Goal: Task Accomplishment & Management: Manage account settings

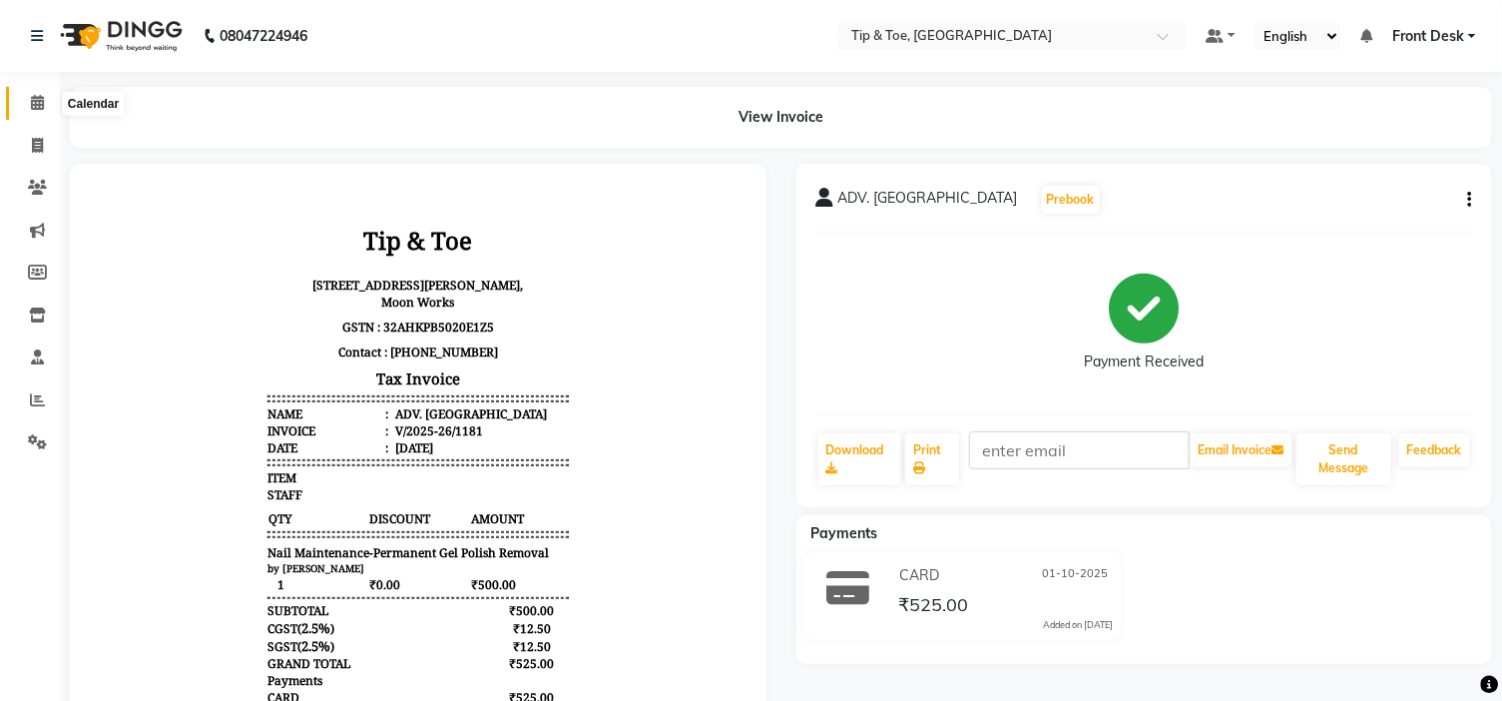
click at [25, 104] on span at bounding box center [37, 103] width 35 height 23
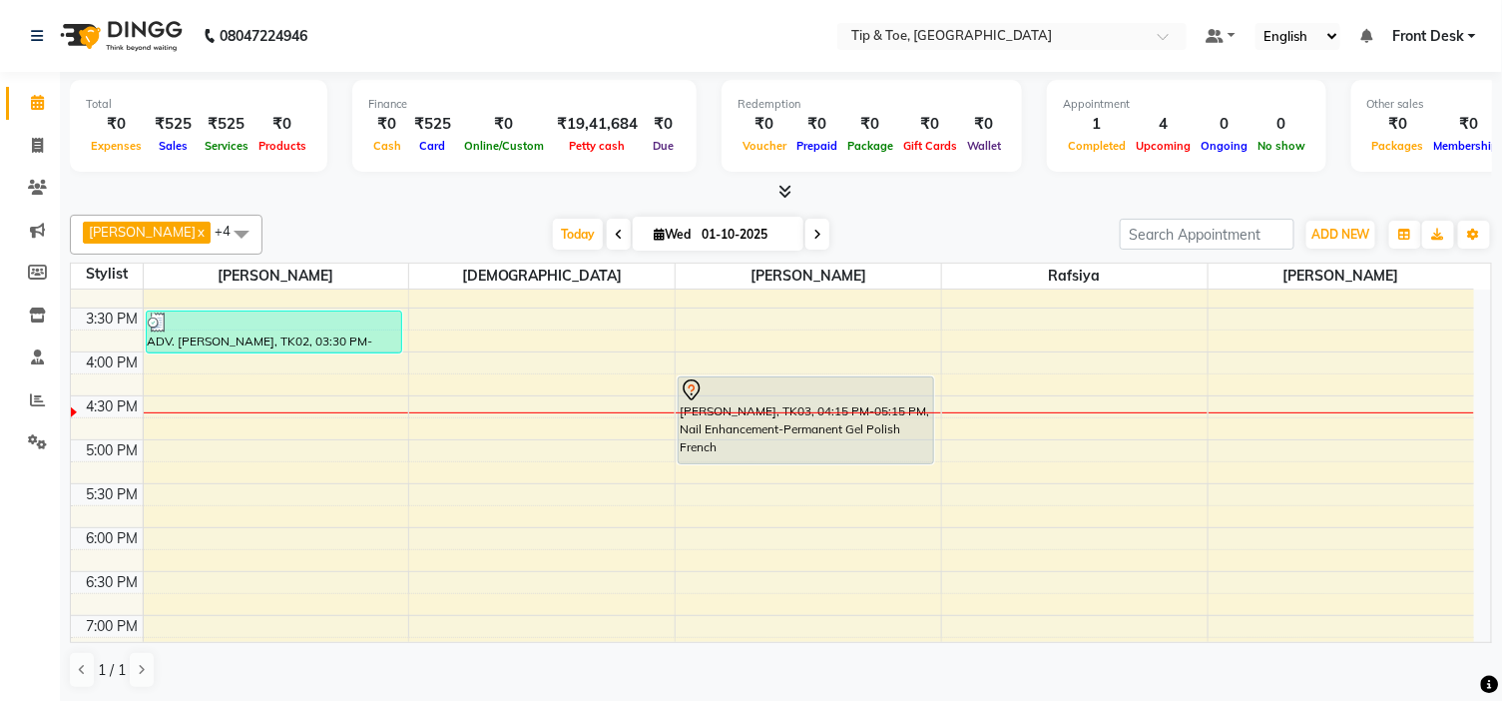
scroll to position [554, 0]
click at [501, 347] on div "9:00 AM 9:30 AM 10:00 AM 10:30 AM 11:00 AM 11:30 AM 12:00 PM 12:30 PM 1:00 PM 1…" at bounding box center [772, 306] width 1403 height 1141
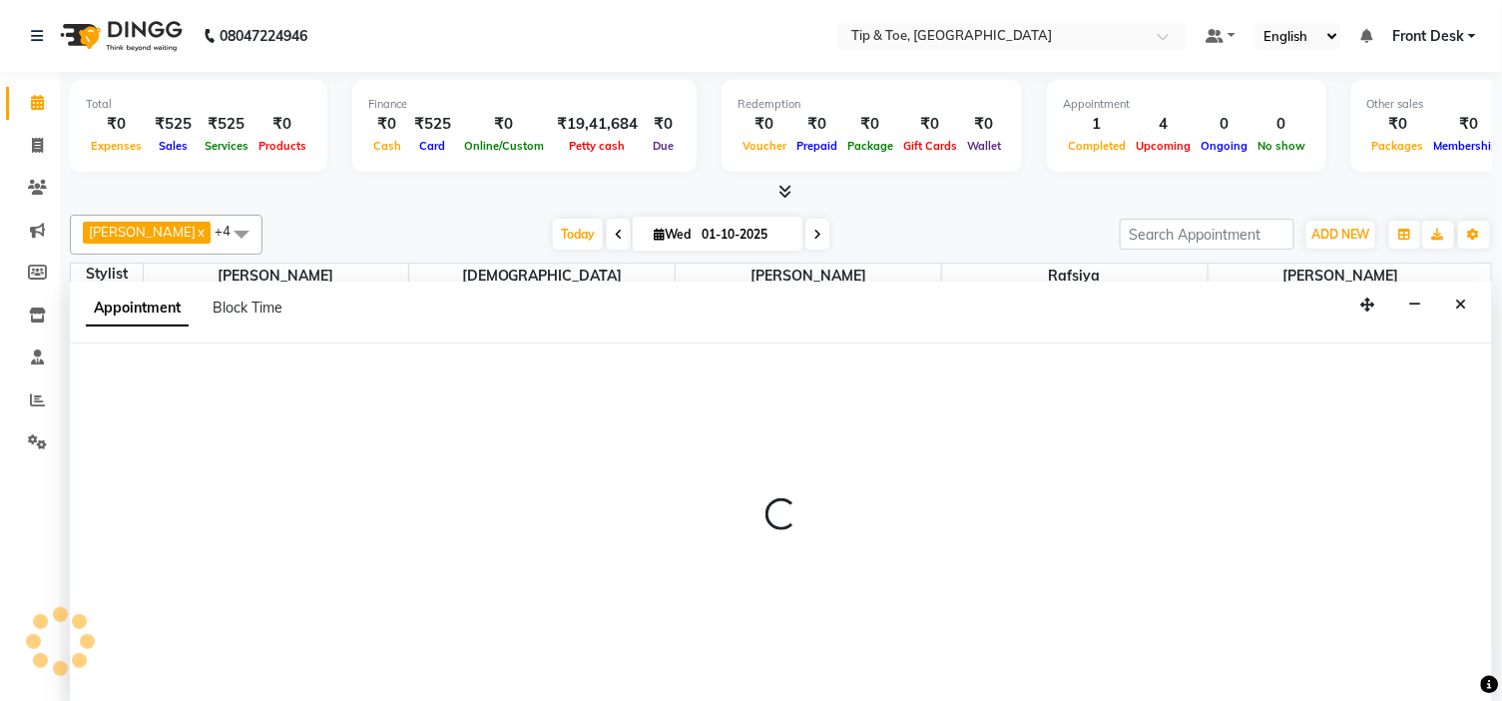
scroll to position [1, 0]
select select "37611"
select select "945"
select select "tentative"
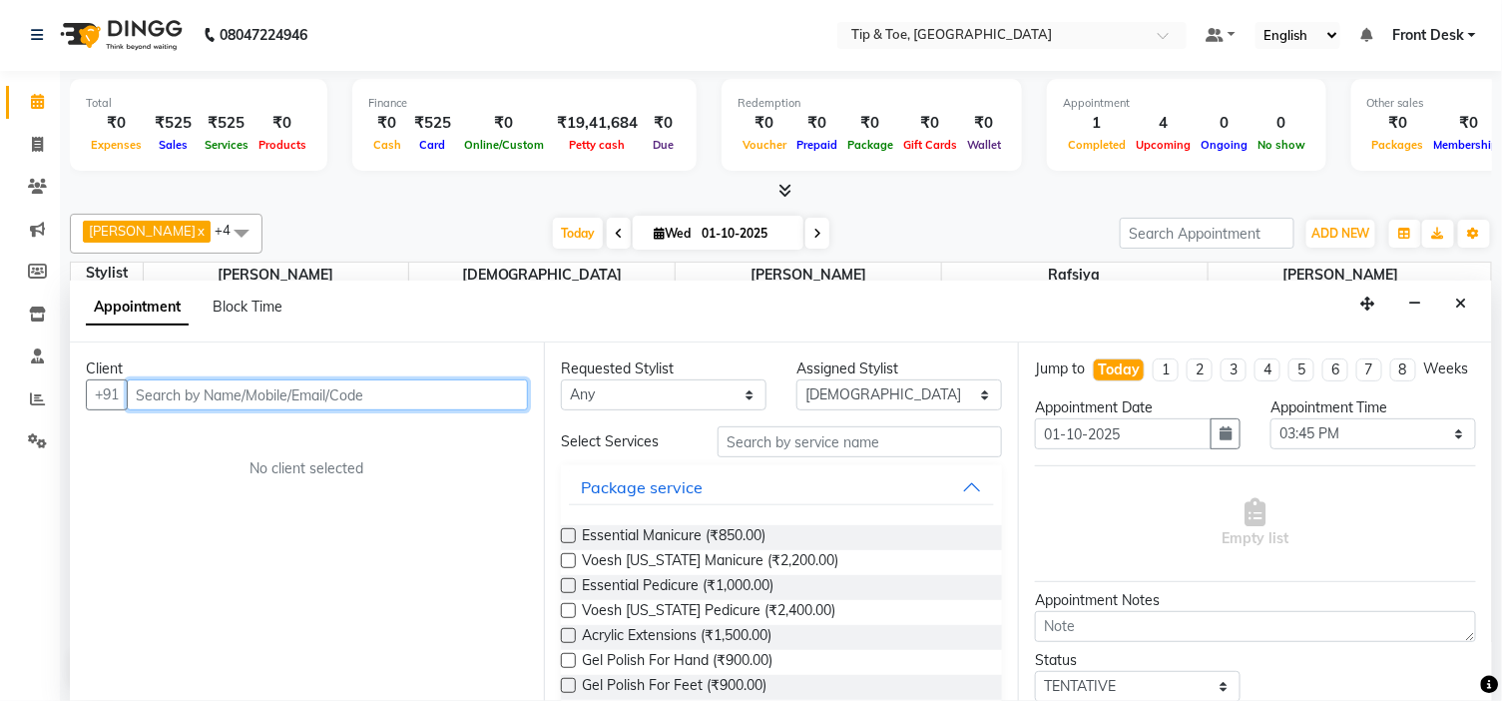
click at [218, 391] on input "text" at bounding box center [327, 394] width 401 height 31
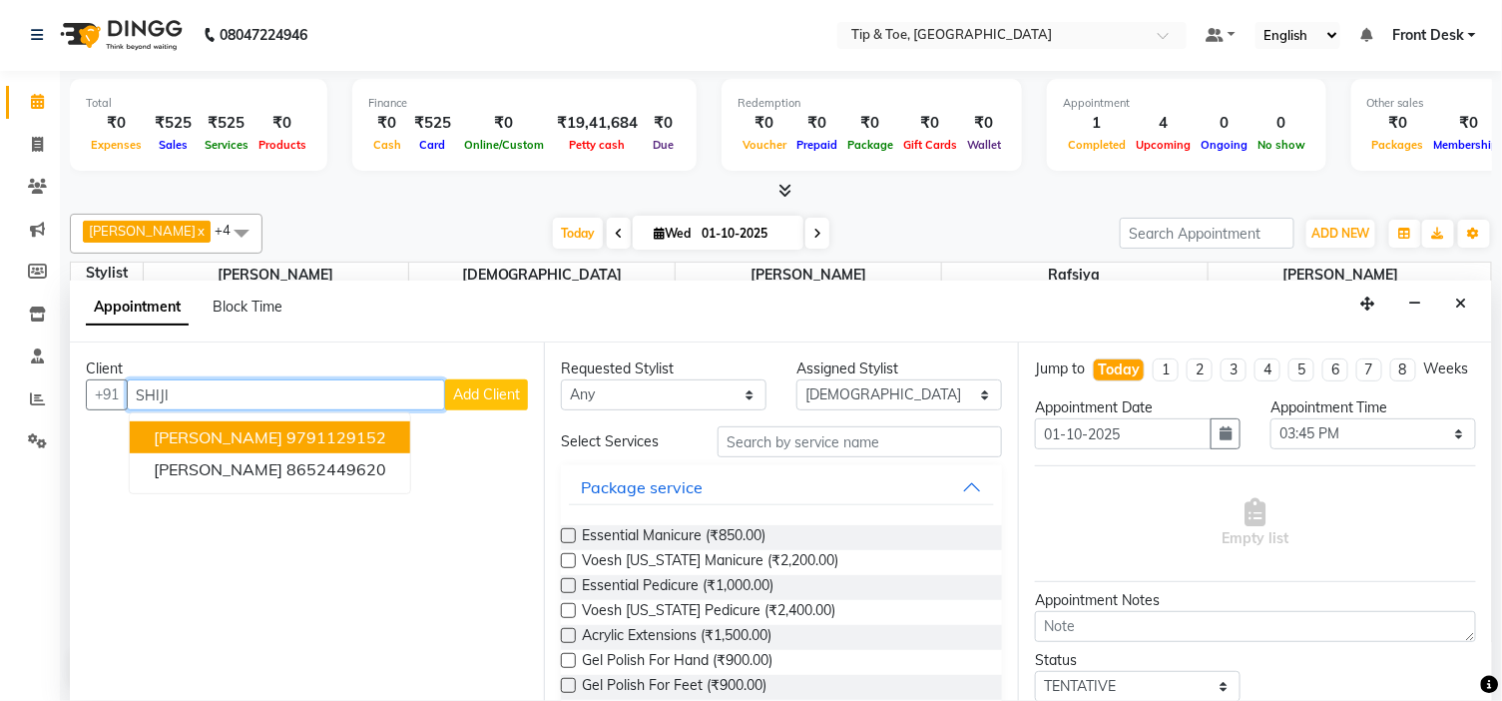
click at [286, 434] on ngb-highlight "9791129152" at bounding box center [336, 437] width 100 height 20
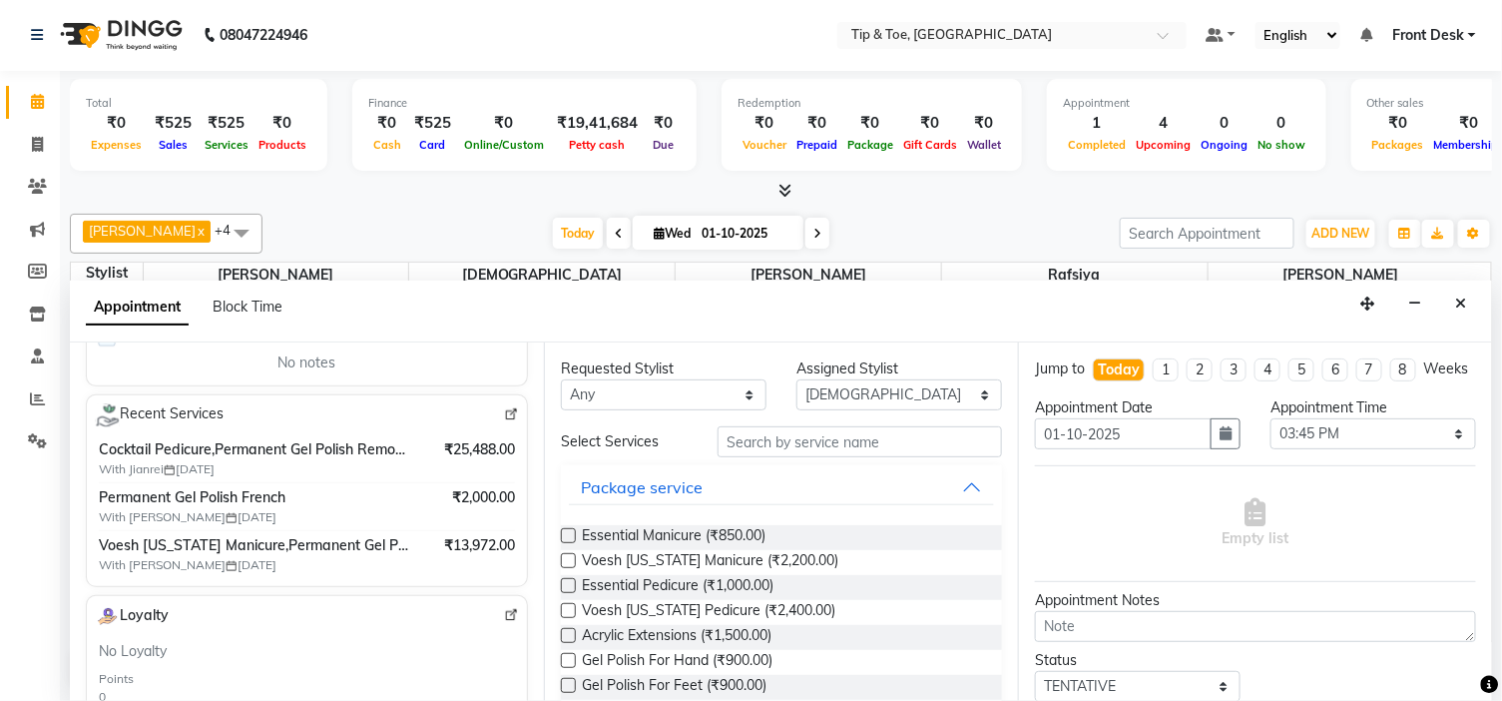
scroll to position [0, 0]
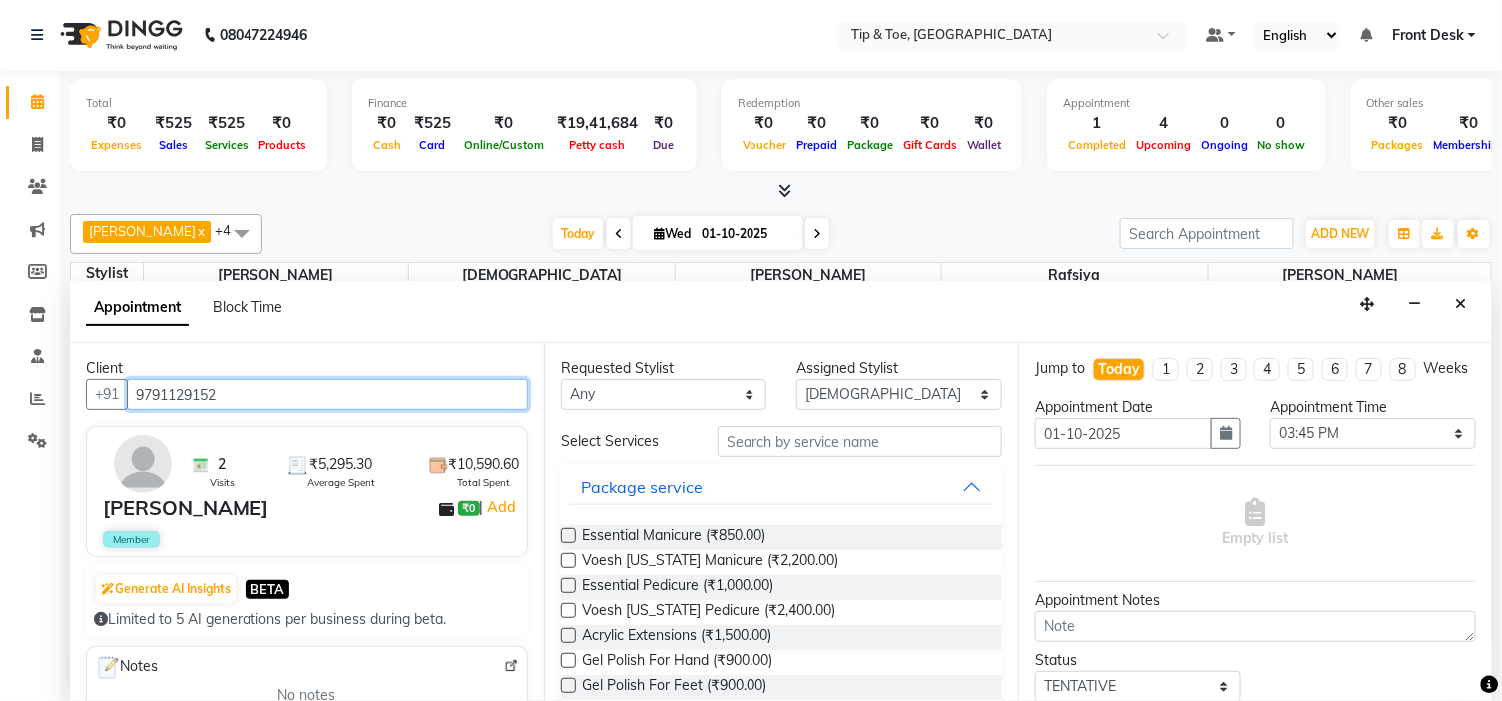
click at [296, 390] on input "9791129152" at bounding box center [327, 394] width 401 height 31
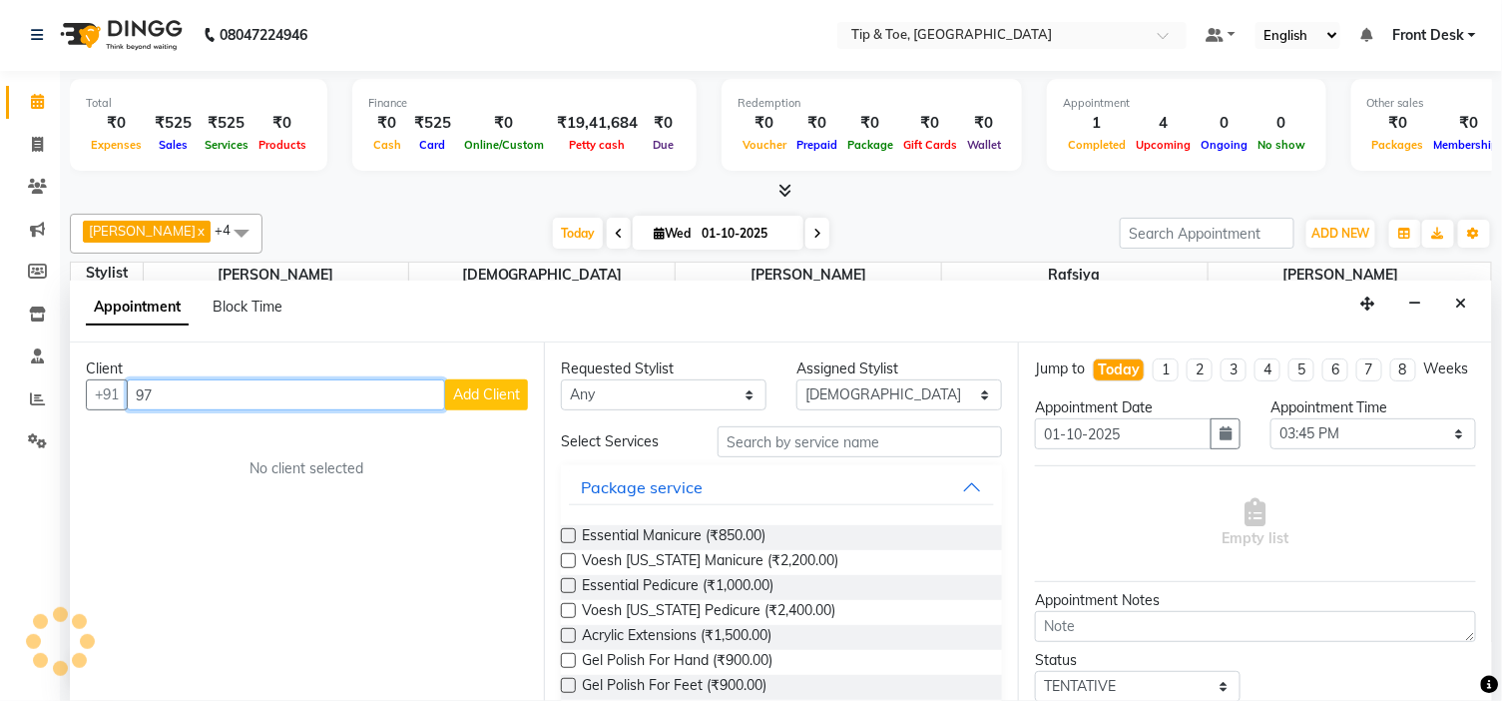
type input "9"
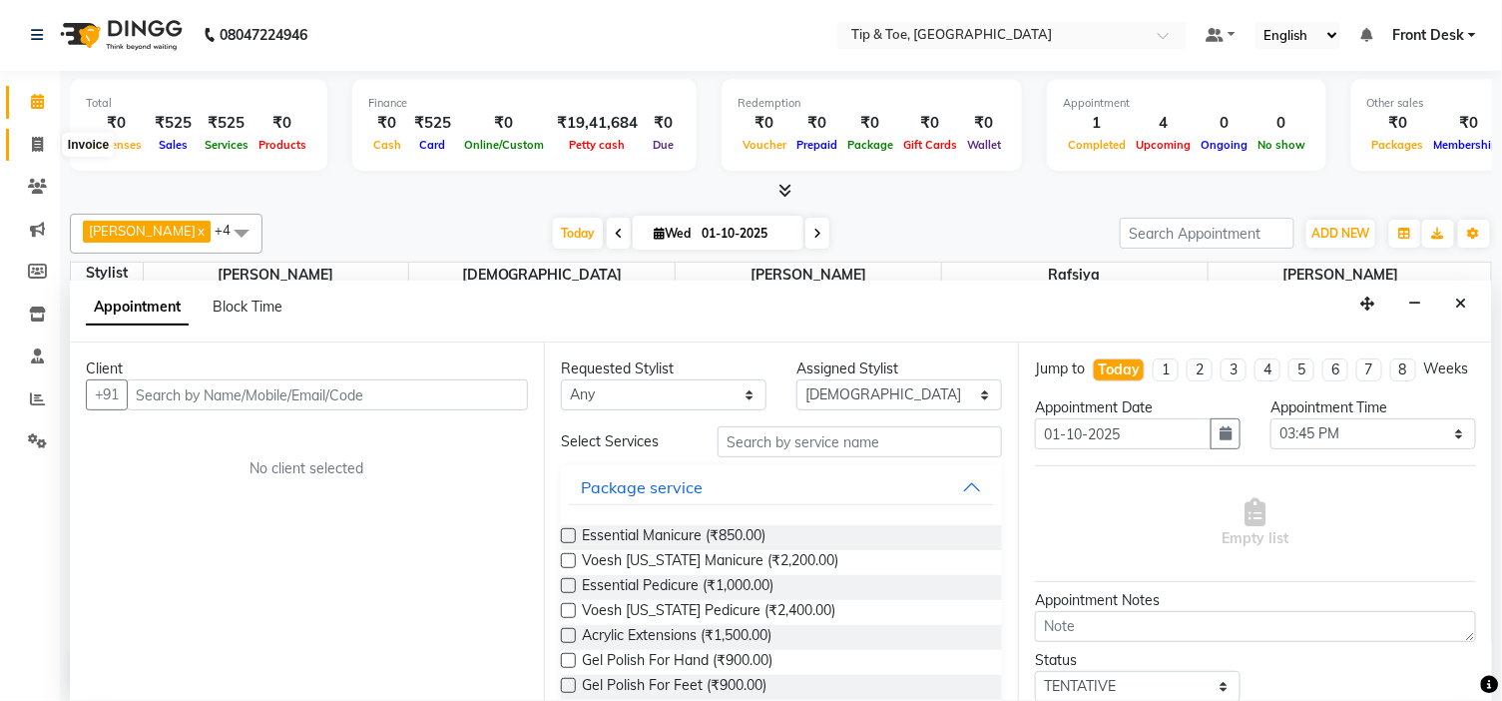
click at [47, 145] on span at bounding box center [37, 145] width 35 height 23
select select "service"
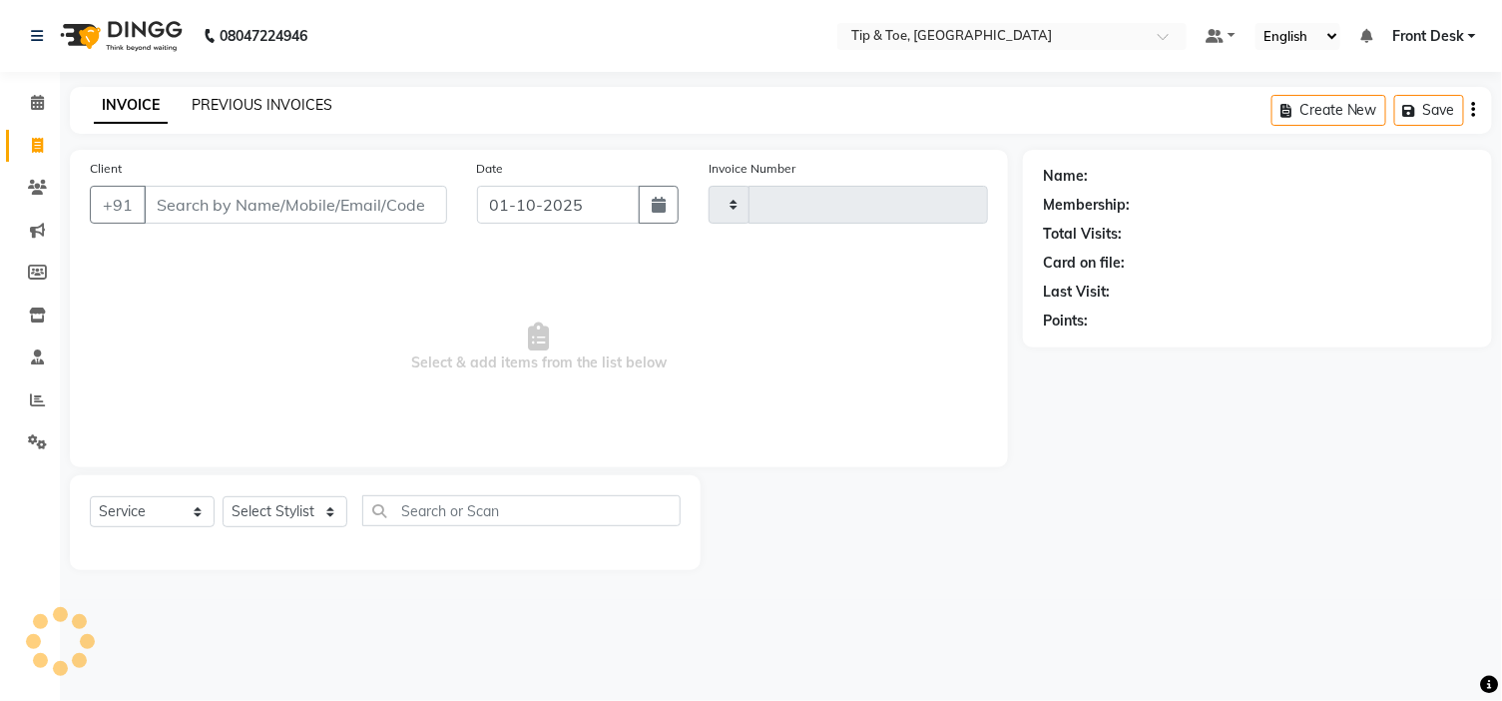
type input "1182"
select select "5360"
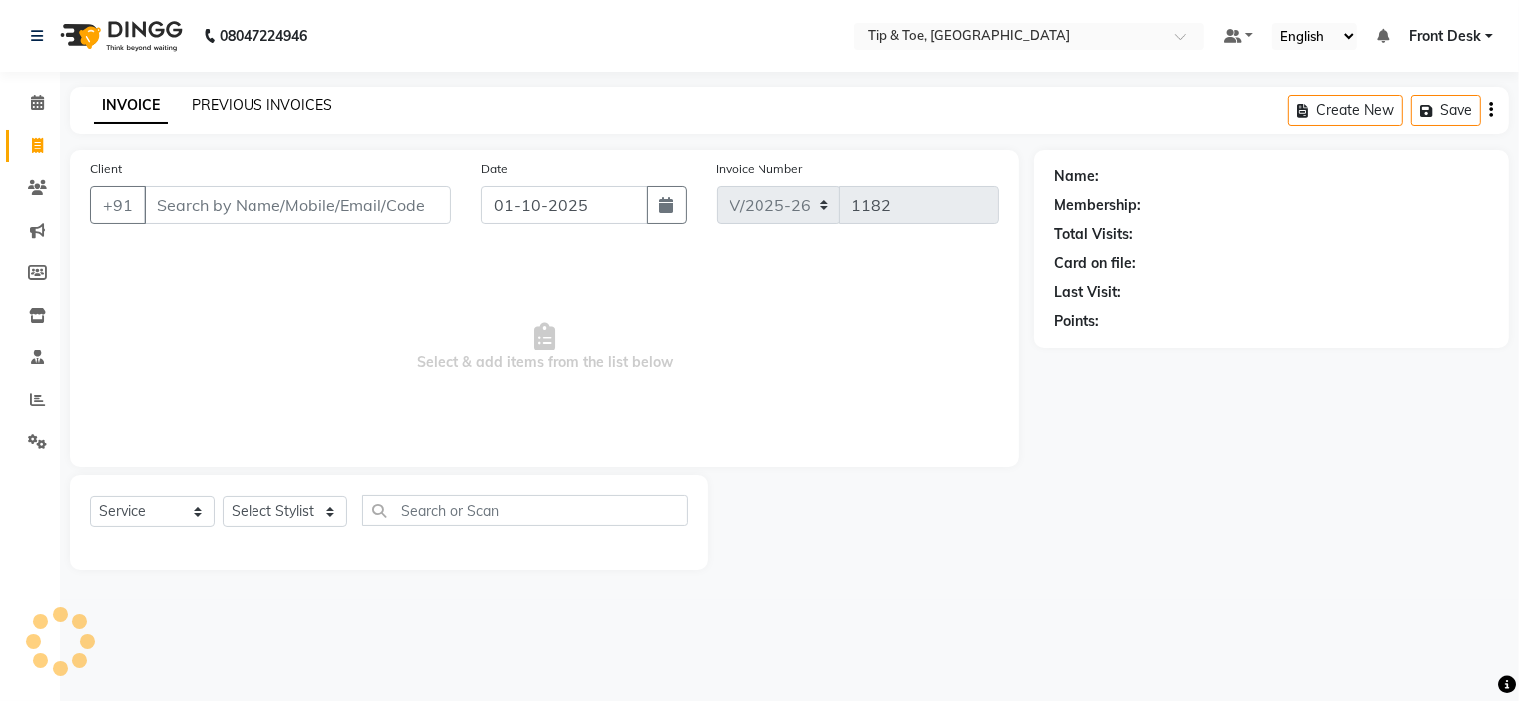
click at [240, 103] on link "PREVIOUS INVOICES" at bounding box center [262, 105] width 141 height 18
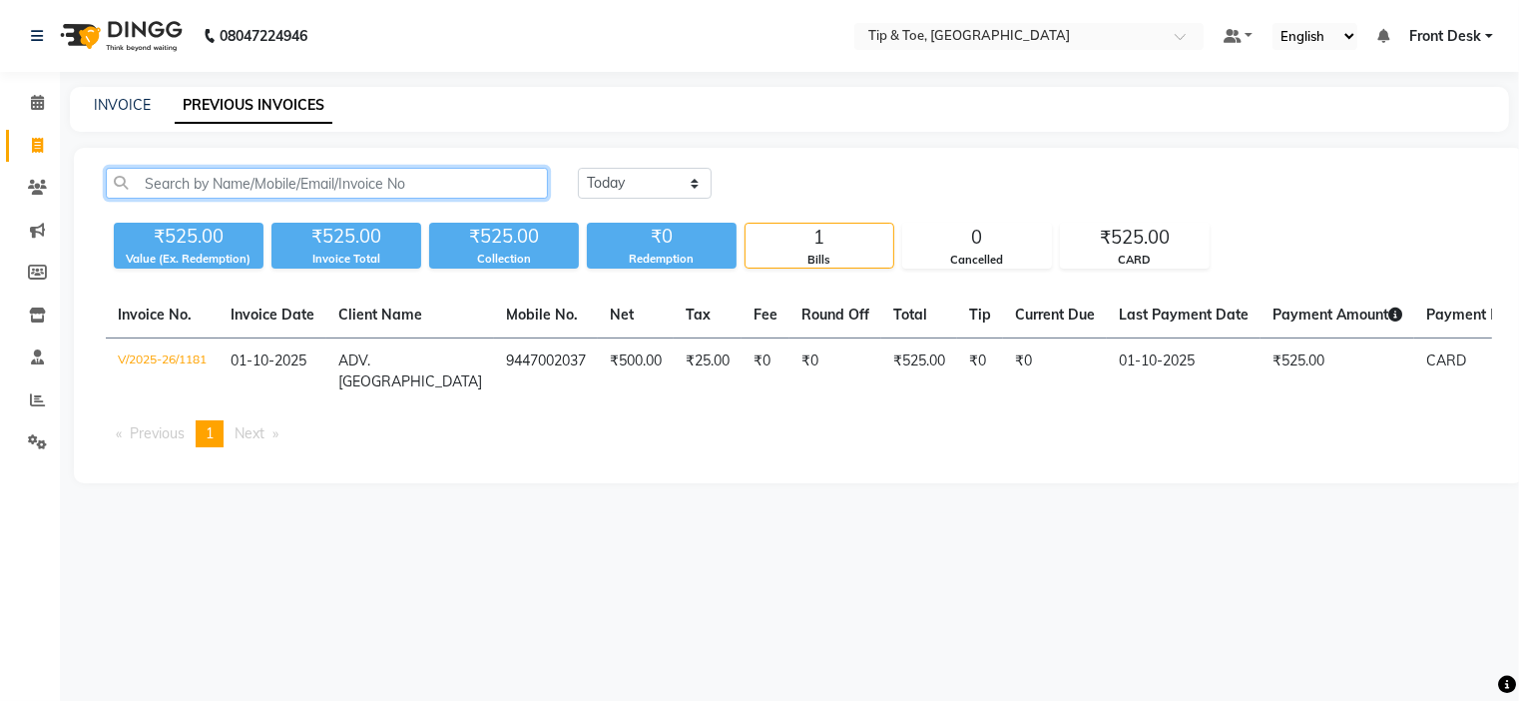
click at [395, 176] on input "text" at bounding box center [327, 183] width 442 height 31
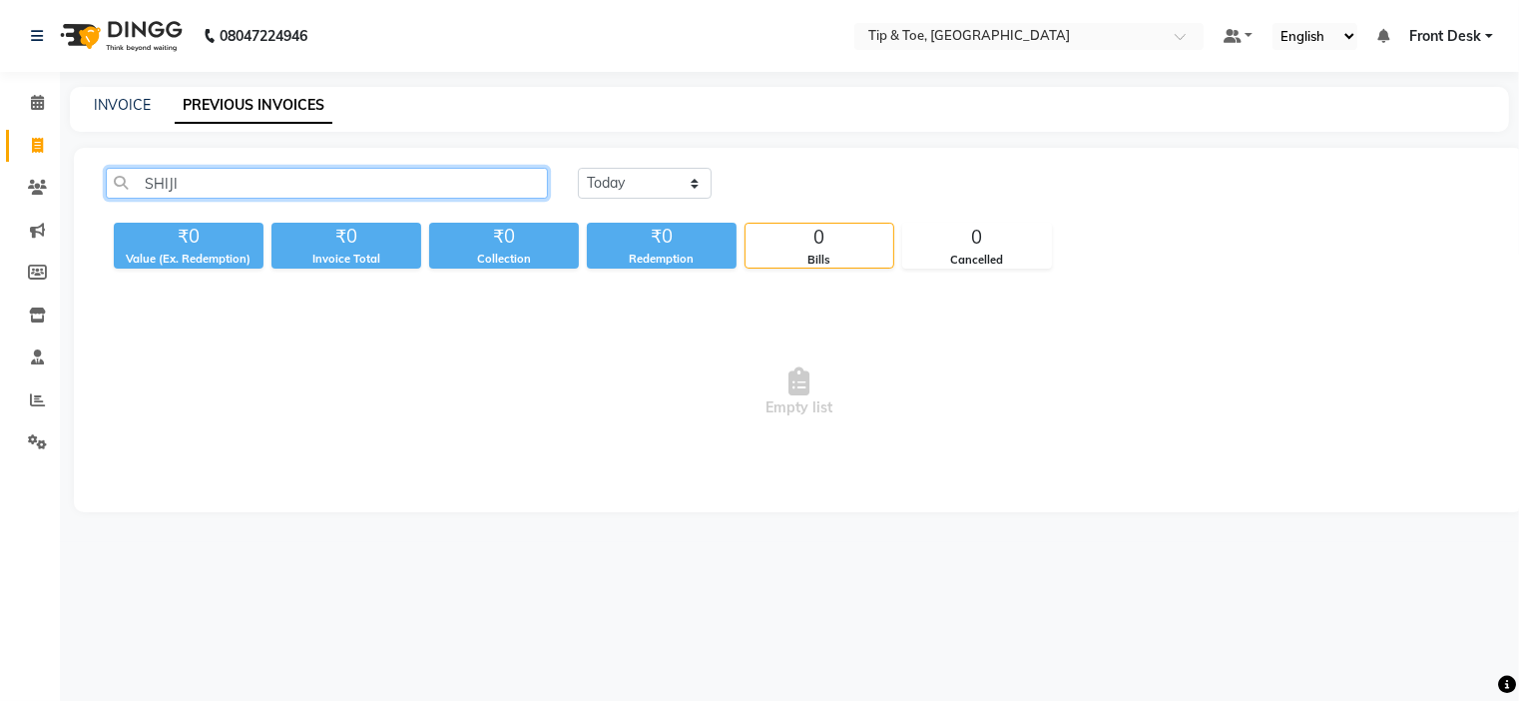
click at [354, 182] on input "SHIJI" at bounding box center [327, 183] width 442 height 31
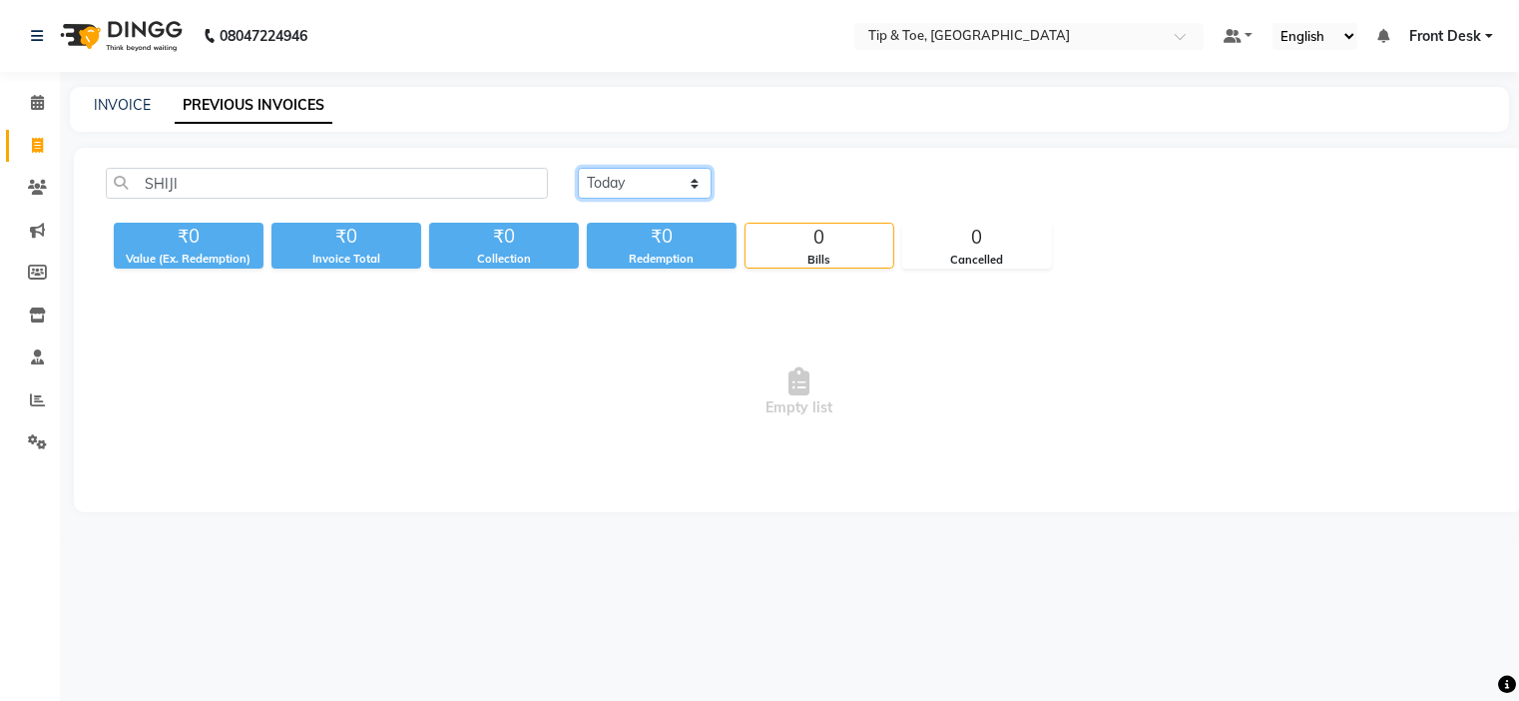
click at [641, 186] on select "Today Yesterday Custom Range" at bounding box center [645, 183] width 134 height 31
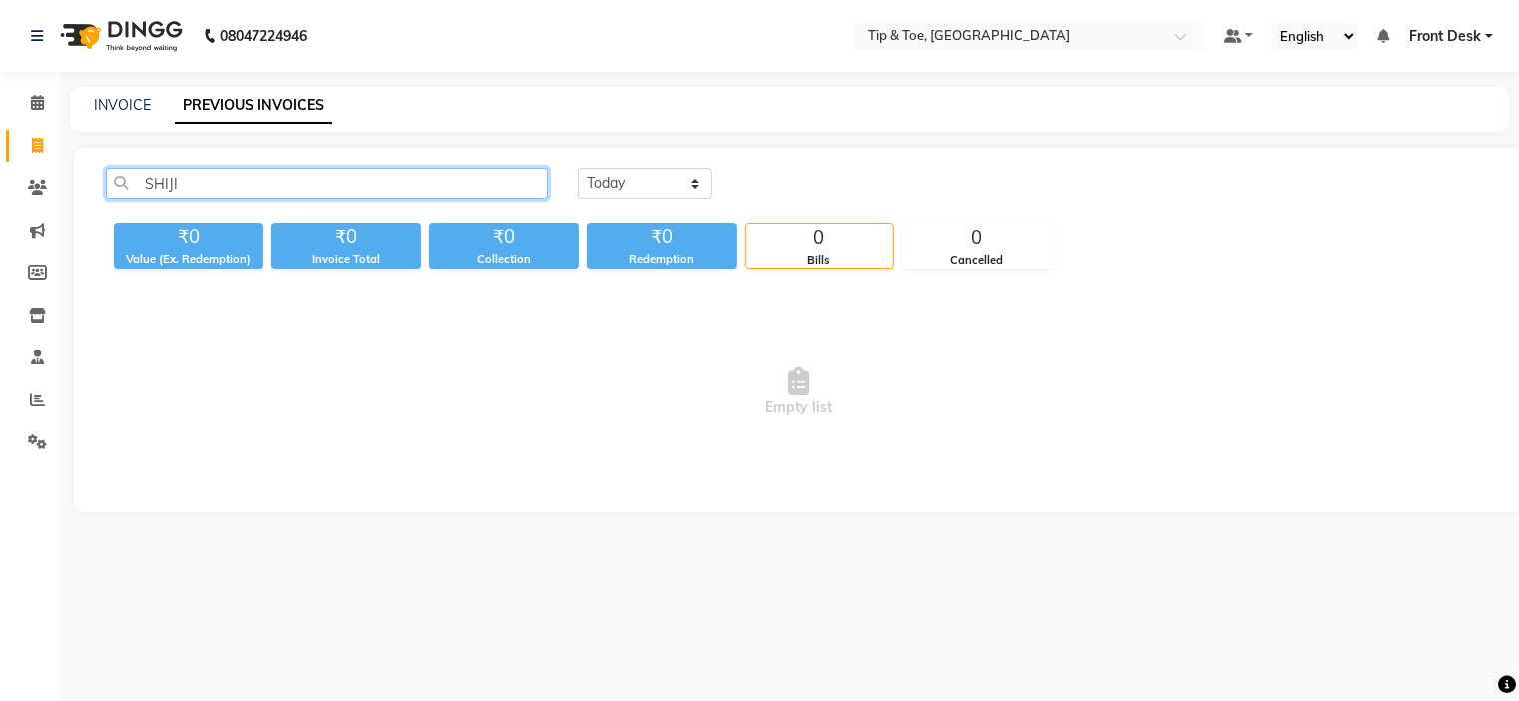
click at [447, 183] on input "SHIJI" at bounding box center [327, 183] width 442 height 31
click at [561, 402] on span "Empty list" at bounding box center [799, 392] width 1386 height 200
click at [183, 183] on input "SIJI" at bounding box center [327, 183] width 442 height 31
type input "S"
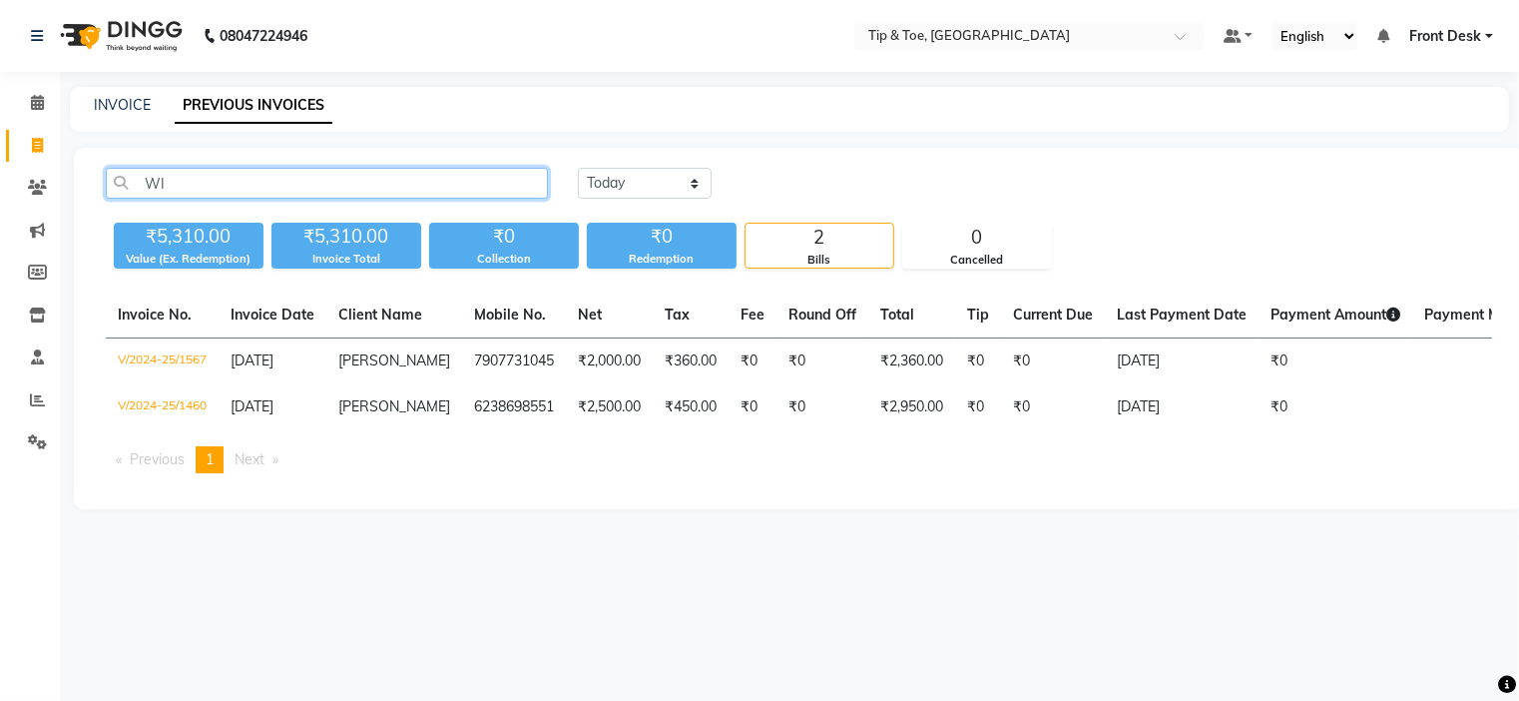
type input "W"
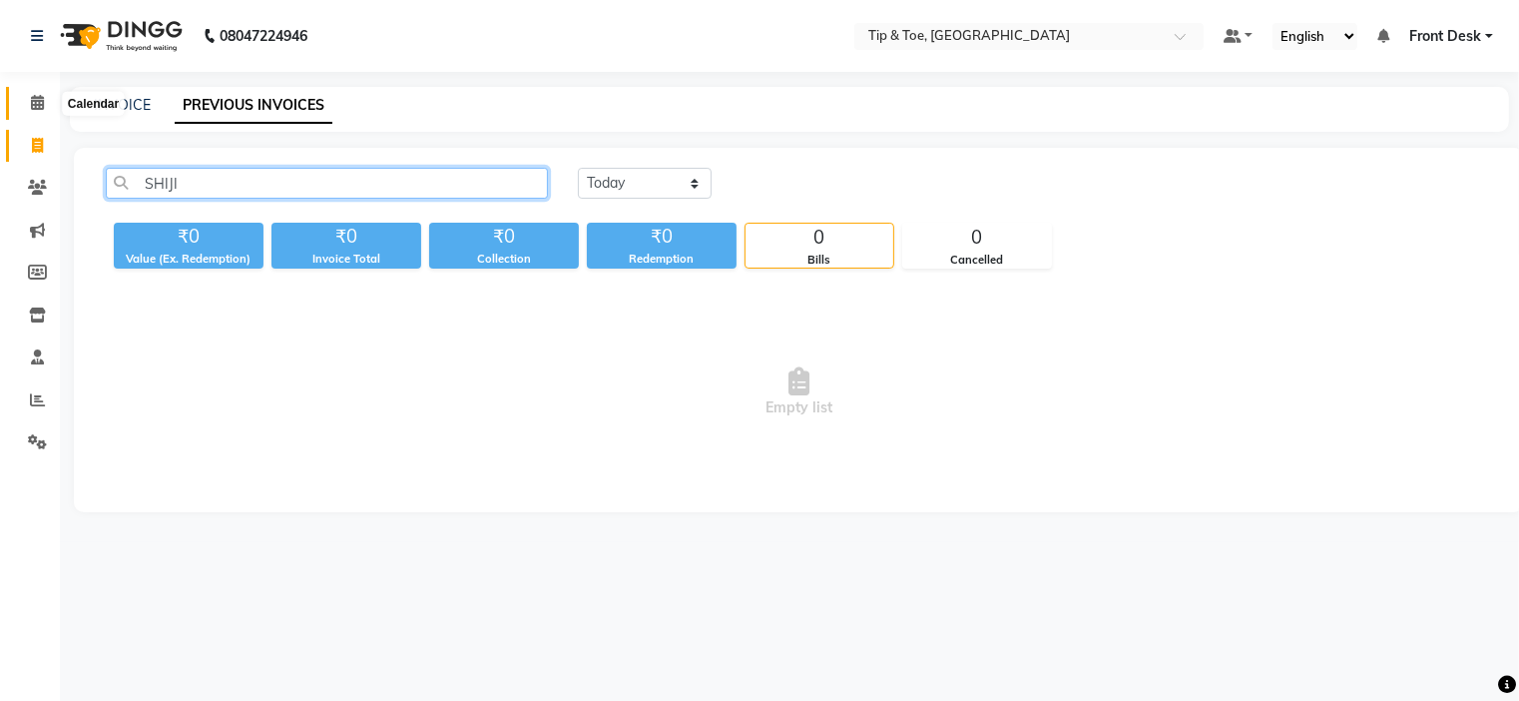
type input "SHIJI"
click at [40, 103] on icon at bounding box center [37, 102] width 13 height 15
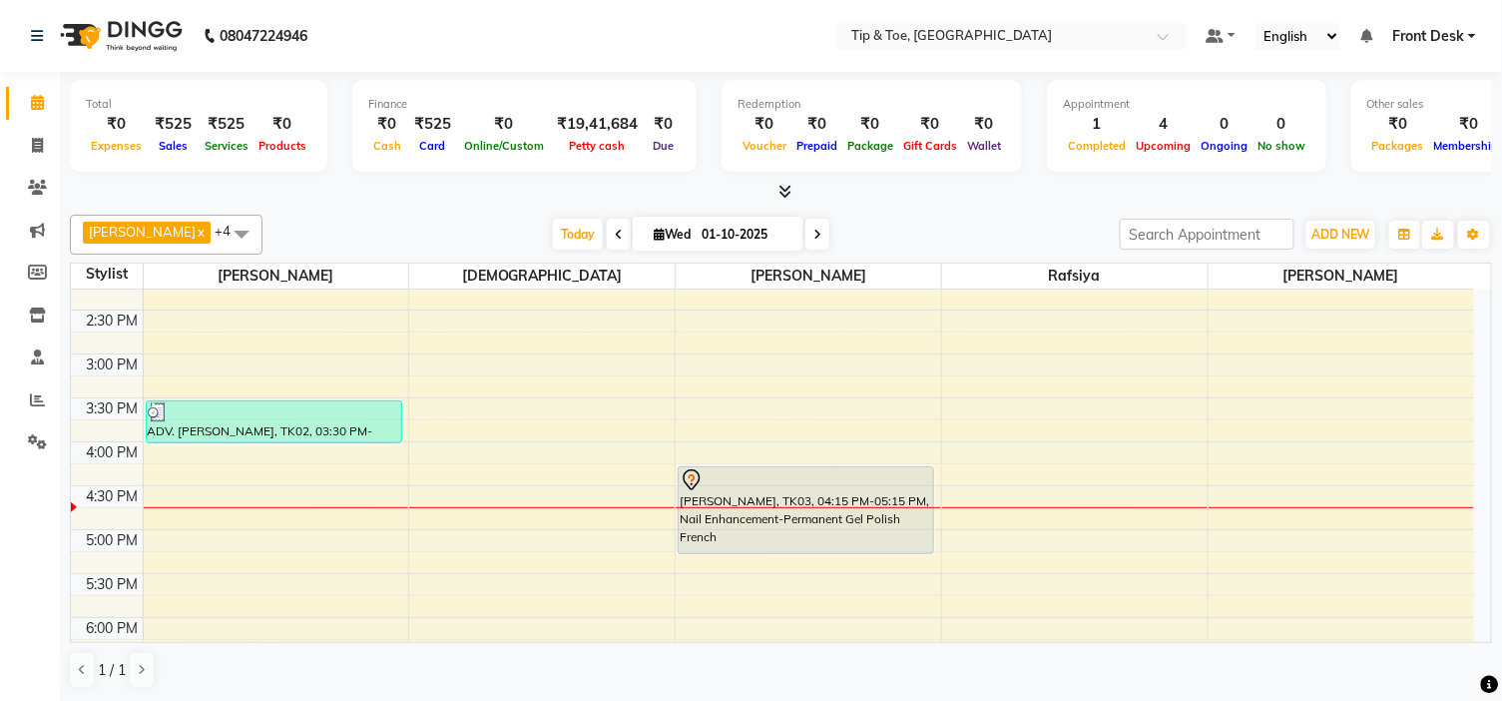
scroll to position [443, 0]
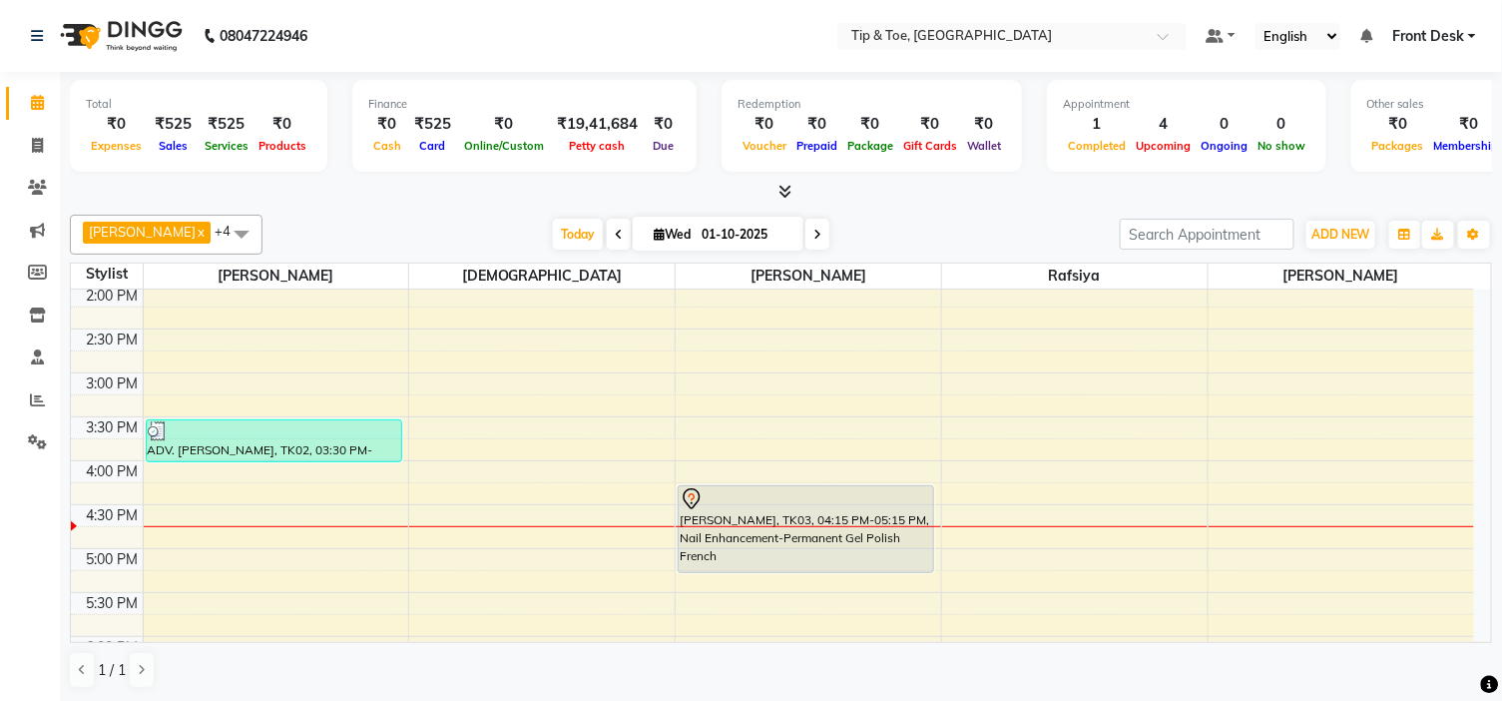
click at [544, 473] on div "9:00 AM 9:30 AM 10:00 AM 10:30 AM 11:00 AM 11:30 AM 12:00 PM 12:30 PM 1:00 PM 1…" at bounding box center [772, 416] width 1403 height 1141
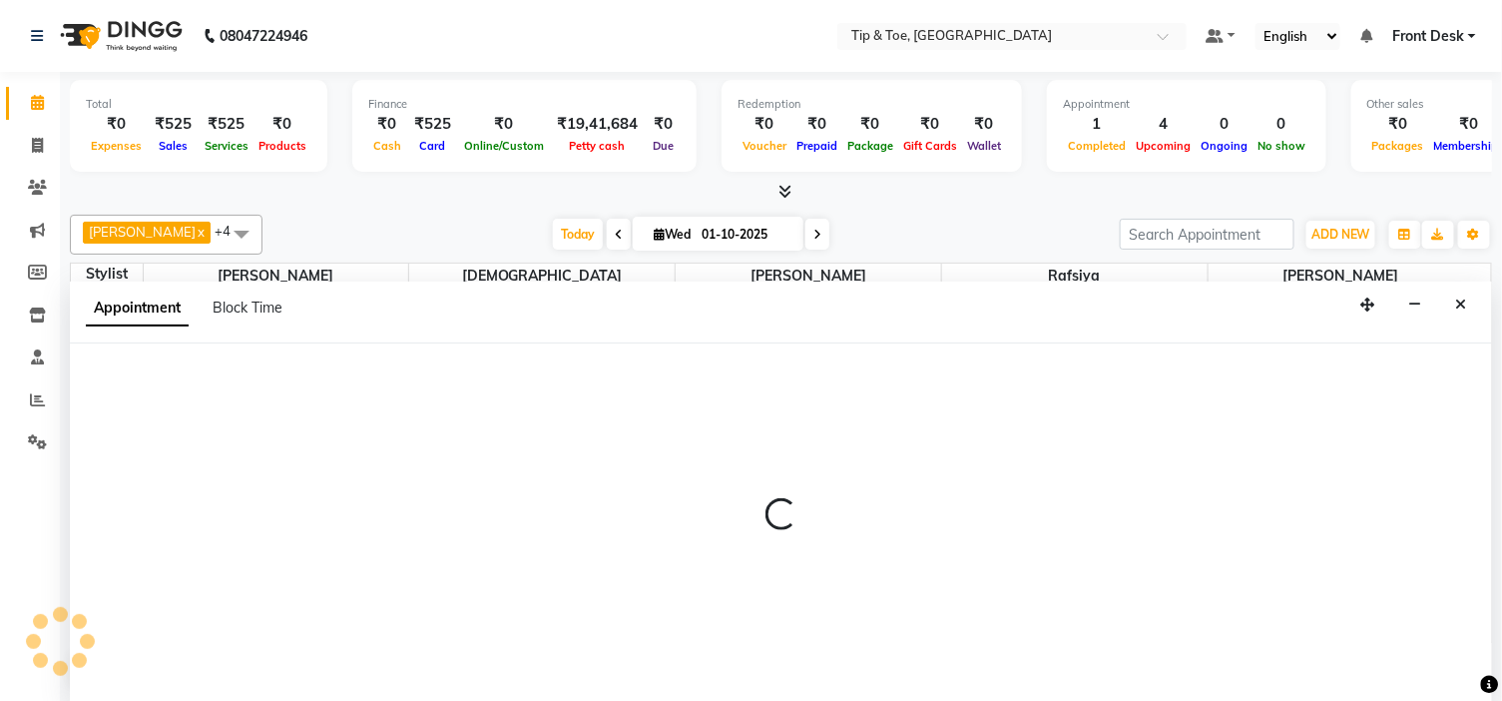
select select "37611"
select select "960"
select select "tentative"
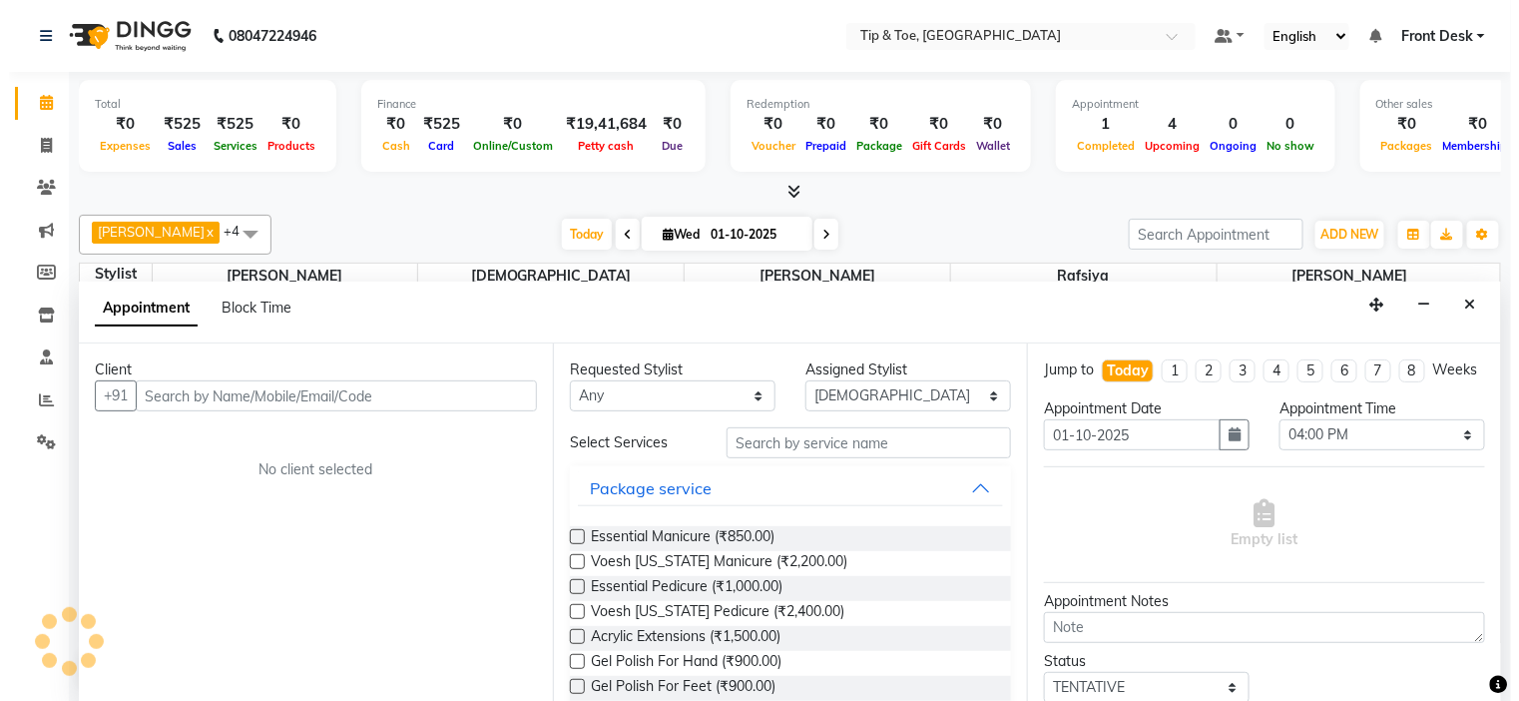
scroll to position [1, 0]
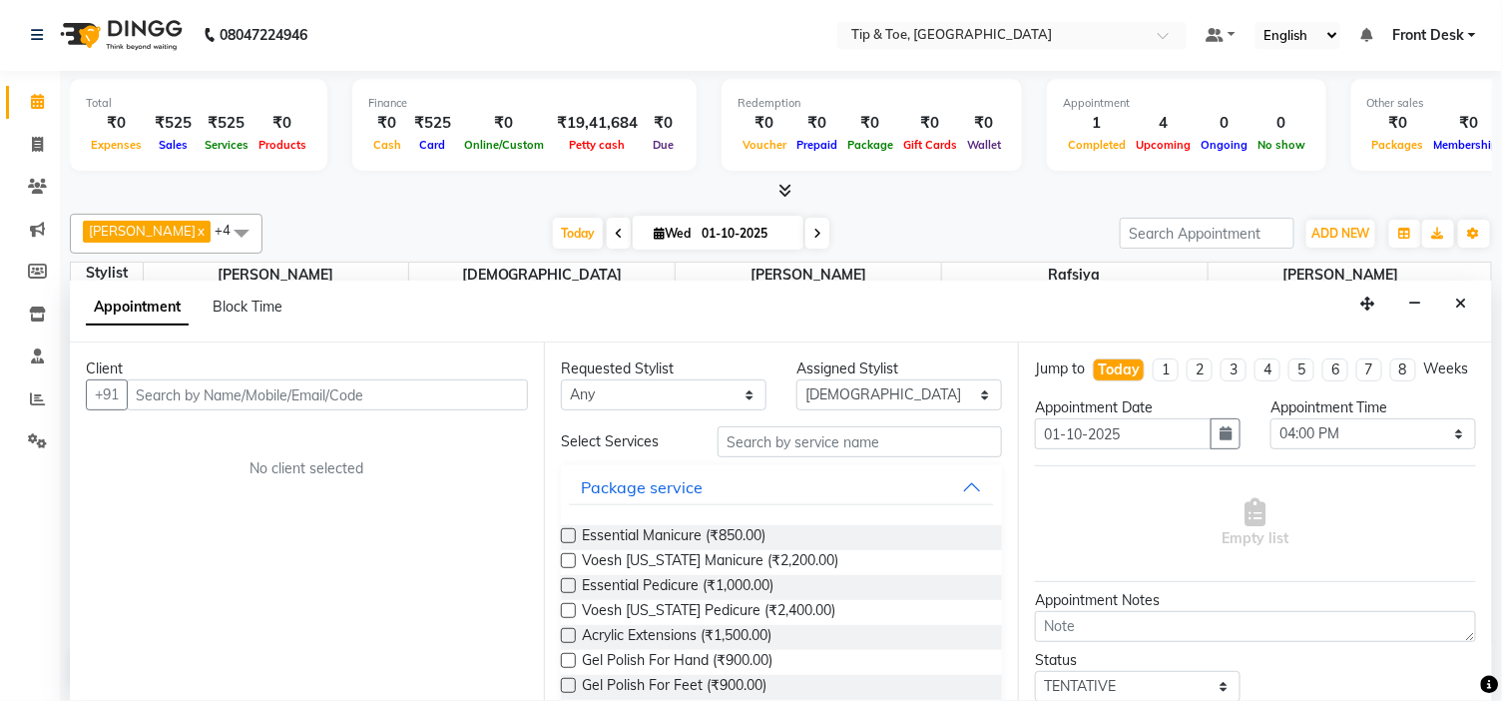
click at [273, 395] on input "text" at bounding box center [327, 394] width 401 height 31
type input "SHIJI WILSON"
click at [531, 392] on div "Client +91 SHIJI WILSON Add Client No client selected" at bounding box center [307, 521] width 474 height 358
click at [504, 400] on span "Add Client" at bounding box center [486, 394] width 67 height 18
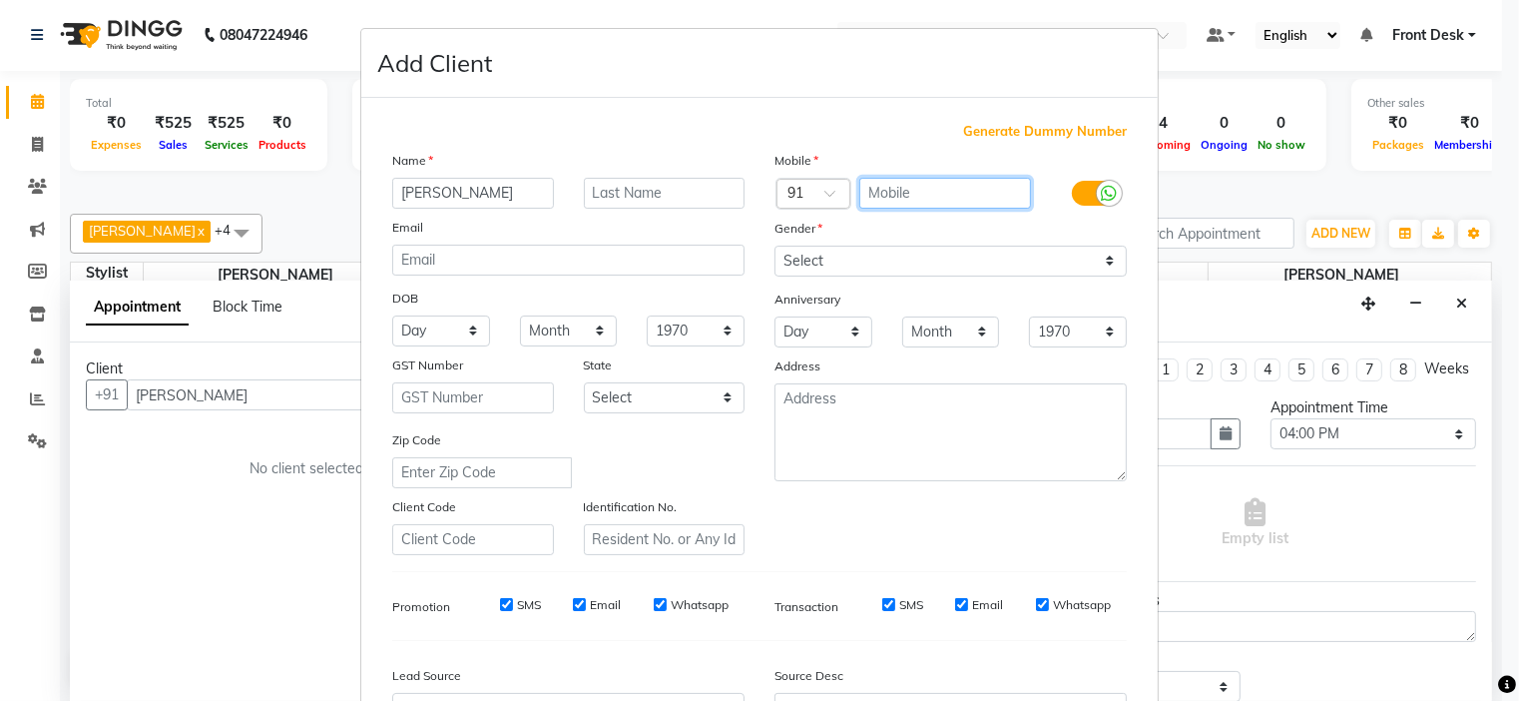
click at [911, 187] on input "text" at bounding box center [945, 193] width 173 height 31
type input "G"
type input "9"
drag, startPoint x: 916, startPoint y: 244, endPoint x: 922, endPoint y: 263, distance: 20.8
click at [922, 246] on div "Gender" at bounding box center [951, 232] width 382 height 28
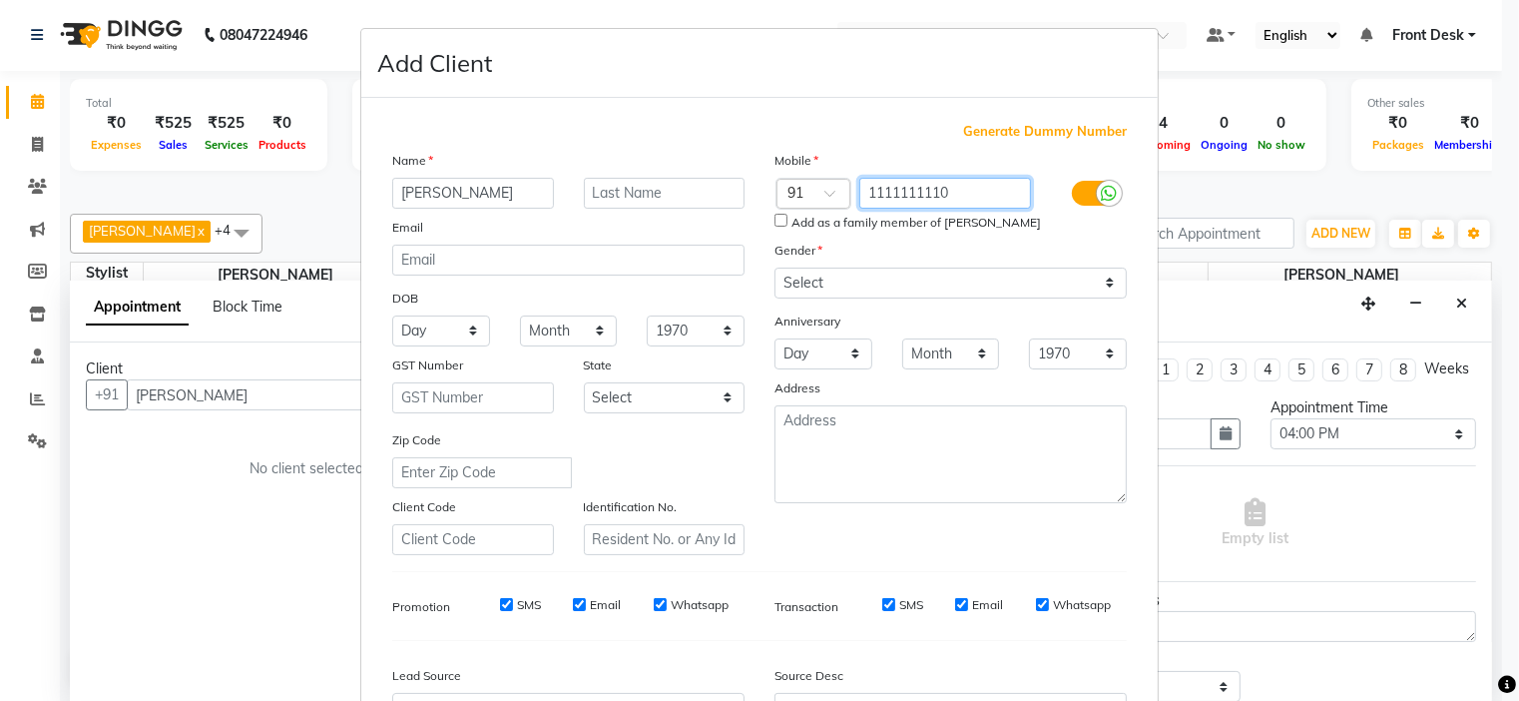
click at [954, 197] on input "1111111110" at bounding box center [945, 193] width 173 height 31
type input "1111111112"
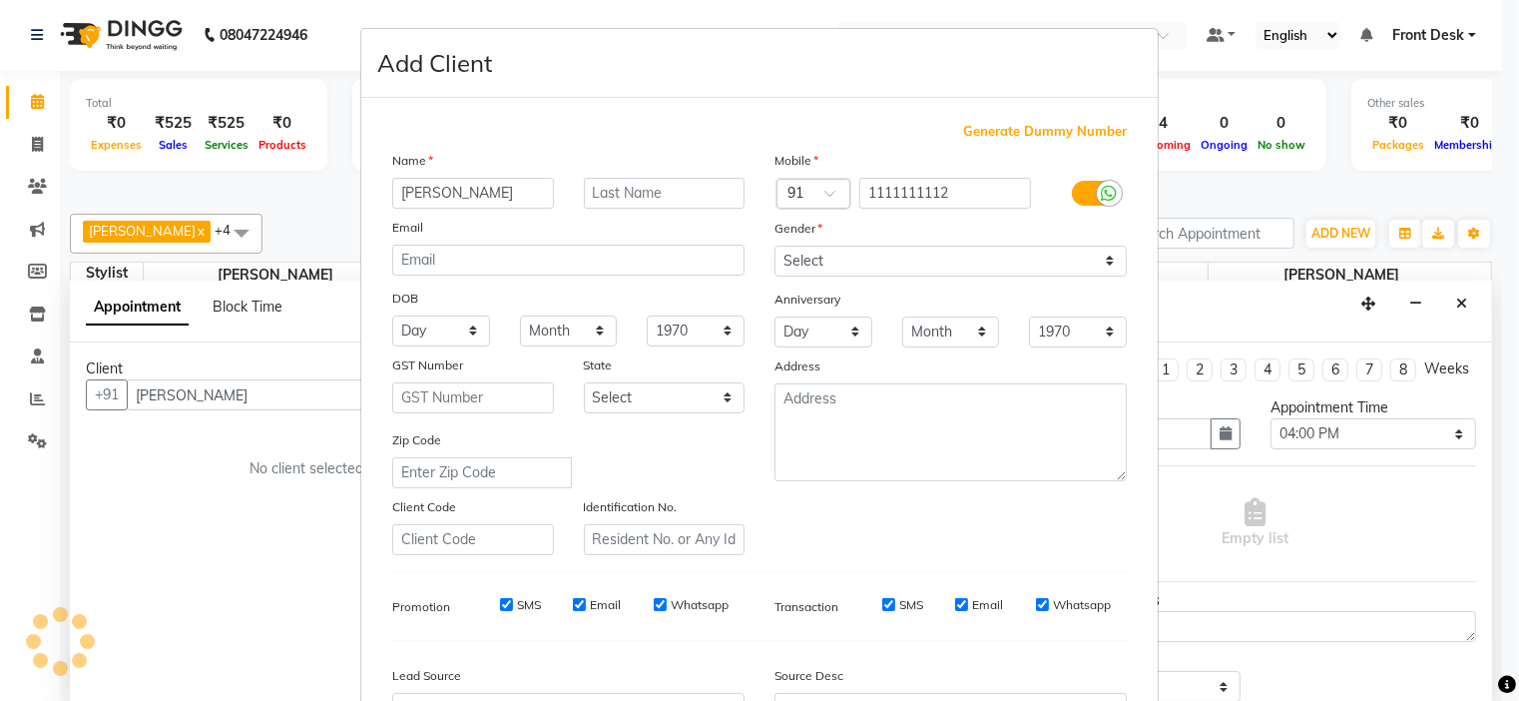
click at [902, 151] on div "Mobile" at bounding box center [951, 164] width 382 height 28
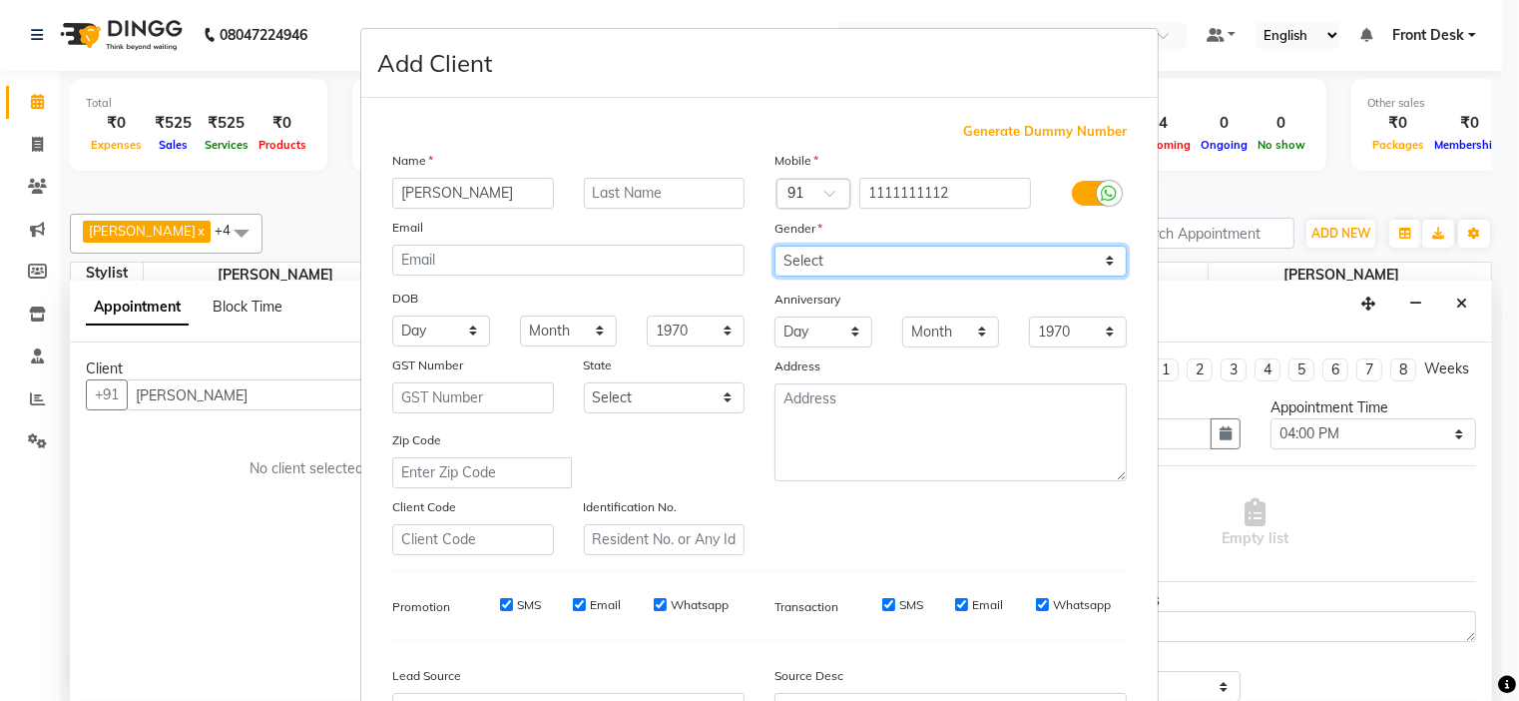
click at [880, 264] on select "Select Male Female Other Prefer Not To Say" at bounding box center [951, 261] width 352 height 31
select select "female"
click at [775, 246] on select "Select Male Female Other Prefer Not To Say" at bounding box center [951, 261] width 352 height 31
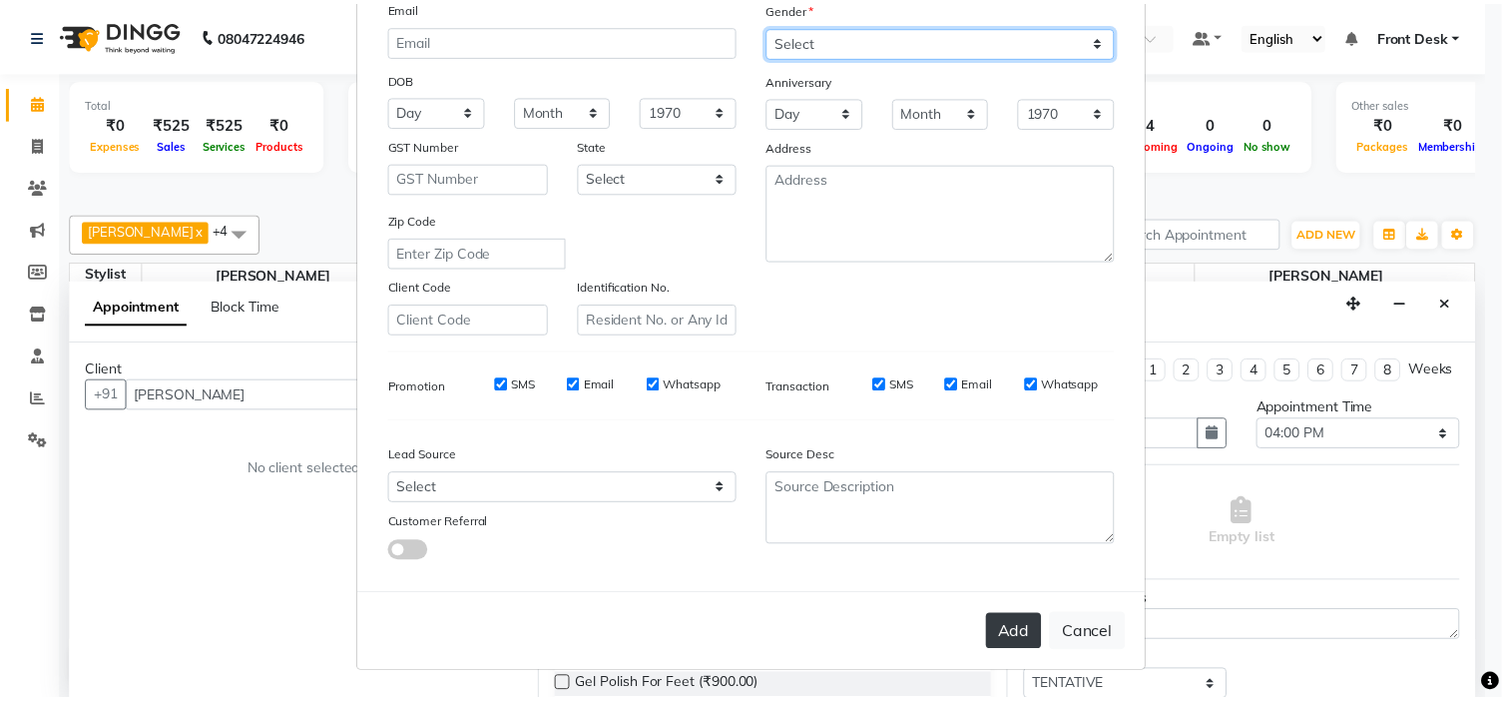
scroll to position [222, 0]
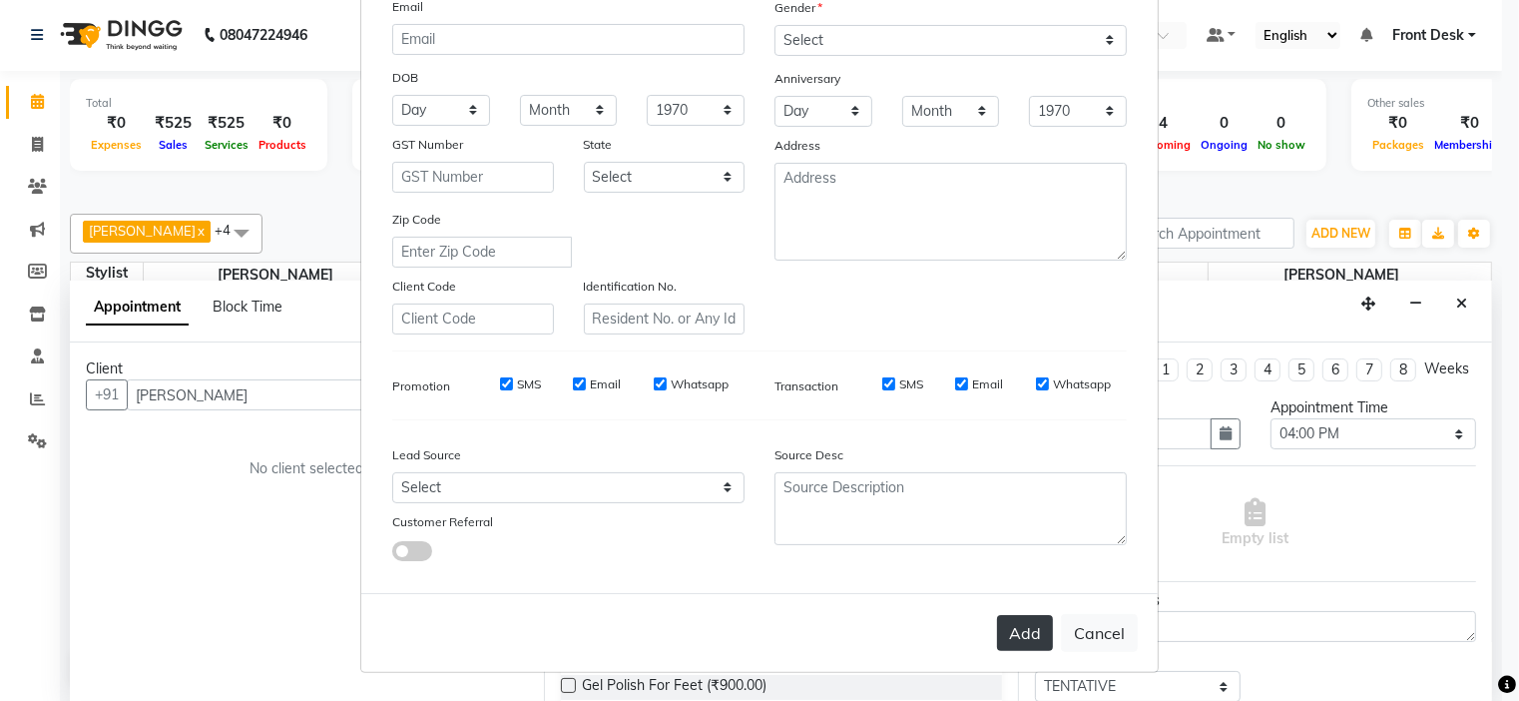
click at [1034, 640] on button "Add" at bounding box center [1025, 633] width 56 height 36
type input "1111111112"
select select
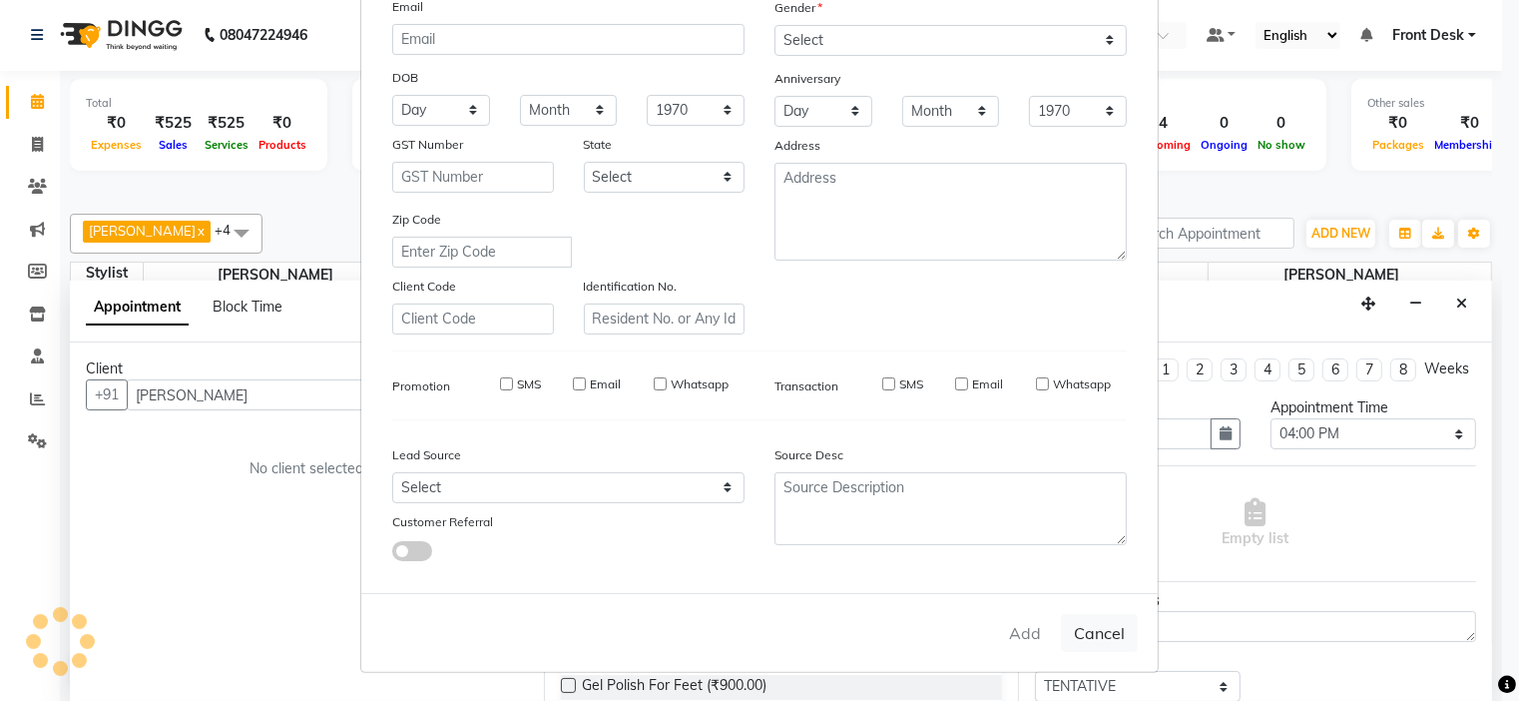
select select
checkbox input "false"
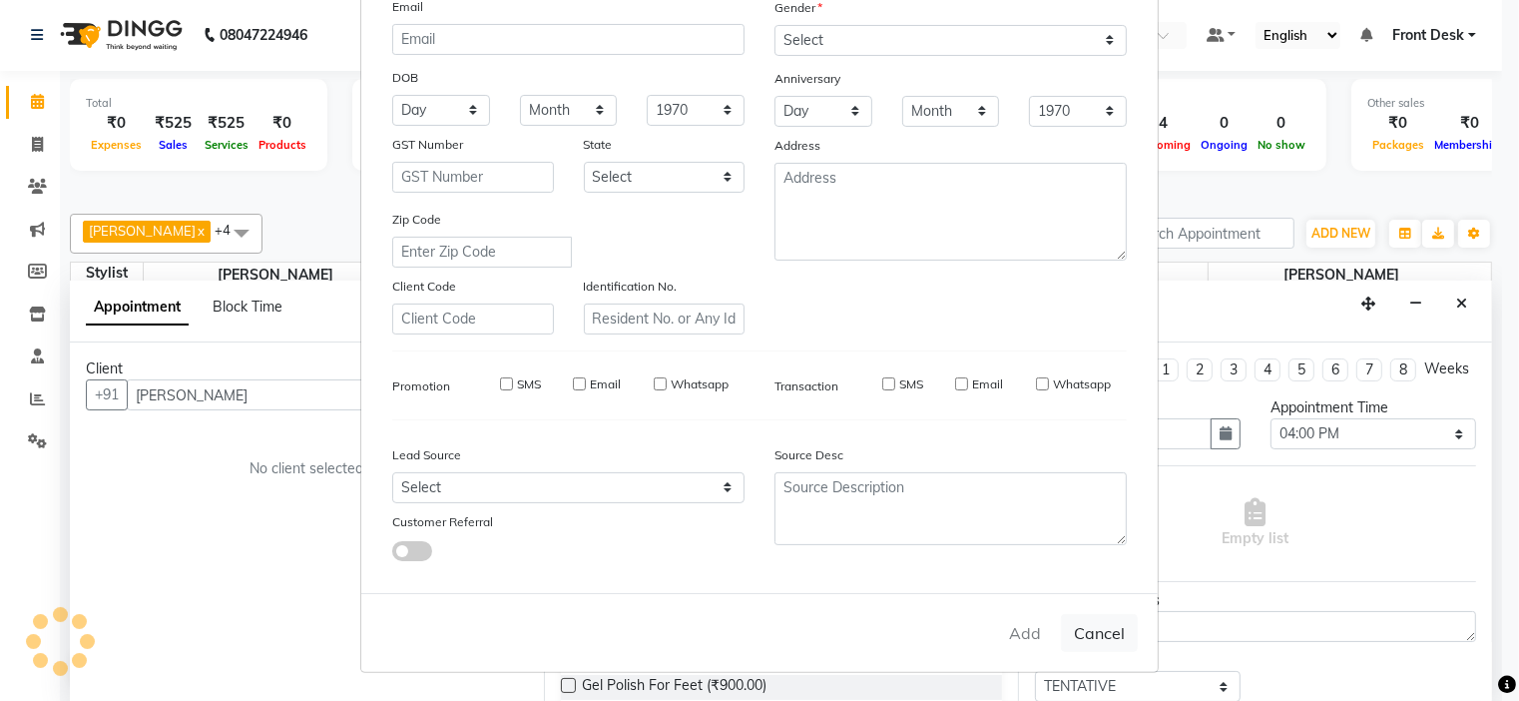
checkbox input "false"
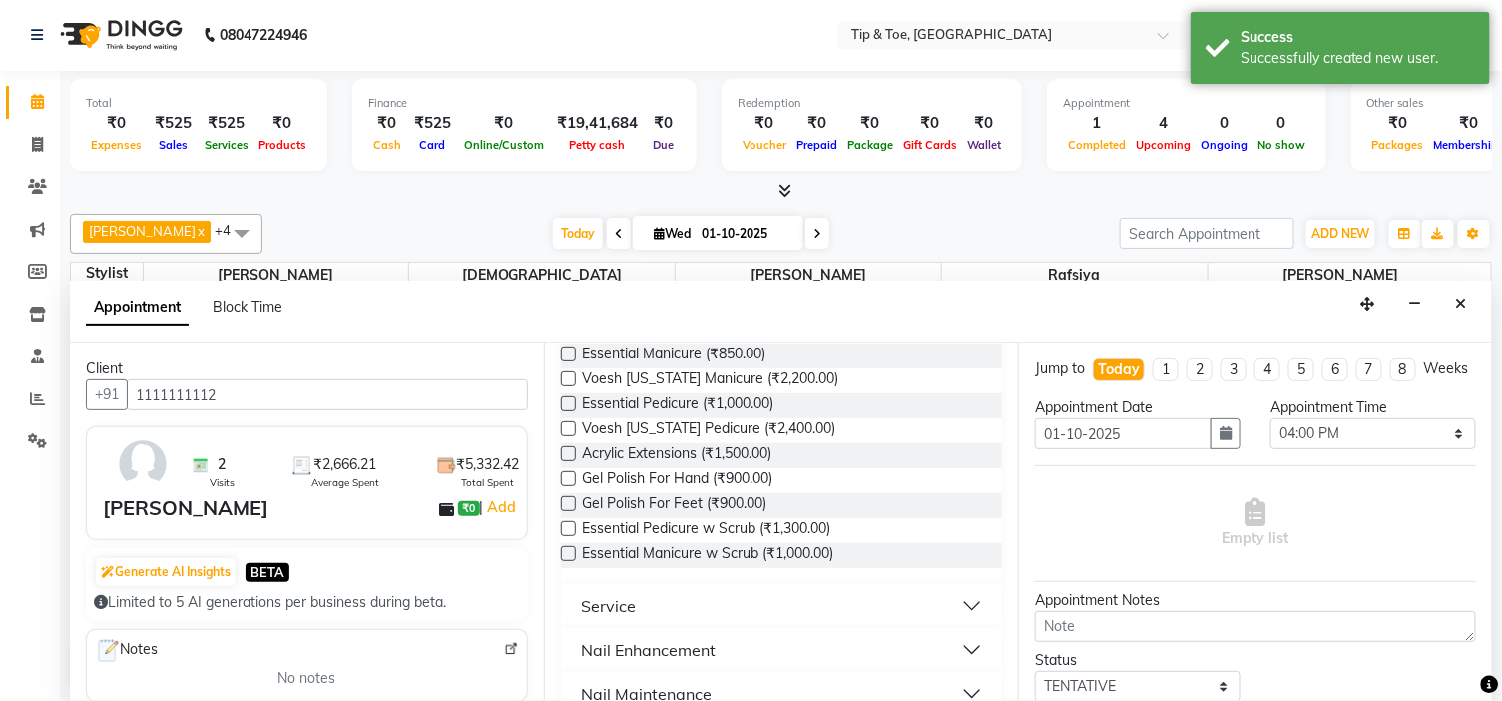
scroll to position [332, 0]
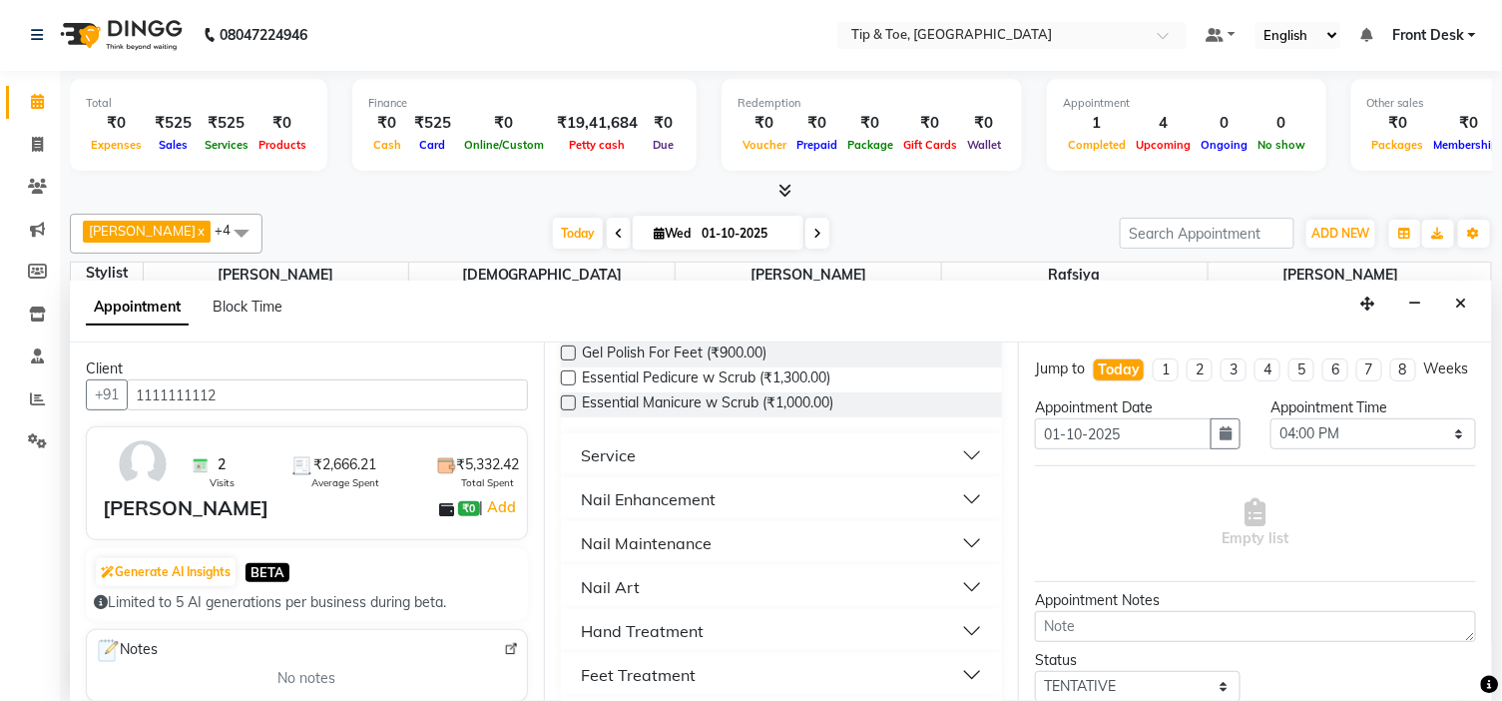
click at [749, 494] on button "Nail Enhancement" at bounding box center [781, 499] width 425 height 36
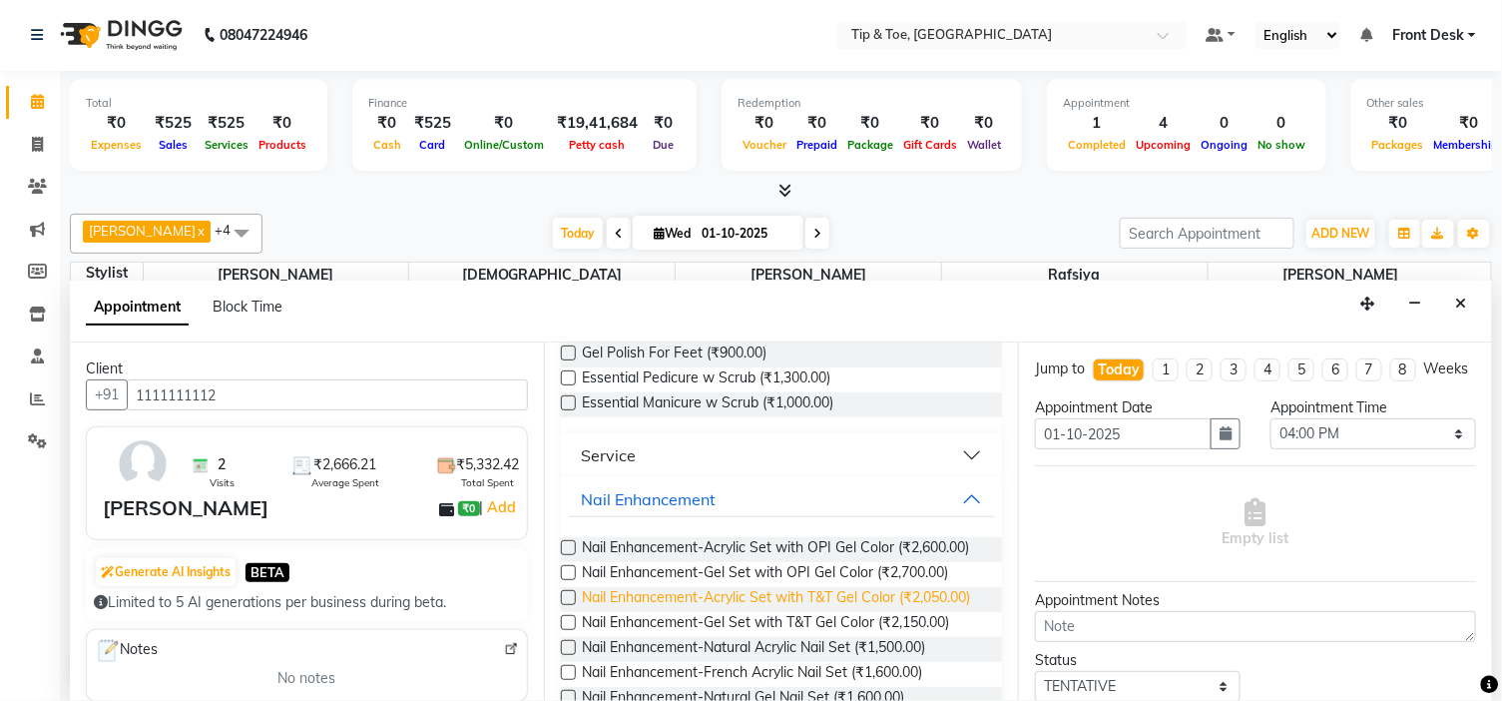
click at [869, 607] on span "Nail Enhancement-Acrylic Set with T&T Gel Color (₹2,050.00)" at bounding box center [776, 599] width 388 height 25
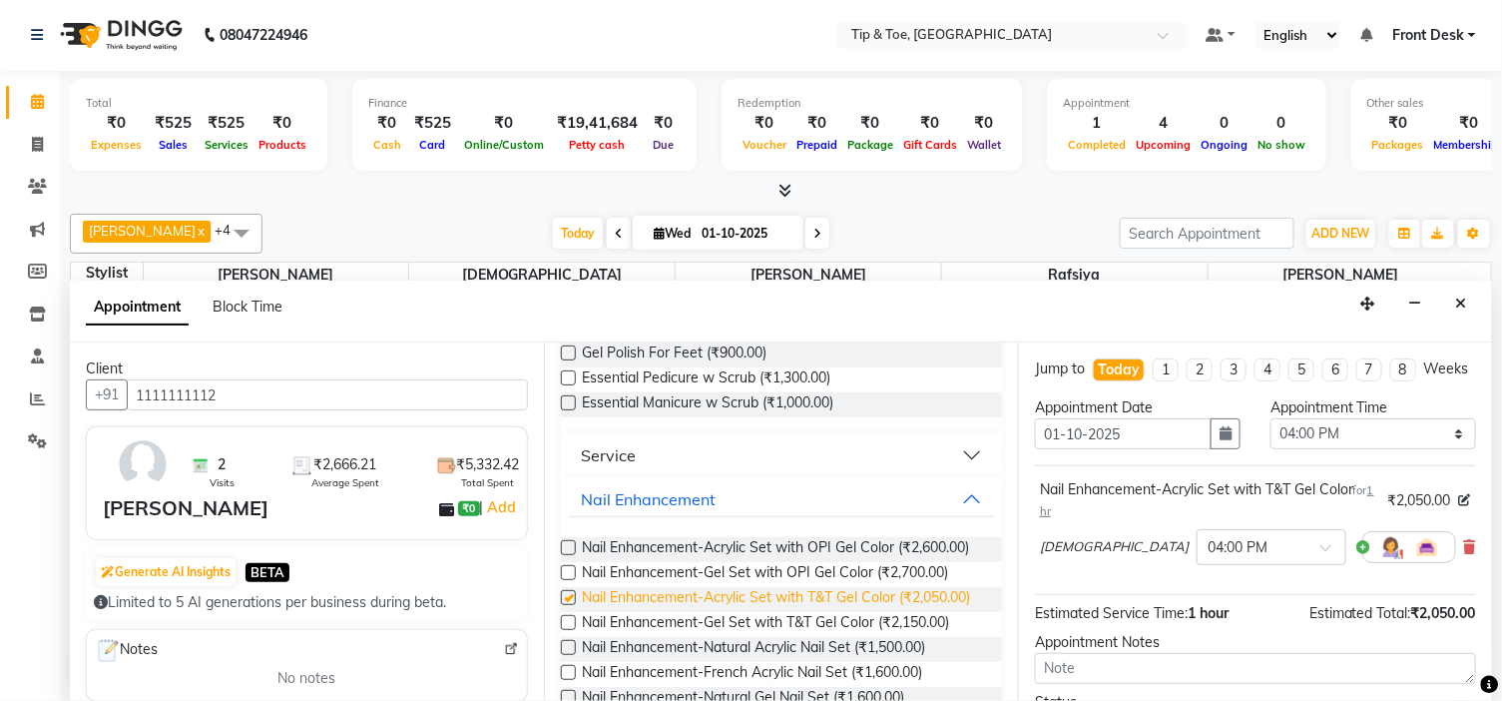
checkbox input "false"
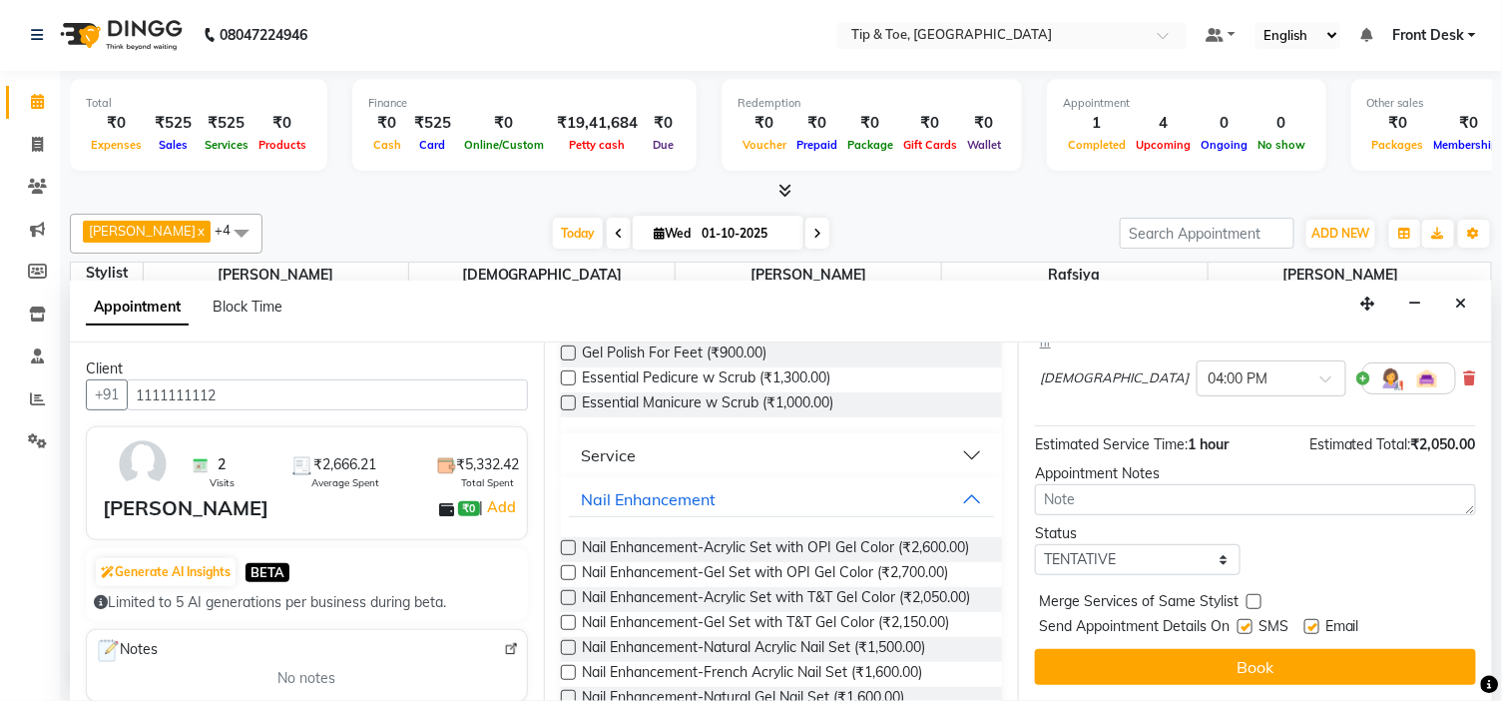
scroll to position [187, 0]
click at [1317, 627] on label at bounding box center [1311, 626] width 15 height 15
click at [1317, 627] on input "checkbox" at bounding box center [1310, 628] width 13 height 13
checkbox input "false"
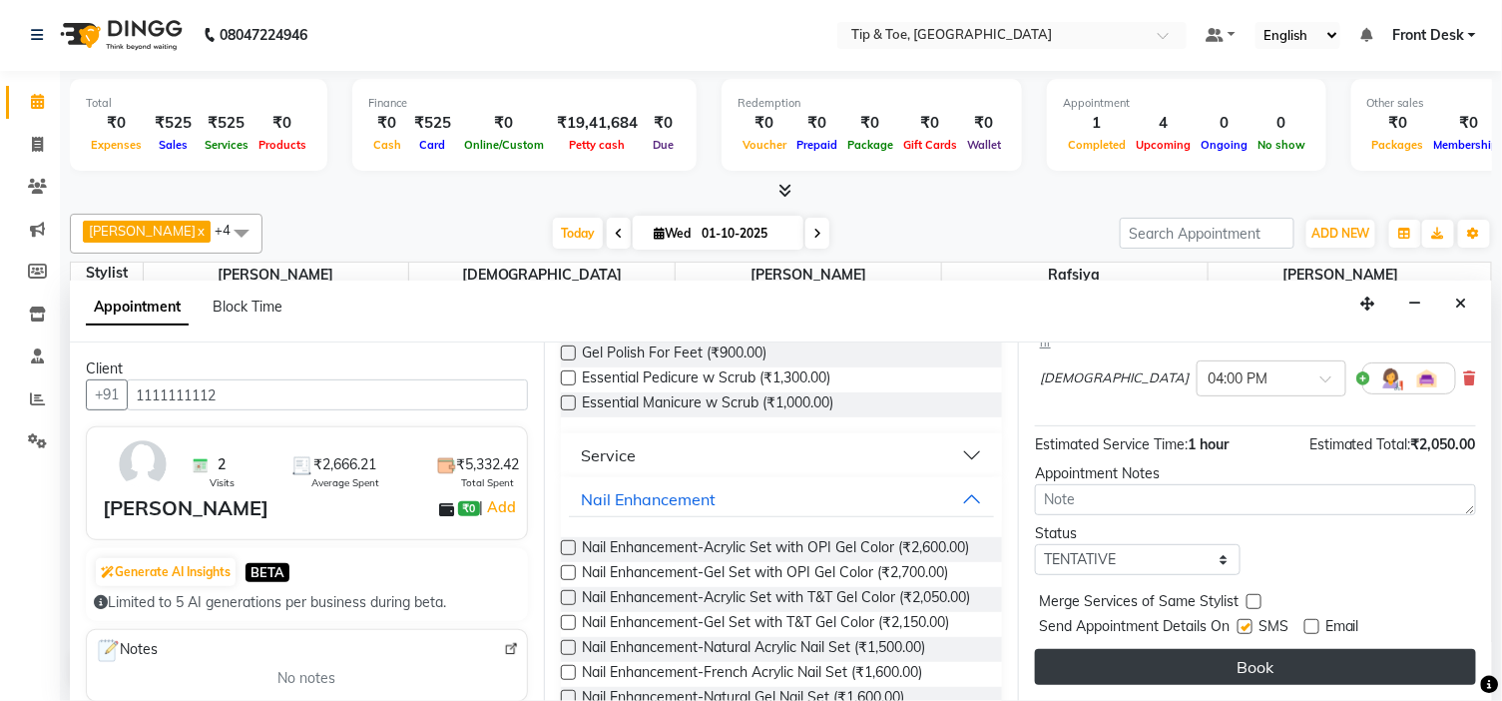
click at [1372, 663] on button "Book" at bounding box center [1255, 667] width 441 height 36
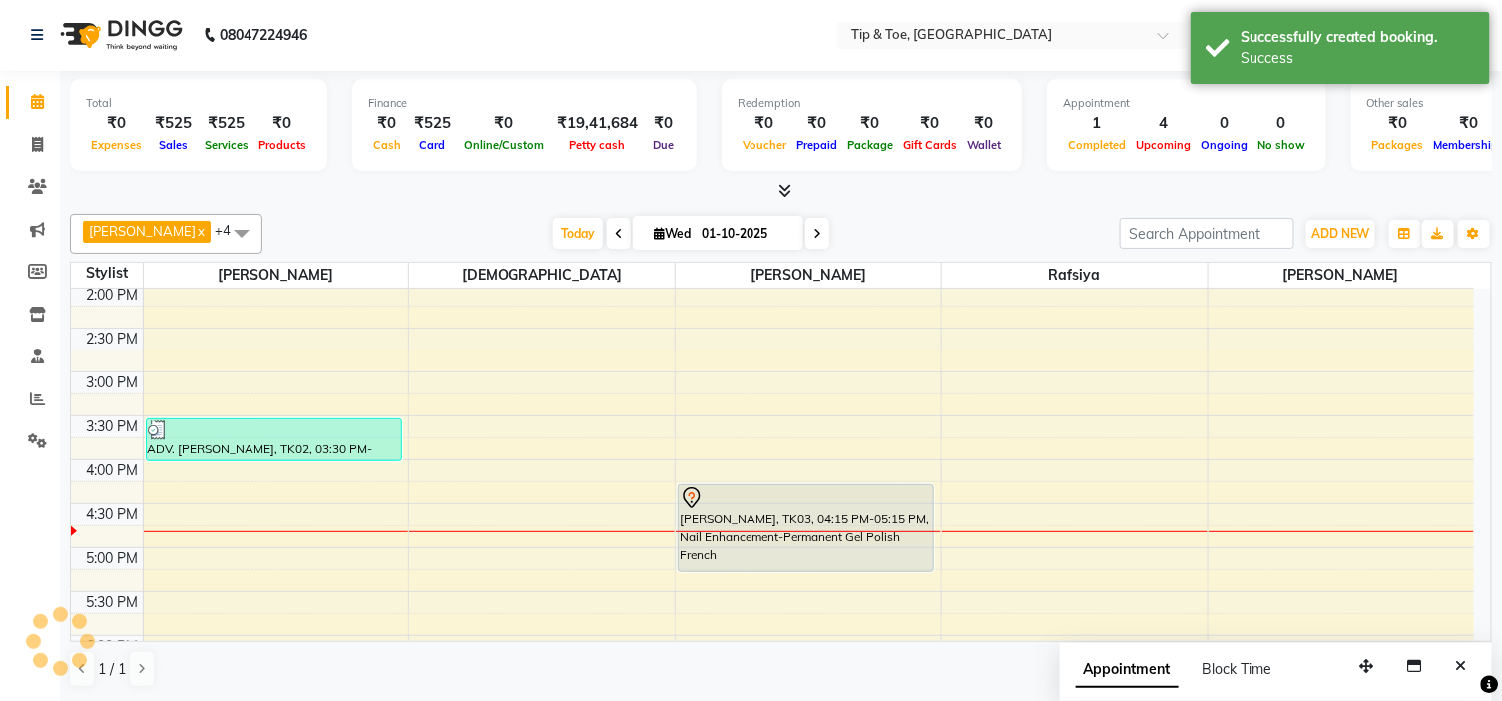
scroll to position [0, 0]
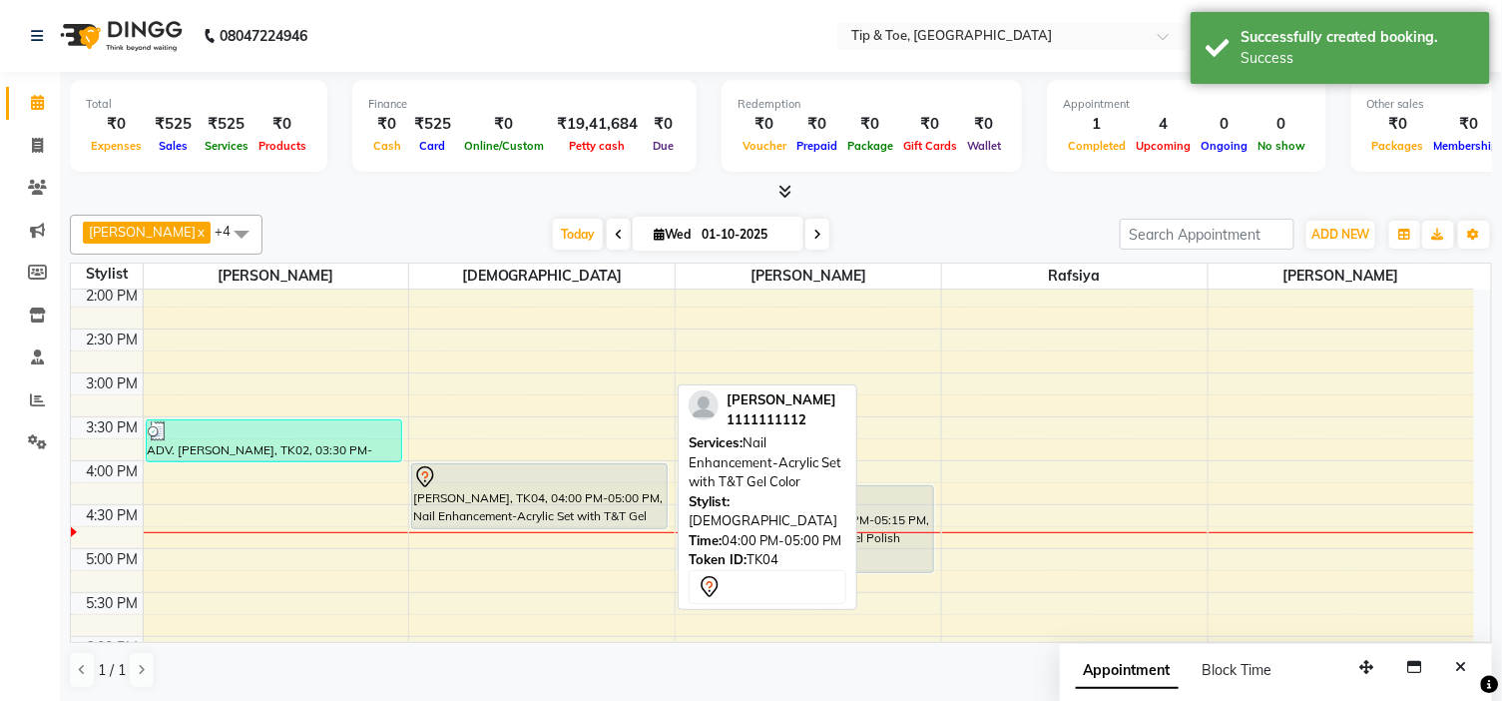
drag, startPoint x: 576, startPoint y: 546, endPoint x: 583, endPoint y: 521, distance: 25.9
click at [583, 521] on div "BINDHU BIJU, TK01, 12:30 PM-12:45 PM, Nail Enhancement-Acrylic Set with T&T Gel…" at bounding box center [541, 416] width 265 height 1141
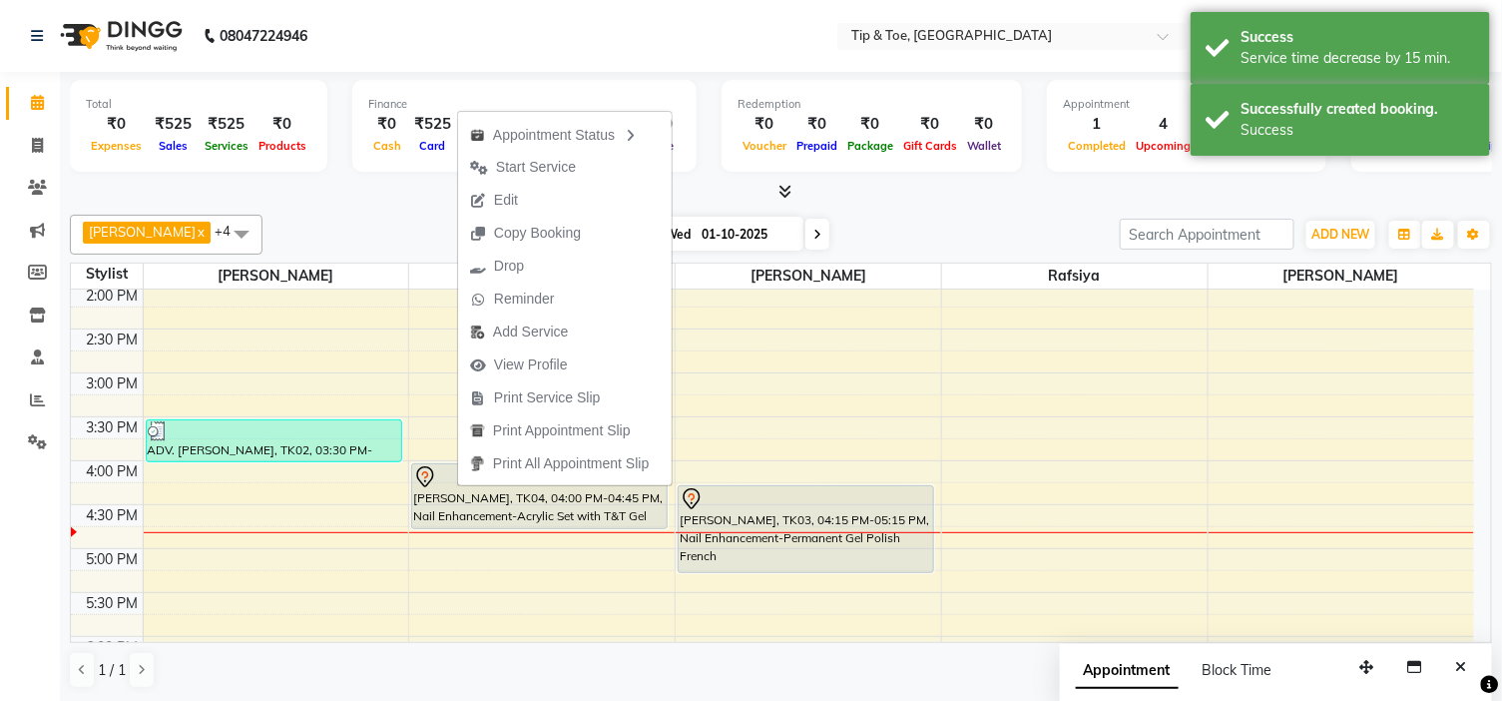
click at [520, 198] on span "Edit" at bounding box center [494, 200] width 72 height 33
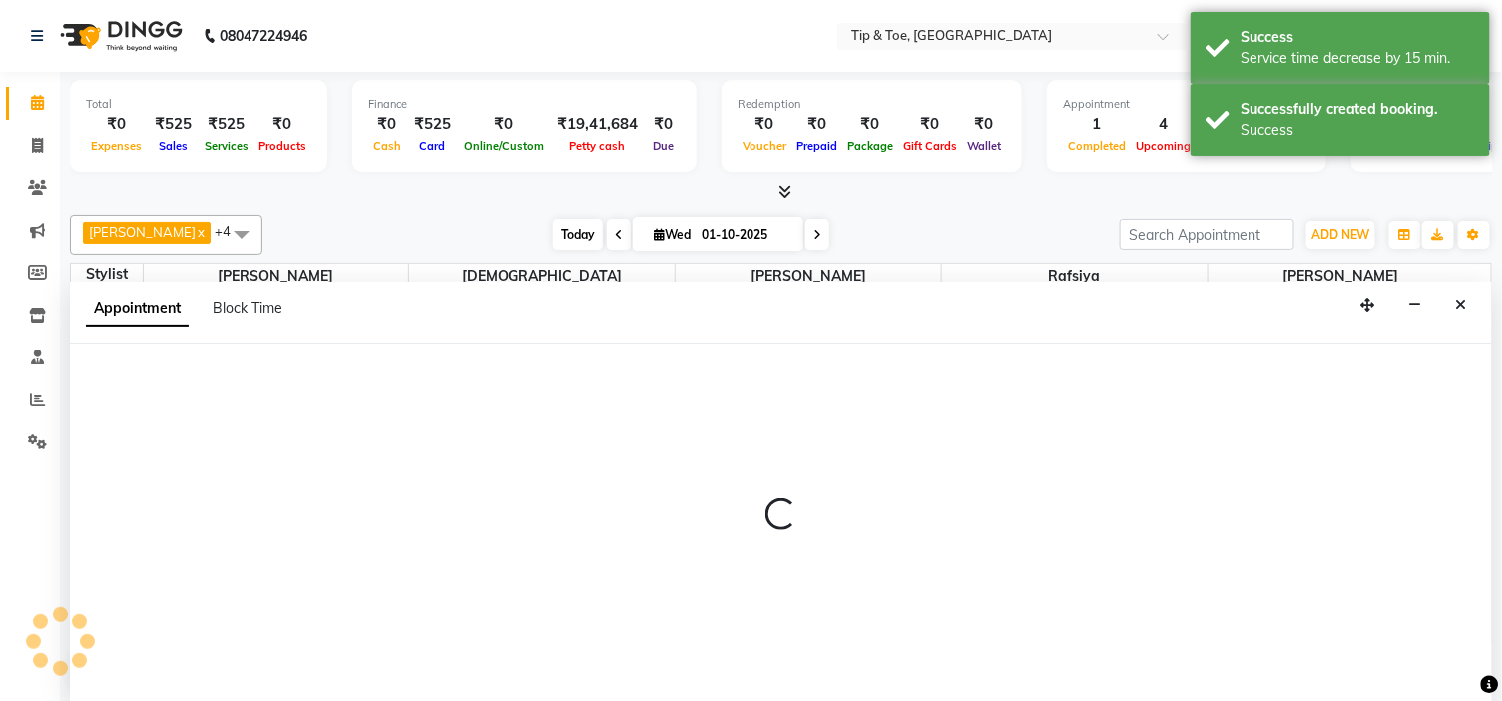
scroll to position [1, 0]
select select "tentative"
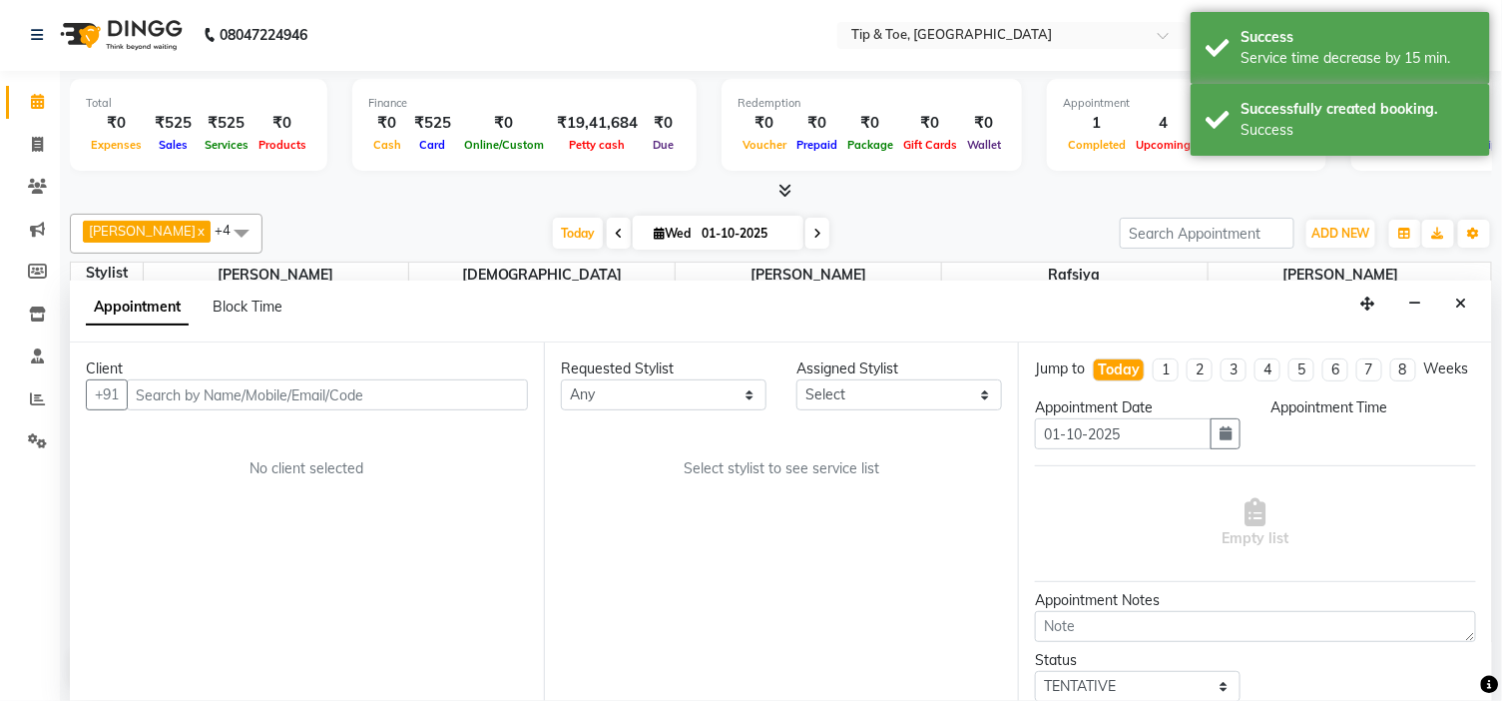
select select "37611"
select select "960"
select select "2436"
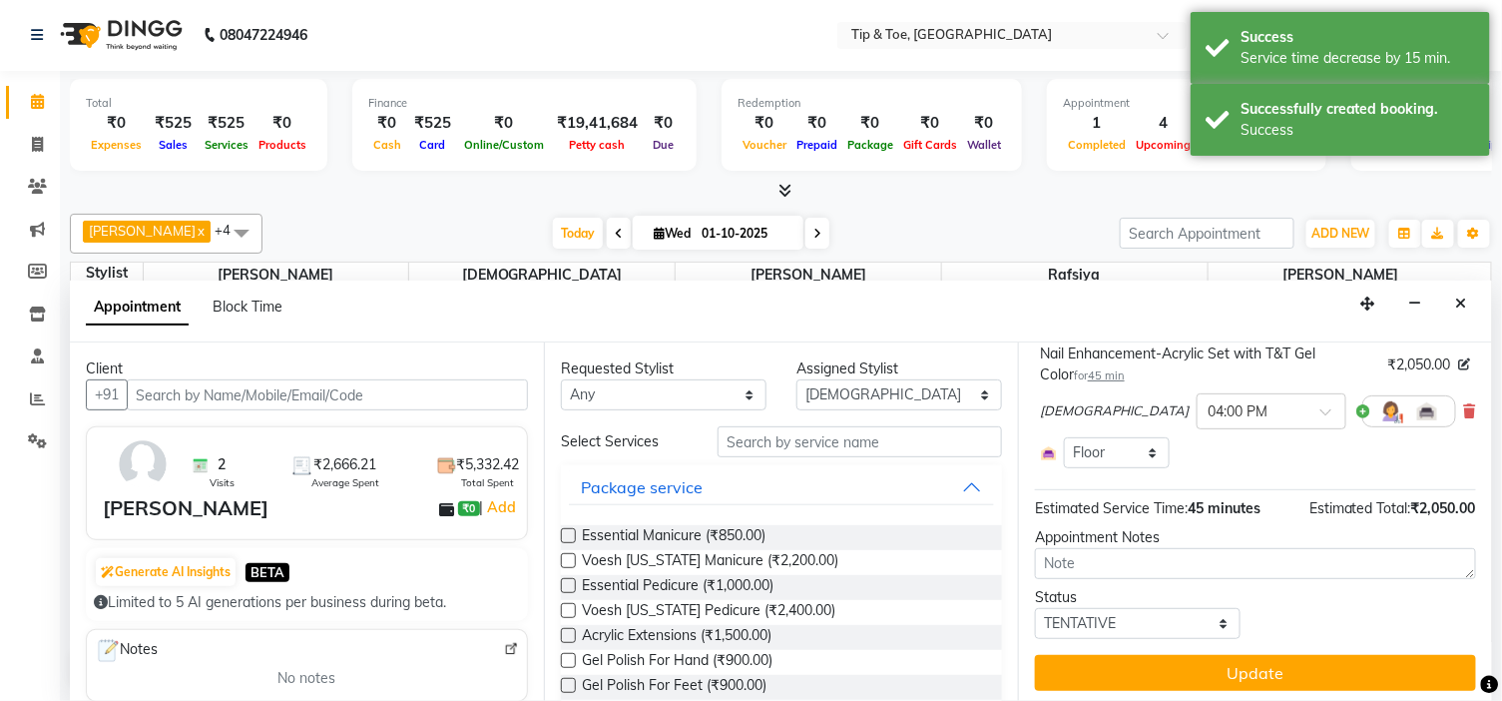
scroll to position [161, 0]
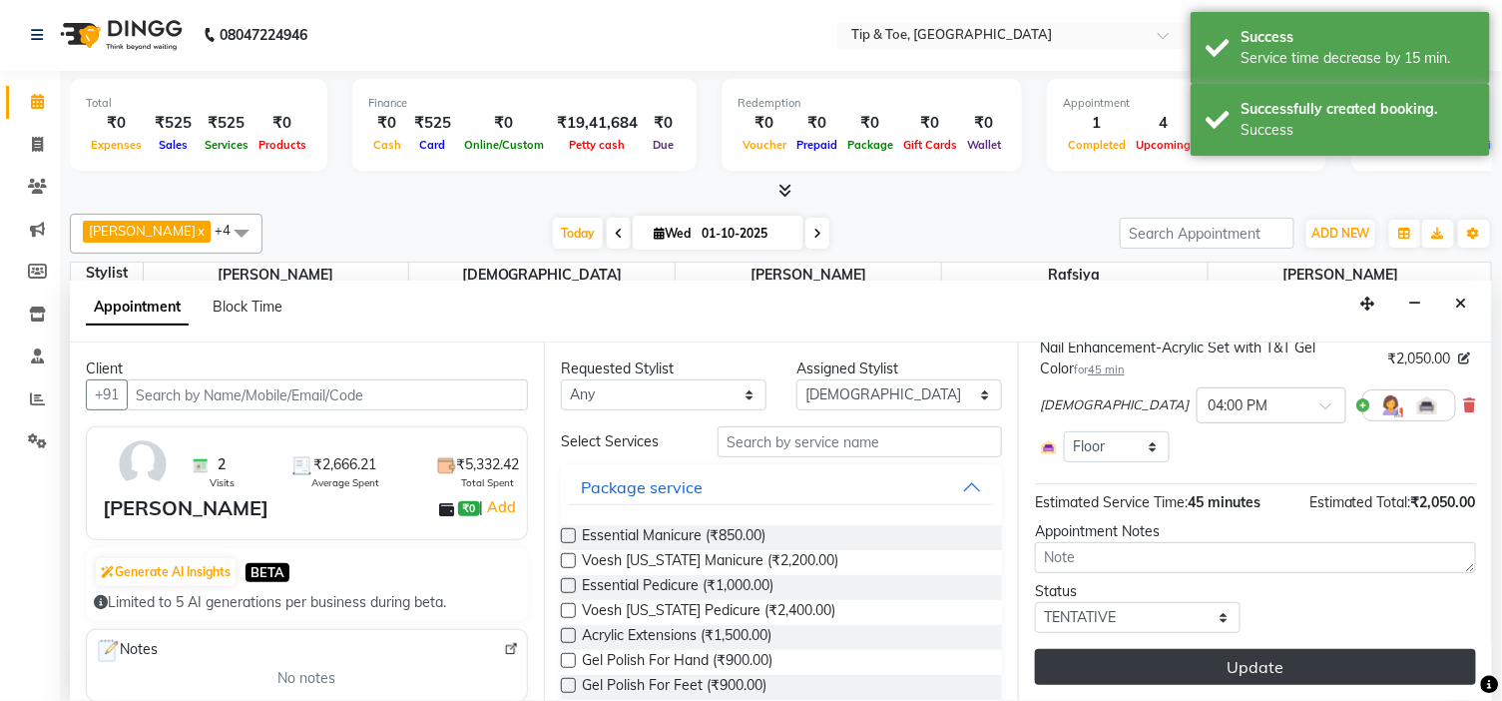
click at [1325, 674] on button "Update" at bounding box center [1255, 667] width 441 height 36
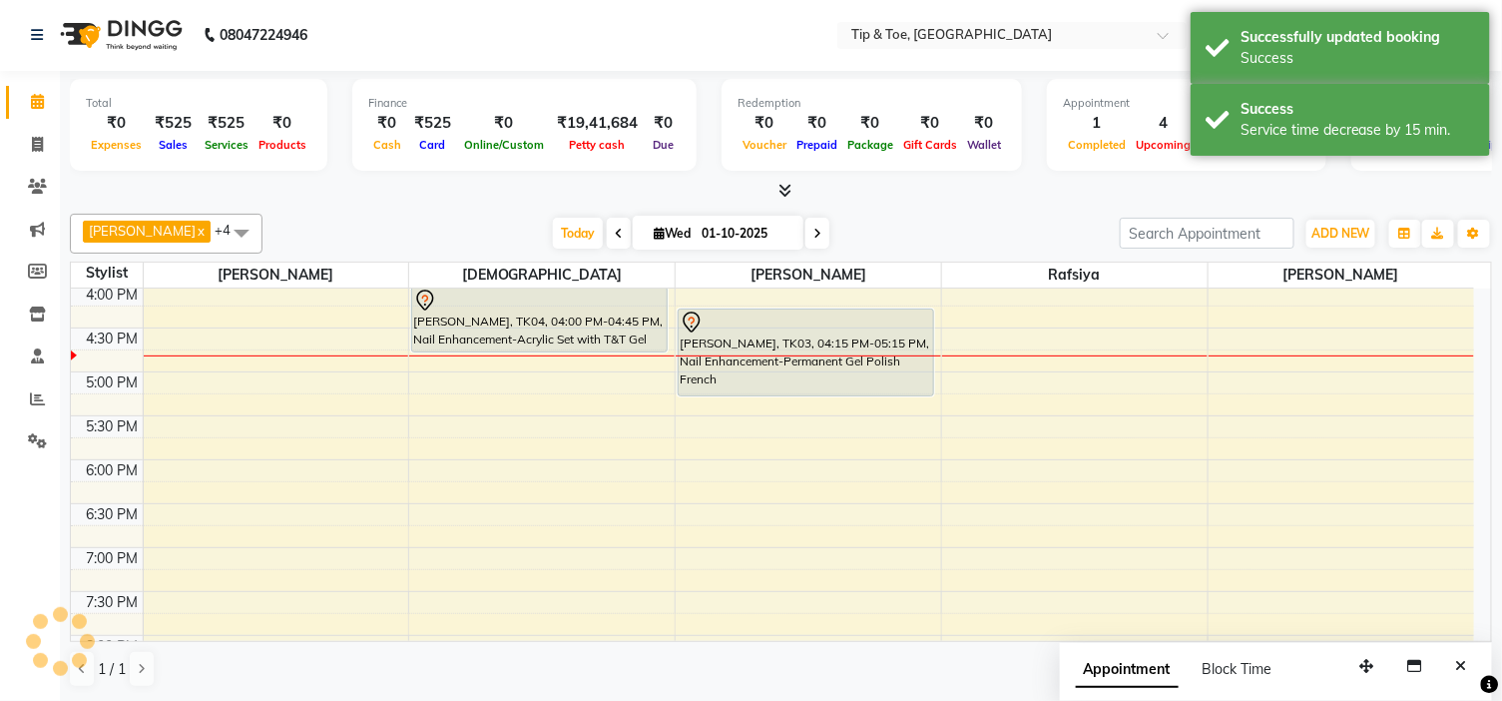
scroll to position [0, 0]
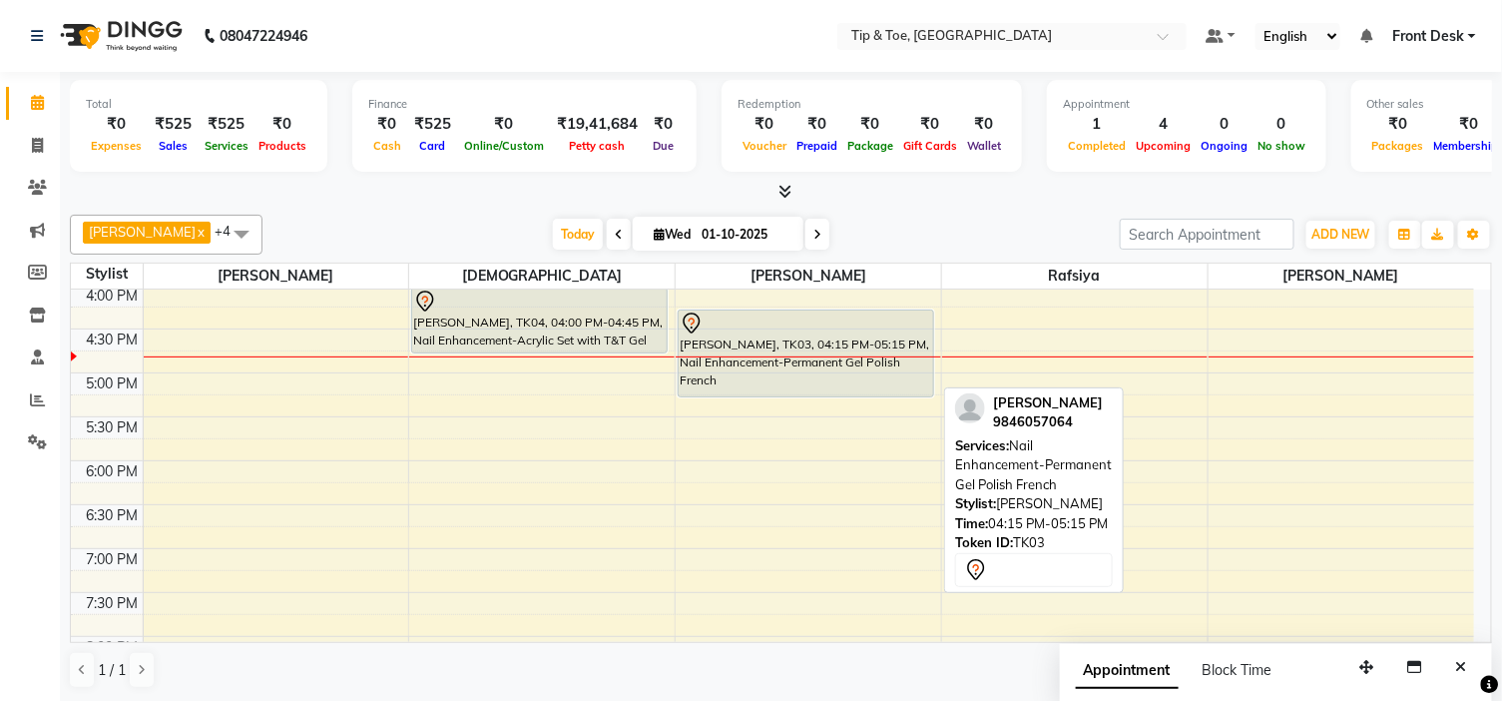
click at [767, 390] on div "ANN GEORGE, TK03, 04:15 PM-05:15 PM, Nail Enhancement-Permanent Gel Polish Fren…" at bounding box center [806, 353] width 255 height 86
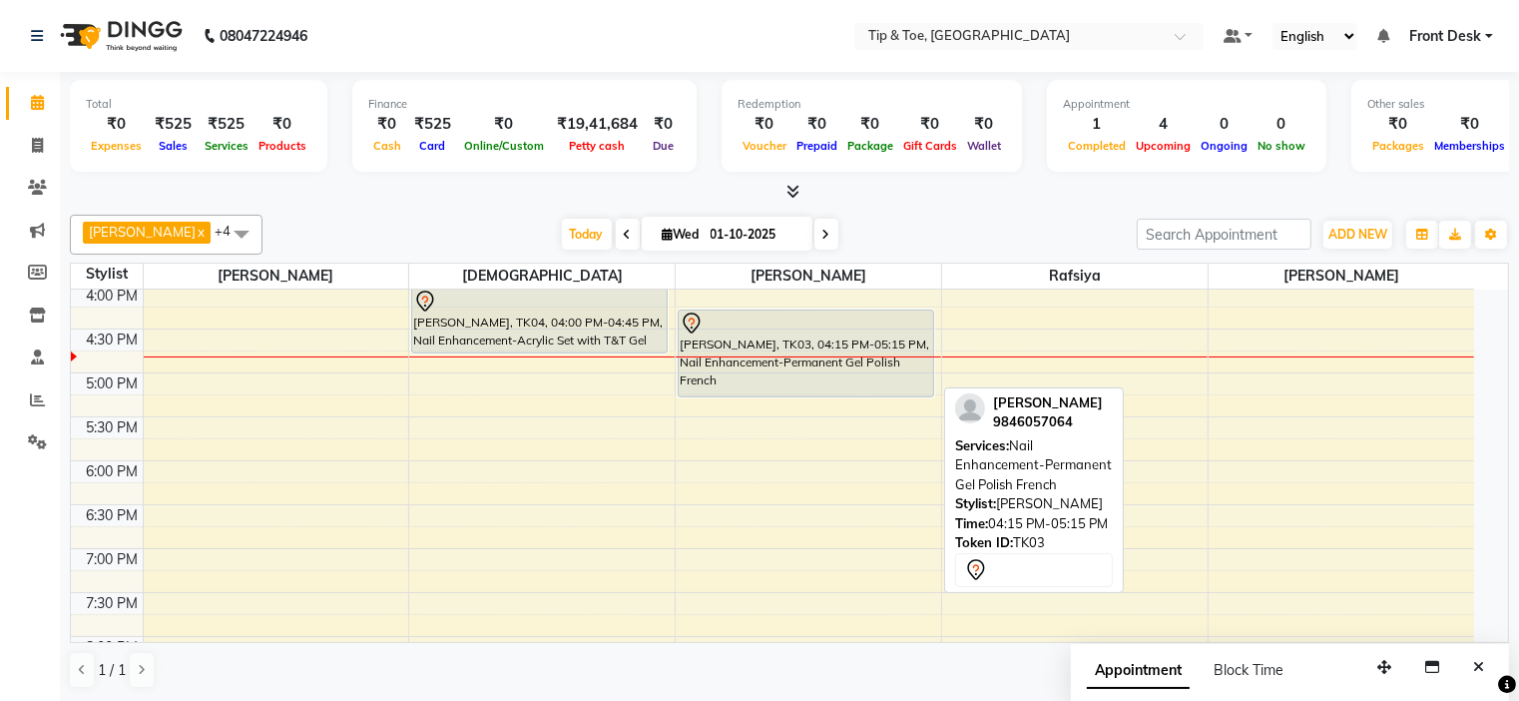
select select "7"
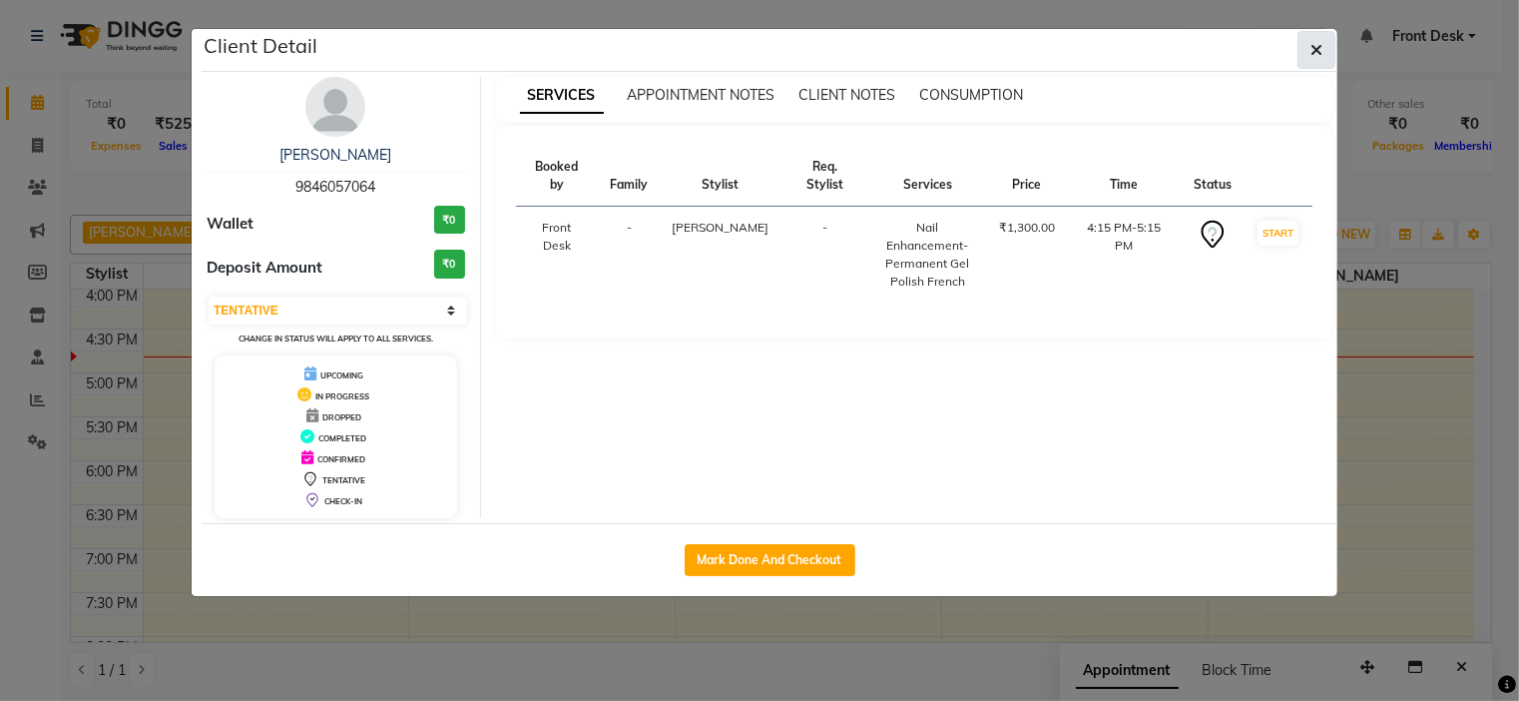
click at [1318, 60] on button "button" at bounding box center [1316, 50] width 38 height 38
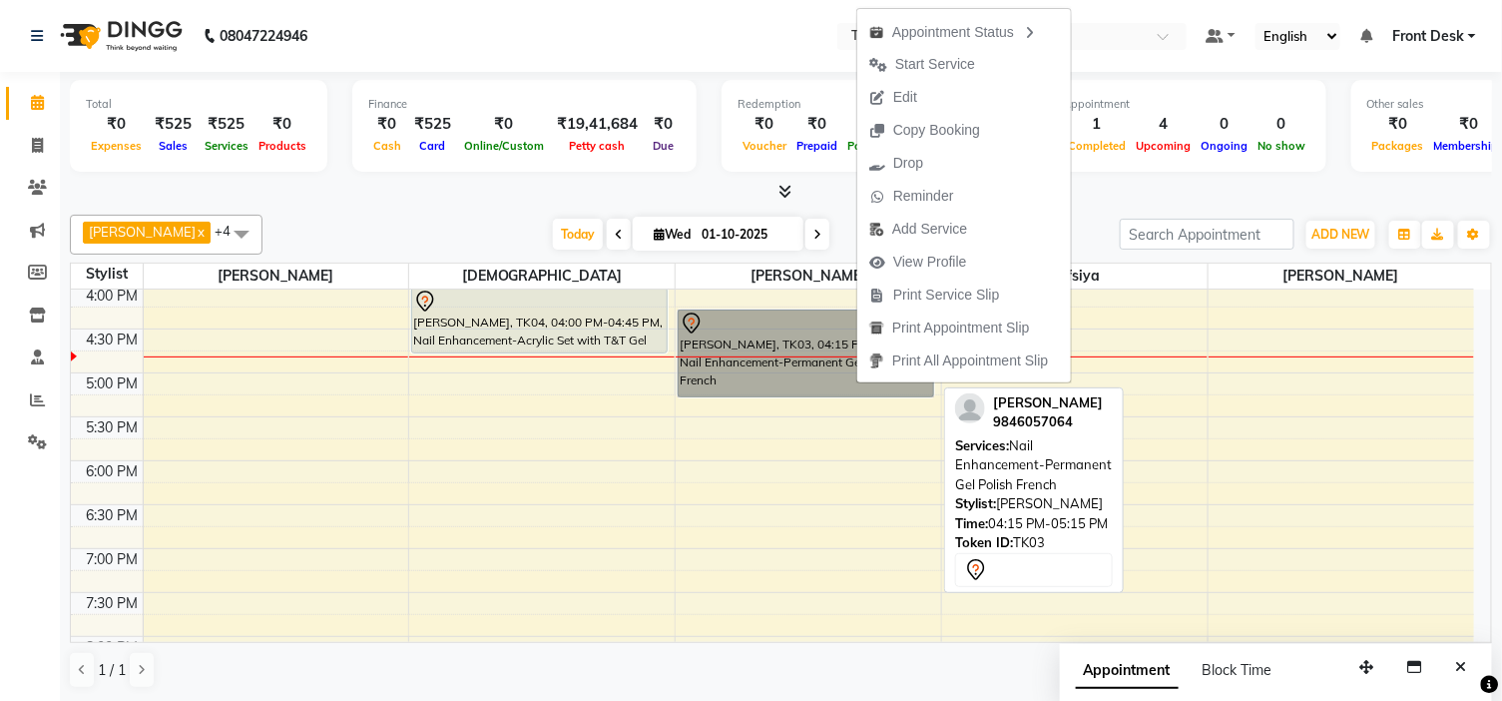
click at [804, 349] on link "ANN GEORGE, TK03, 04:15 PM-05:15 PM, Nail Enhancement-Permanent Gel Polish Fren…" at bounding box center [806, 353] width 257 height 88
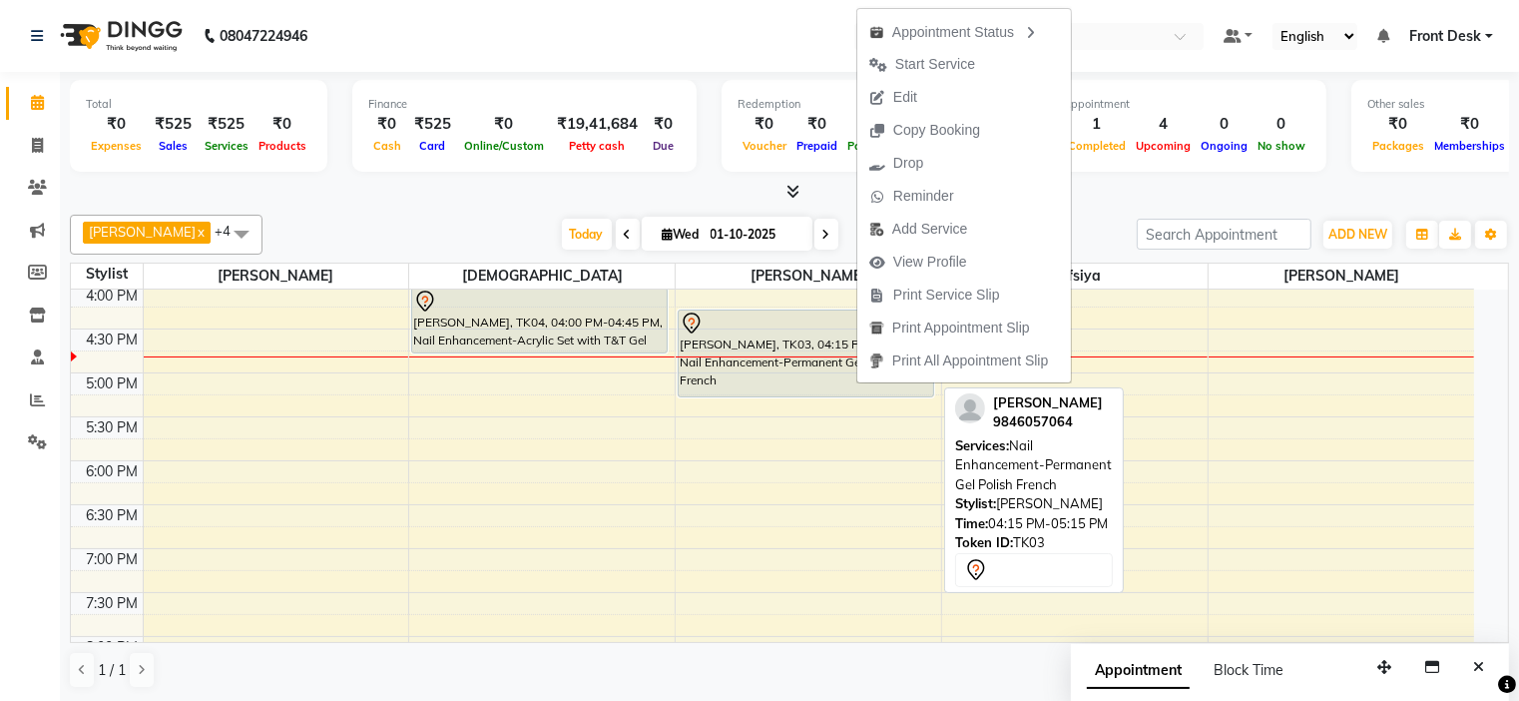
select select "7"
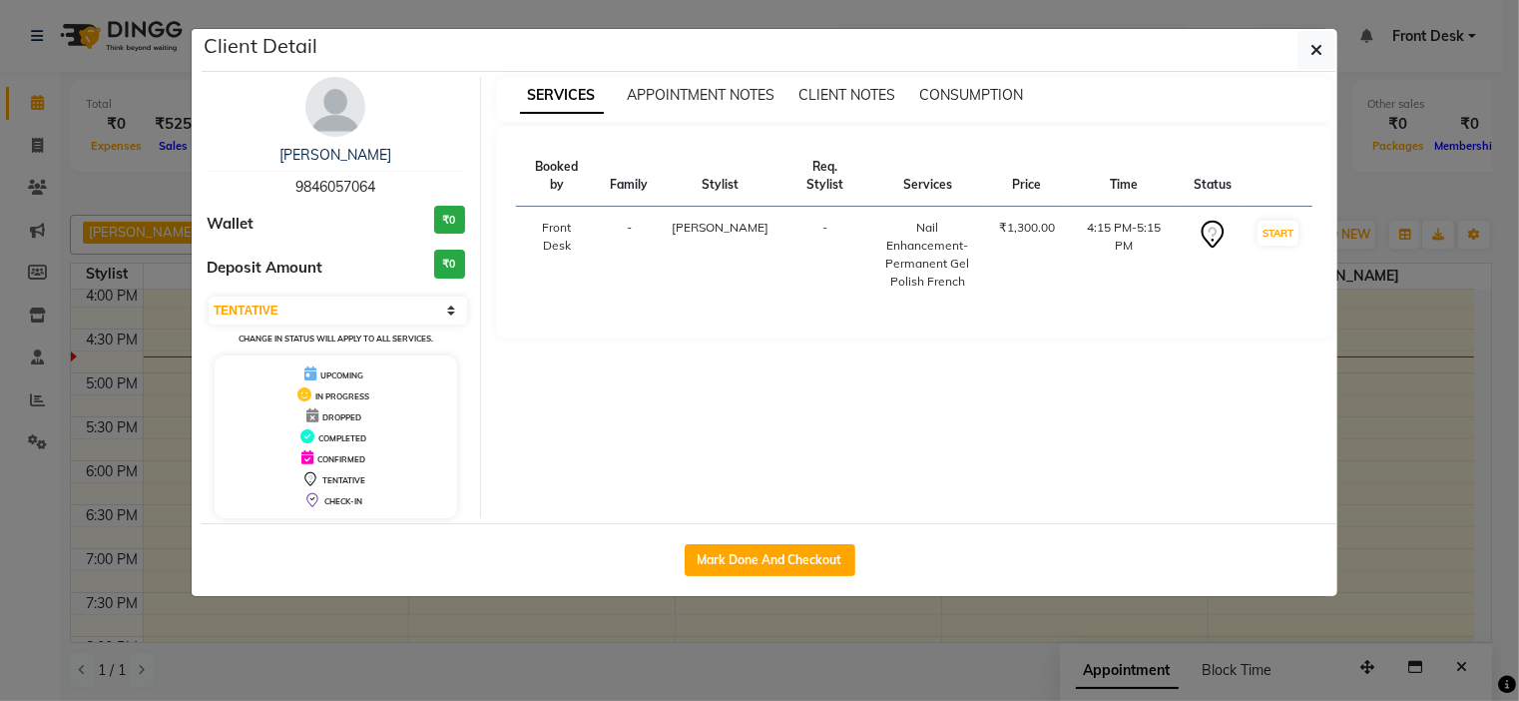
click at [1337, 58] on ngb-modal-window "Client Detail ANN GEORGE 9846057064 Wallet ₹0 Deposit Amount ₹0 Select IN SERVI…" at bounding box center [759, 350] width 1519 height 701
click at [1331, 51] on button "button" at bounding box center [1316, 50] width 38 height 38
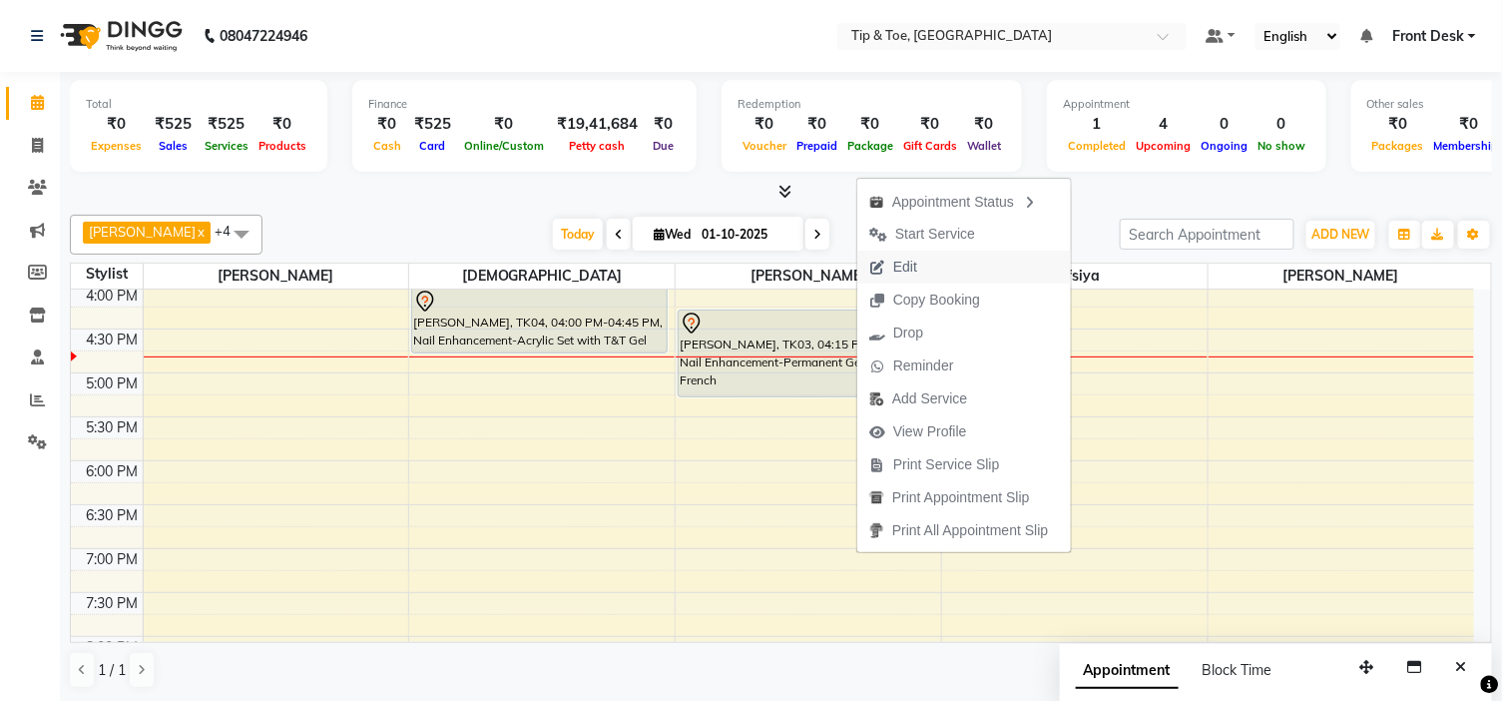
click at [934, 258] on button "Edit" at bounding box center [964, 267] width 214 height 33
select select "tentative"
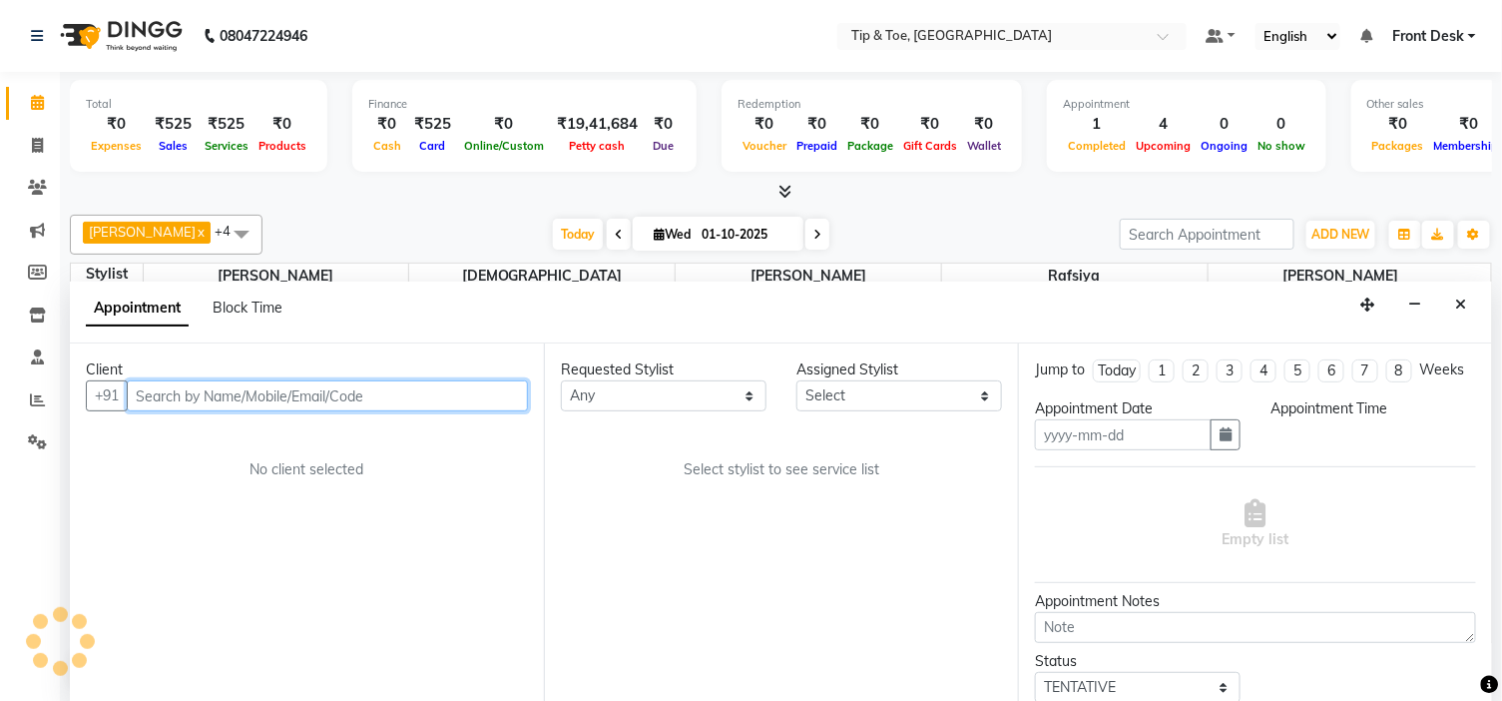
type input "01-10-2025"
select select "975"
select select "46387"
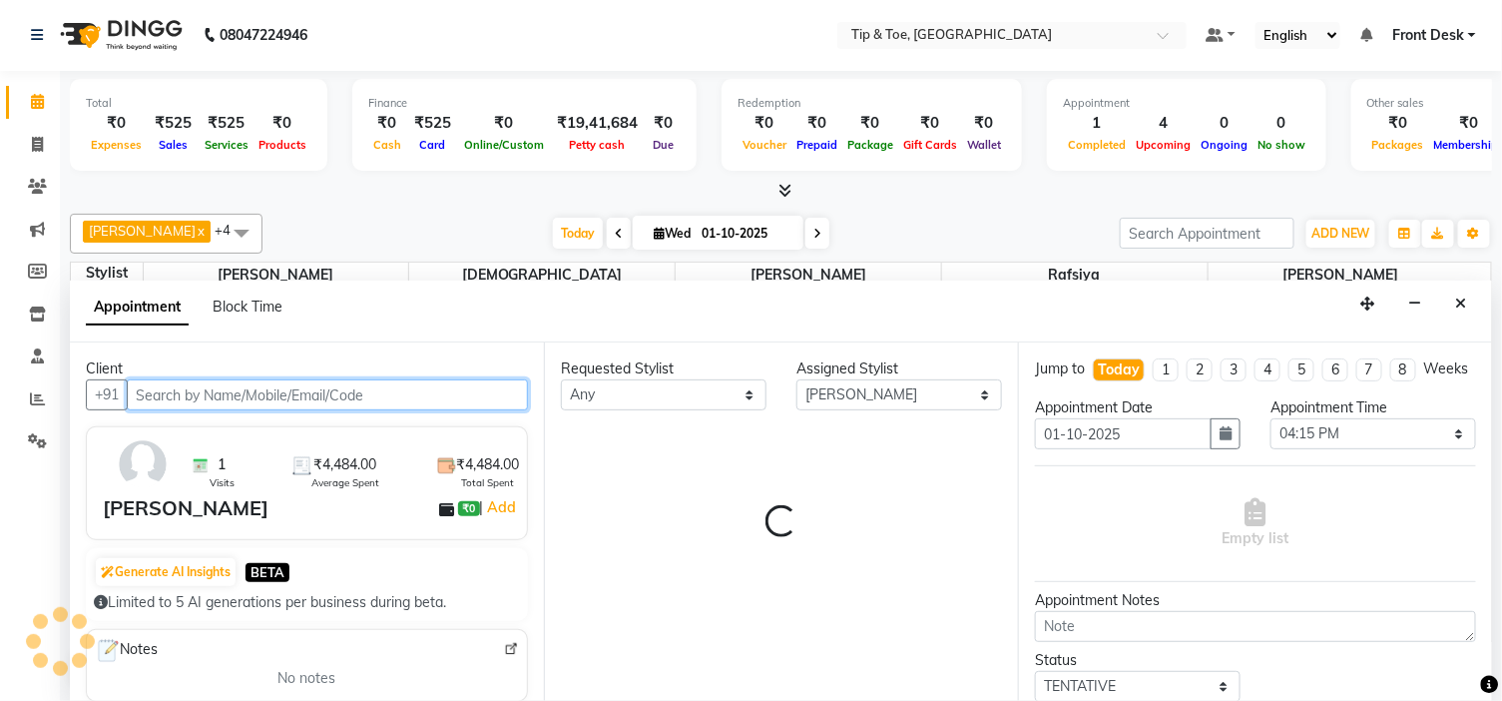
select select "2436"
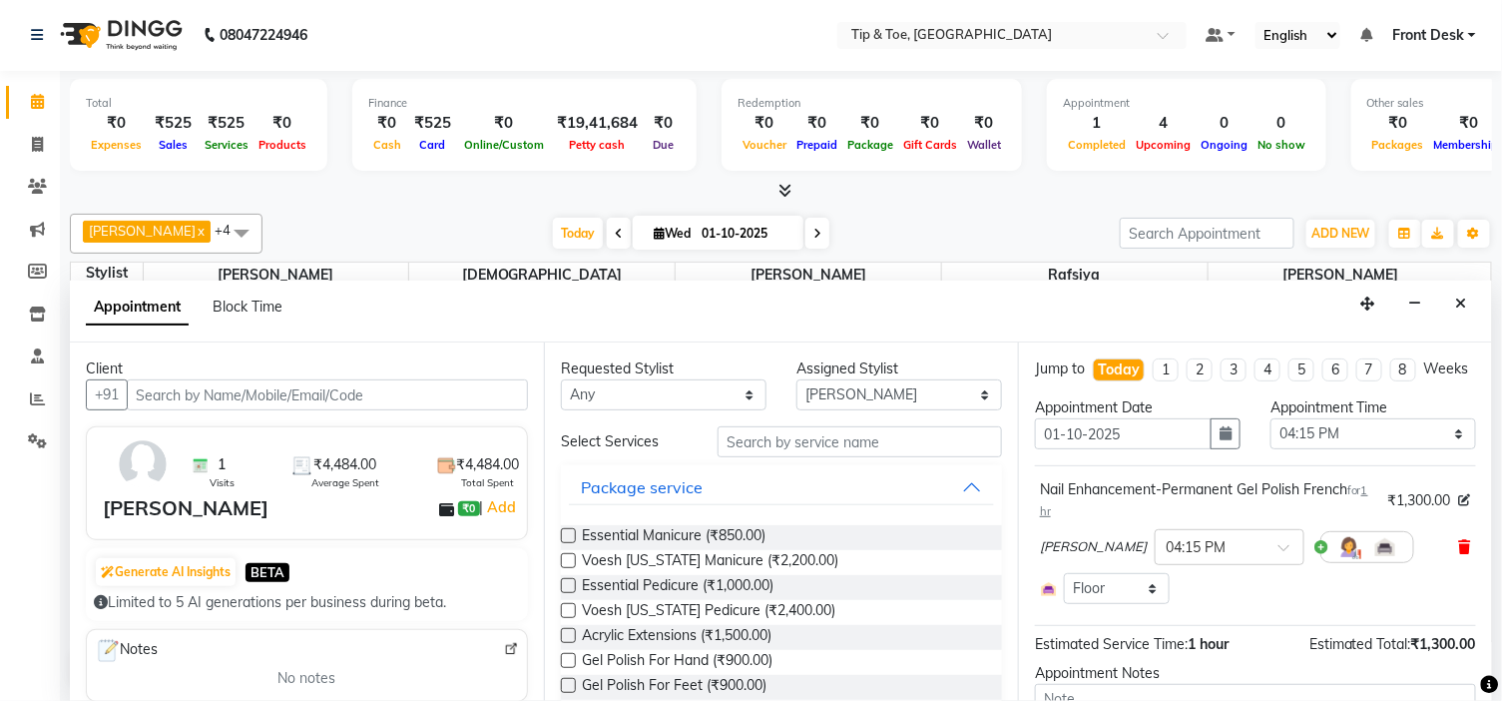
click at [1459, 555] on span at bounding box center [1465, 547] width 12 height 21
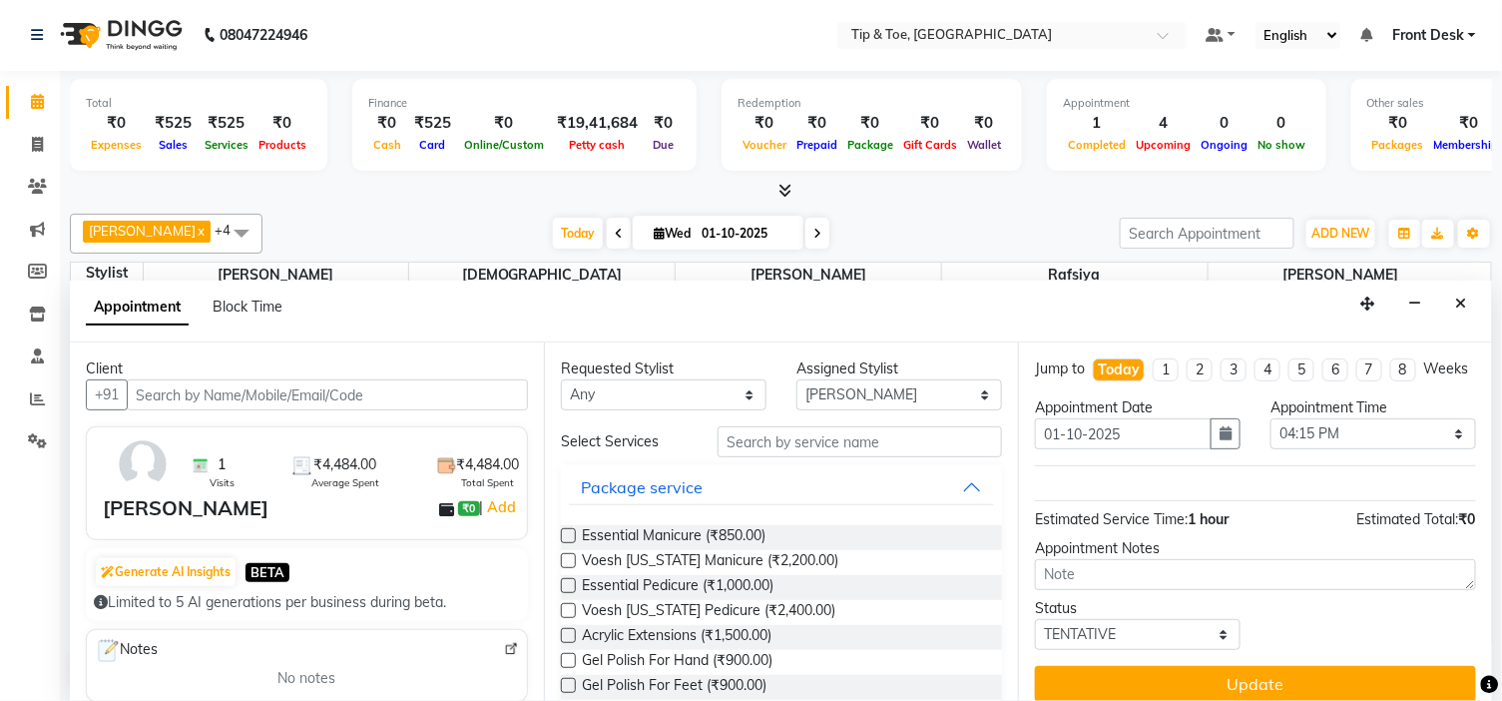
scroll to position [35, 0]
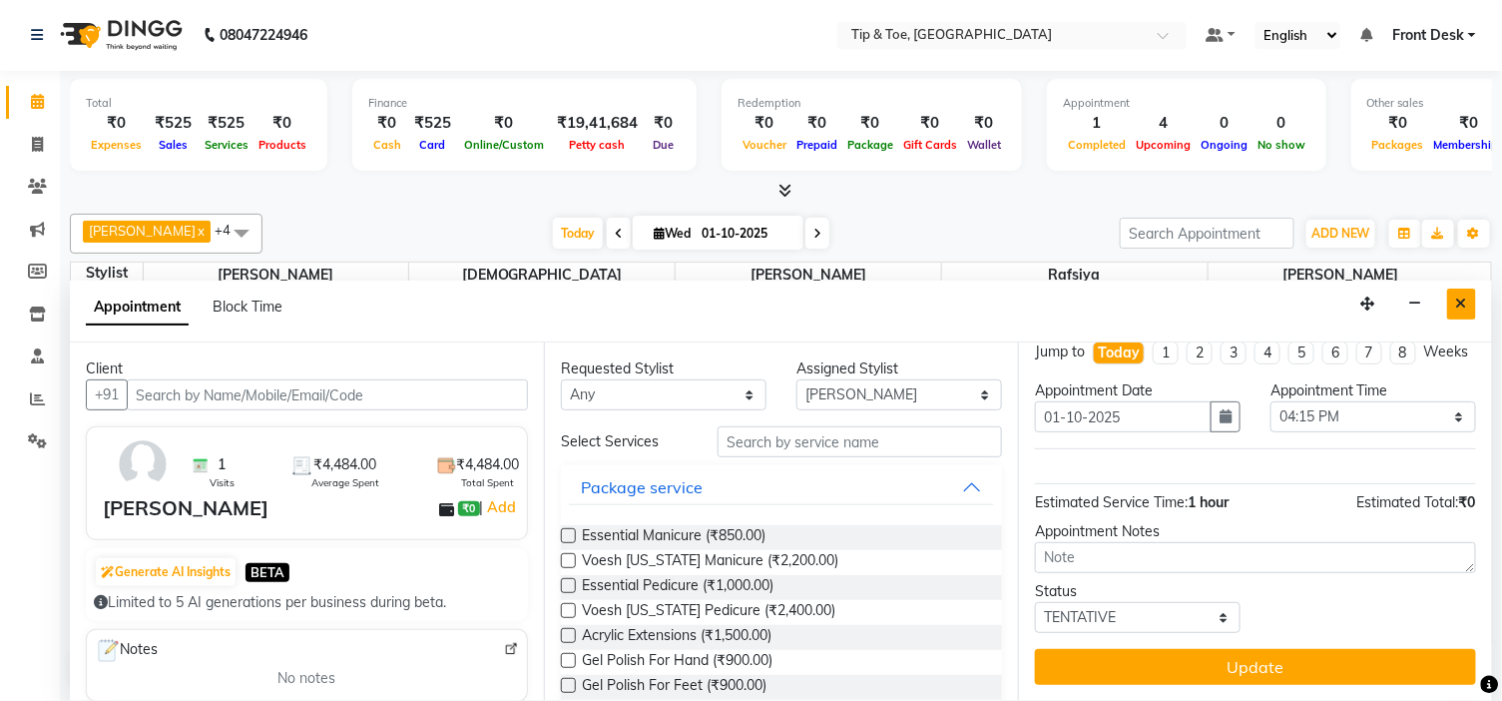
click at [1473, 302] on button "Close" at bounding box center [1461, 303] width 29 height 31
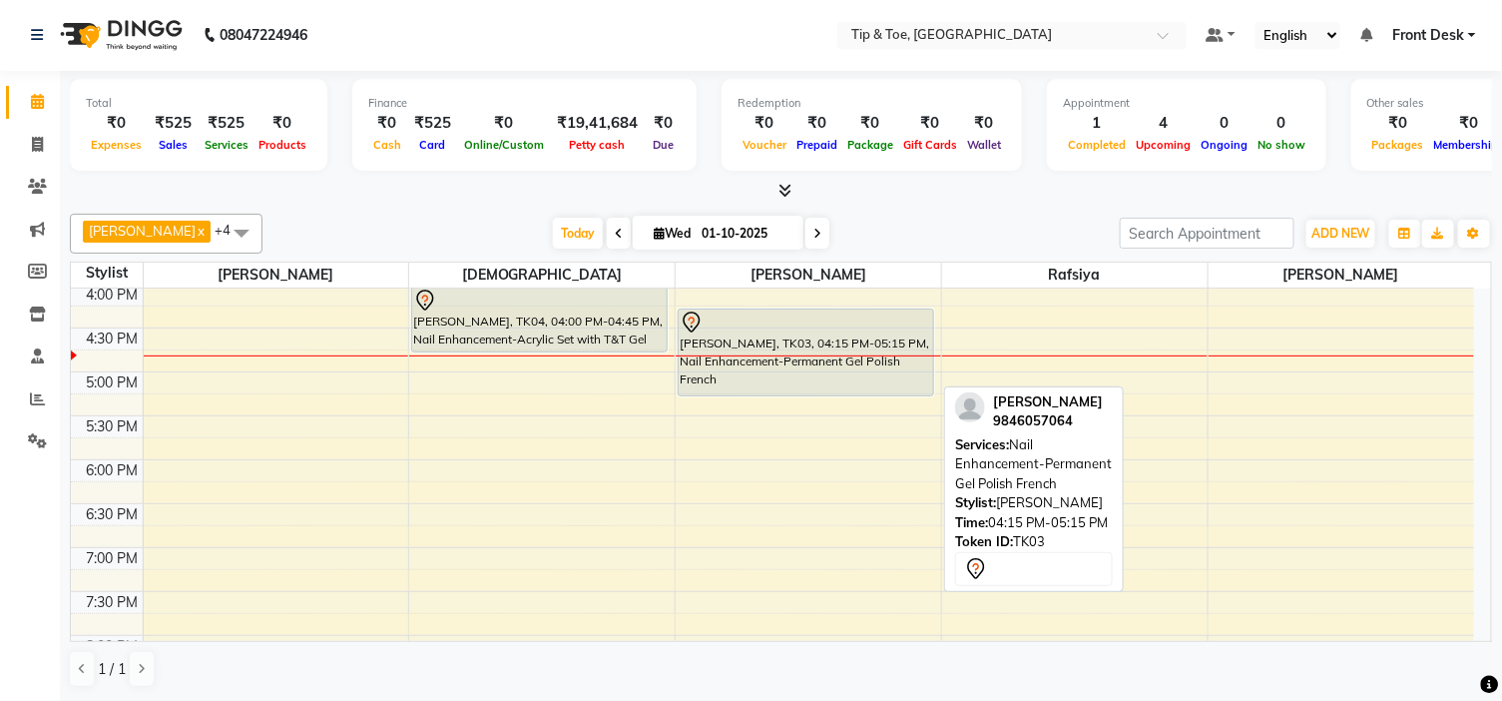
click at [855, 371] on div "ANN GEORGE, TK03, 04:15 PM-05:15 PM, Nail Enhancement-Permanent Gel Polish Fren…" at bounding box center [806, 352] width 255 height 86
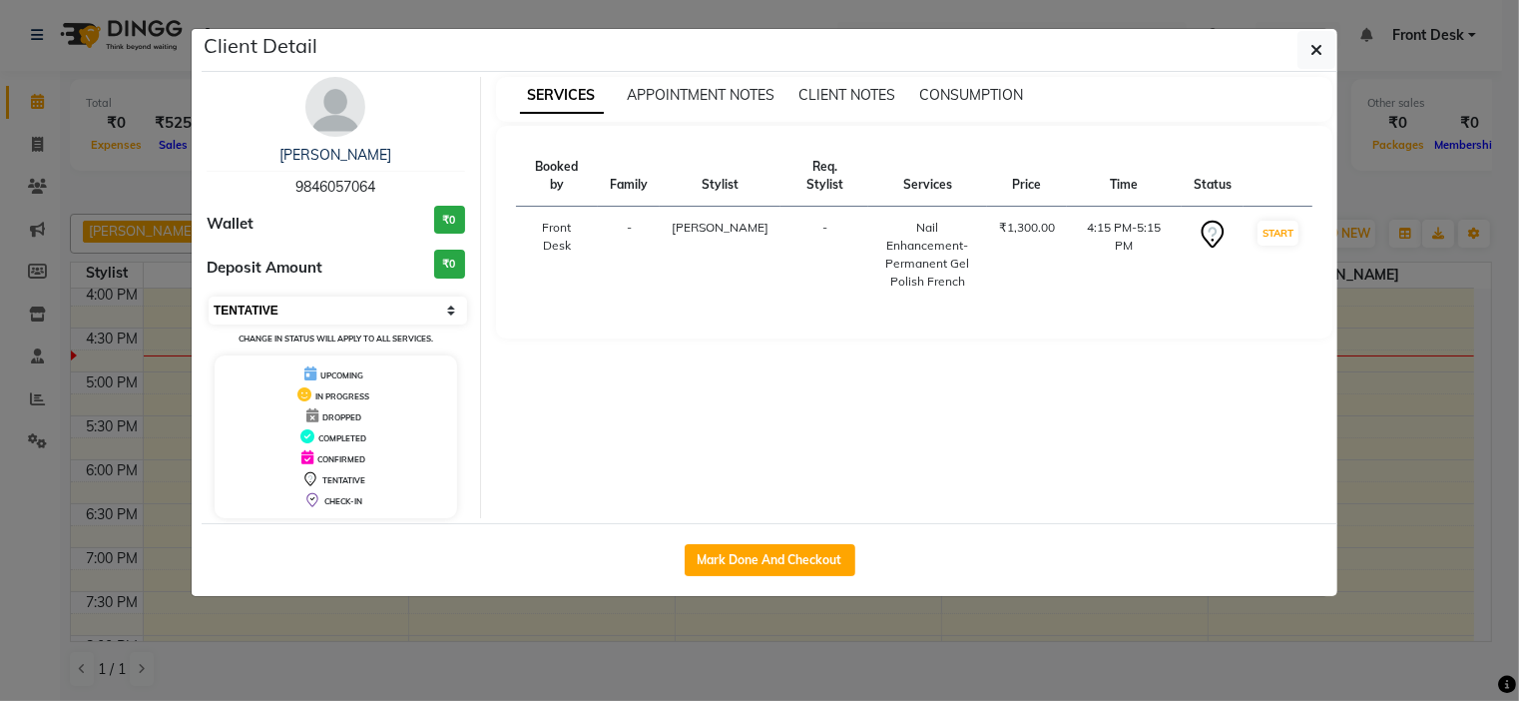
click at [350, 310] on select "Select IN SERVICE CONFIRMED TENTATIVE CHECK IN MARK DONE DROPPED UPCOMING" at bounding box center [338, 310] width 259 height 28
select select "6"
click at [209, 296] on select "Select IN SERVICE CONFIRMED TENTATIVE CHECK IN MARK DONE DROPPED UPCOMING" at bounding box center [338, 310] width 259 height 28
click at [1330, 54] on button "button" at bounding box center [1316, 50] width 38 height 38
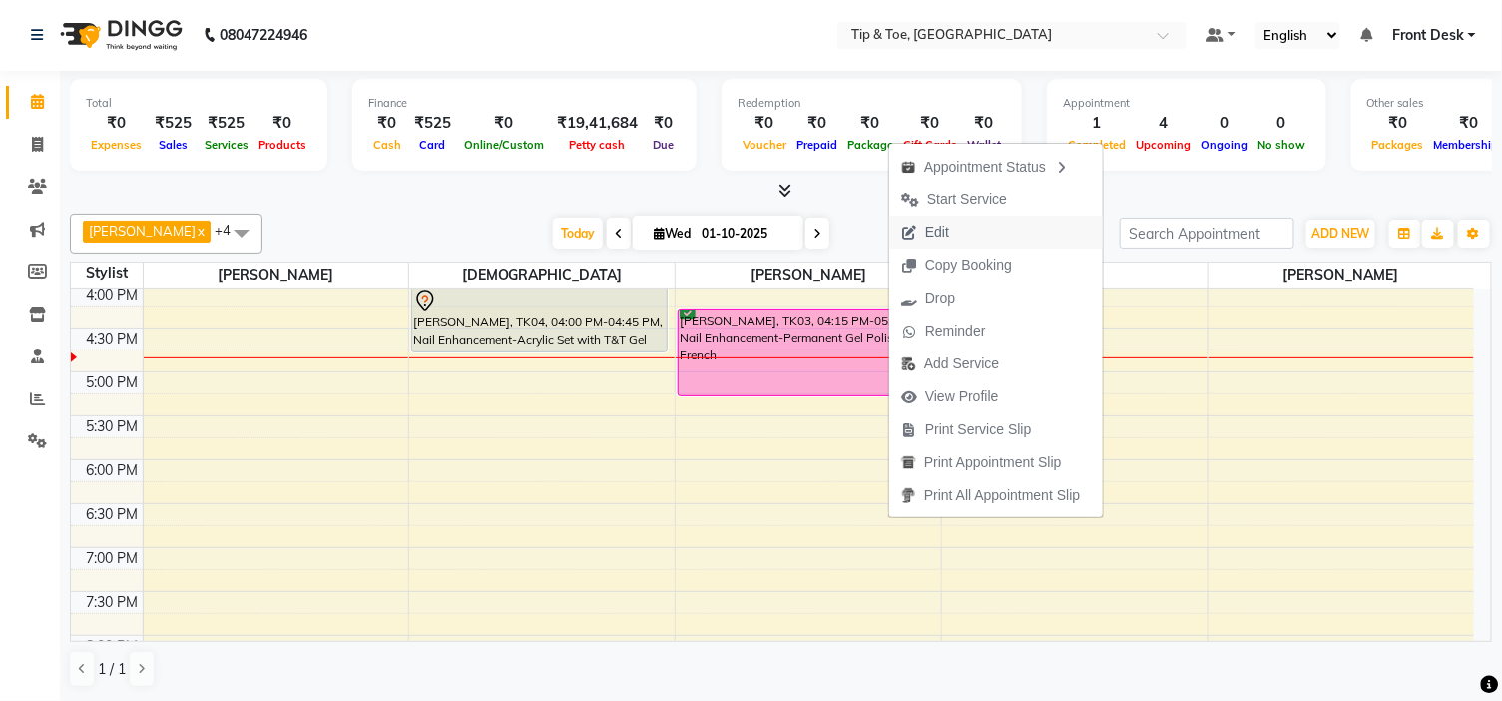
click at [963, 220] on button "Edit" at bounding box center [996, 232] width 214 height 33
select select "tentative"
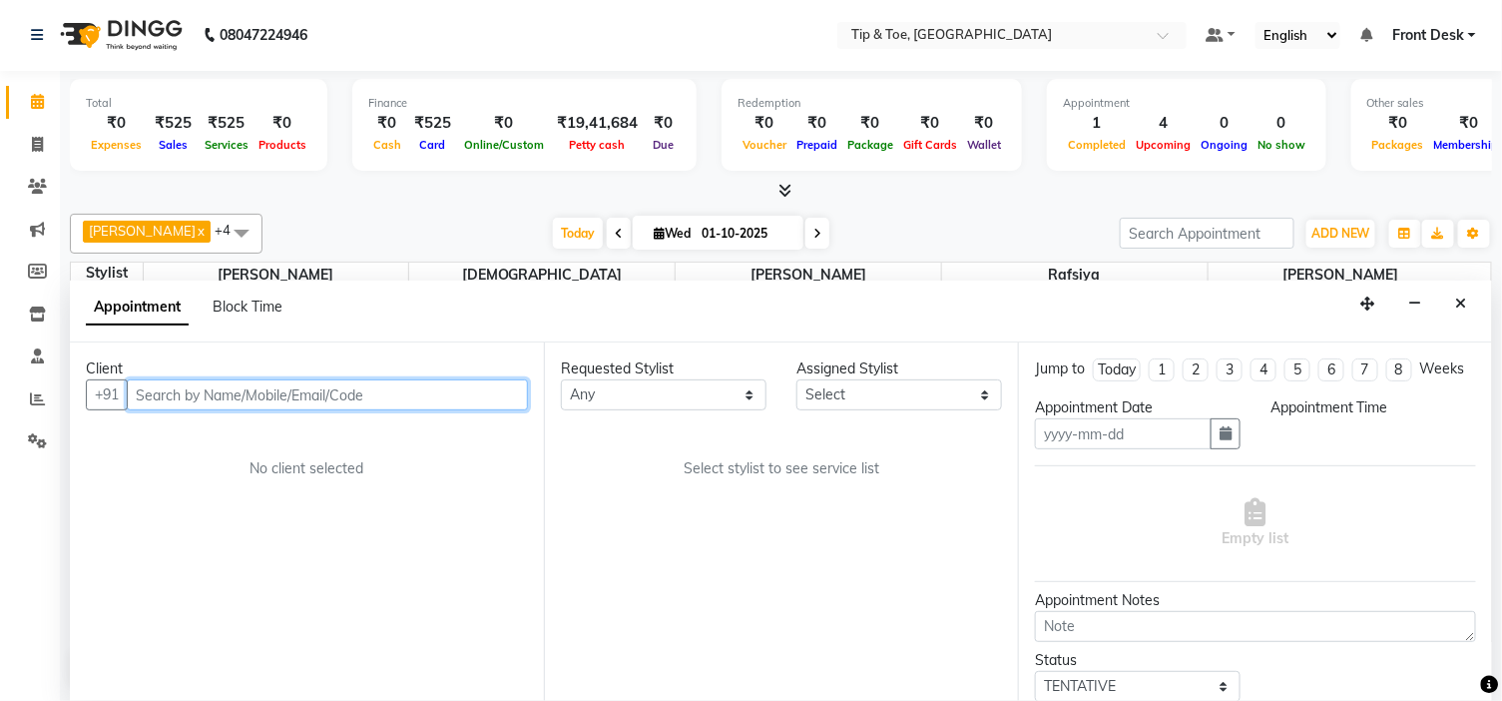
type input "01-10-2025"
select select "confirm booking"
select select "46387"
select select "975"
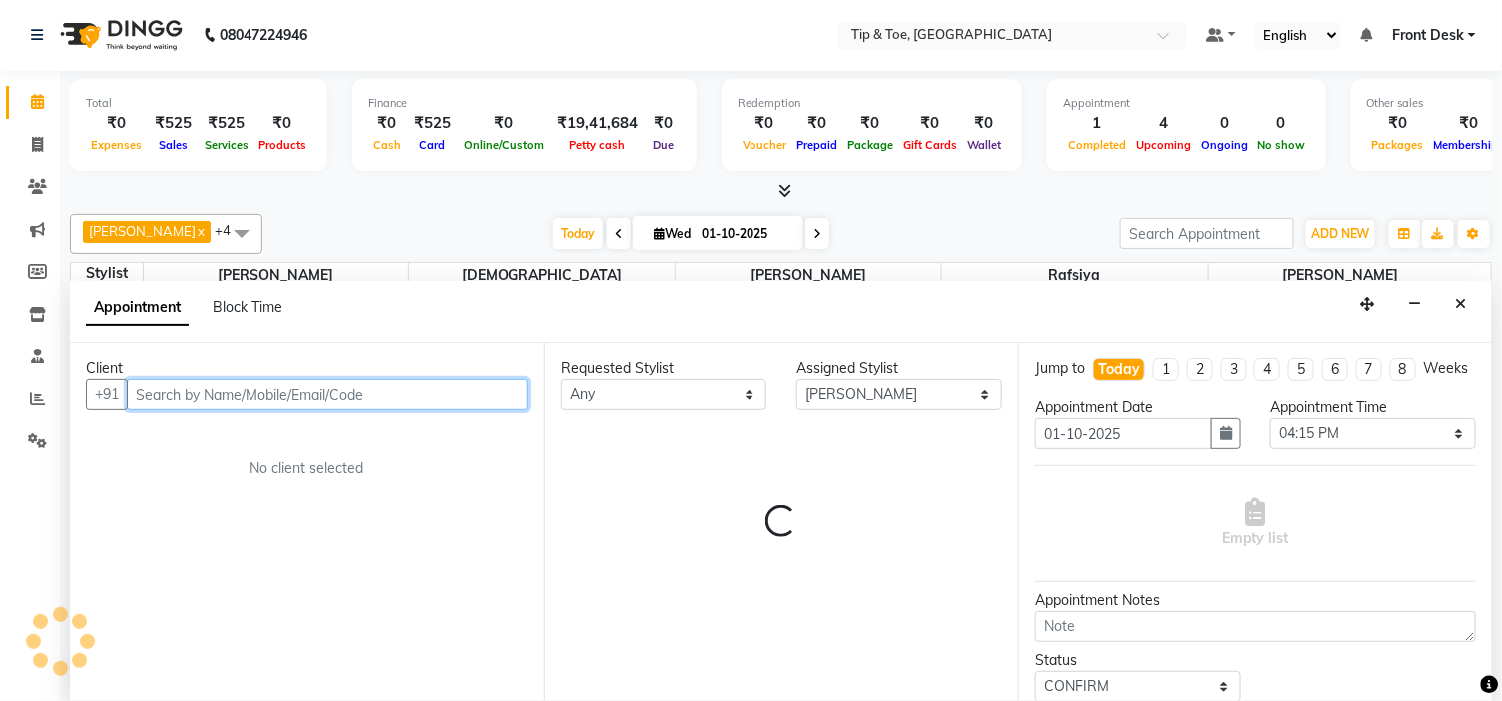
select select "2436"
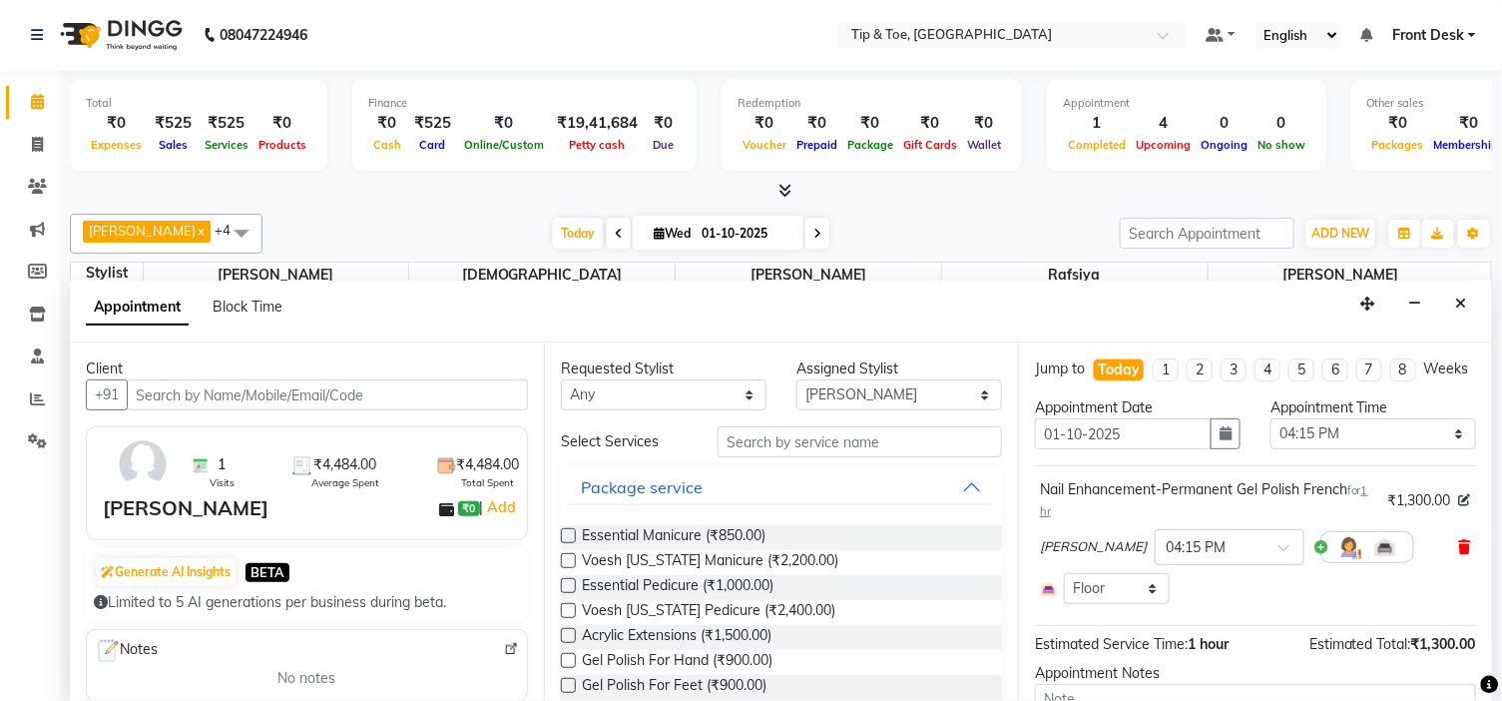
click at [1459, 554] on icon at bounding box center [1465, 547] width 12 height 14
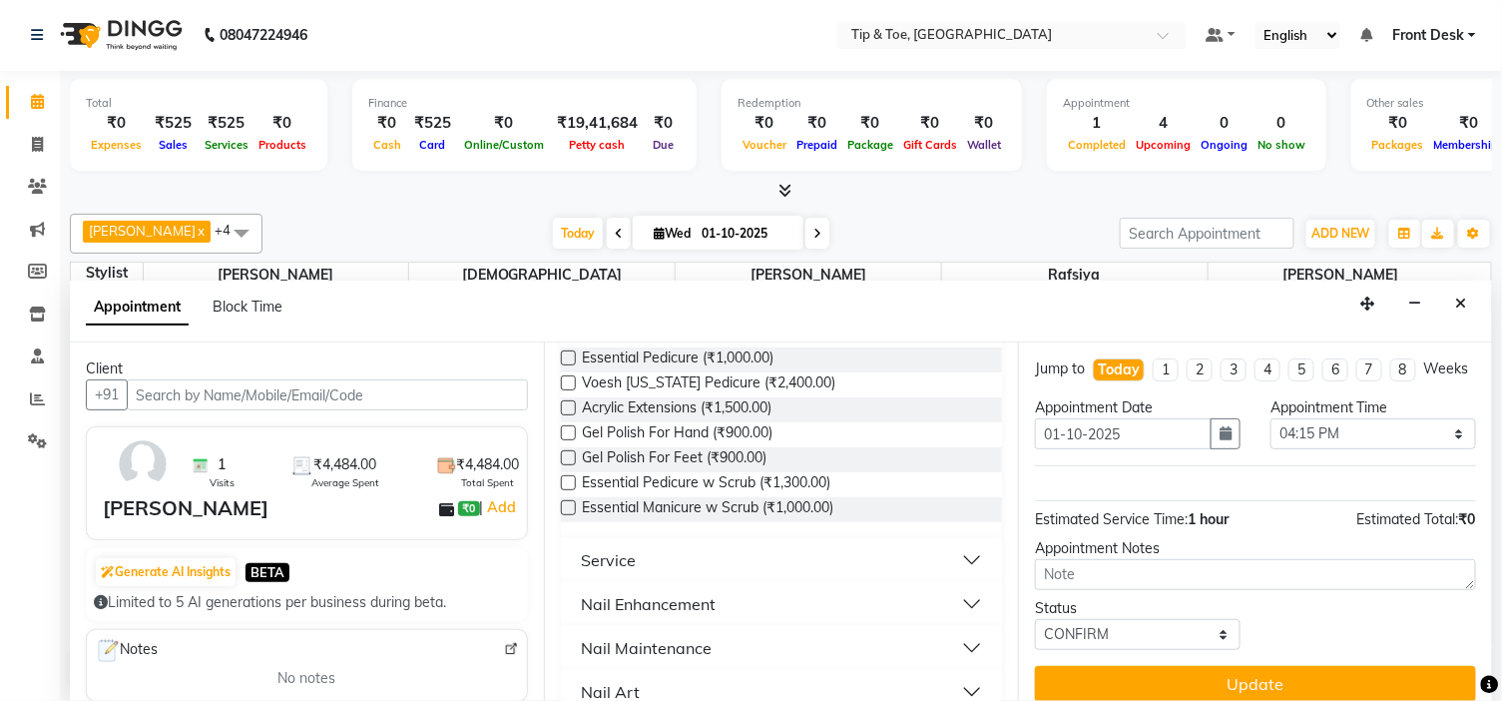
scroll to position [332, 0]
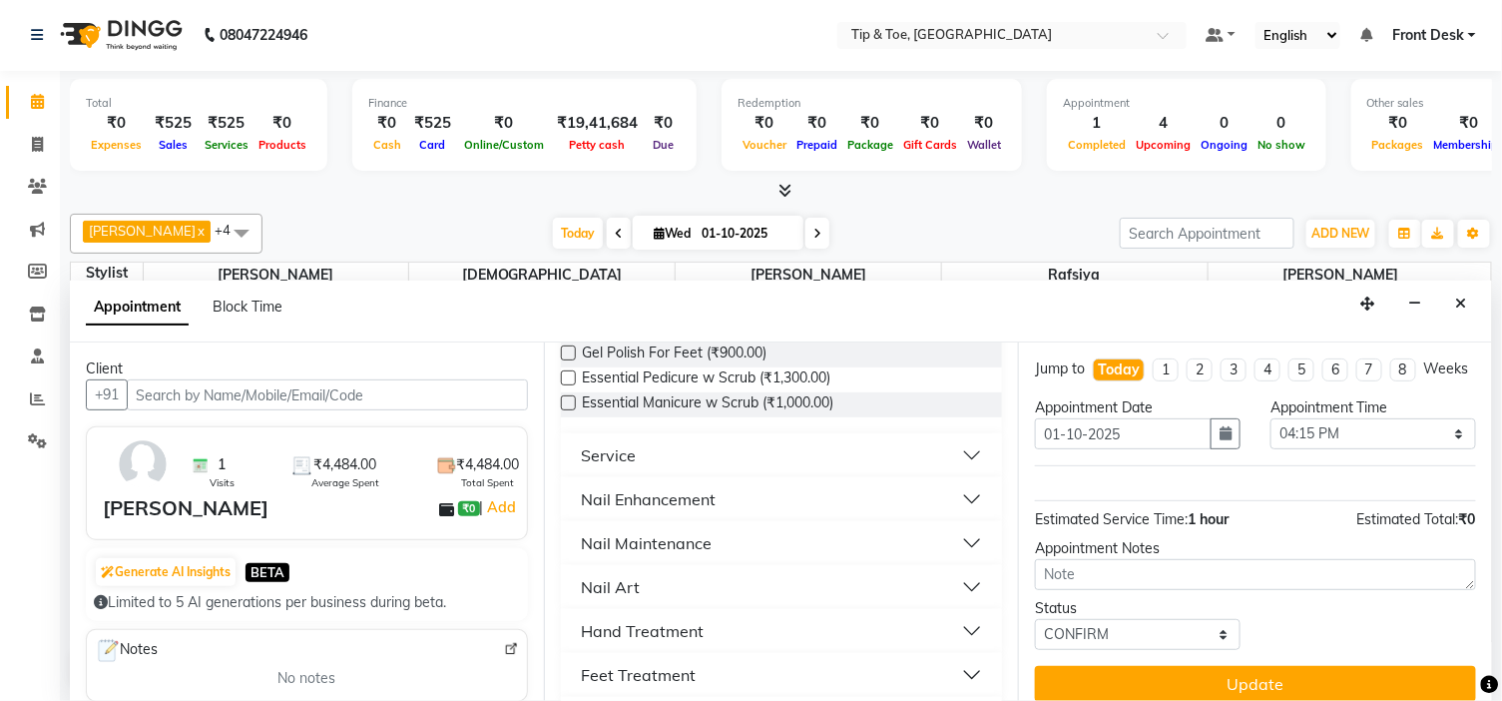
click at [803, 495] on button "Nail Enhancement" at bounding box center [781, 499] width 425 height 36
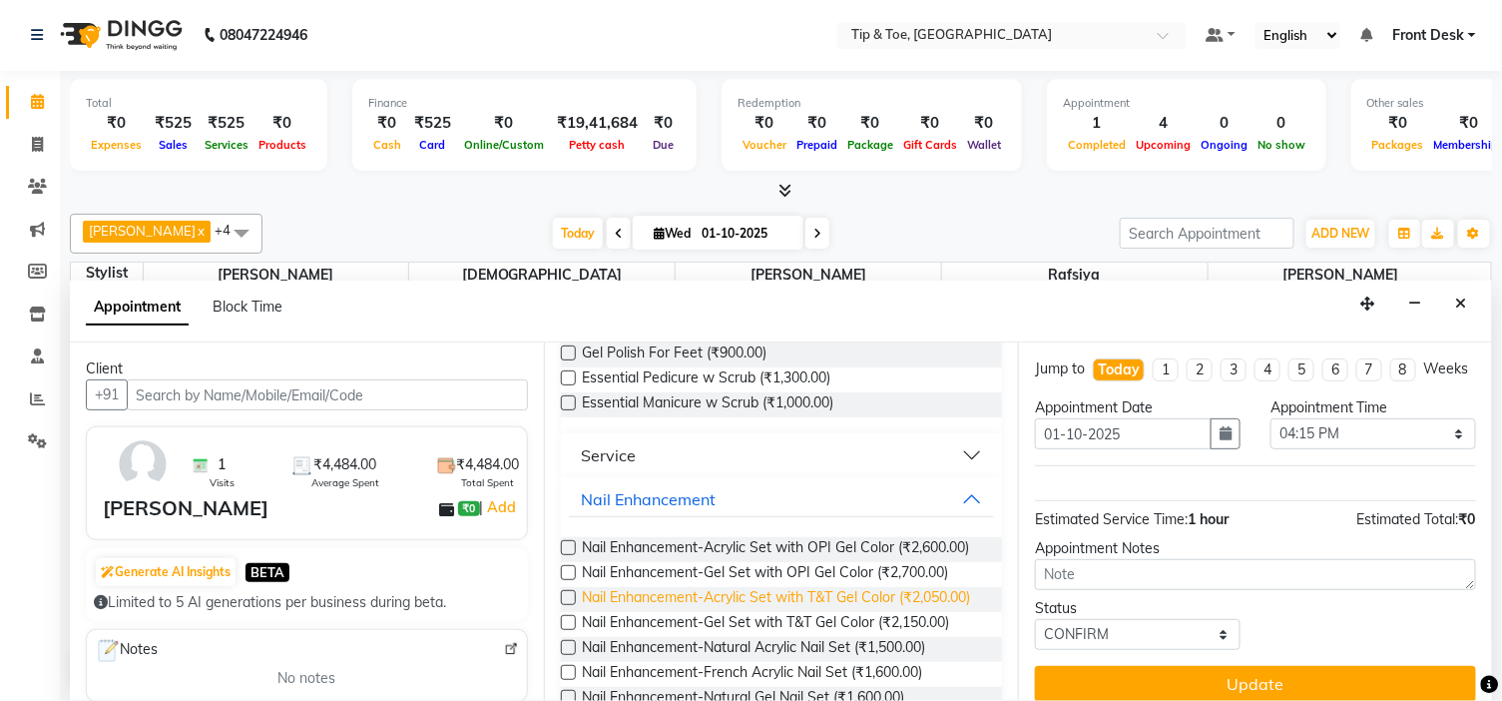
click at [819, 609] on span "Nail Enhancement-Acrylic Set with T&T Gel Color (₹2,050.00)" at bounding box center [776, 599] width 388 height 25
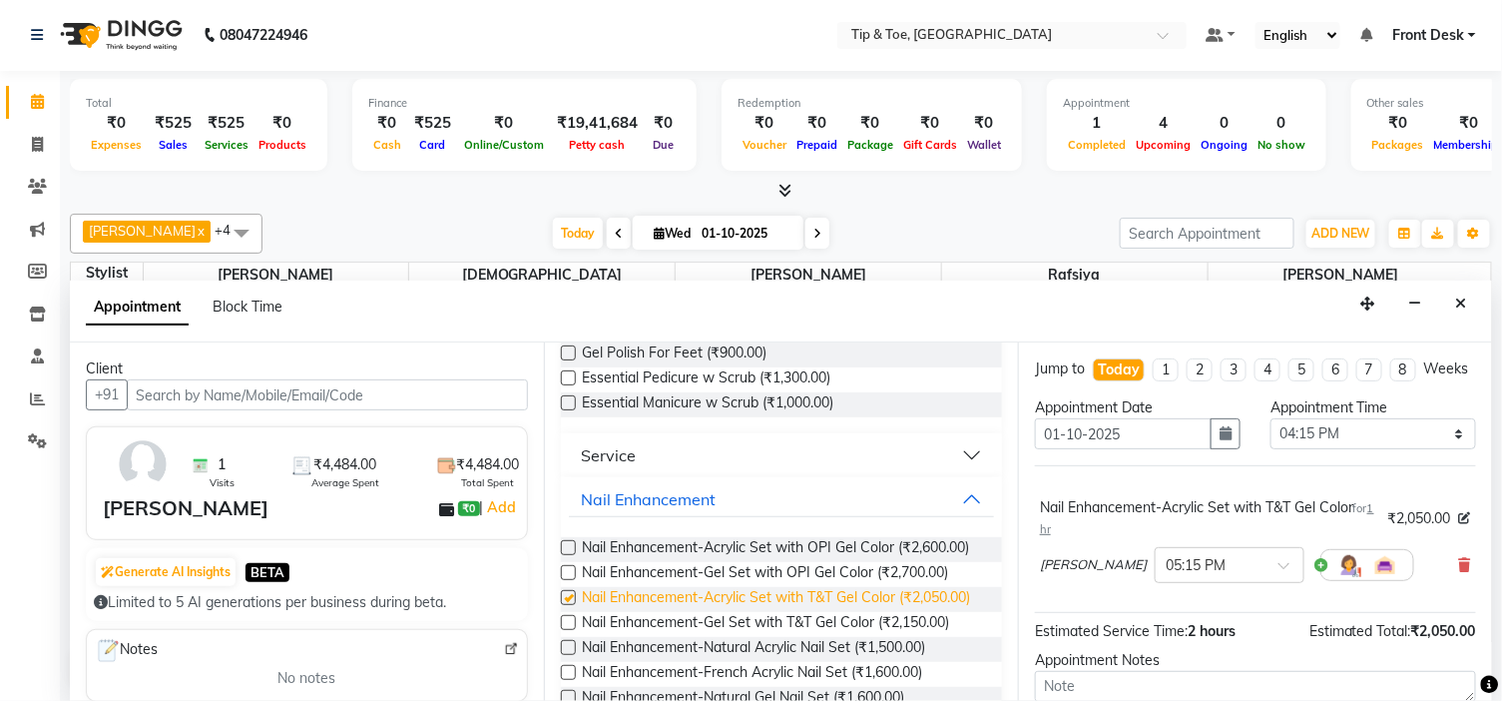
checkbox input "false"
click at [1459, 572] on icon at bounding box center [1465, 565] width 12 height 14
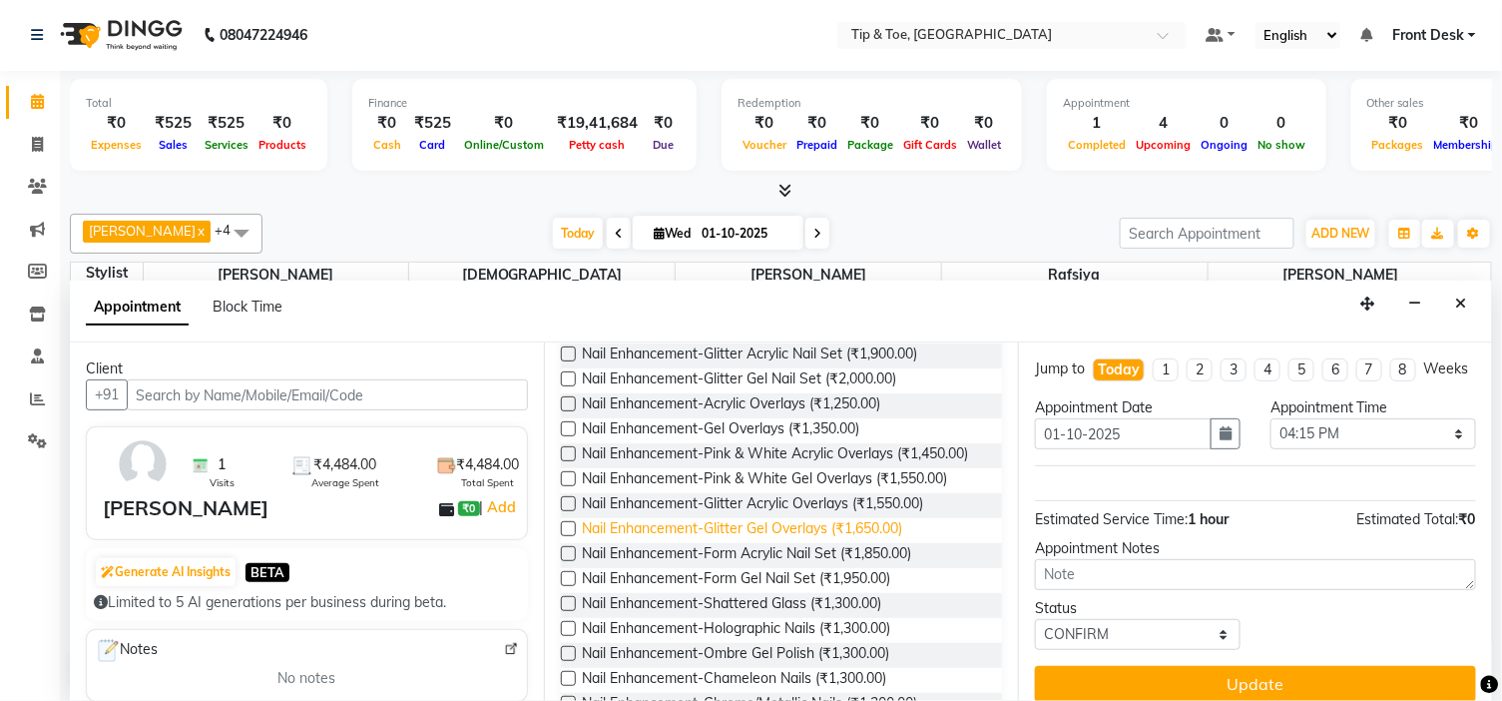
scroll to position [1109, 0]
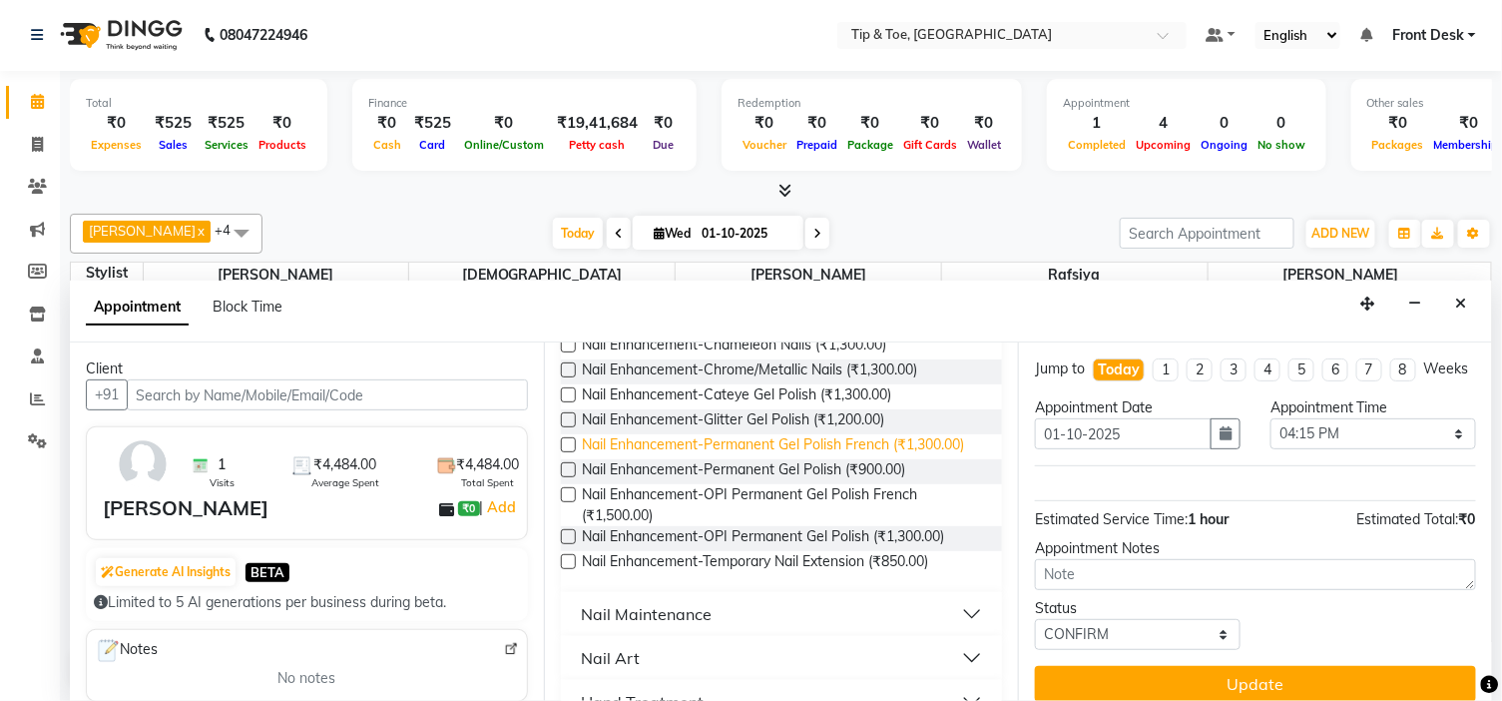
click at [849, 459] on span "Nail Enhancement-Permanent Gel Polish French (₹1,300.00)" at bounding box center [773, 446] width 382 height 25
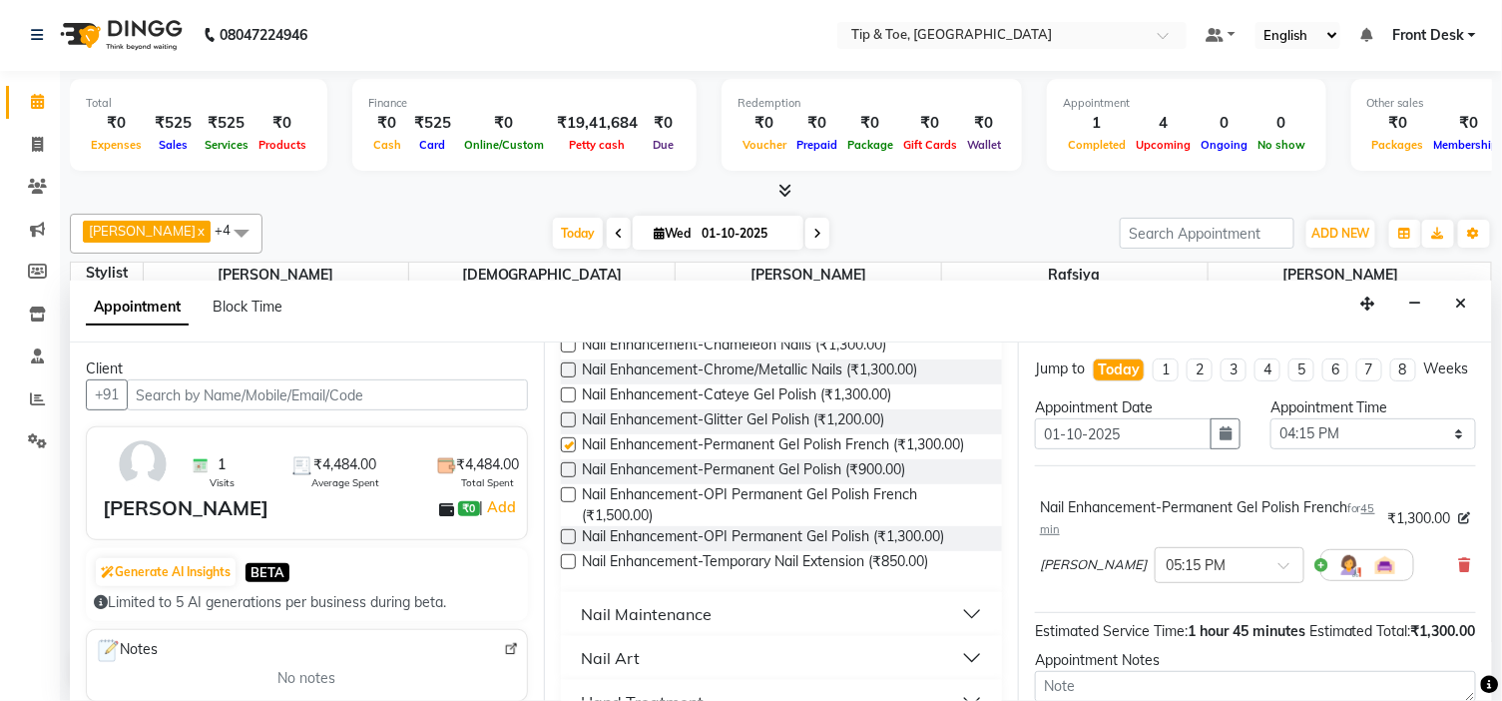
checkbox input "false"
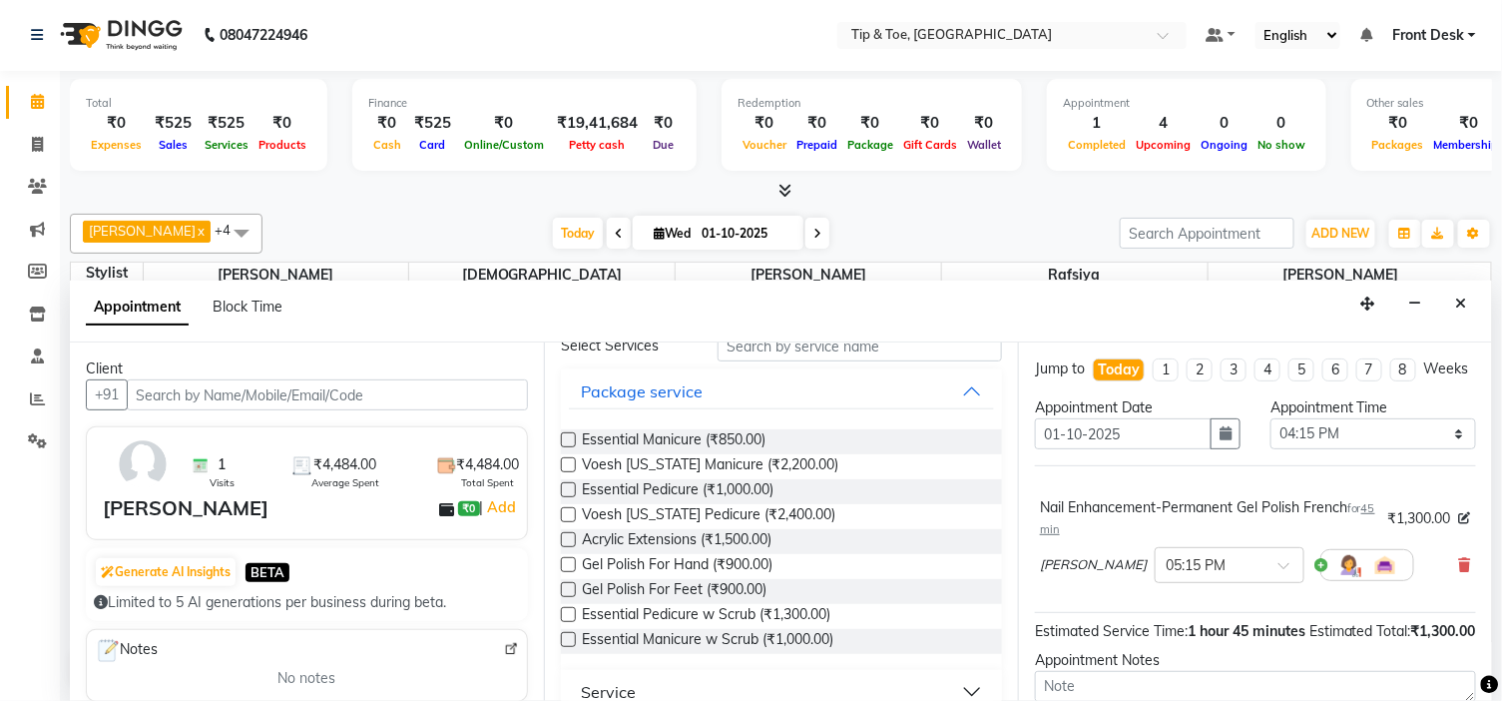
scroll to position [222, 0]
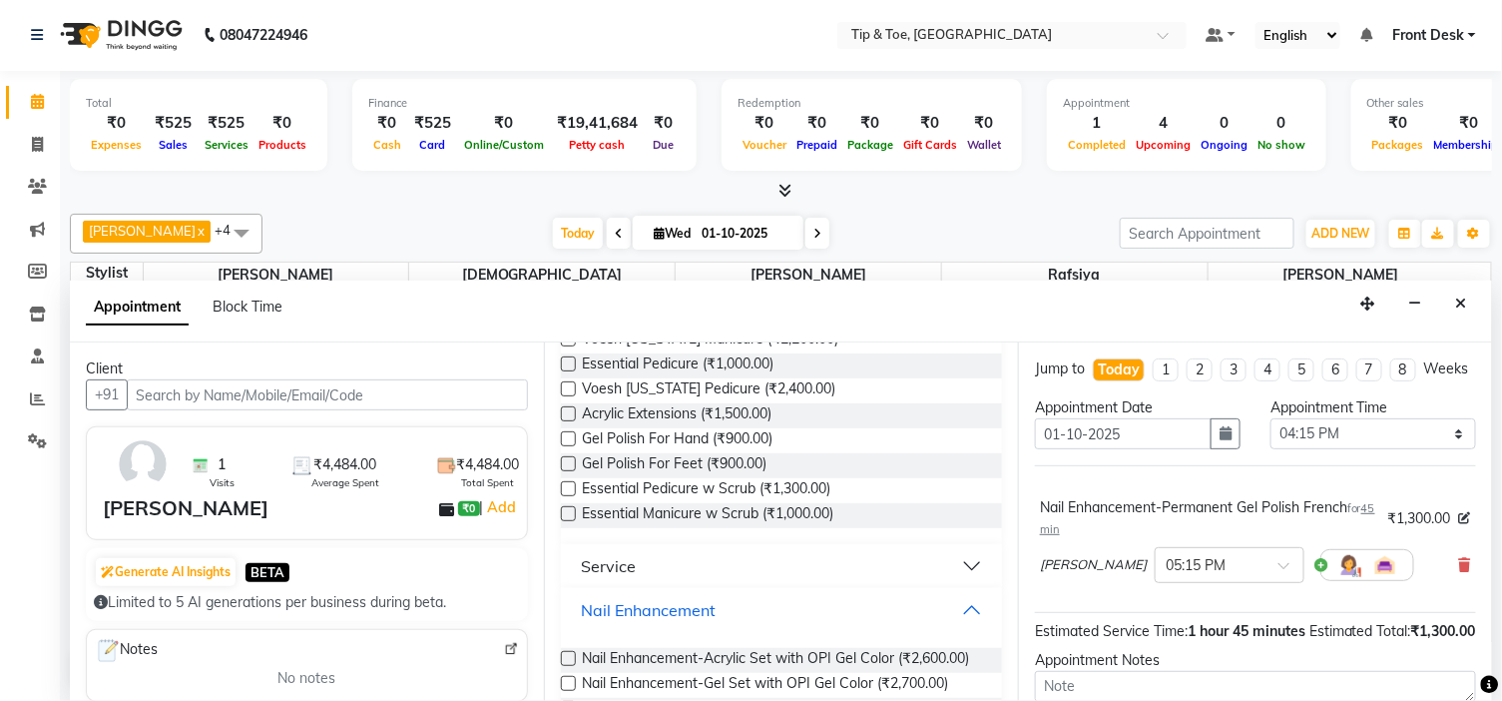
click at [762, 606] on button "Nail Enhancement" at bounding box center [781, 610] width 425 height 36
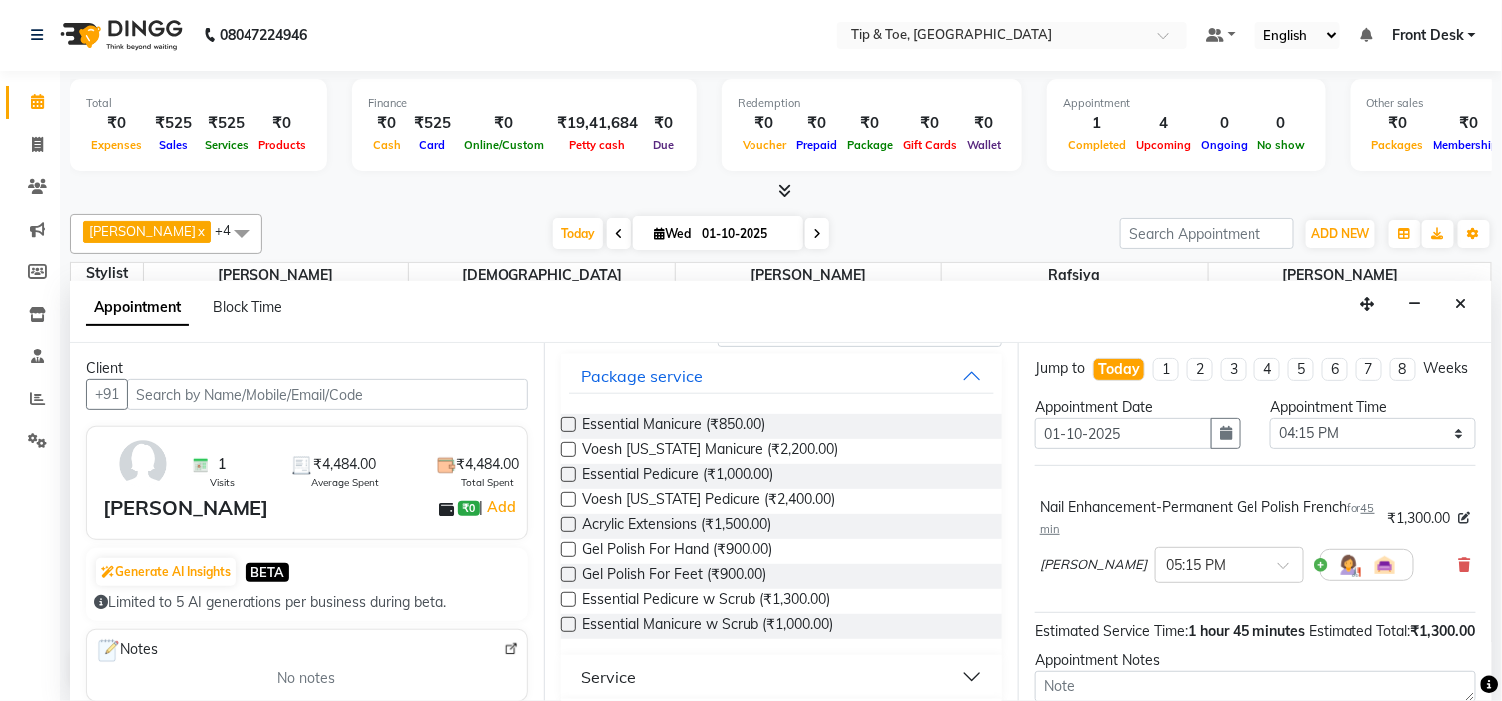
scroll to position [0, 0]
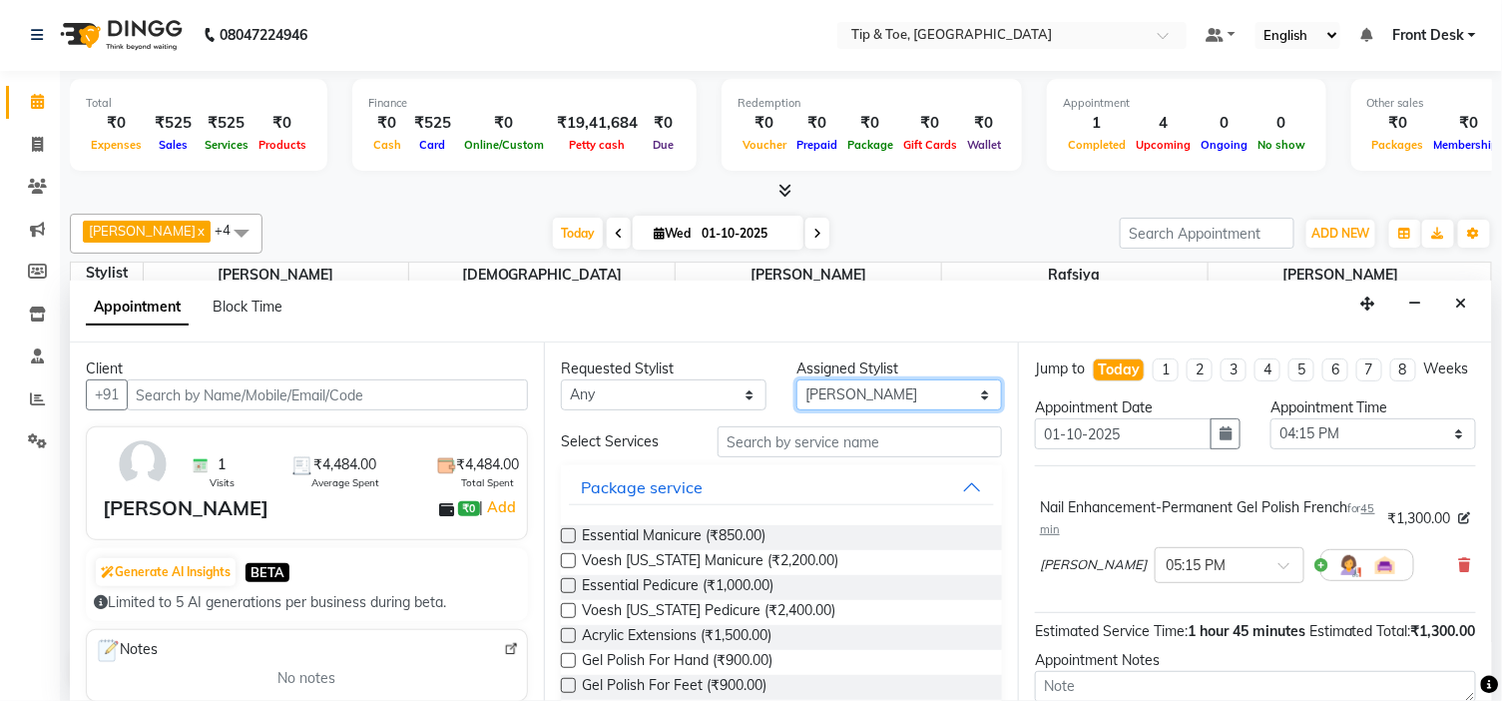
click at [875, 393] on select "Select BLESSING DIPAK Karamjeet Khalid Rafsiya Sunita" at bounding box center [899, 394] width 206 height 31
click at [796, 379] on select "Select BLESSING DIPAK Karamjeet Khalid Rafsiya Sunita" at bounding box center [899, 394] width 206 height 31
click at [906, 382] on select "Select BLESSING DIPAK Karamjeet Khalid Rafsiya Sunita" at bounding box center [899, 394] width 206 height 31
select select "37611"
click at [796, 379] on select "Select BLESSING DIPAK Karamjeet Khalid Rafsiya Sunita" at bounding box center [899, 394] width 206 height 31
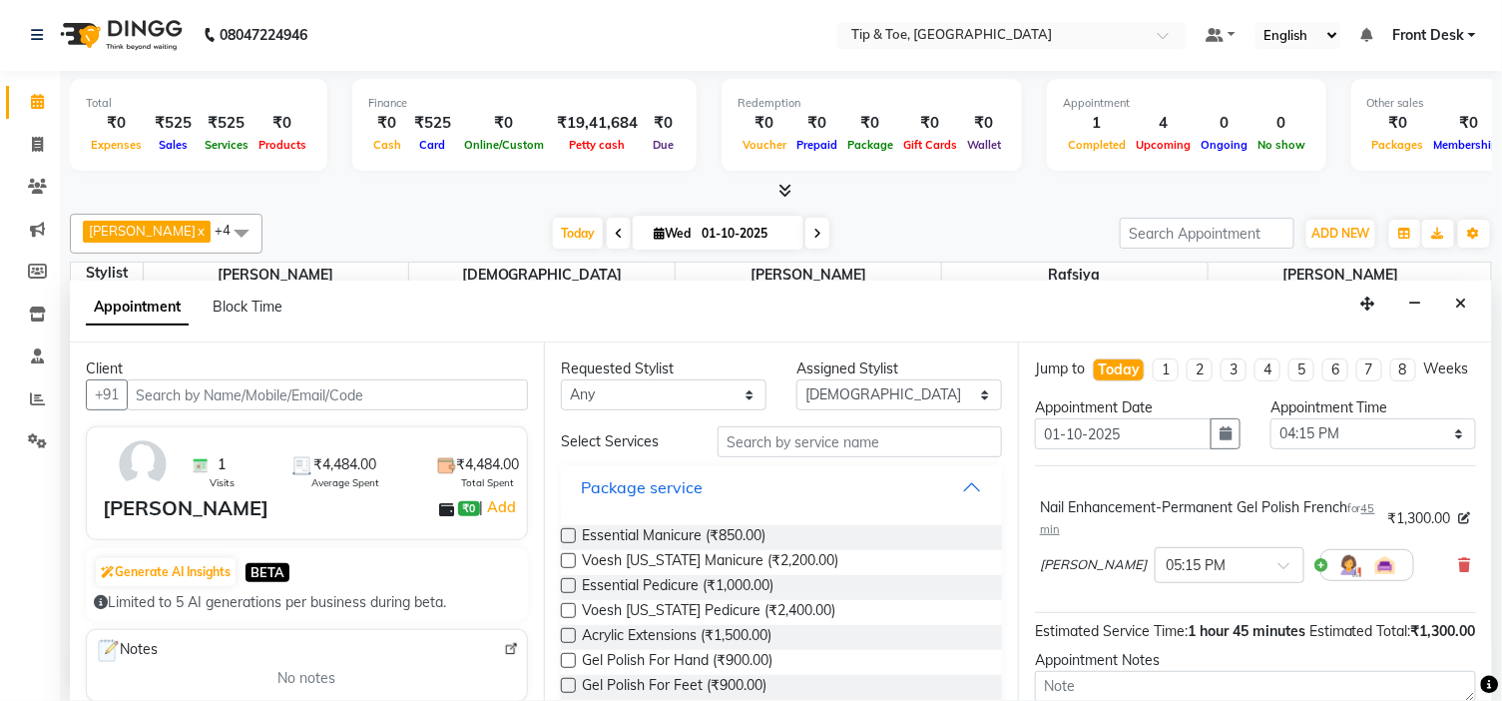
click at [719, 486] on button "Package service" at bounding box center [781, 487] width 425 height 36
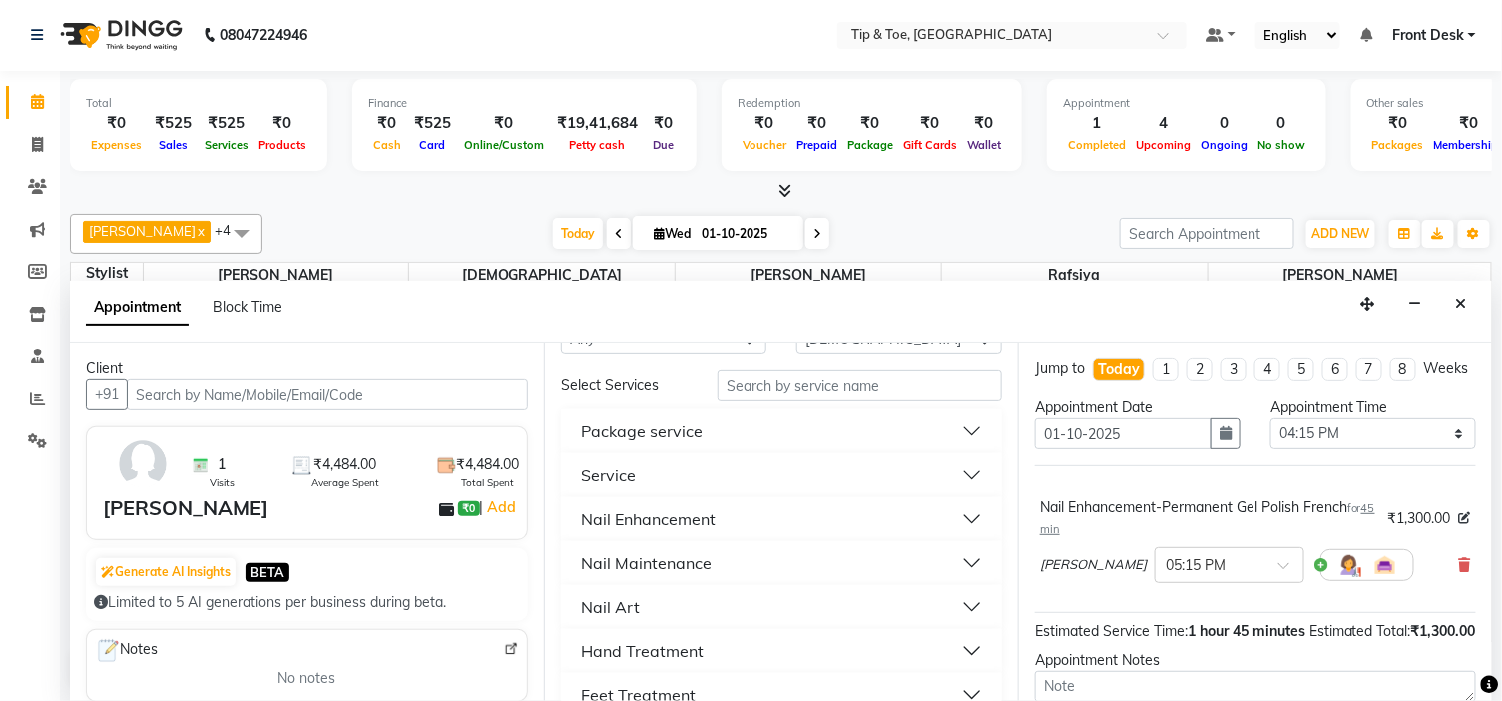
scroll to position [111, 0]
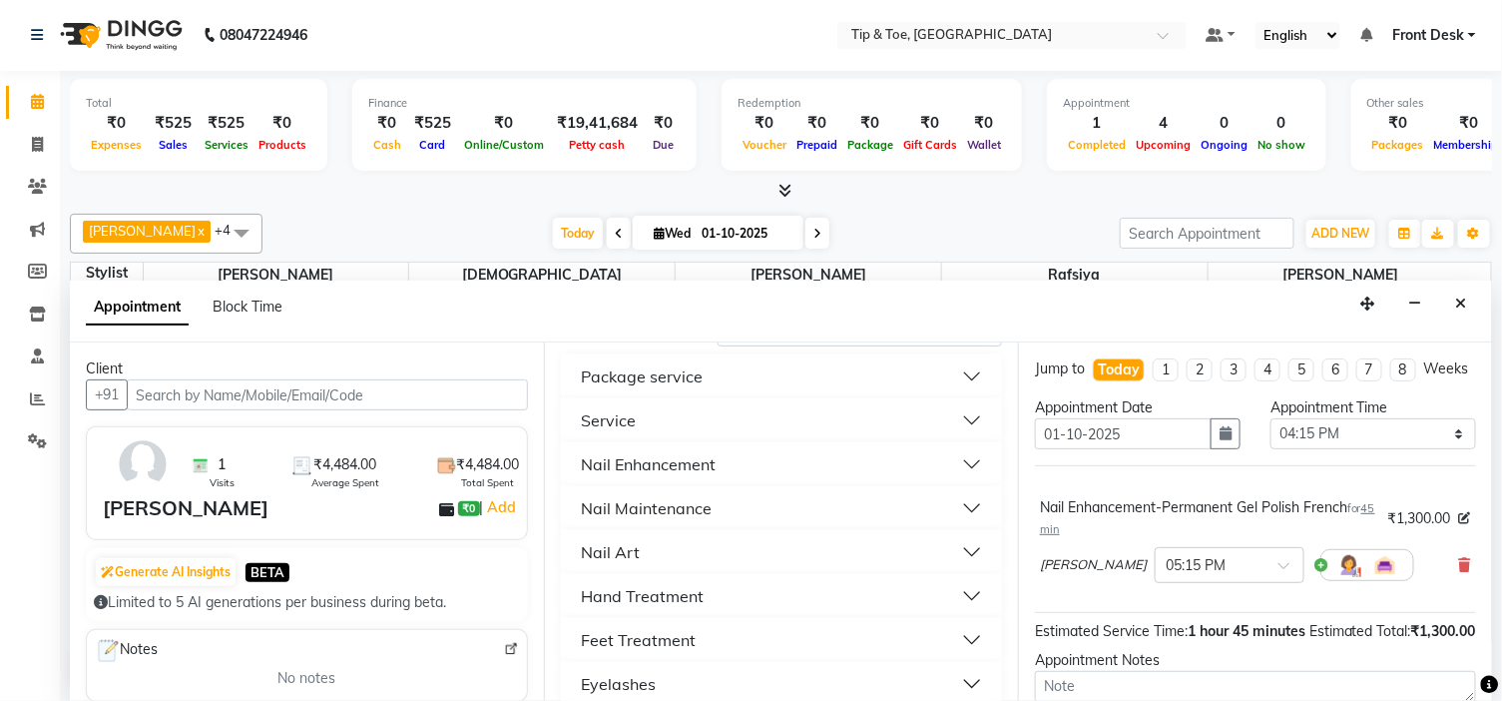
click at [749, 514] on button "Nail Maintenance" at bounding box center [781, 508] width 425 height 36
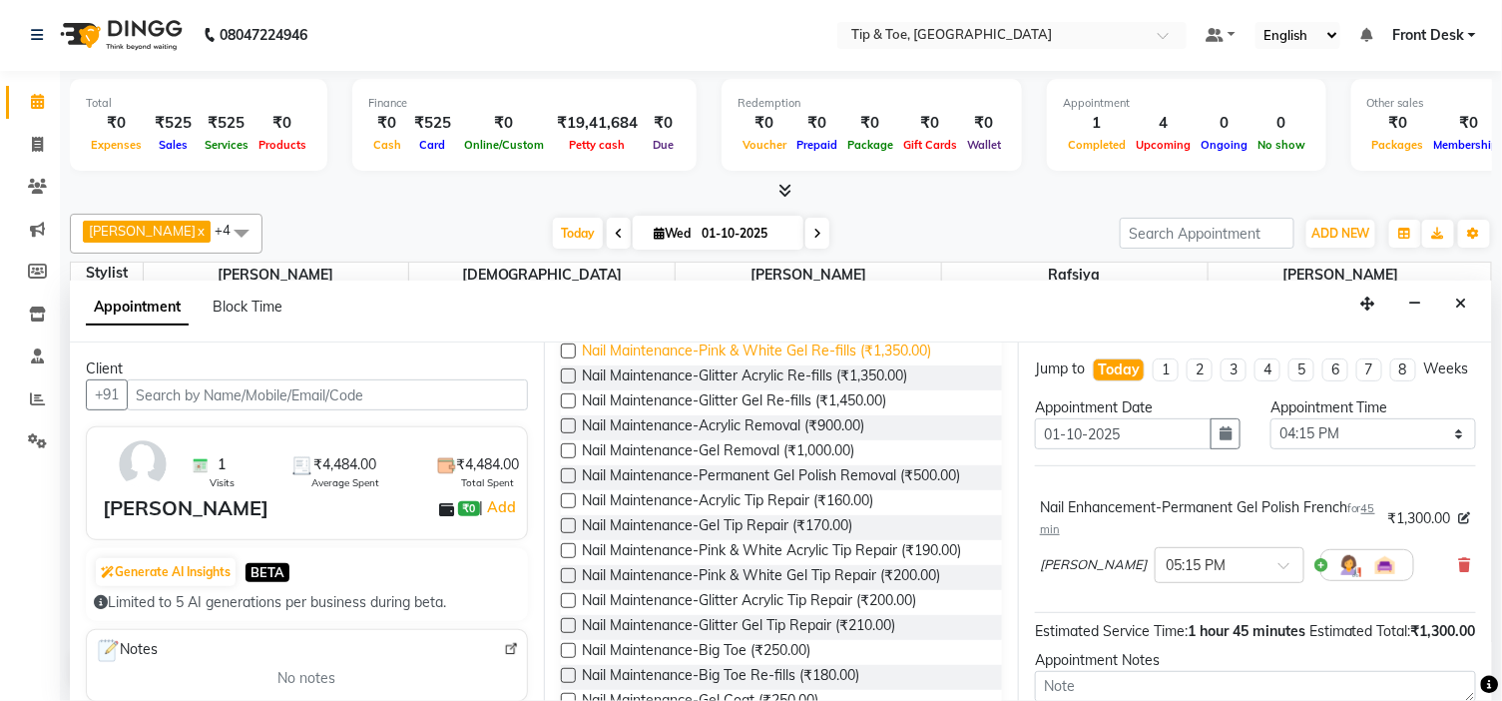
scroll to position [443, 0]
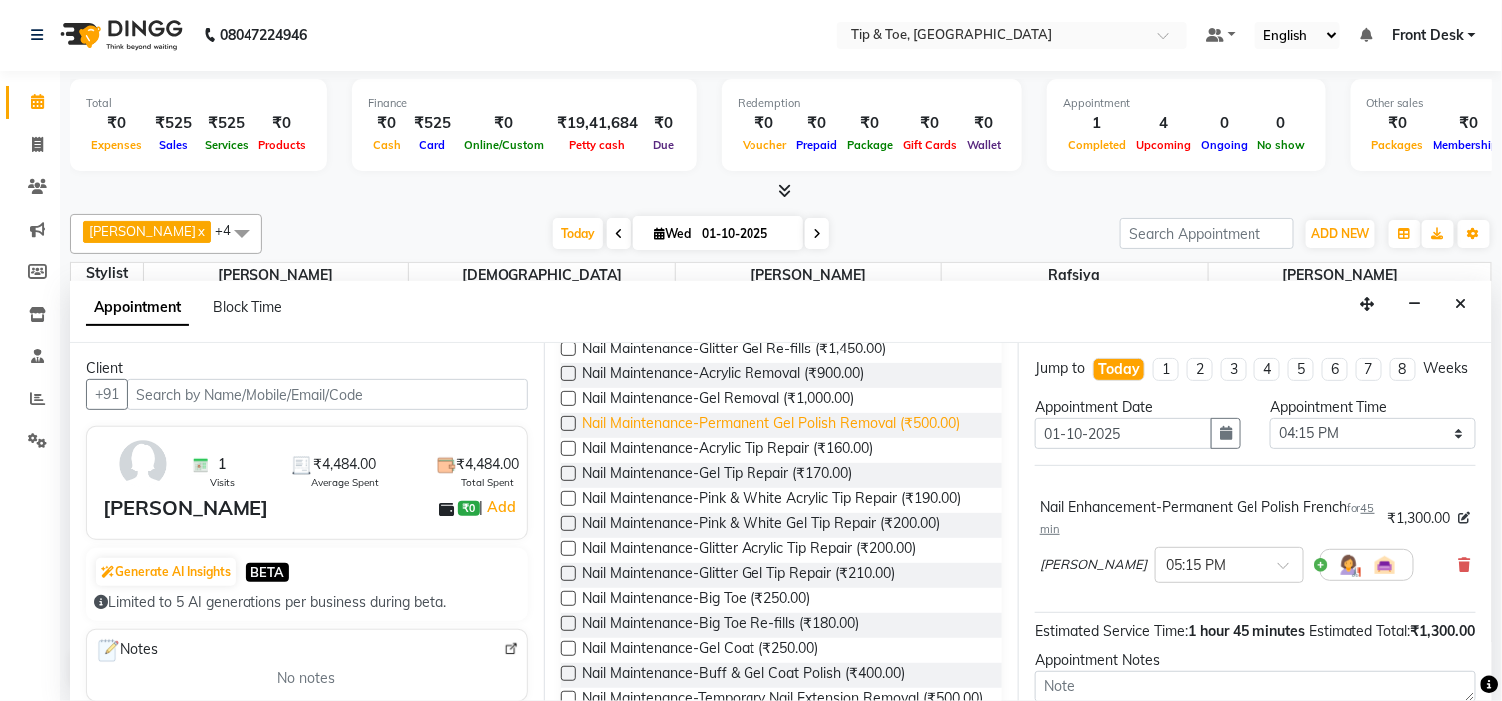
click at [906, 423] on span "Nail Maintenance-Permanent Gel Polish Removal (₹500.00)" at bounding box center [771, 425] width 378 height 25
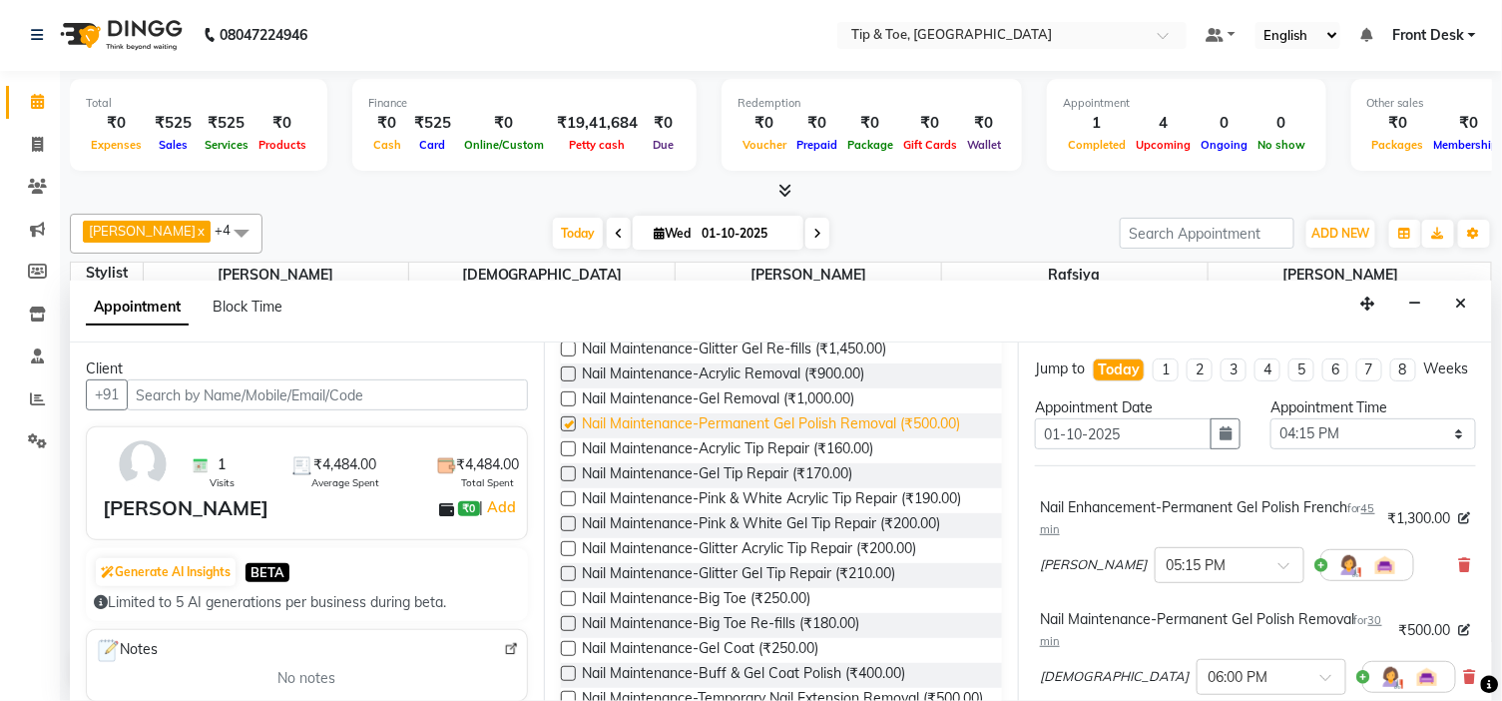
checkbox input "false"
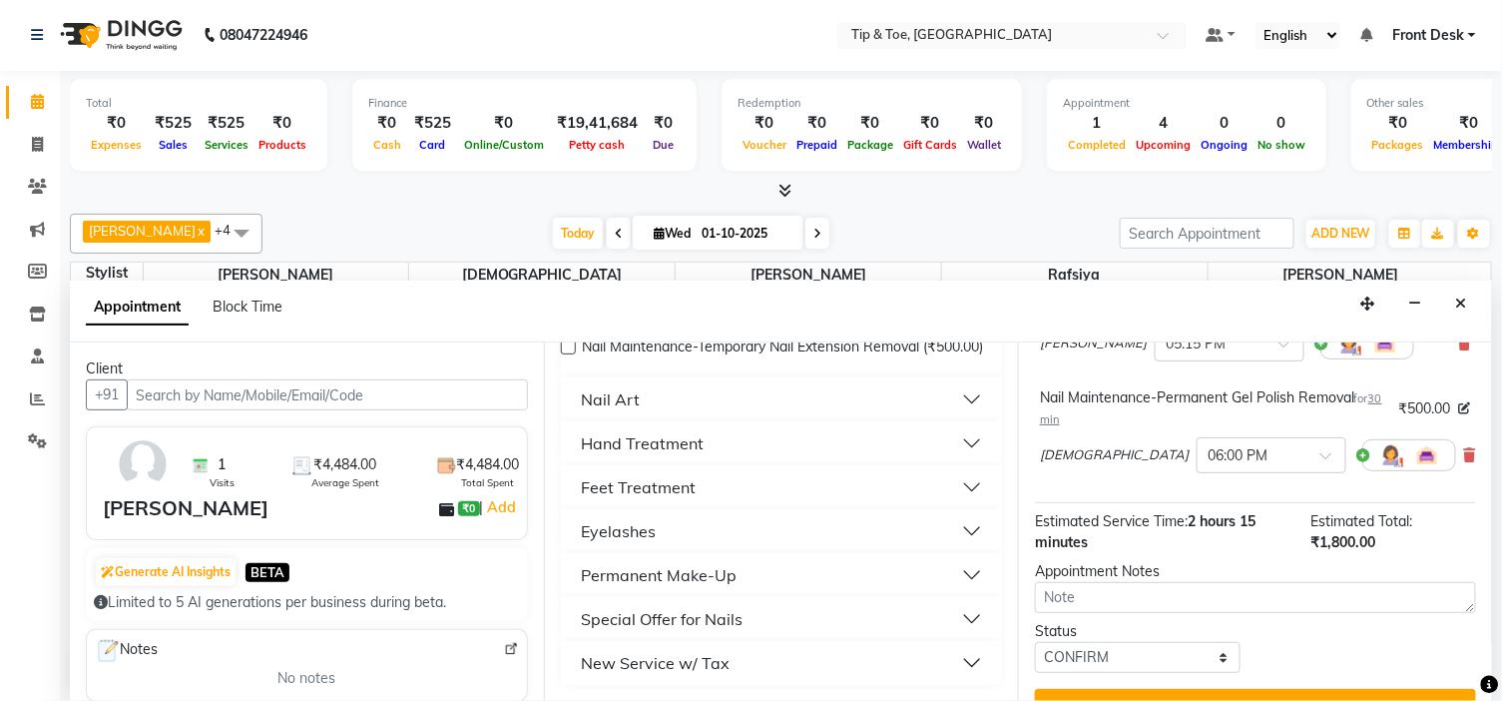
scroll to position [699, 0]
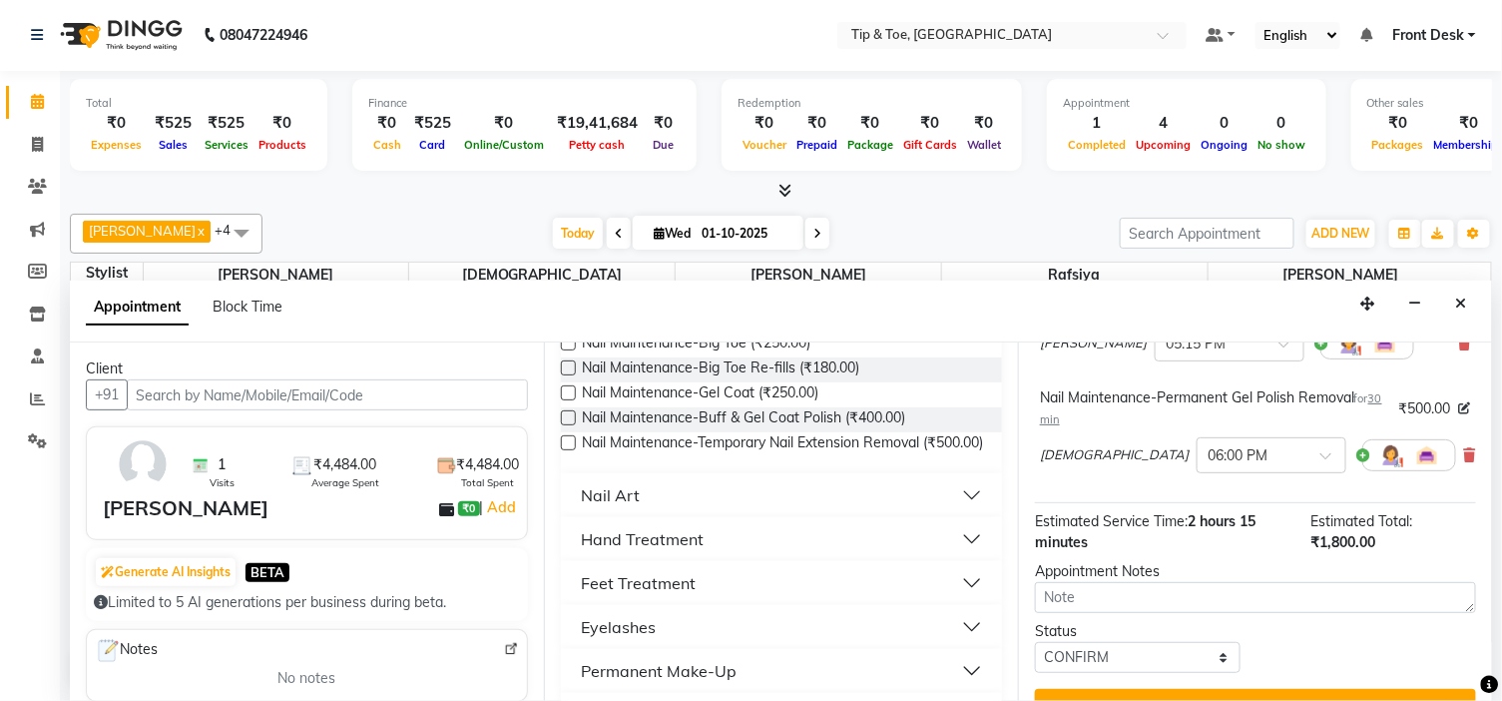
click at [703, 553] on button "Hand Treatment" at bounding box center [781, 539] width 425 height 36
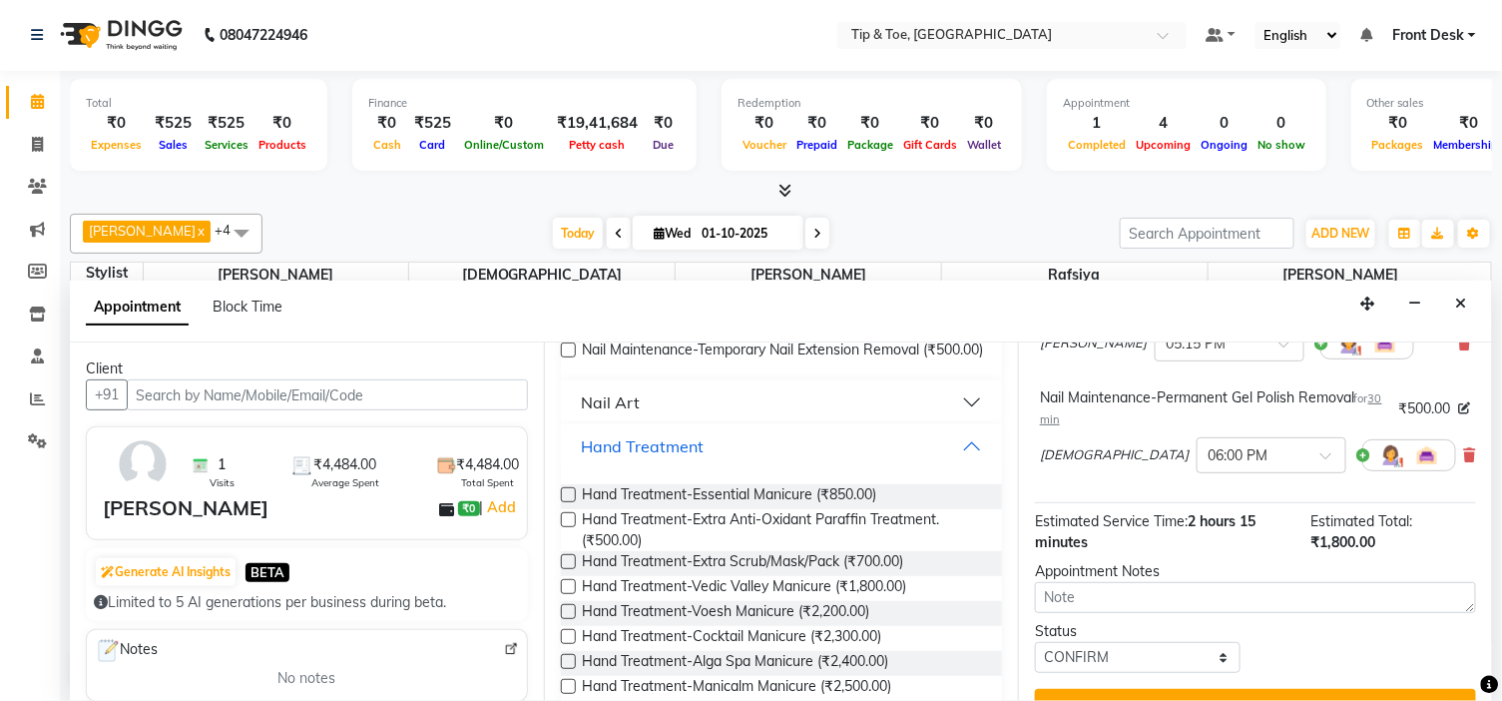
scroll to position [767, 0]
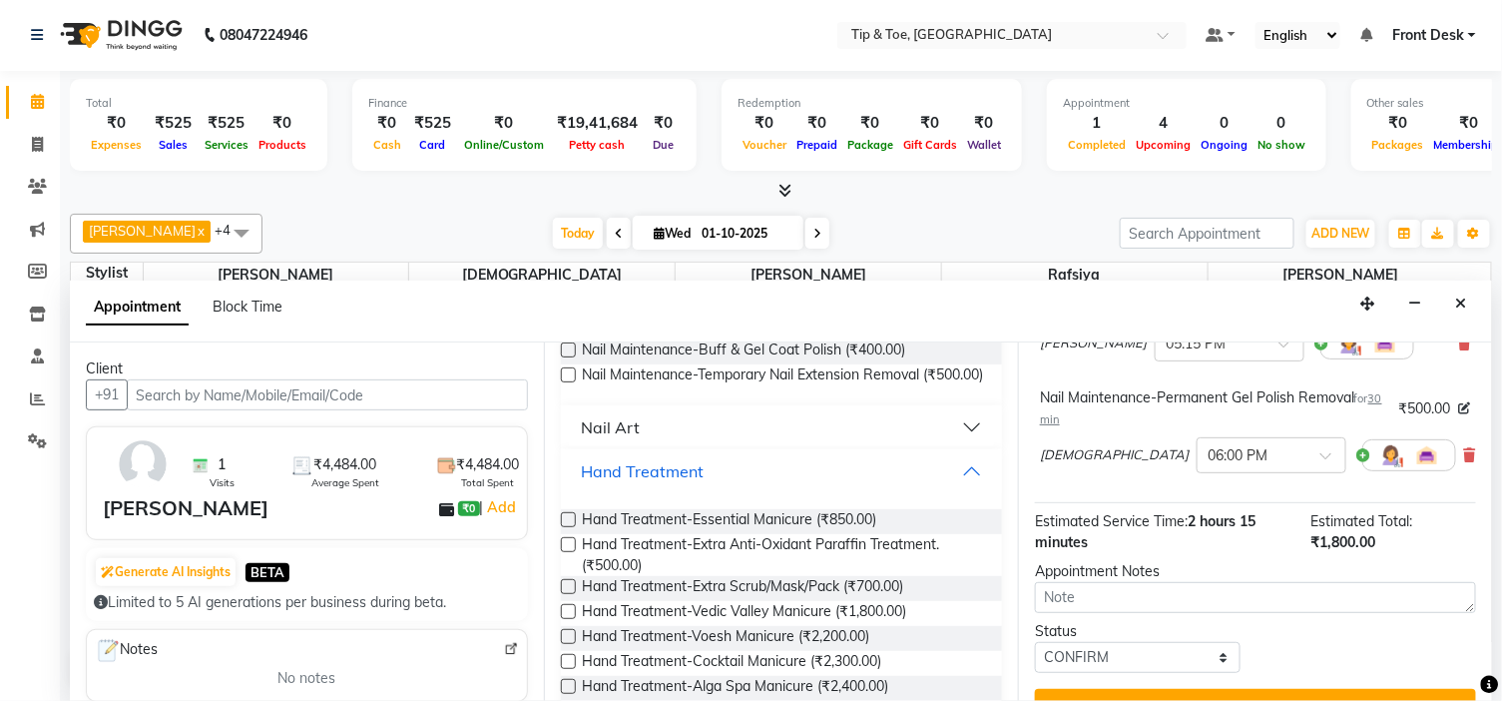
click at [793, 489] on button "Hand Treatment" at bounding box center [781, 471] width 425 height 36
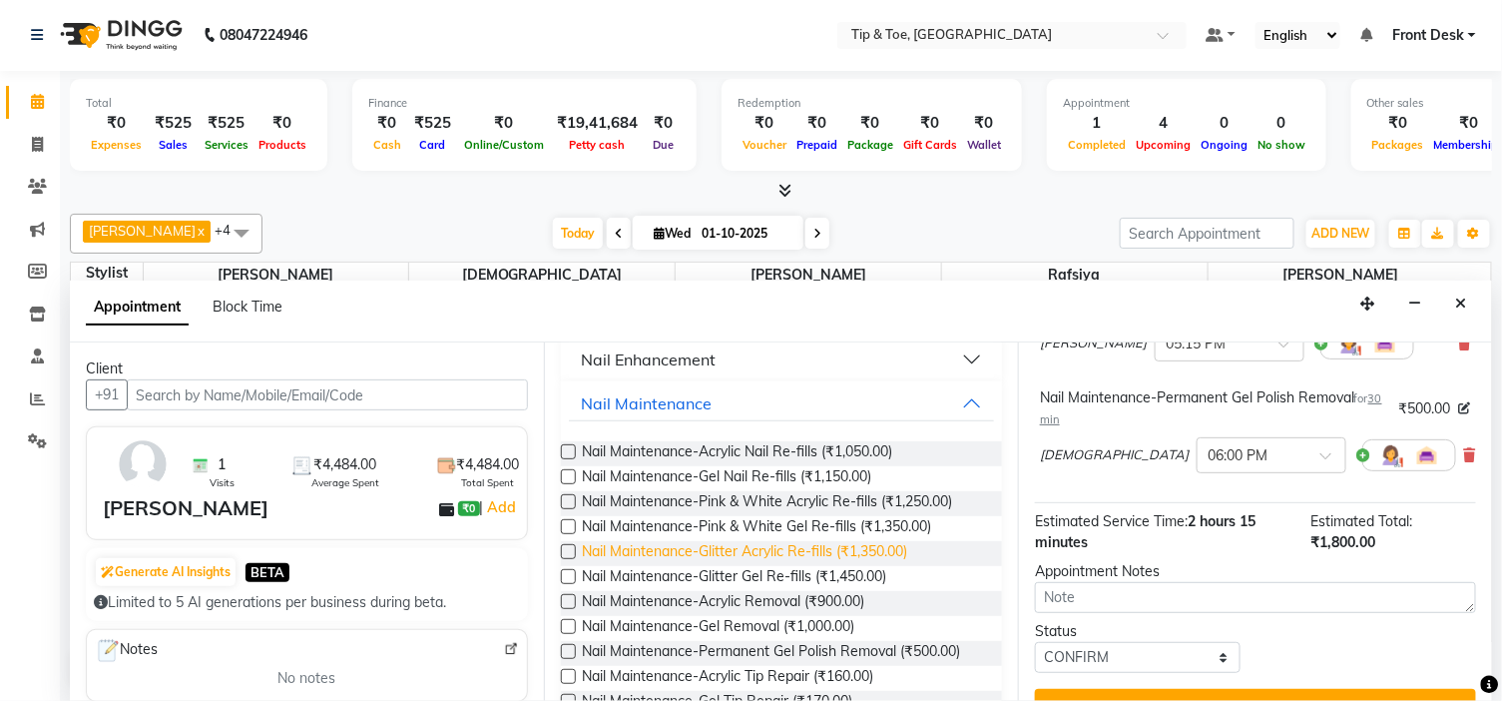
scroll to position [213, 0]
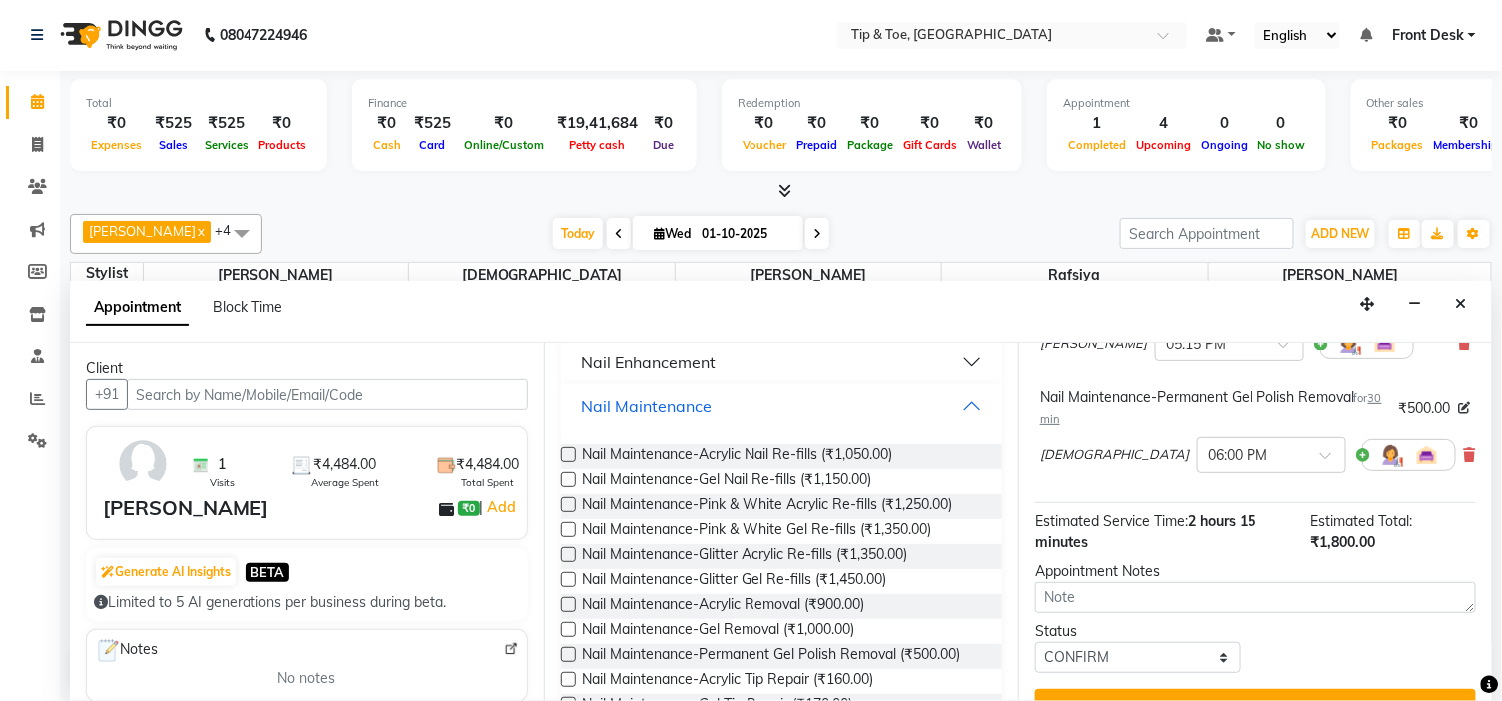
click at [782, 409] on button "Nail Maintenance" at bounding box center [781, 406] width 425 height 36
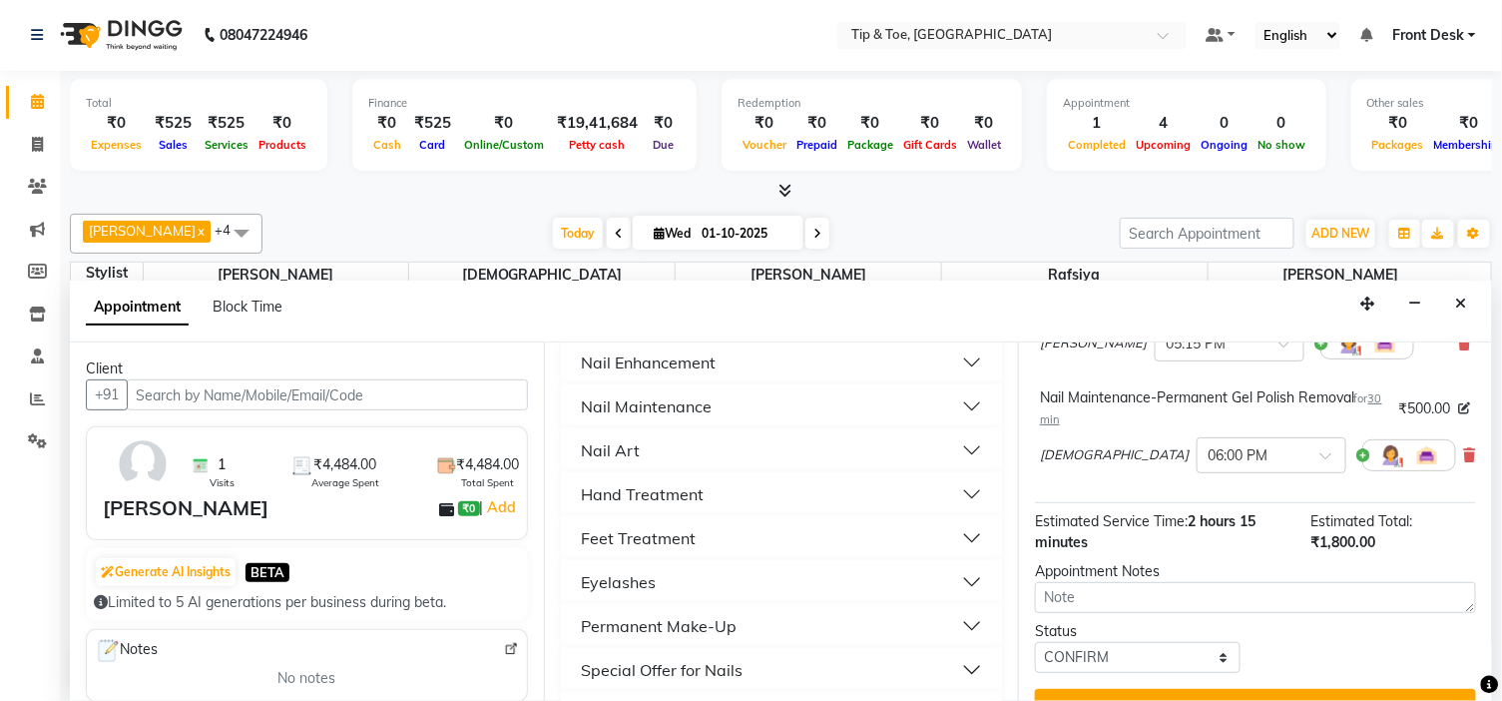
click at [789, 360] on button "Nail Enhancement" at bounding box center [781, 362] width 425 height 36
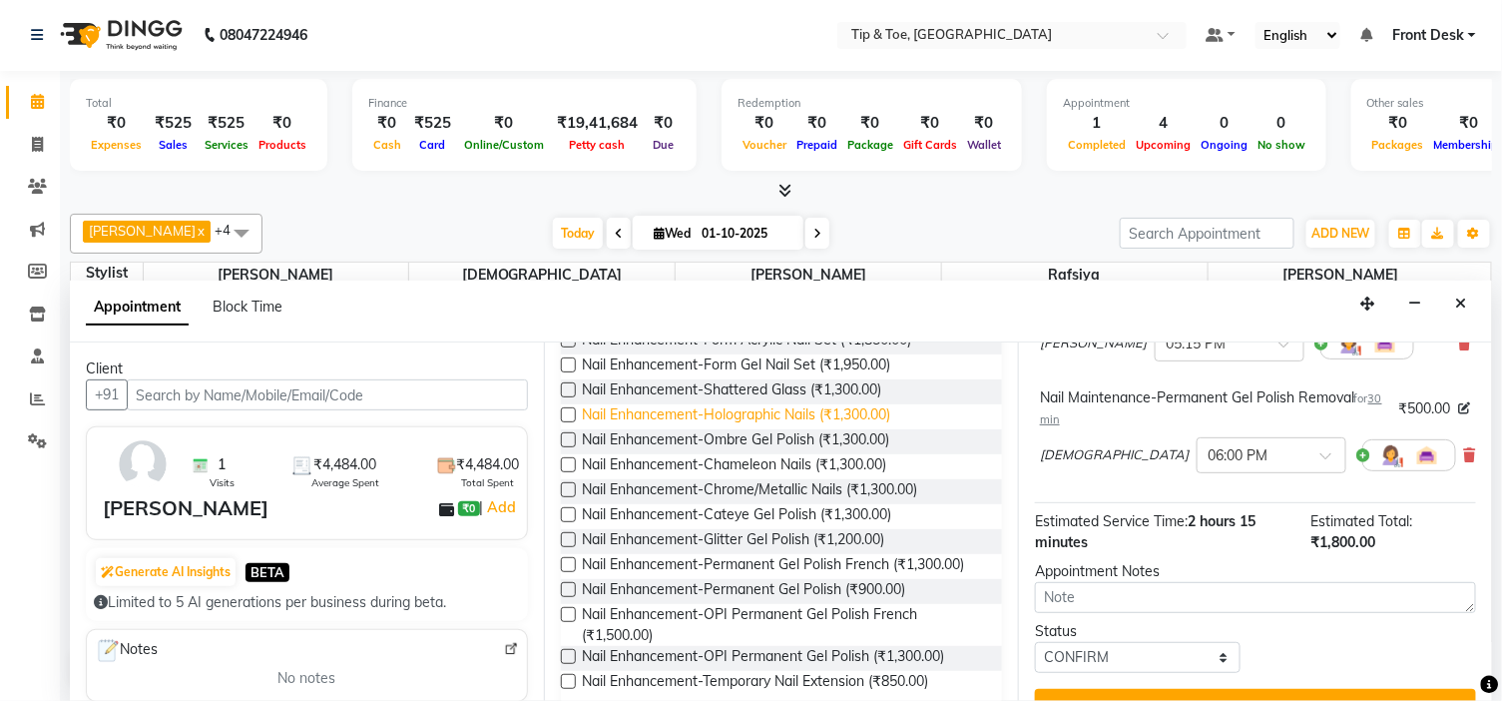
scroll to position [989, 0]
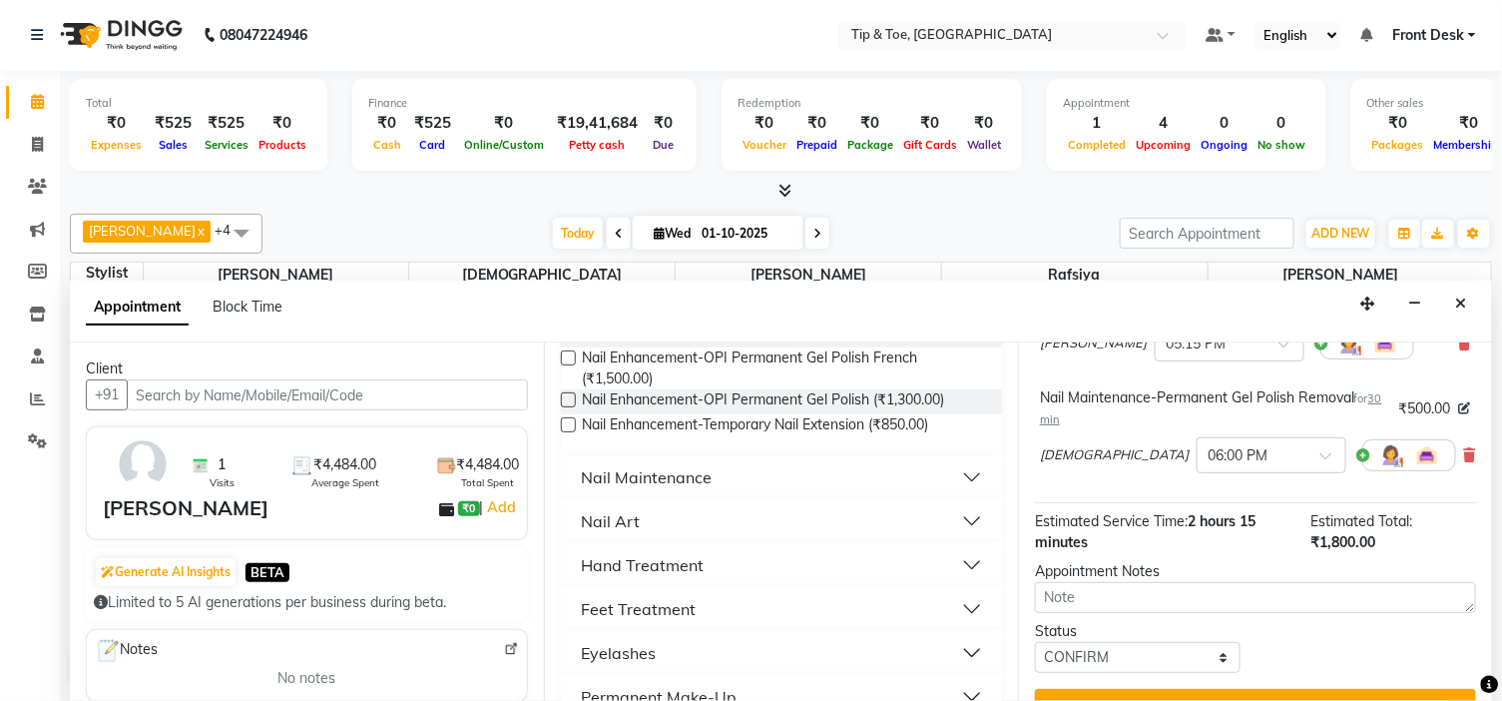
click at [853, 347] on span "Nail Enhancement-Permanent Gel Polish (₹900.00)" at bounding box center [743, 334] width 323 height 25
checkbox input "false"
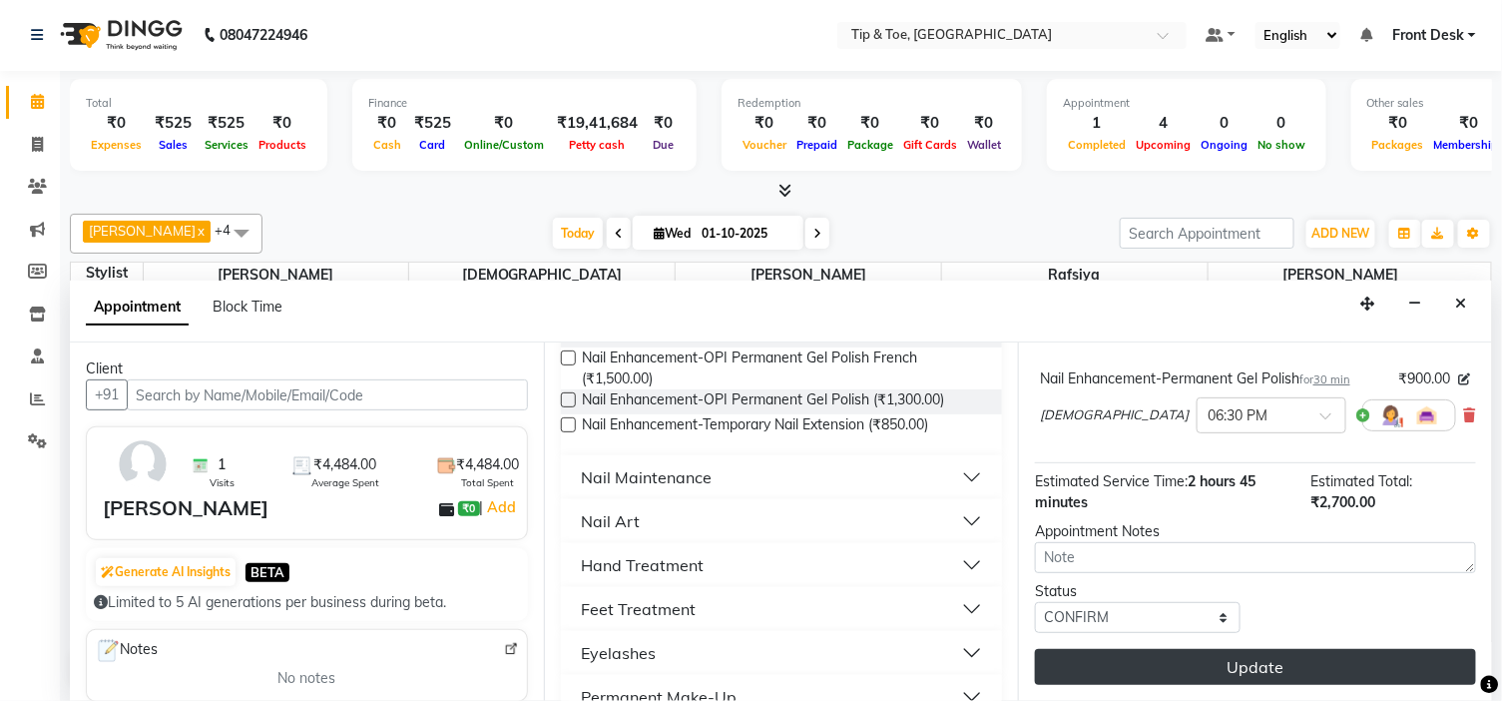
scroll to position [370, 0]
click at [1210, 661] on button "Update" at bounding box center [1255, 667] width 441 height 36
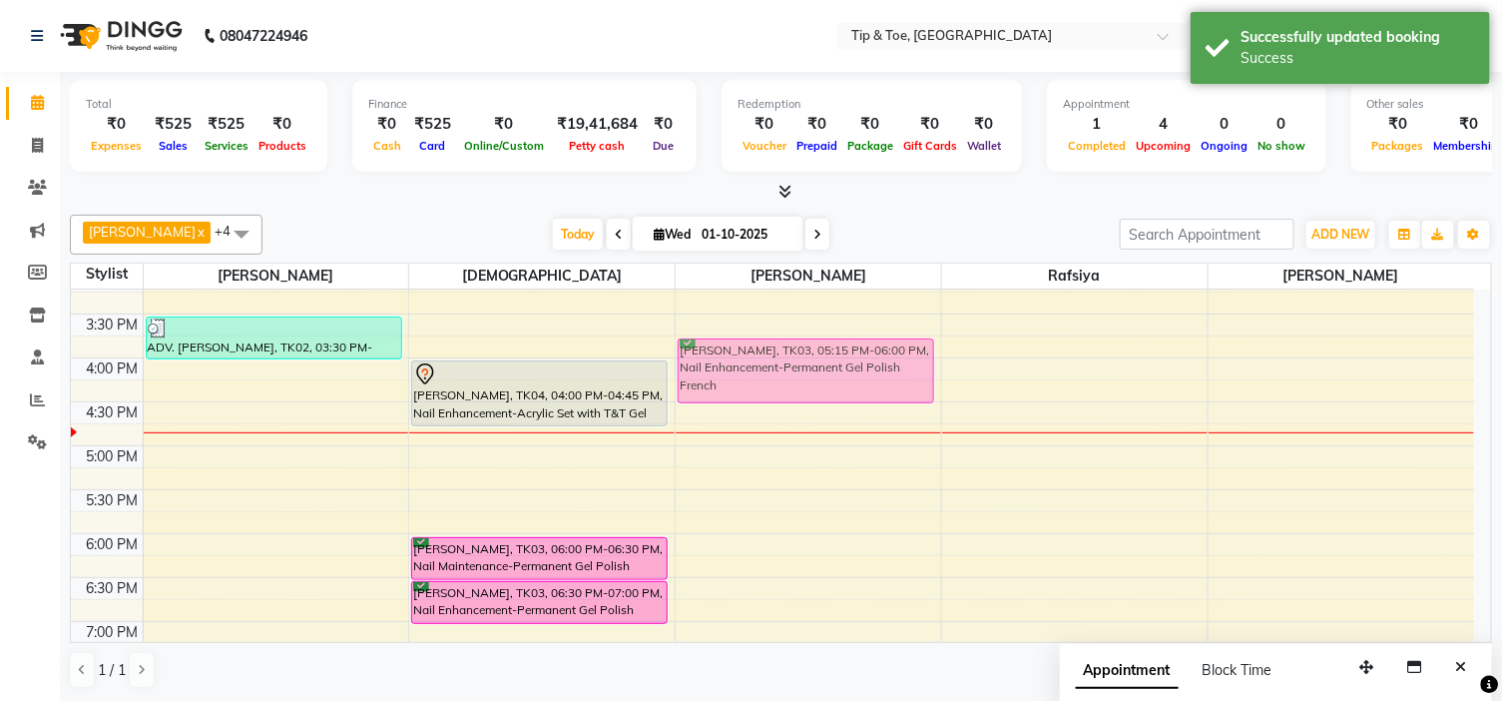
scroll to position [543, 0]
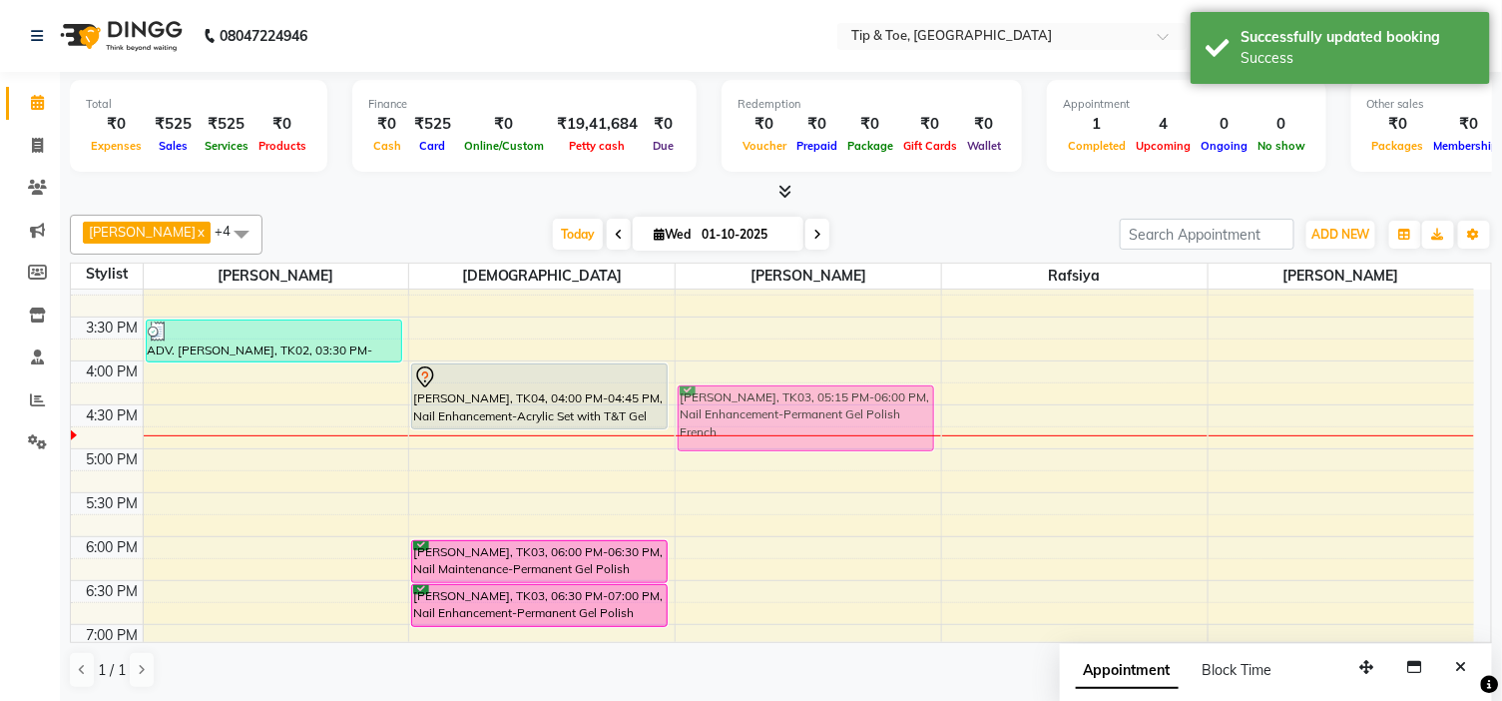
drag, startPoint x: 841, startPoint y: 399, endPoint x: 860, endPoint y: 376, distance: 29.8
click at [860, 376] on div "9:00 AM 9:30 AM 10:00 AM 10:30 AM 11:00 AM 11:30 AM 12:00 PM 12:30 PM 1:00 PM 1…" at bounding box center [772, 316] width 1403 height 1141
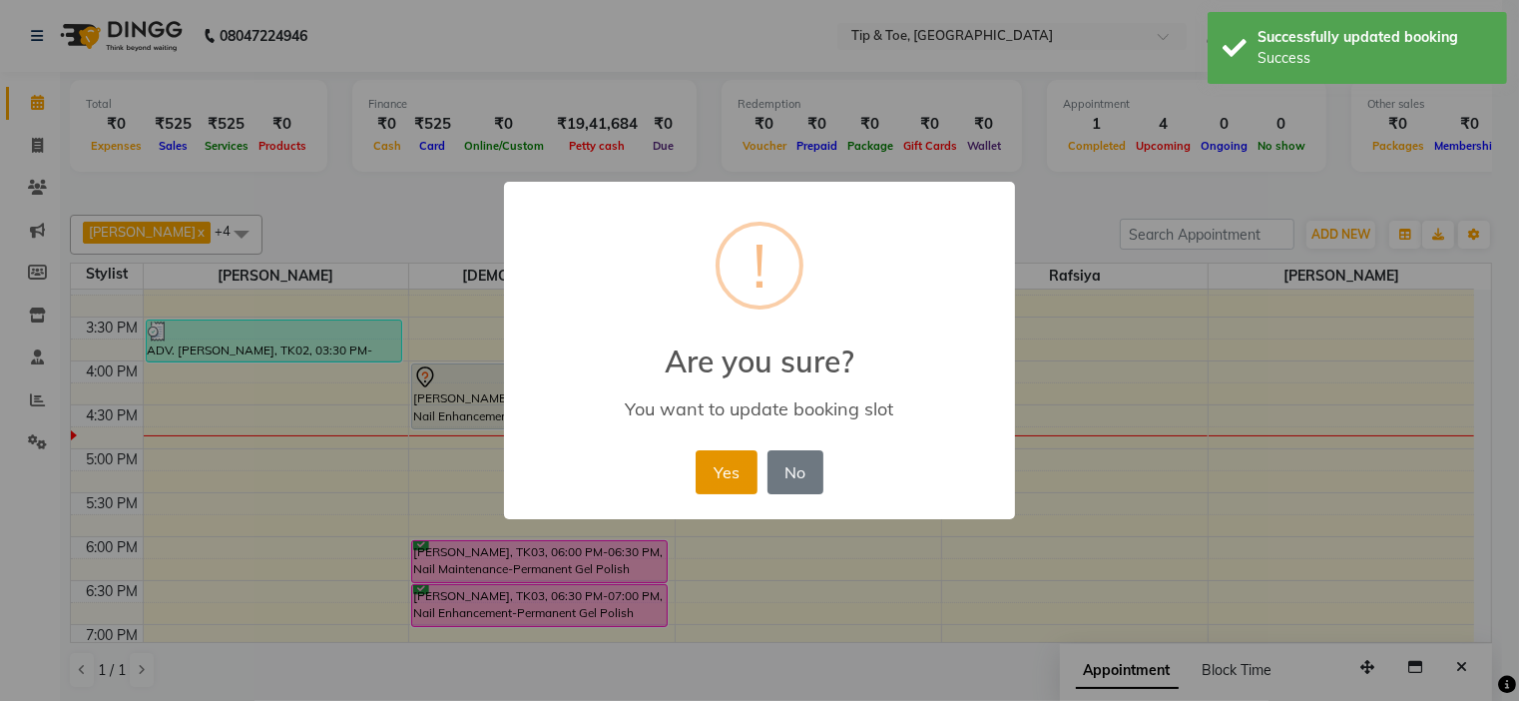
click at [714, 464] on button "Yes" at bounding box center [726, 472] width 61 height 44
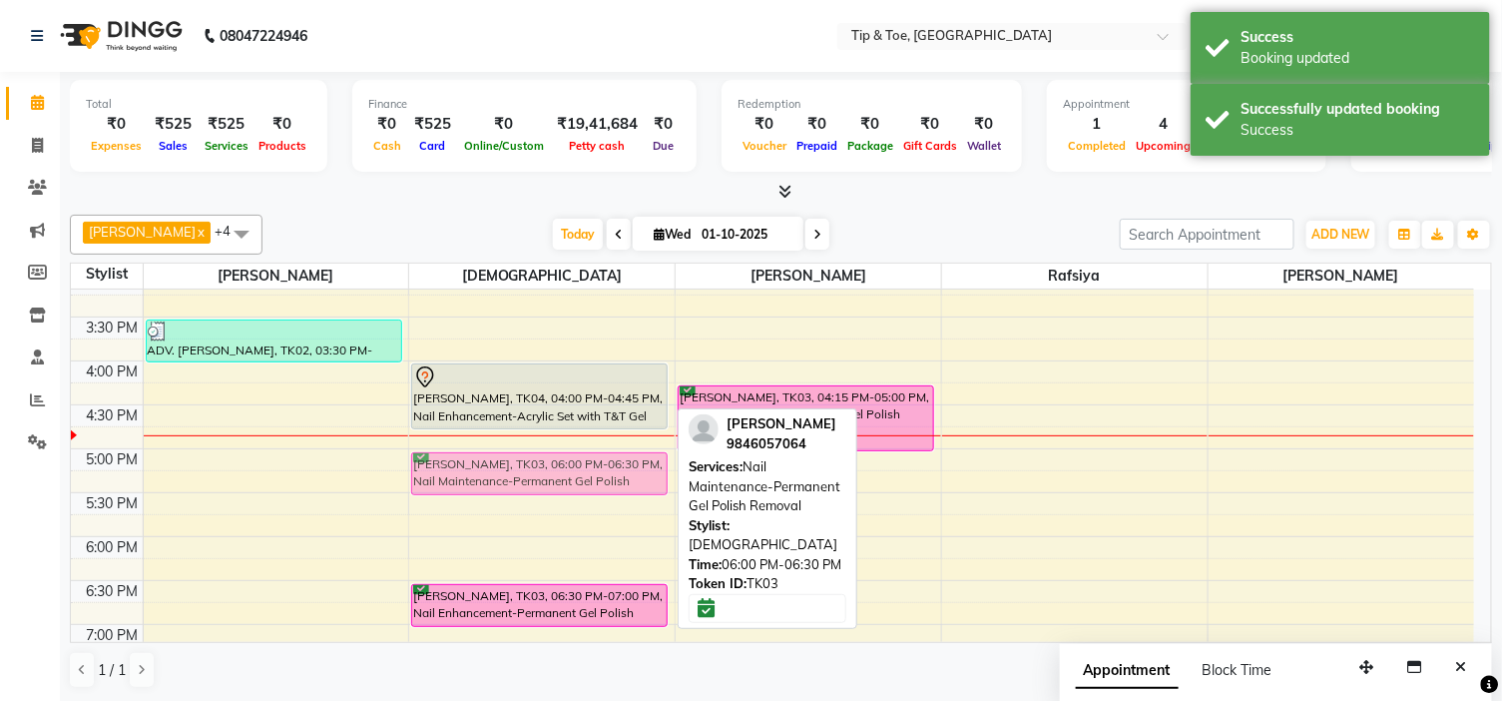
drag, startPoint x: 535, startPoint y: 553, endPoint x: 565, endPoint y: 457, distance: 100.4
click at [565, 457] on div "BINDHU BIJU, TK01, 12:30 PM-12:45 PM, Nail Enhancement-Acrylic Set with T&T Gel…" at bounding box center [541, 316] width 265 height 1141
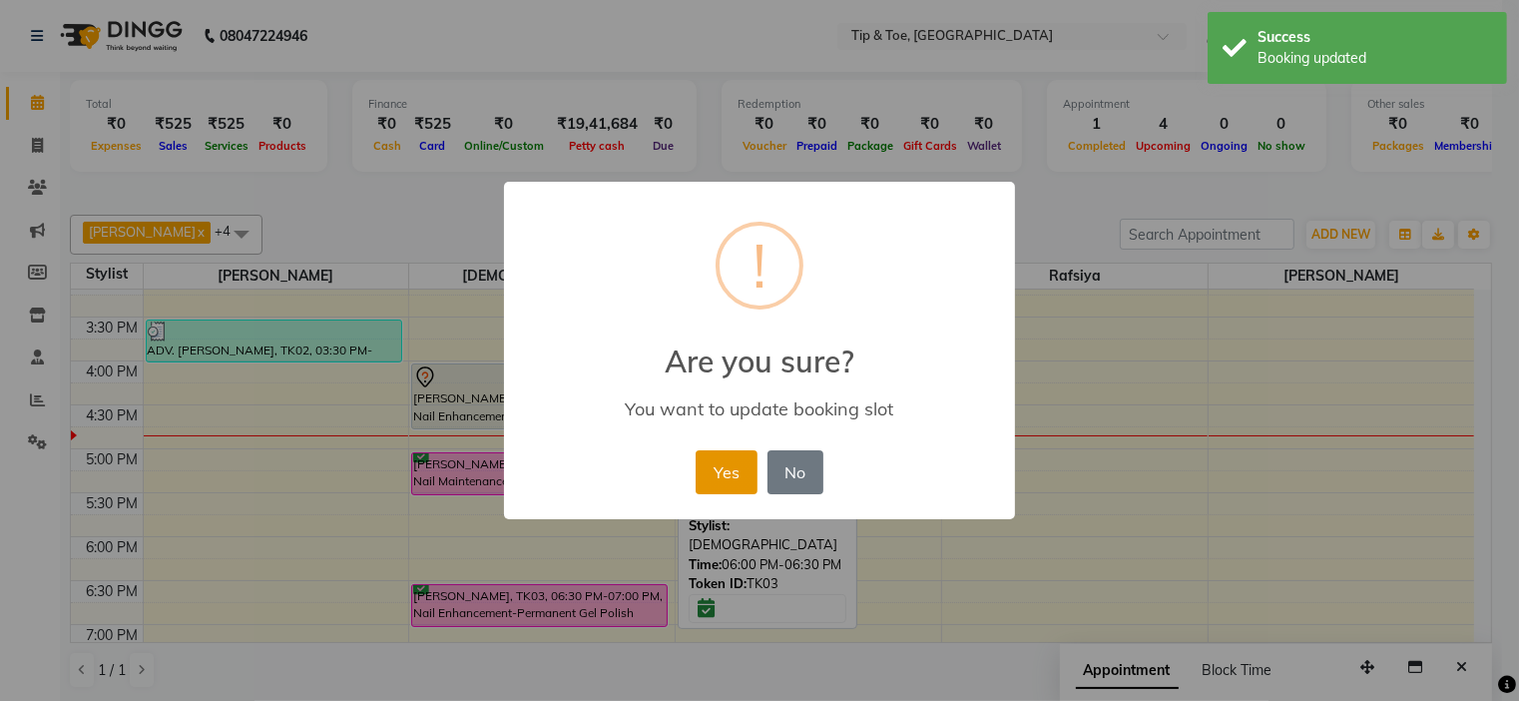
click at [720, 484] on button "Yes" at bounding box center [726, 472] width 61 height 44
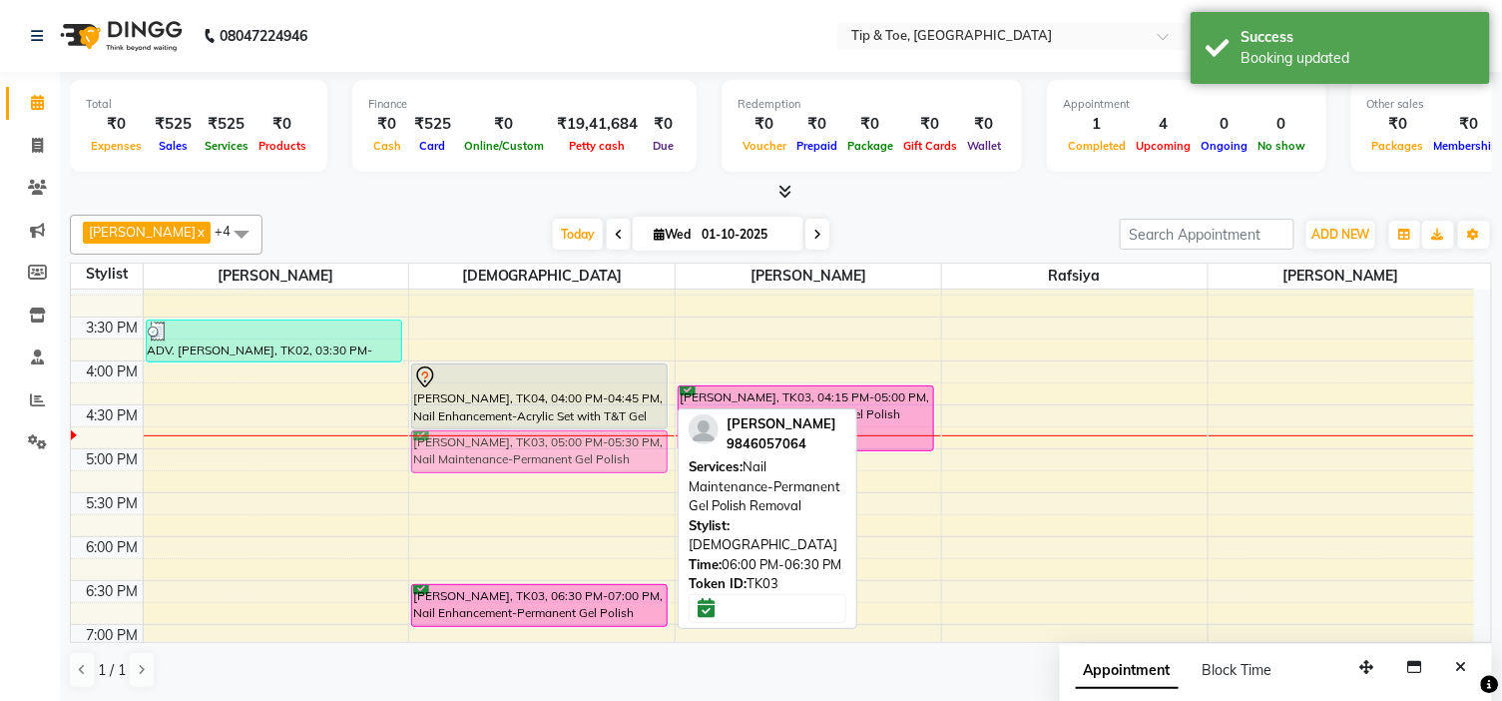
drag, startPoint x: 556, startPoint y: 464, endPoint x: 574, endPoint y: 446, distance: 25.4
click at [574, 446] on div "BINDHU BIJU, TK01, 12:30 PM-12:45 PM, Nail Enhancement-Acrylic Set with T&T Gel…" at bounding box center [541, 316] width 265 height 1141
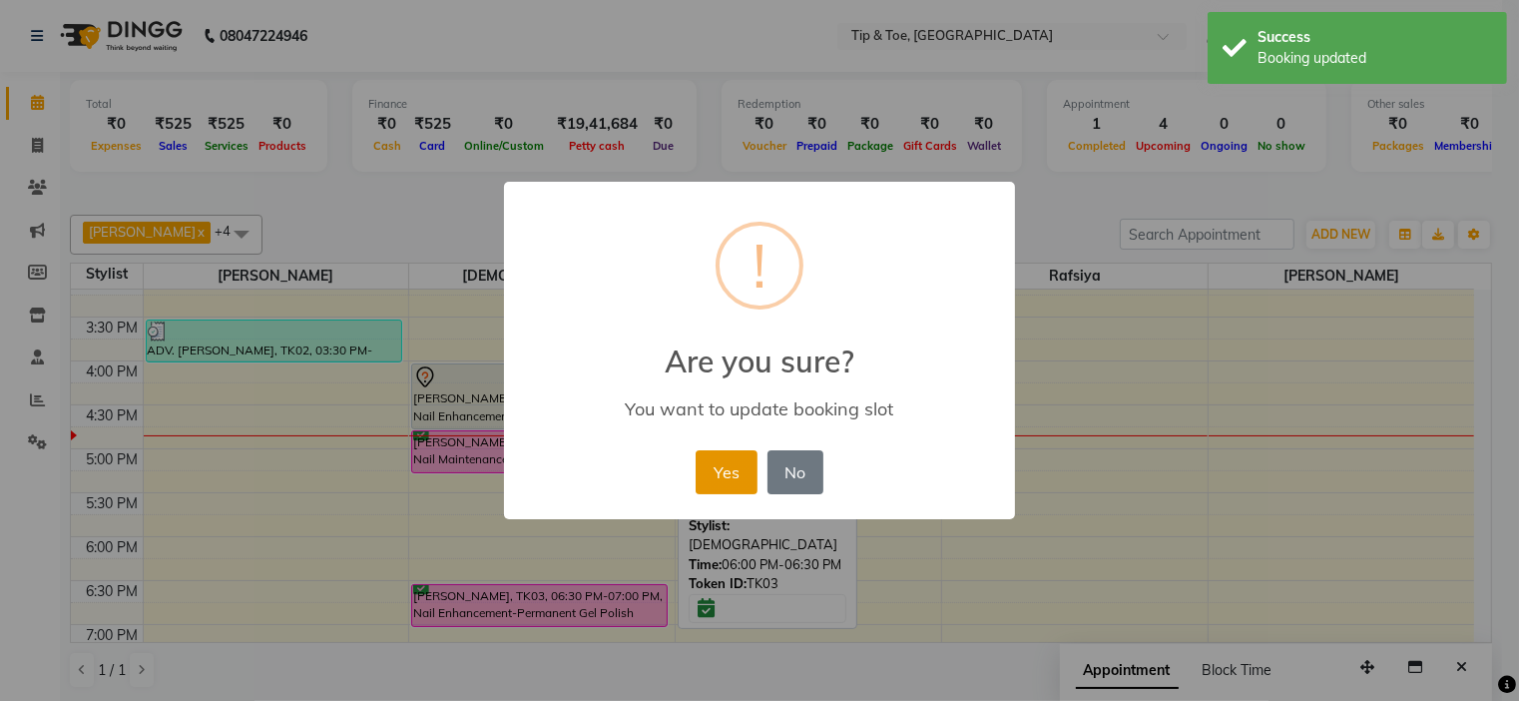
click at [717, 471] on button "Yes" at bounding box center [726, 472] width 61 height 44
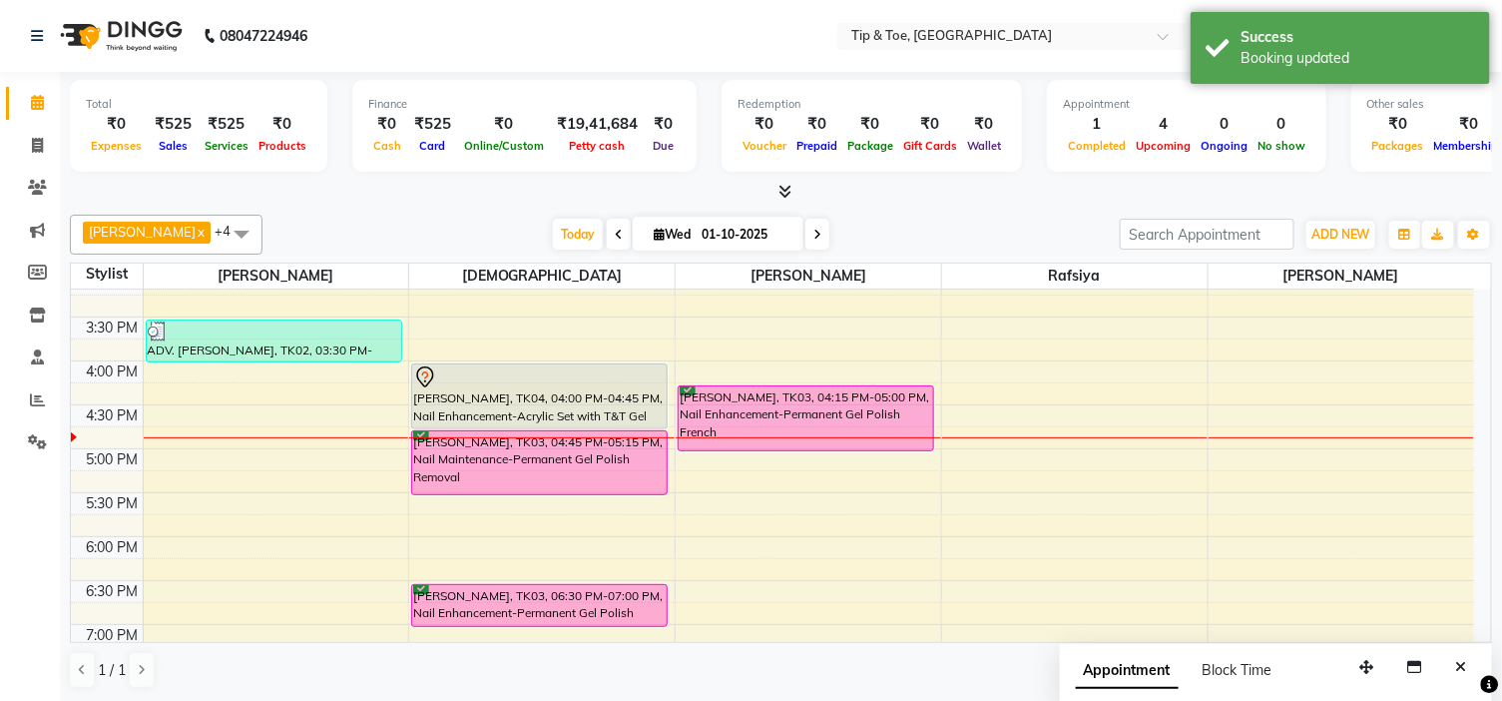
click at [566, 476] on div "BINDHU BIJU, TK01, 12:30 PM-12:45 PM, Nail Enhancement-Acrylic Set with T&T Gel…" at bounding box center [541, 316] width 265 height 1141
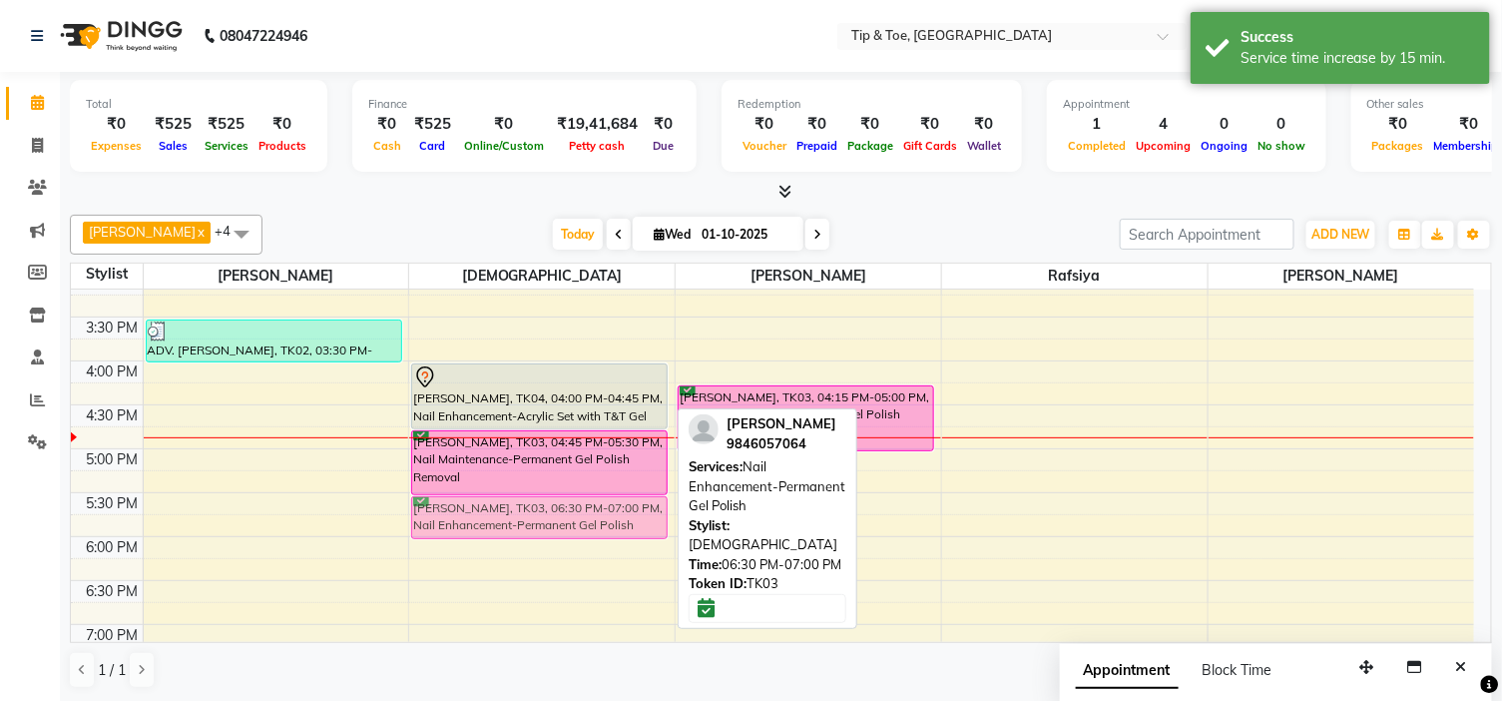
drag, startPoint x: 566, startPoint y: 594, endPoint x: 595, endPoint y: 513, distance: 85.9
click at [595, 513] on div "BINDHU BIJU, TK01, 12:30 PM-12:45 PM, Nail Enhancement-Acrylic Set with T&T Gel…" at bounding box center [541, 316] width 265 height 1141
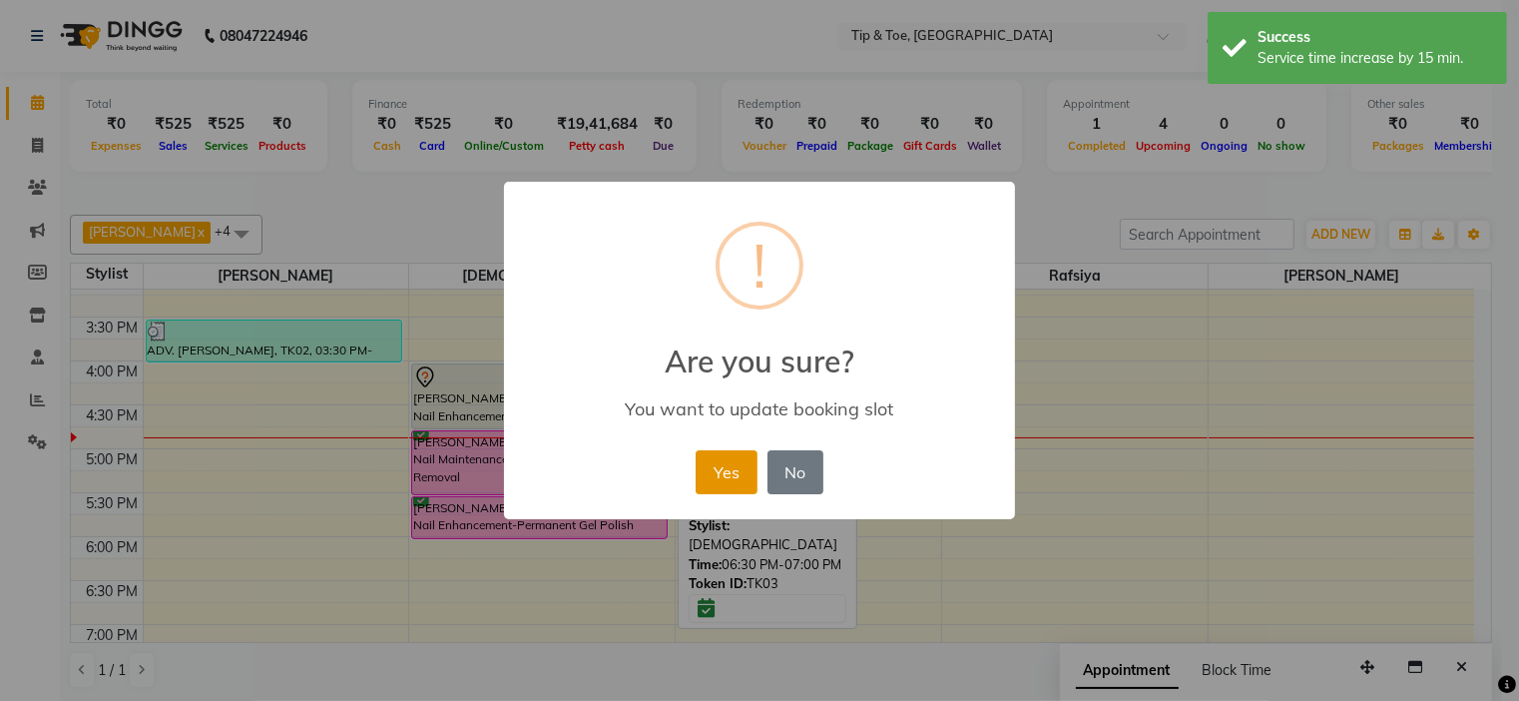
click at [710, 470] on button "Yes" at bounding box center [726, 472] width 61 height 44
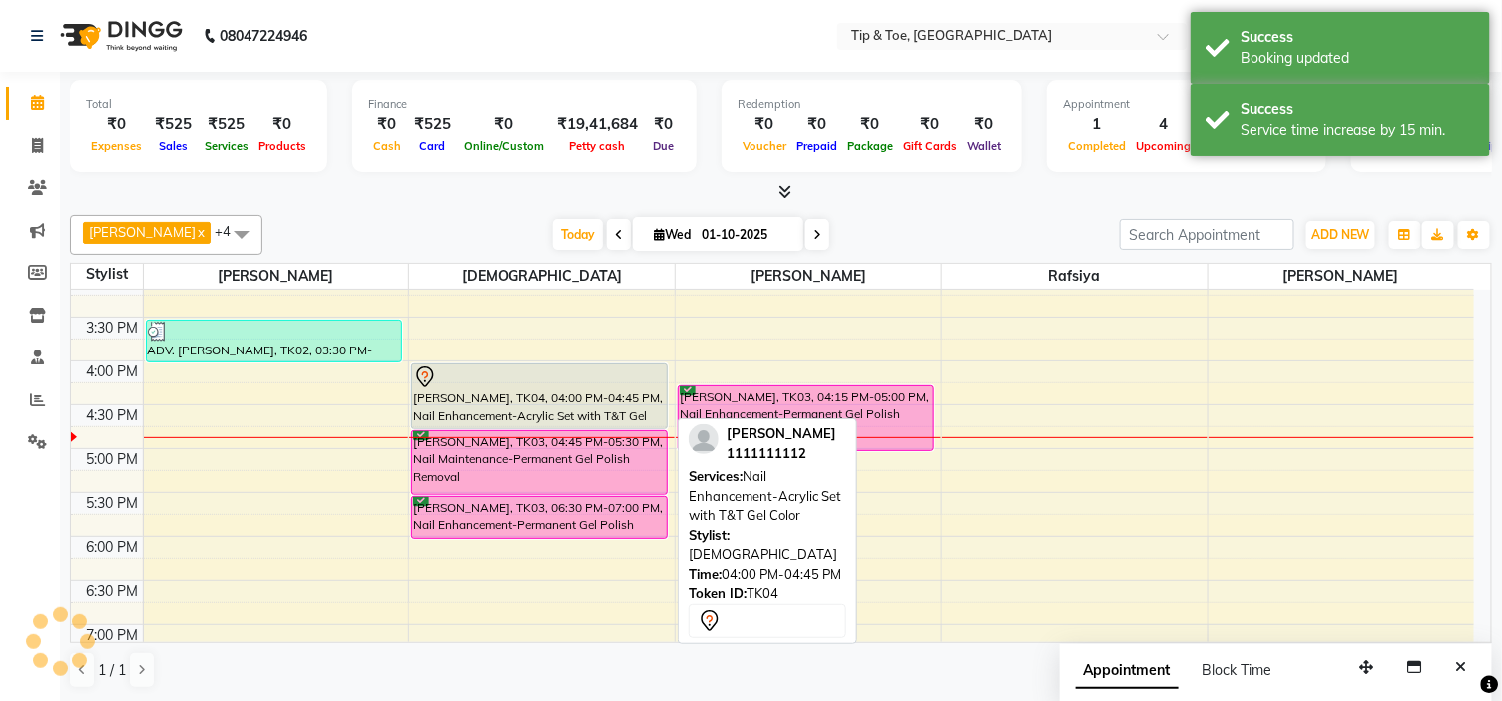
click at [525, 392] on div "[PERSON_NAME], TK04, 04:00 PM-04:45 PM, Nail Enhancement-Acrylic Set with T&T G…" at bounding box center [539, 396] width 255 height 64
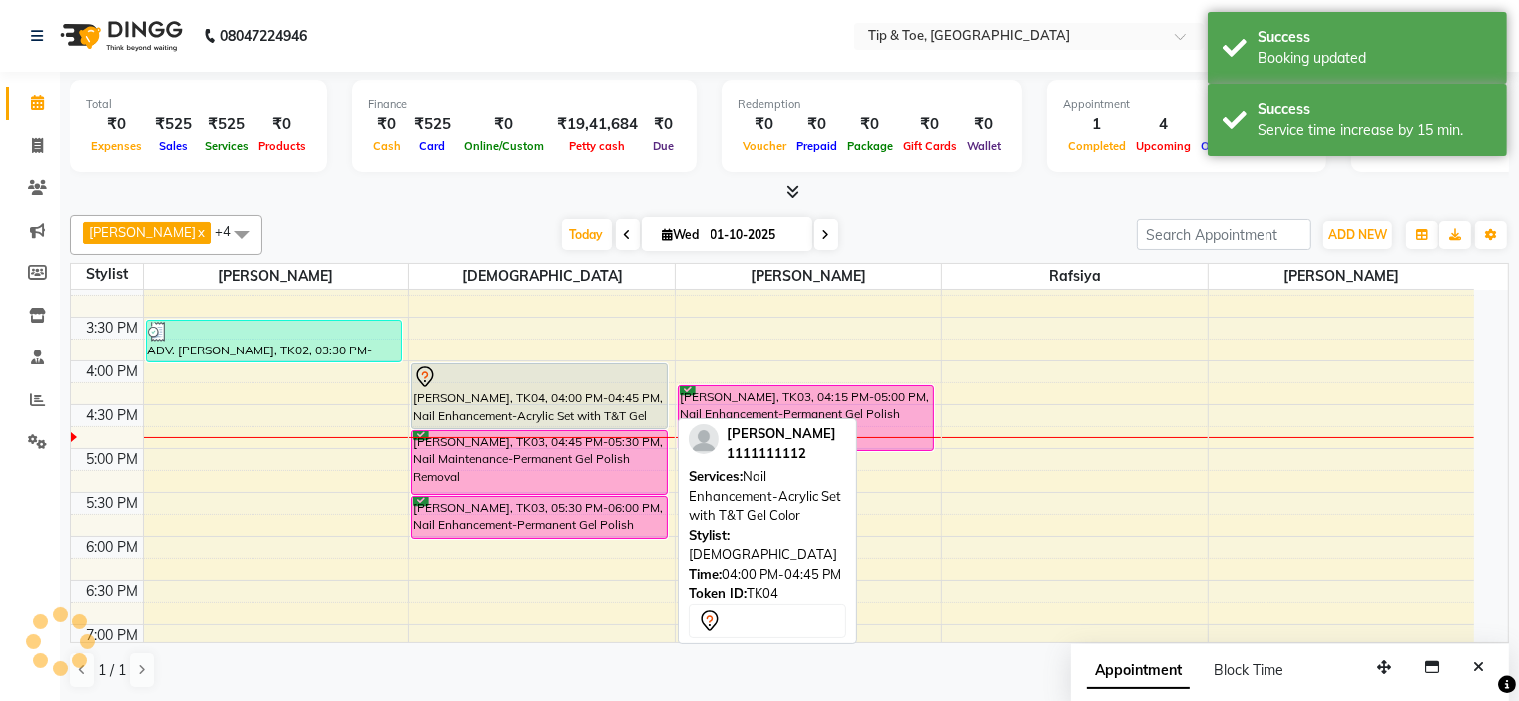
select select "7"
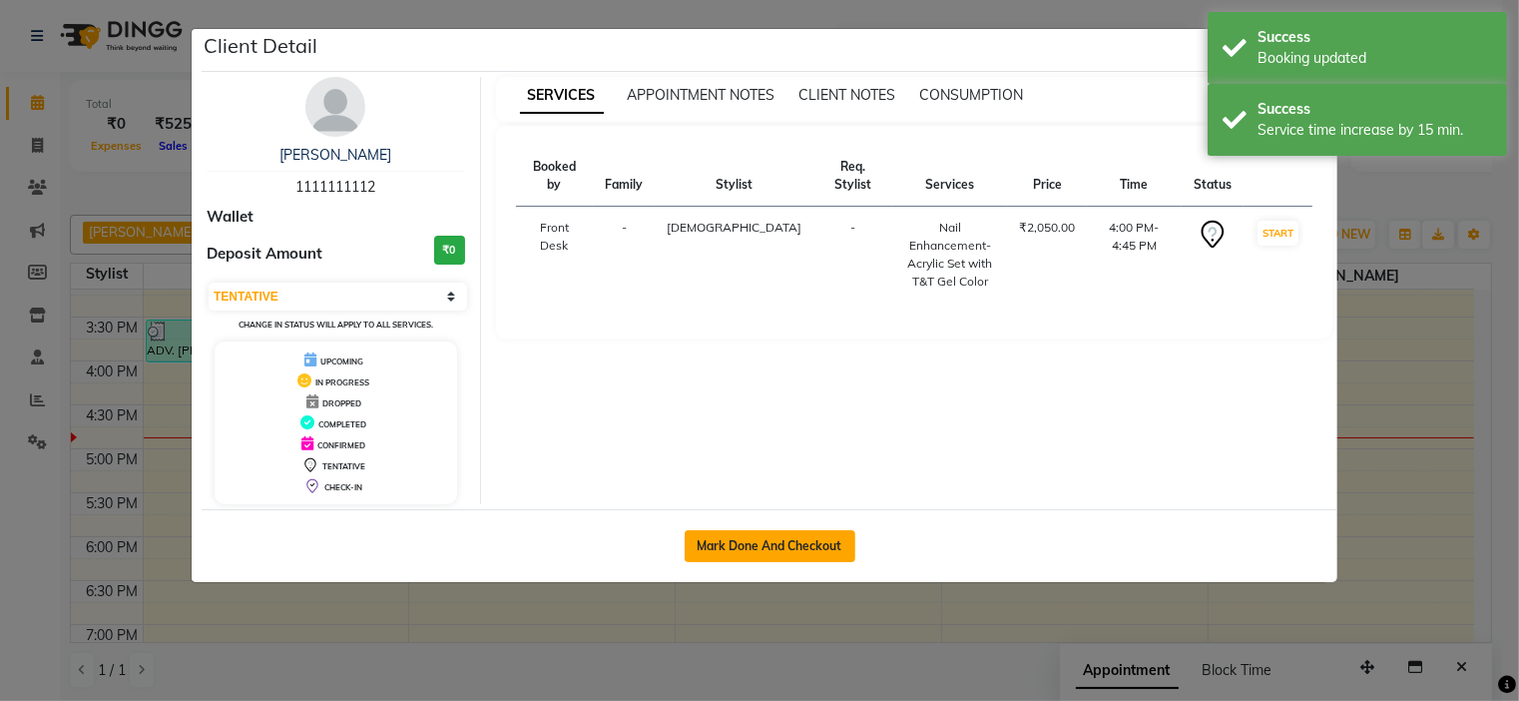
click at [732, 533] on button "Mark Done And Checkout" at bounding box center [770, 546] width 171 height 32
select select "service"
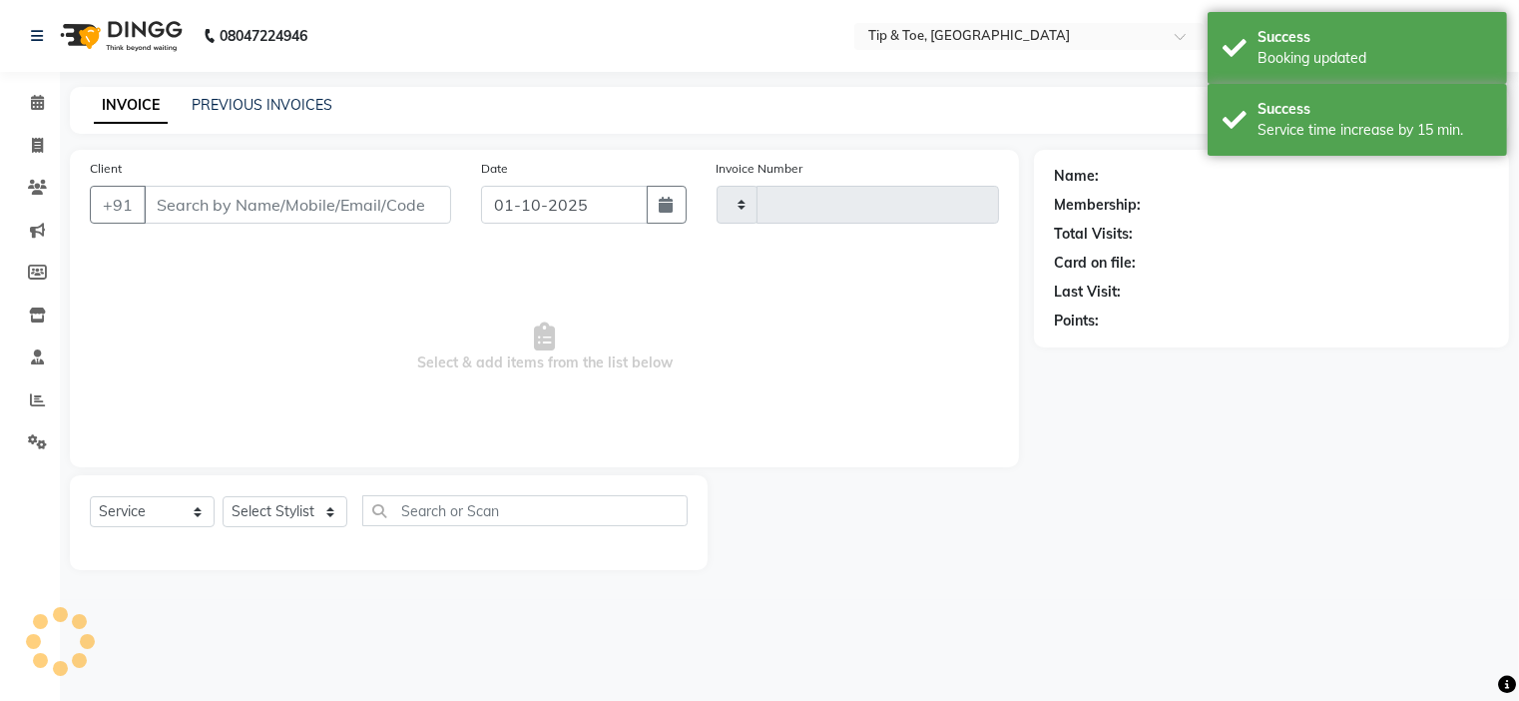
type input "1182"
type input "1111111112"
select select "37611"
select select "5360"
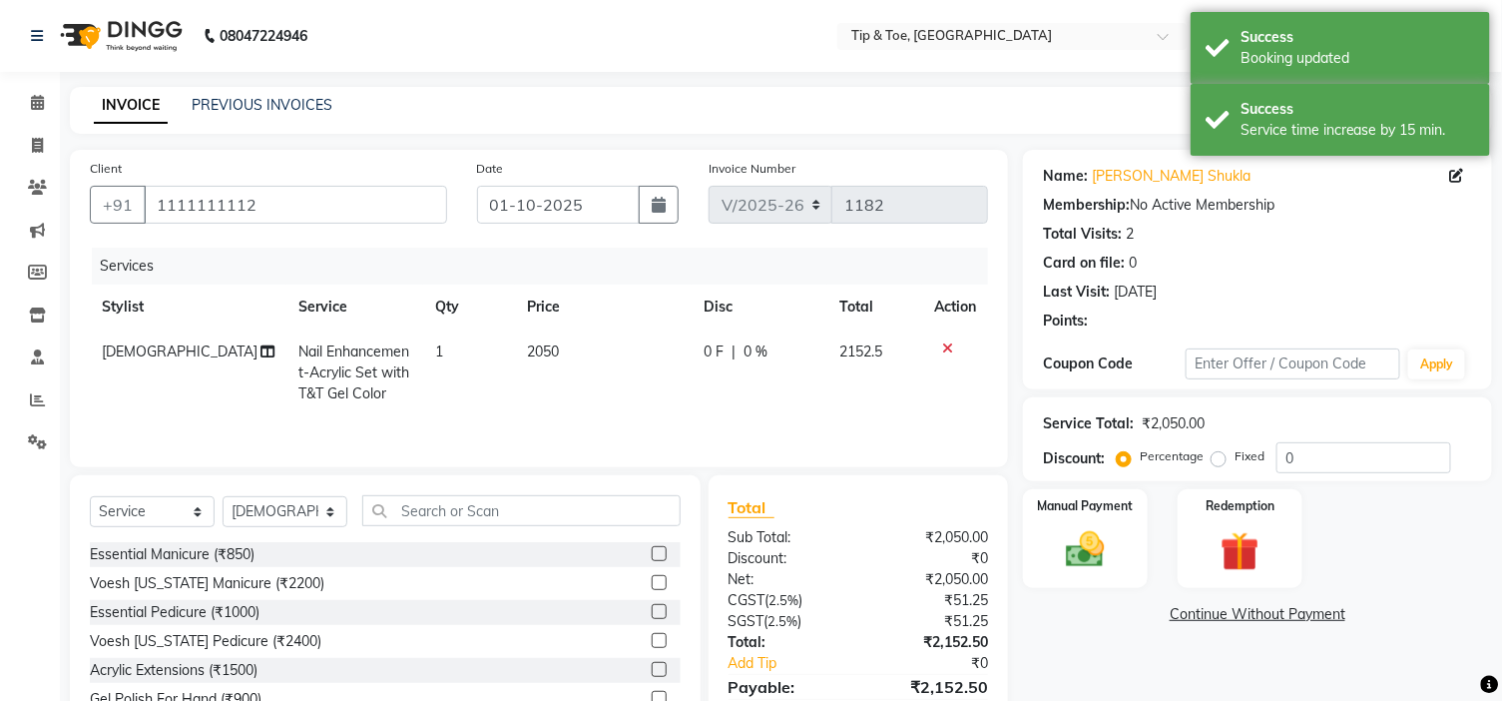
click at [574, 354] on td "2050" at bounding box center [603, 372] width 177 height 87
select select "37611"
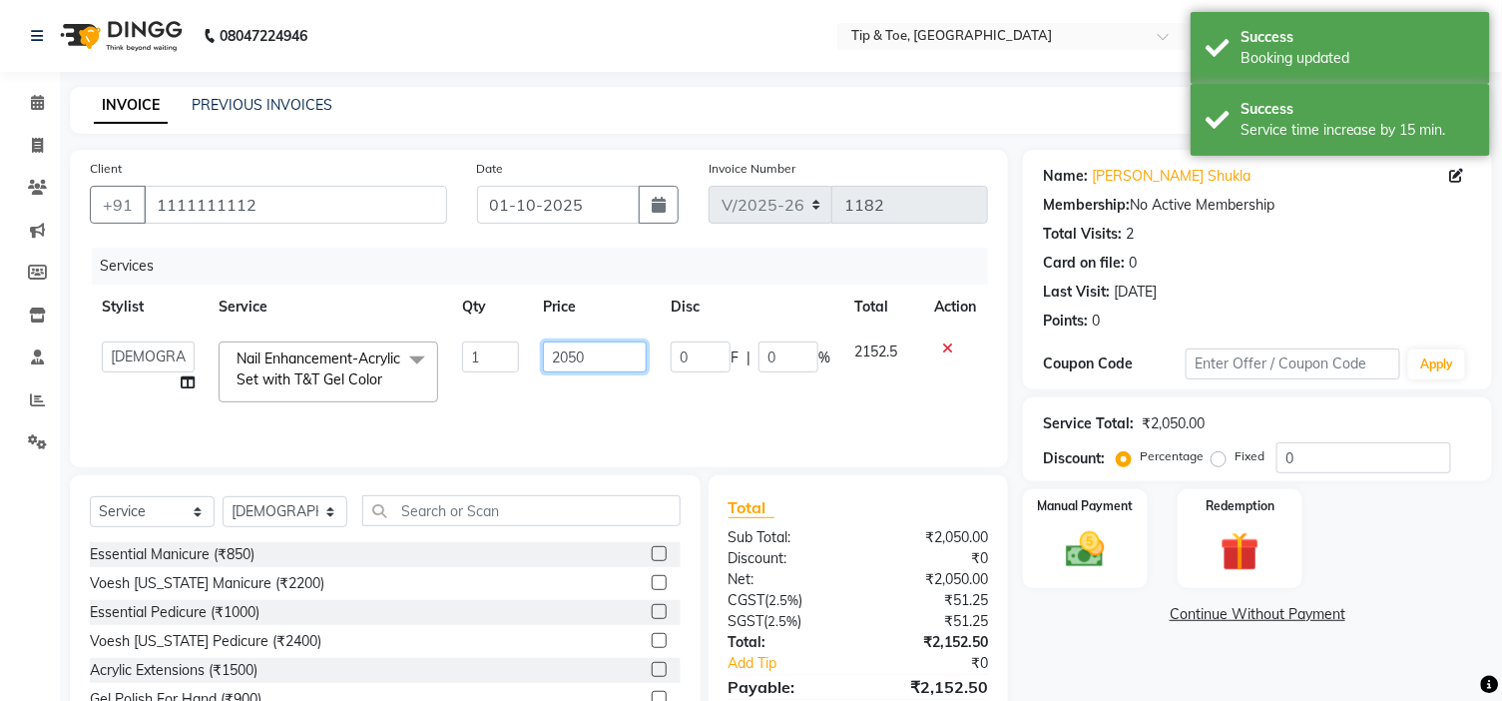
click at [597, 357] on input "2050" at bounding box center [595, 356] width 104 height 31
type input "2"
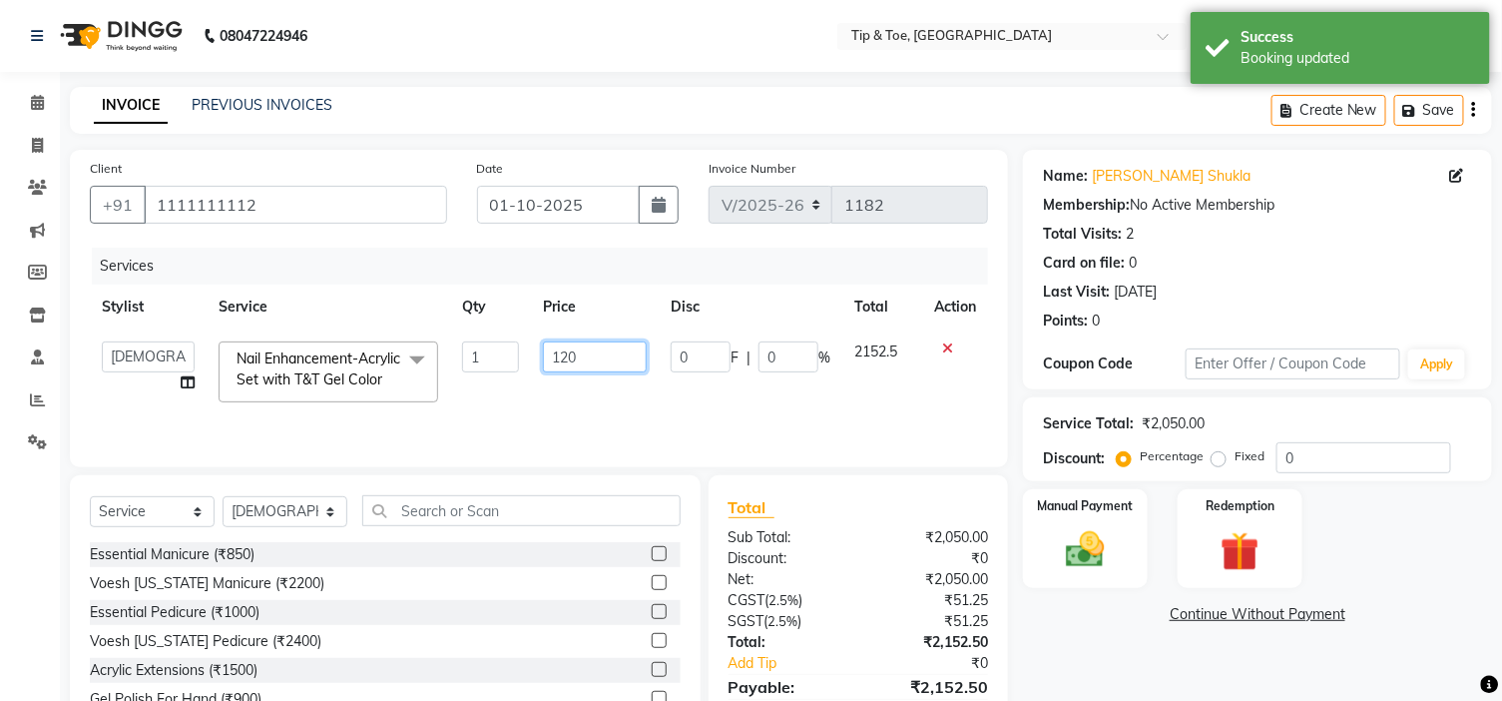
type input "1200"
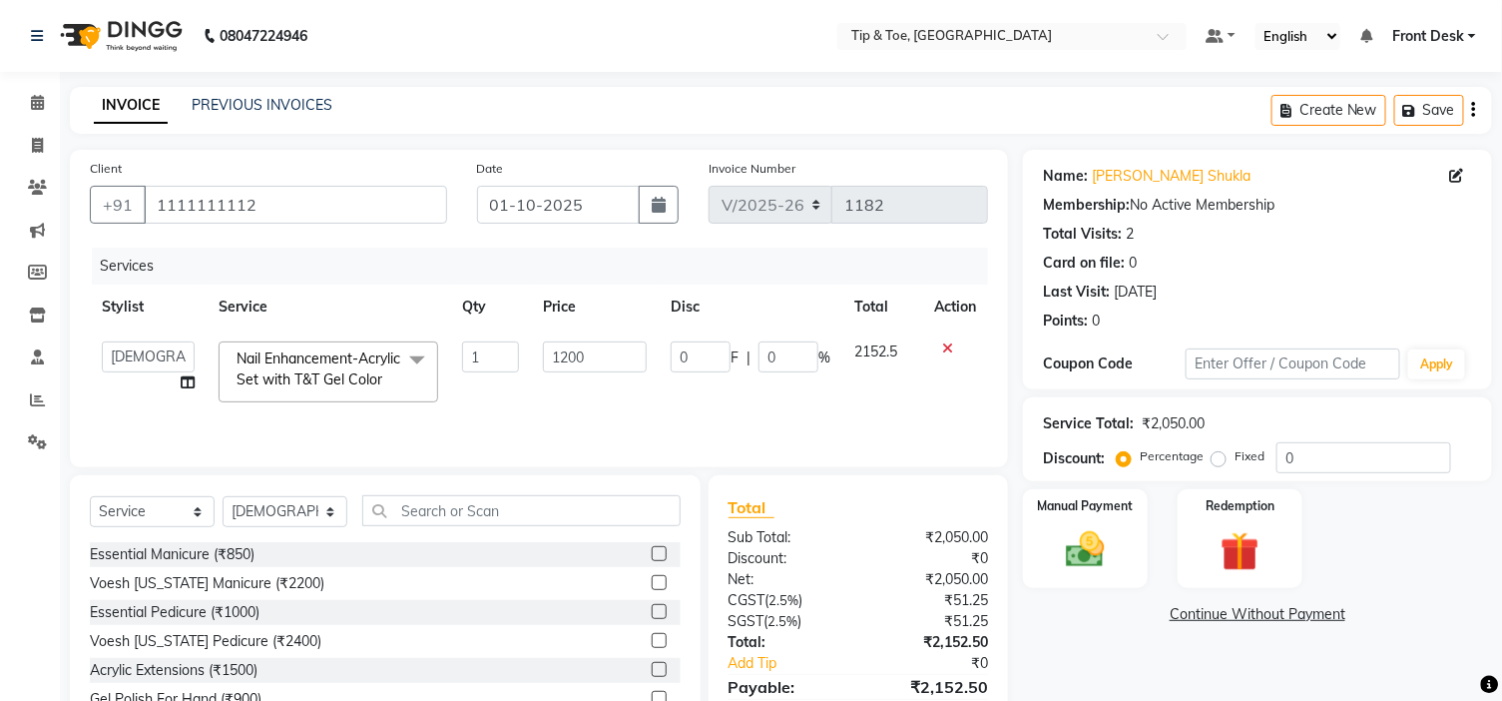
drag, startPoint x: 1114, startPoint y: 650, endPoint x: 1094, endPoint y: 599, distance: 54.7
click at [1114, 649] on div "Name: Shiji Wilson Shukla Membership: No Active Membership Total Visits: 2 Card…" at bounding box center [1265, 460] width 484 height 620
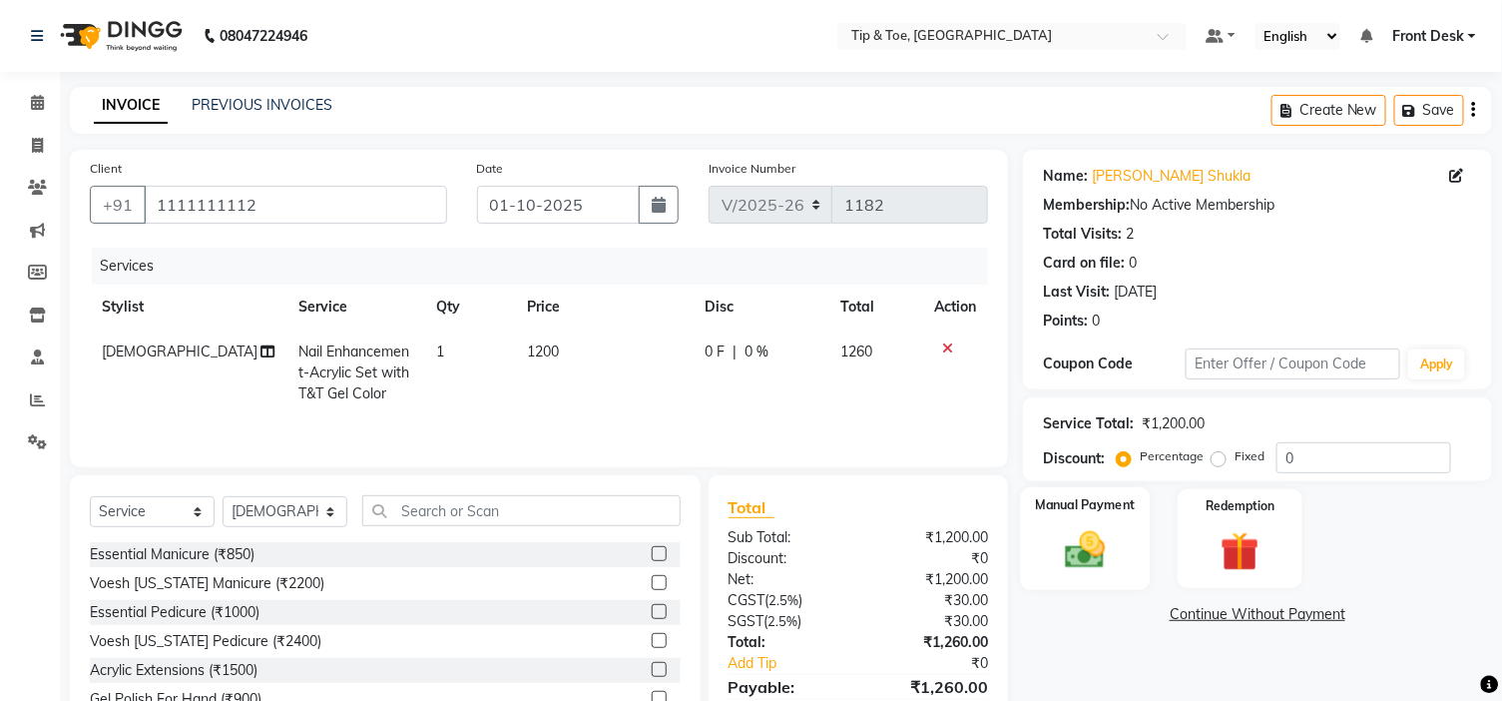
click at [1066, 553] on img at bounding box center [1085, 550] width 66 height 47
click at [1203, 622] on span "GPay" at bounding box center [1188, 615] width 41 height 23
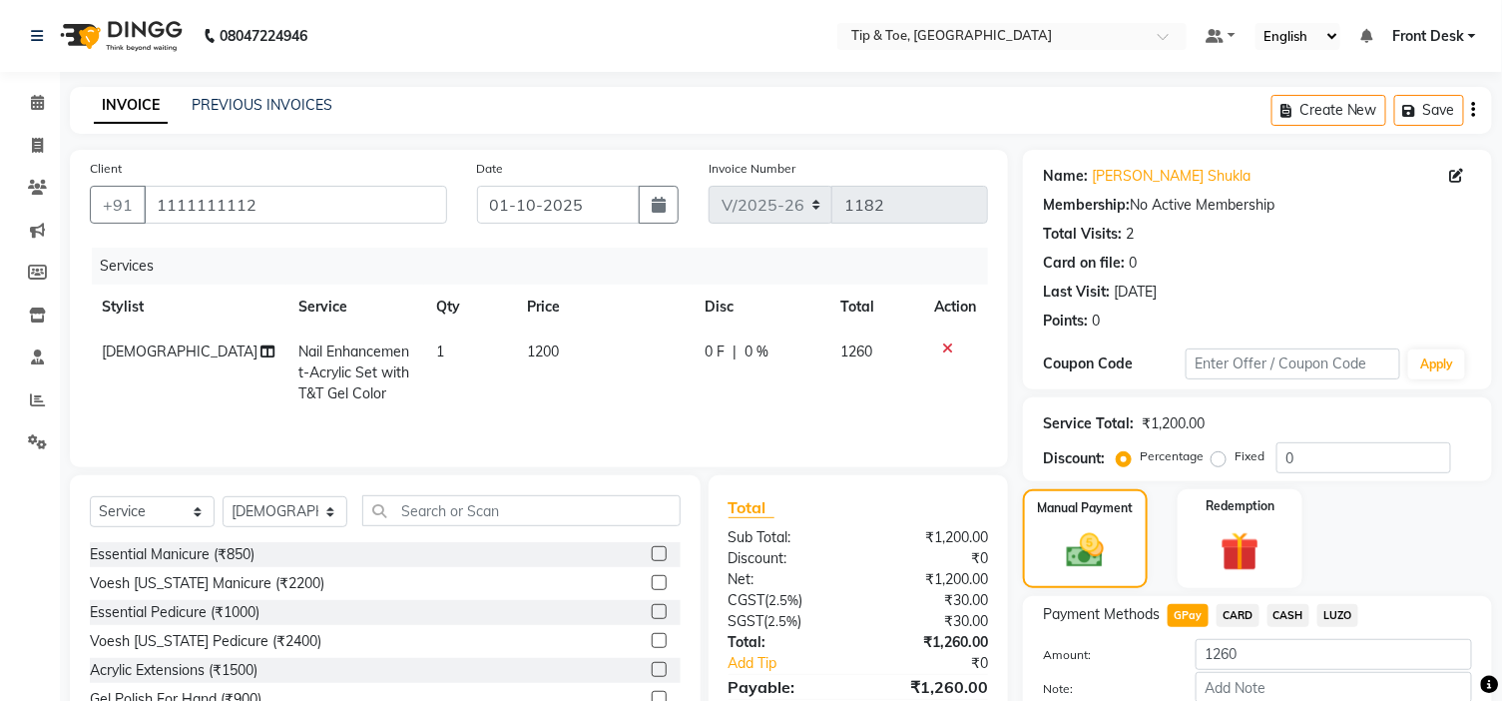
scroll to position [114, 0]
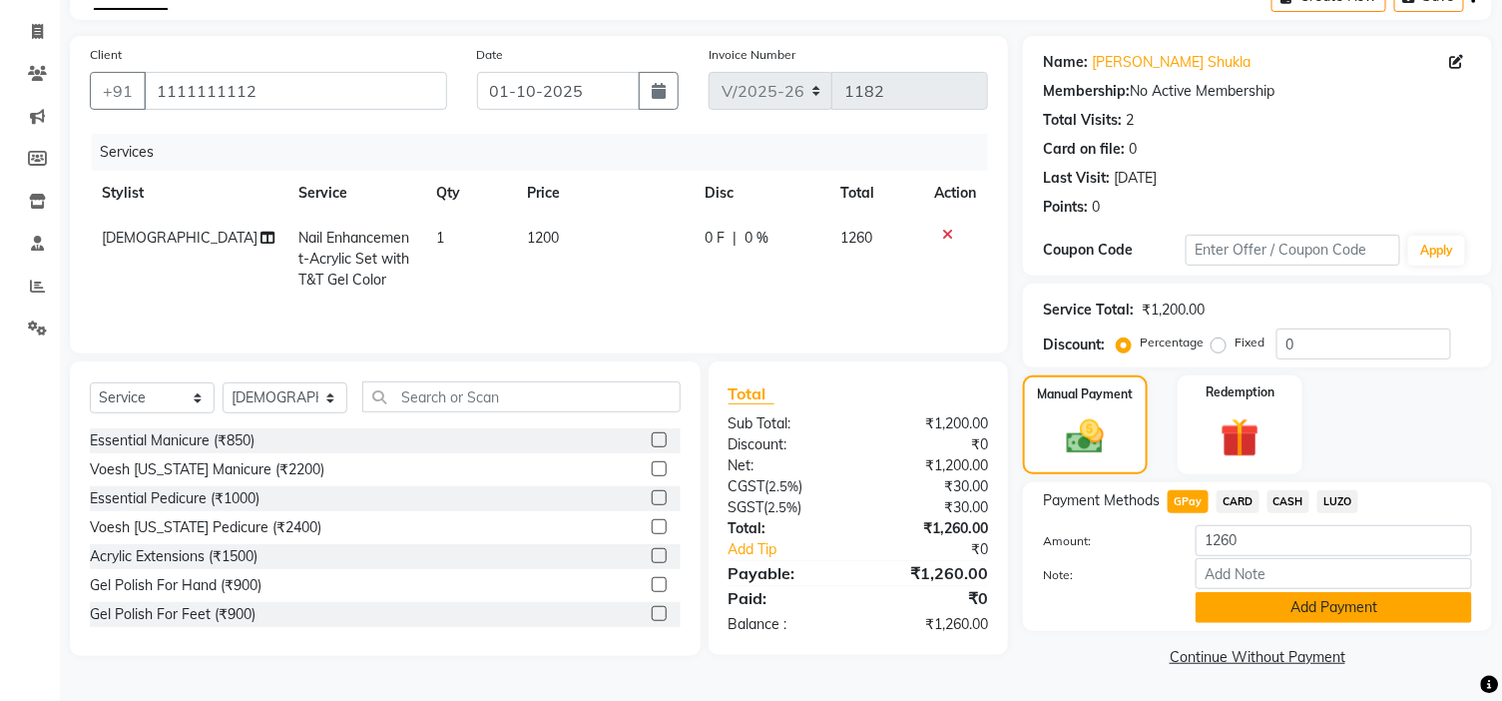
click at [1301, 615] on button "Add Payment" at bounding box center [1334, 607] width 276 height 31
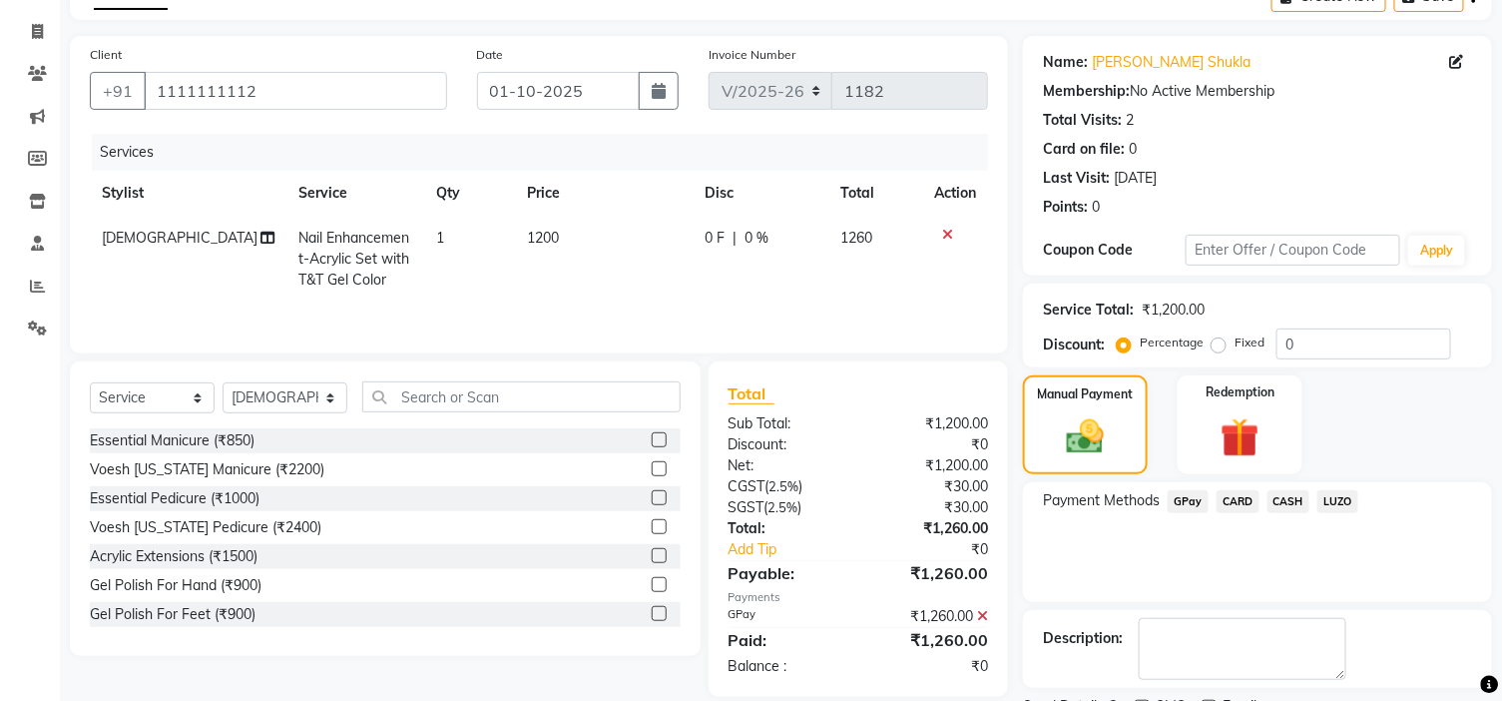
scroll to position [198, 0]
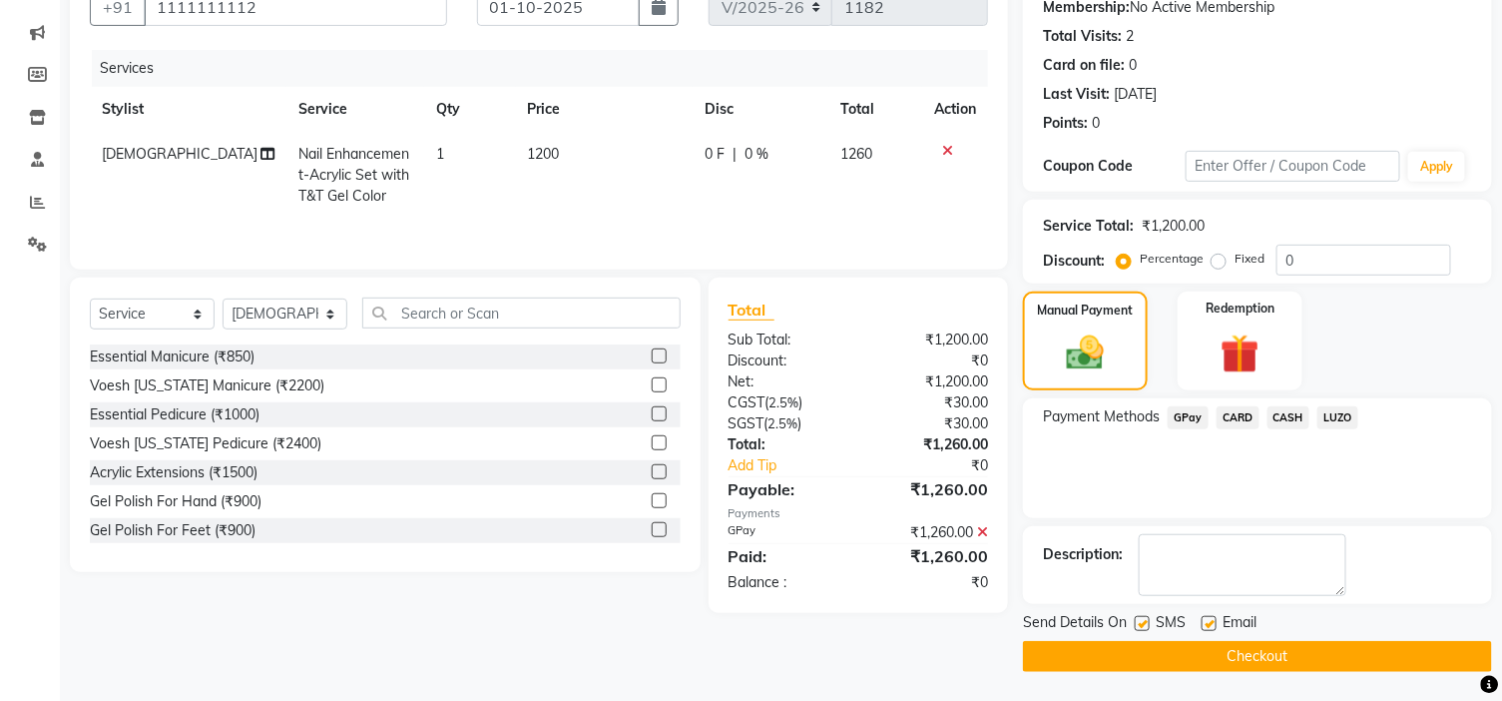
click at [1209, 631] on div at bounding box center [1208, 626] width 13 height 21
click at [1210, 631] on div at bounding box center [1208, 626] width 13 height 21
click at [1210, 621] on label at bounding box center [1209, 623] width 15 height 15
click at [1210, 621] on input "checkbox" at bounding box center [1208, 624] width 13 height 13
checkbox input "false"
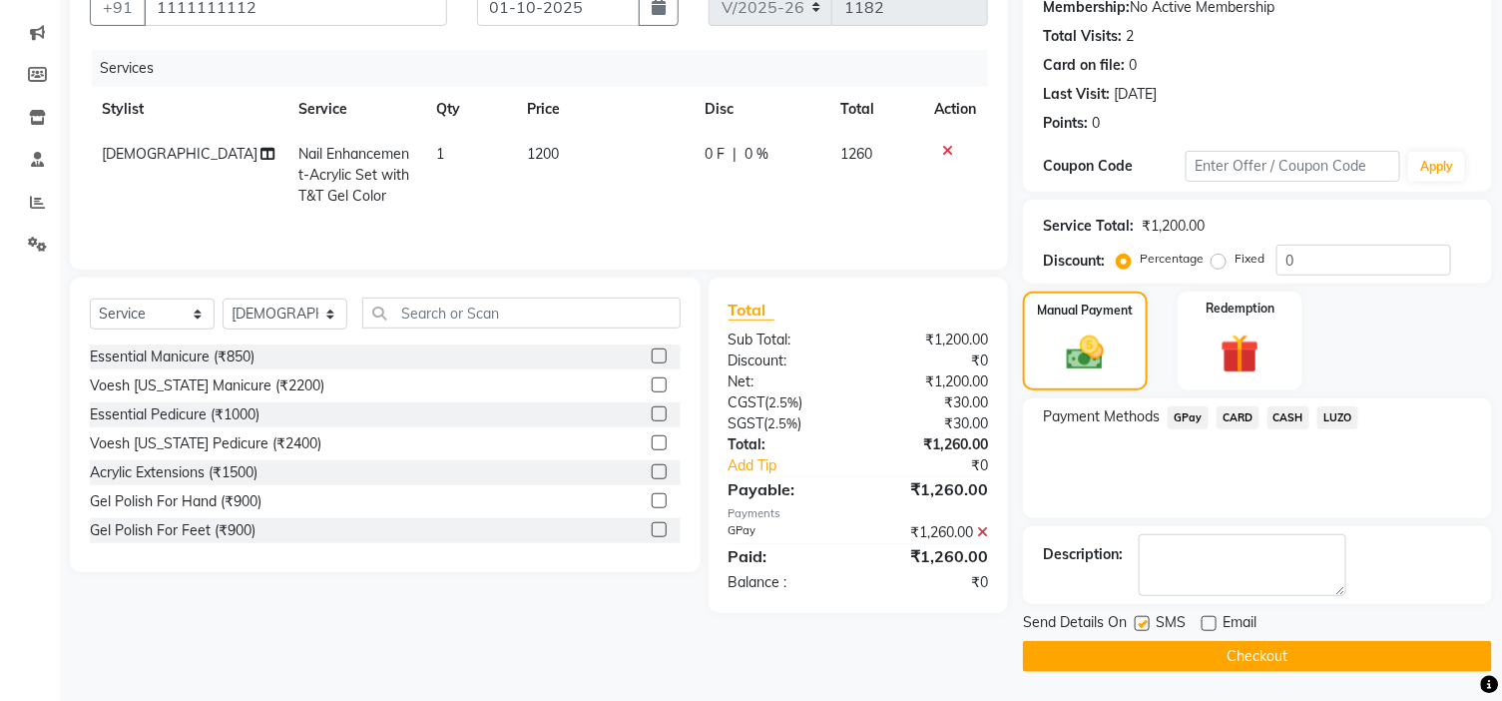
click at [1225, 652] on button "Checkout" at bounding box center [1257, 656] width 469 height 31
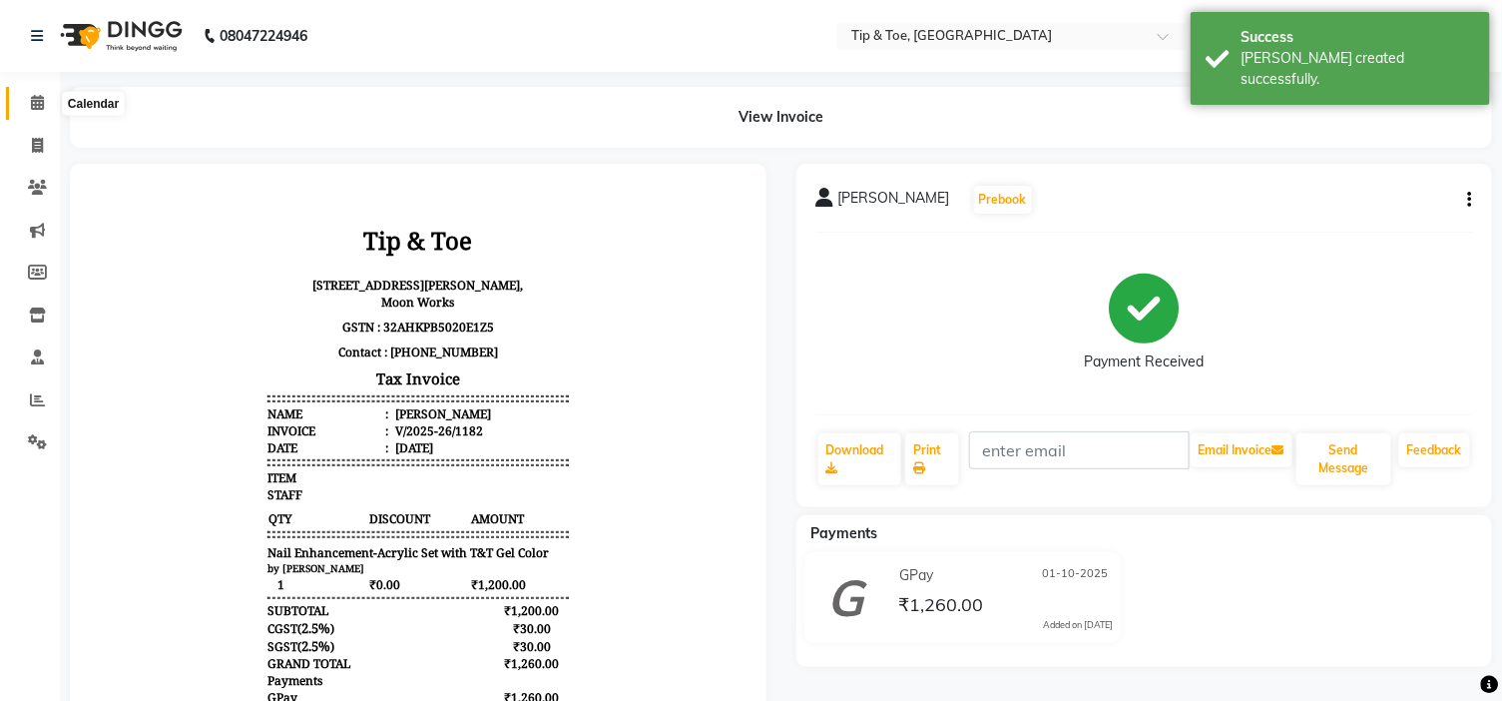
click at [31, 101] on icon at bounding box center [37, 102] width 13 height 15
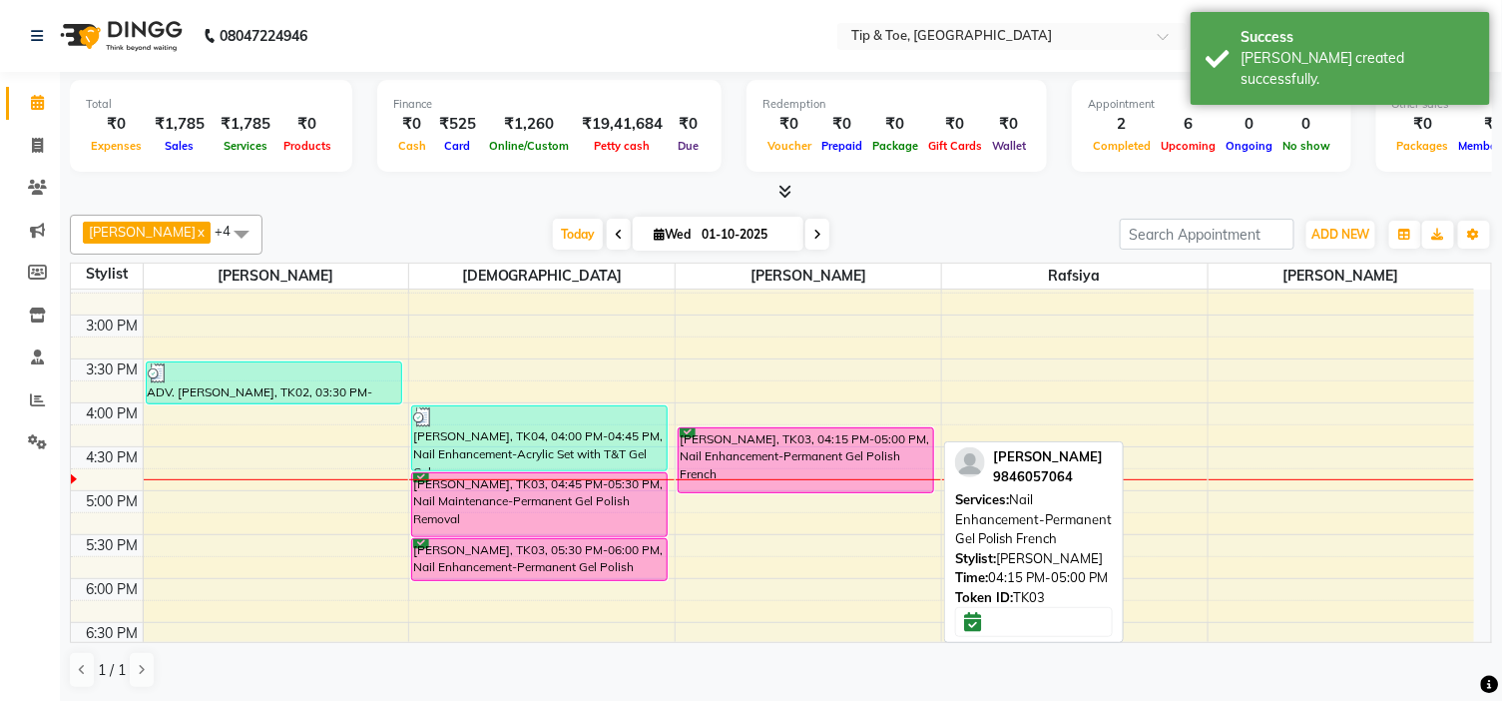
scroll to position [554, 0]
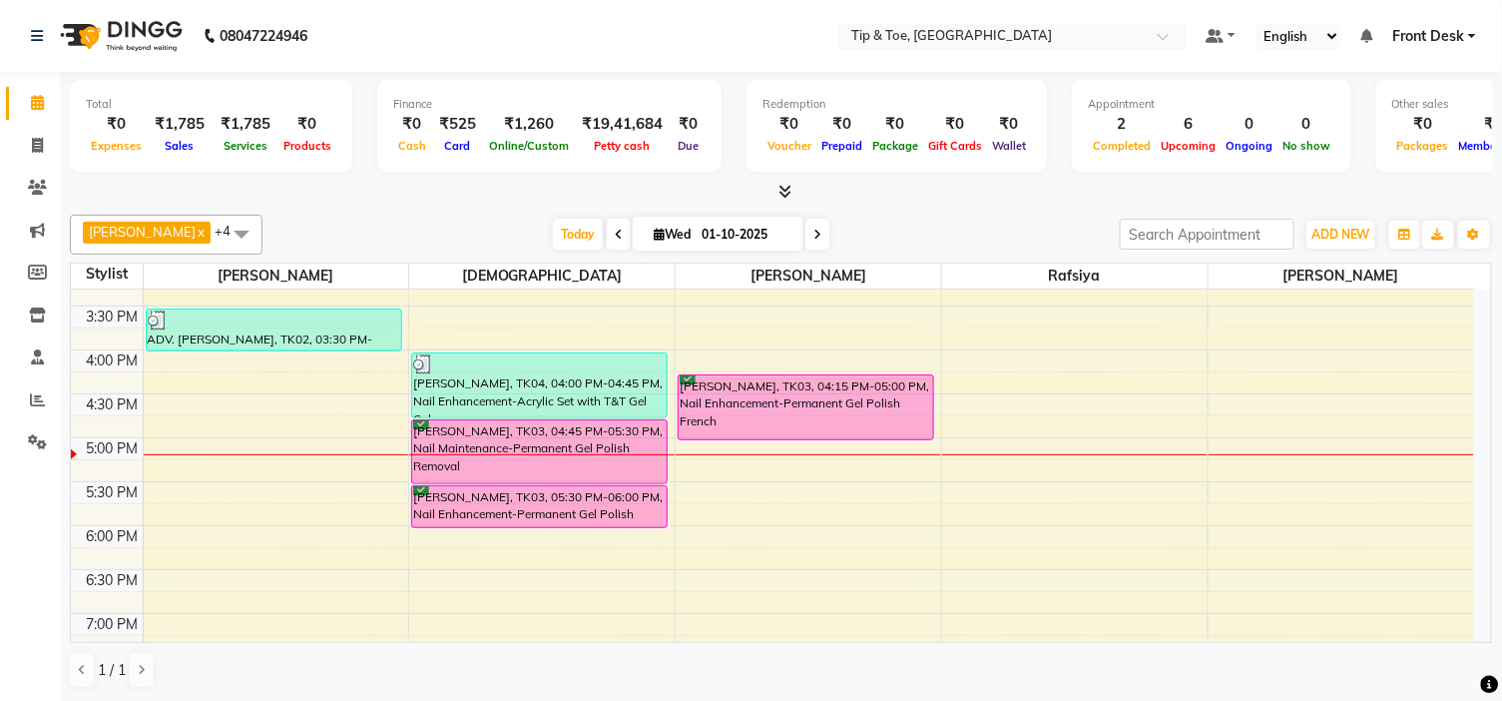
click at [433, 97] on div "Finance" at bounding box center [549, 104] width 312 height 17
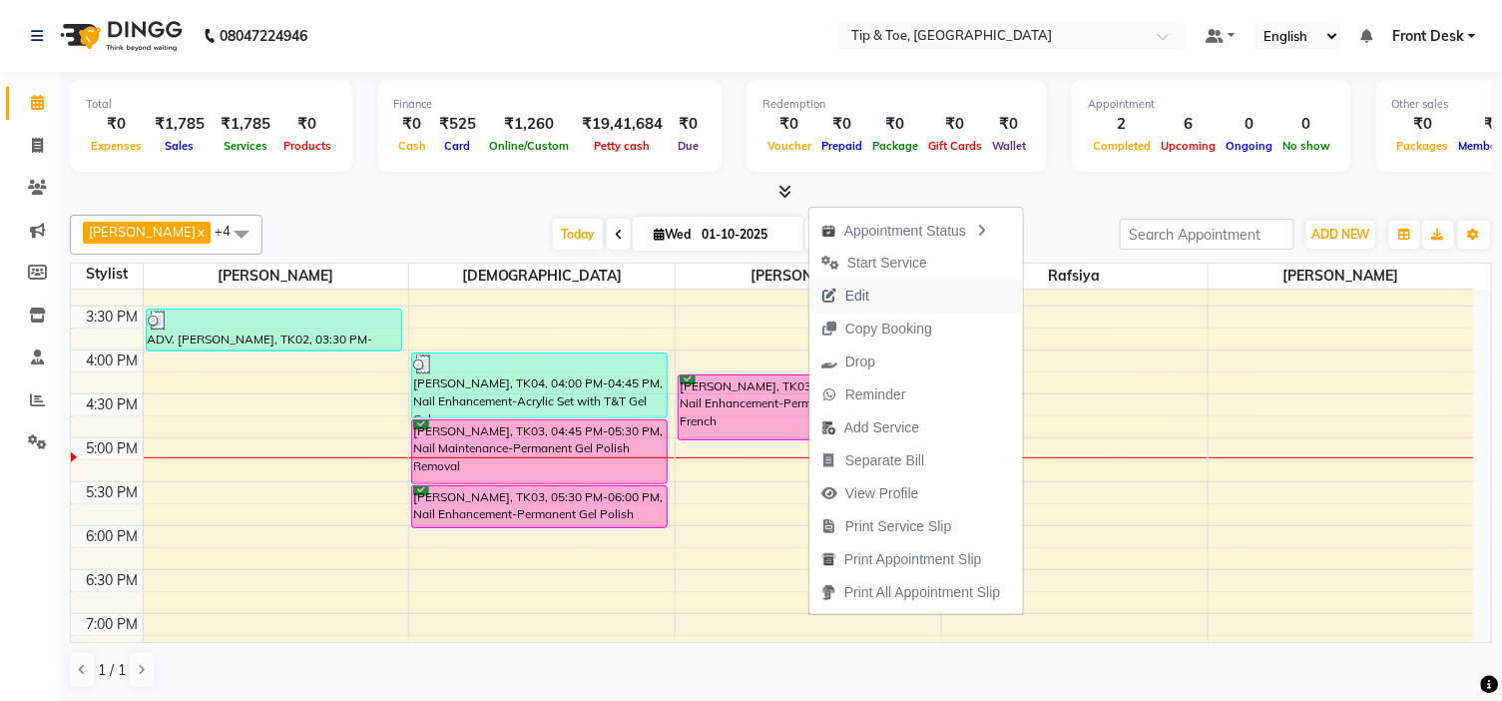
click at [860, 286] on span "Edit" at bounding box center [857, 295] width 24 height 21
select select "tentative"
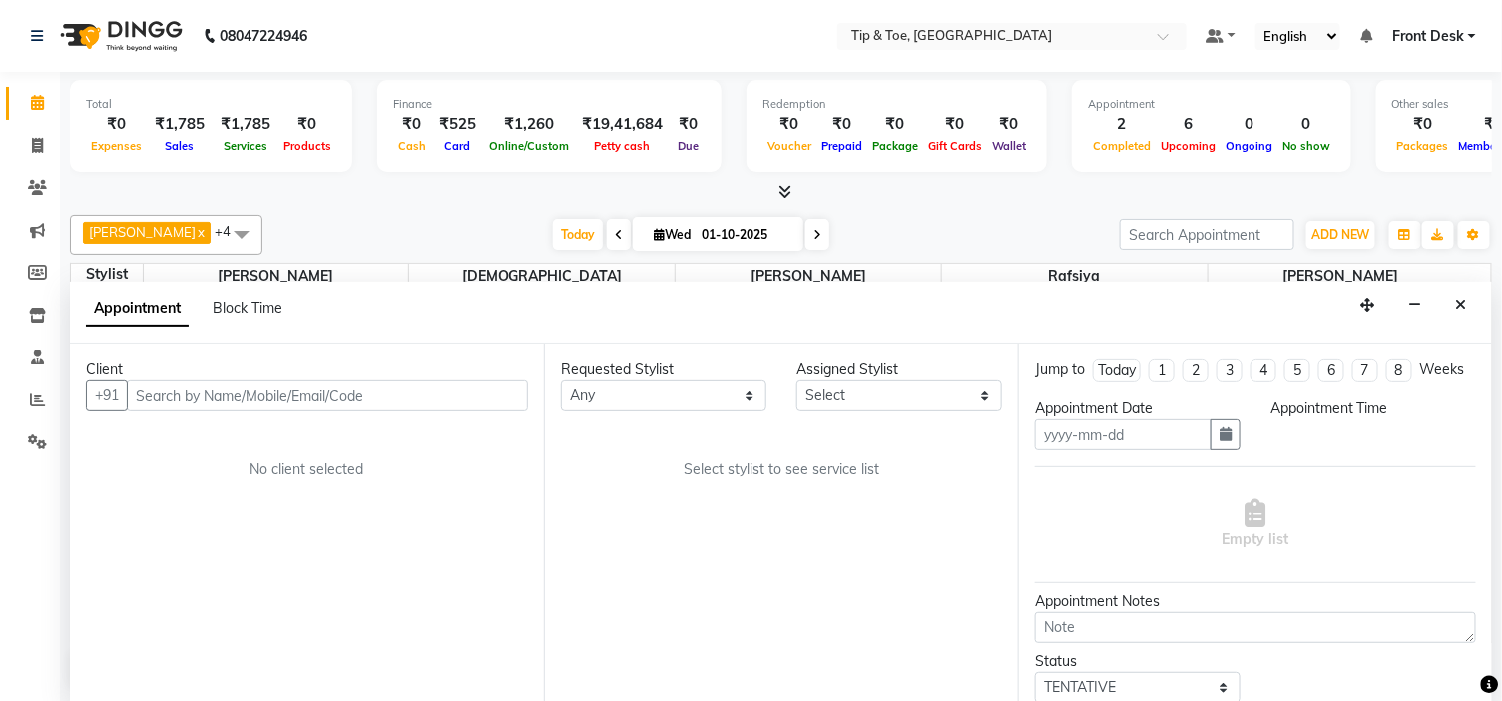
scroll to position [1, 0]
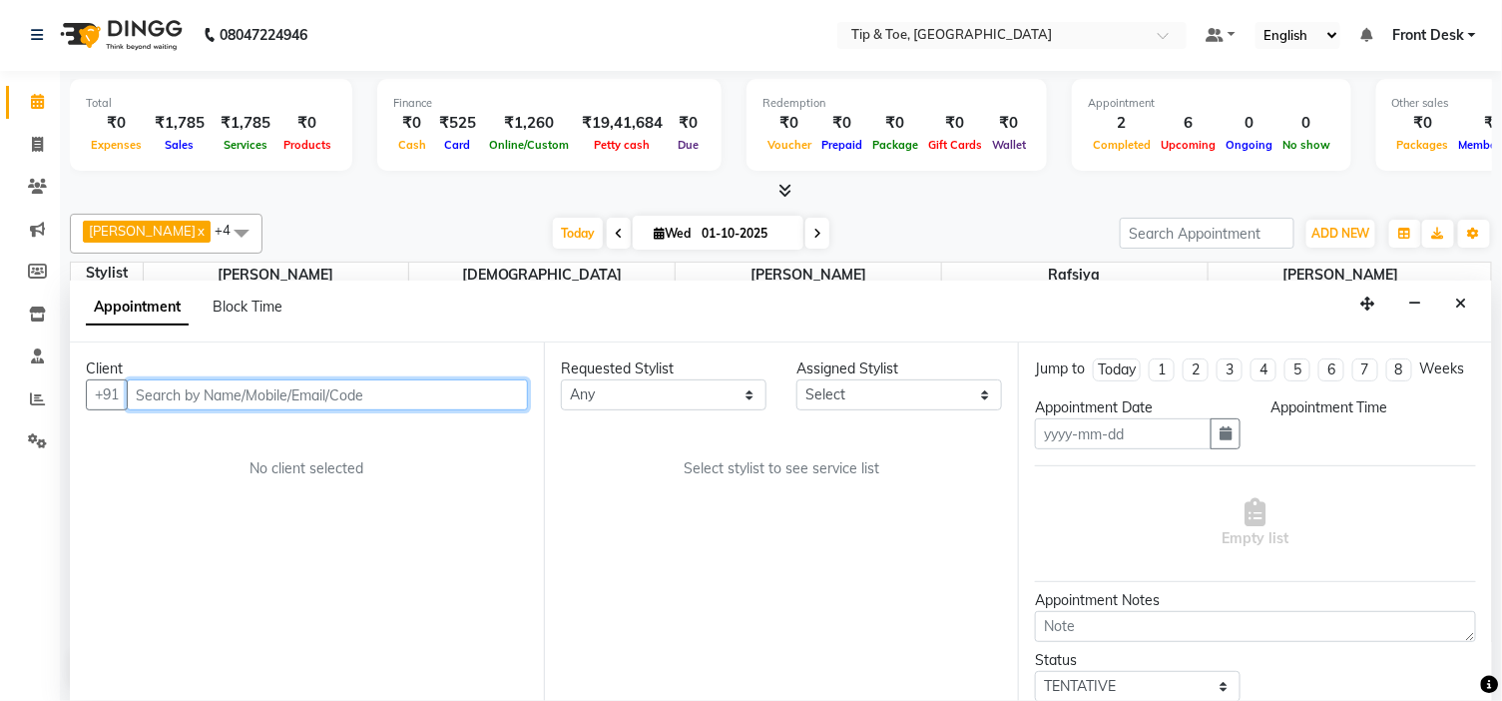
type input "01-10-2025"
select select "confirm booking"
select select "37611"
select select "975"
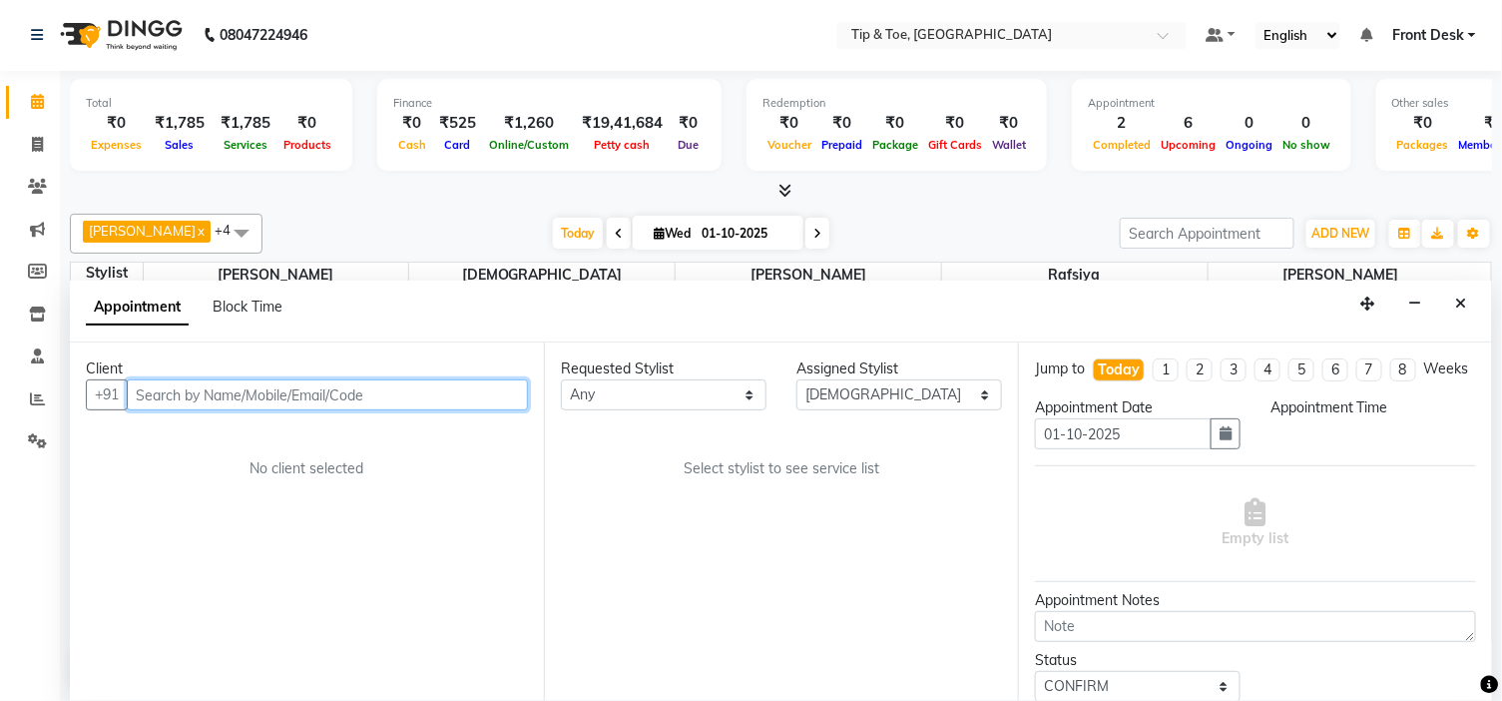
select select "2436"
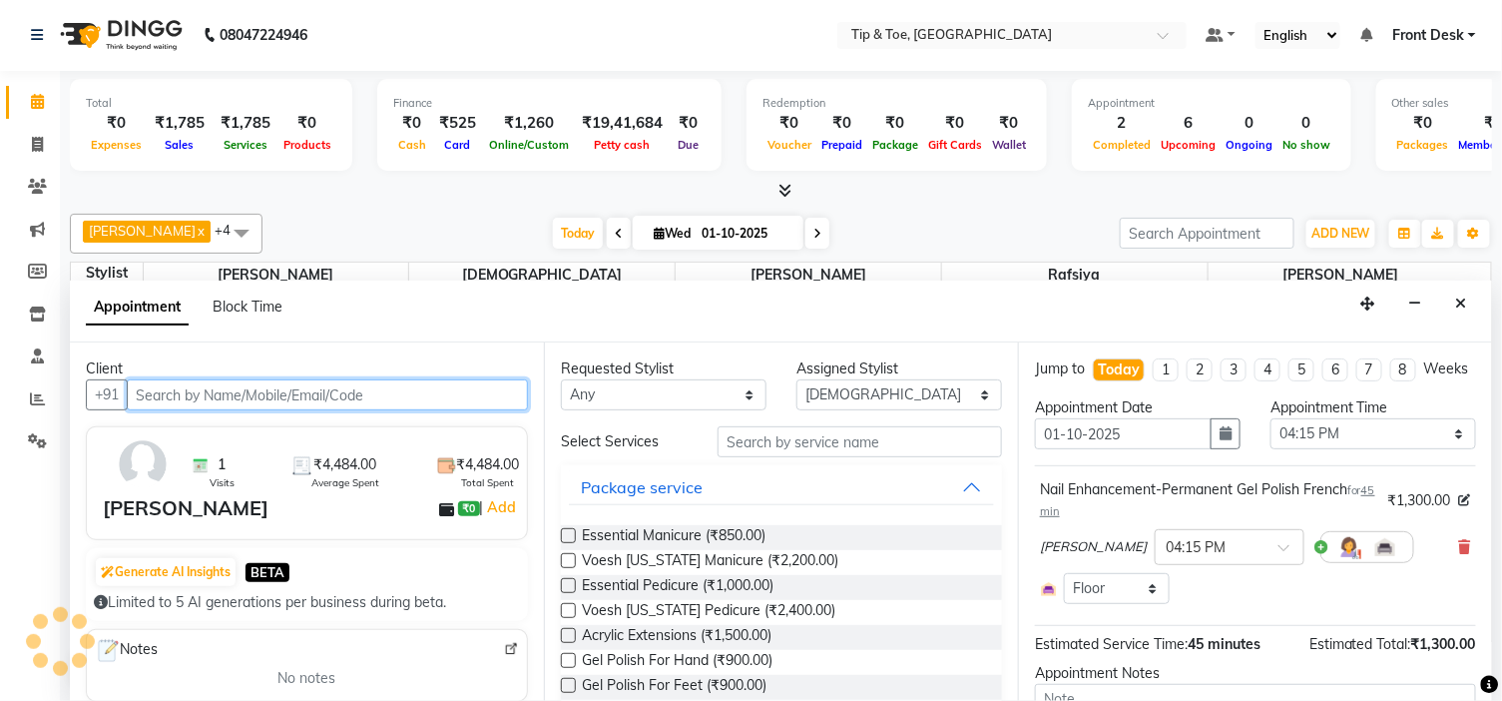
scroll to position [706, 0]
select select "2436"
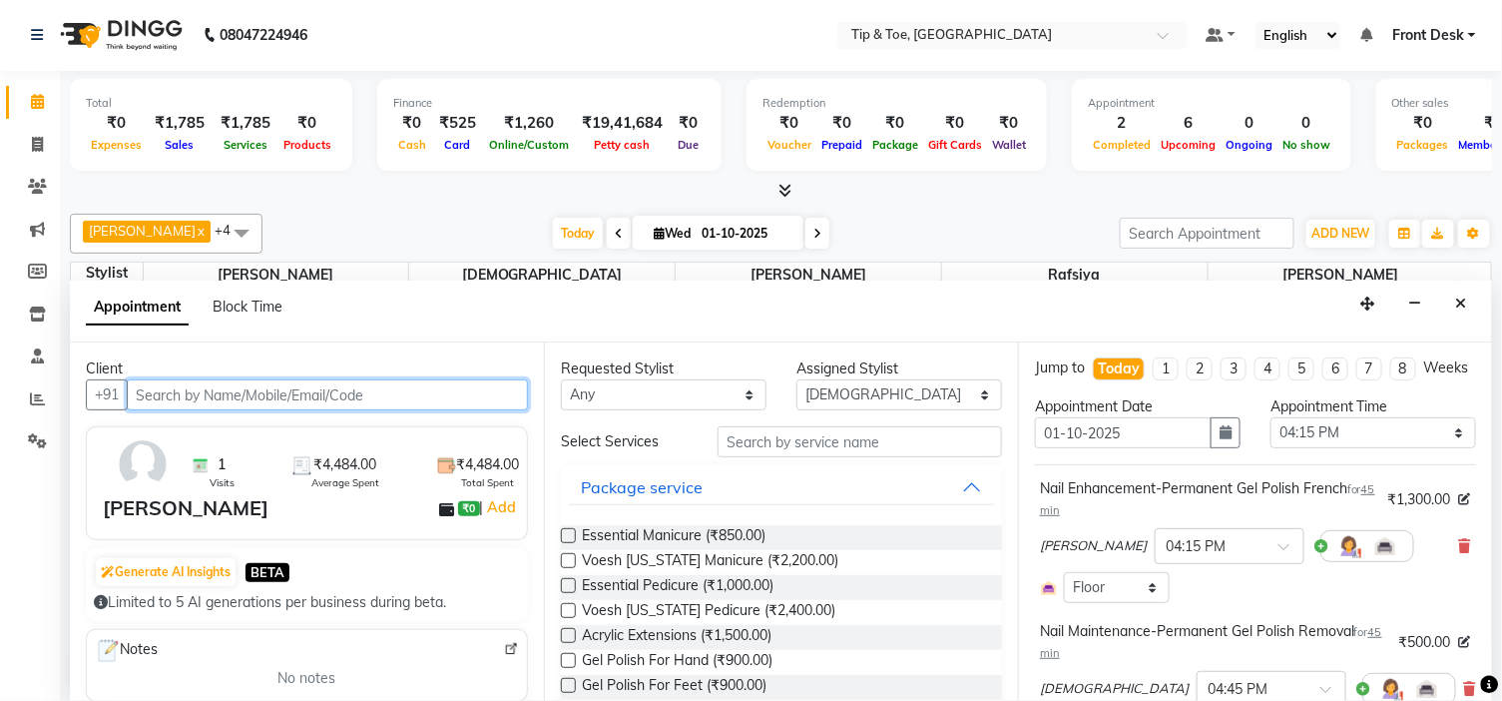
scroll to position [0, 0]
click at [1444, 565] on div "Karamjeet × 04:15 PM" at bounding box center [1255, 547] width 431 height 52
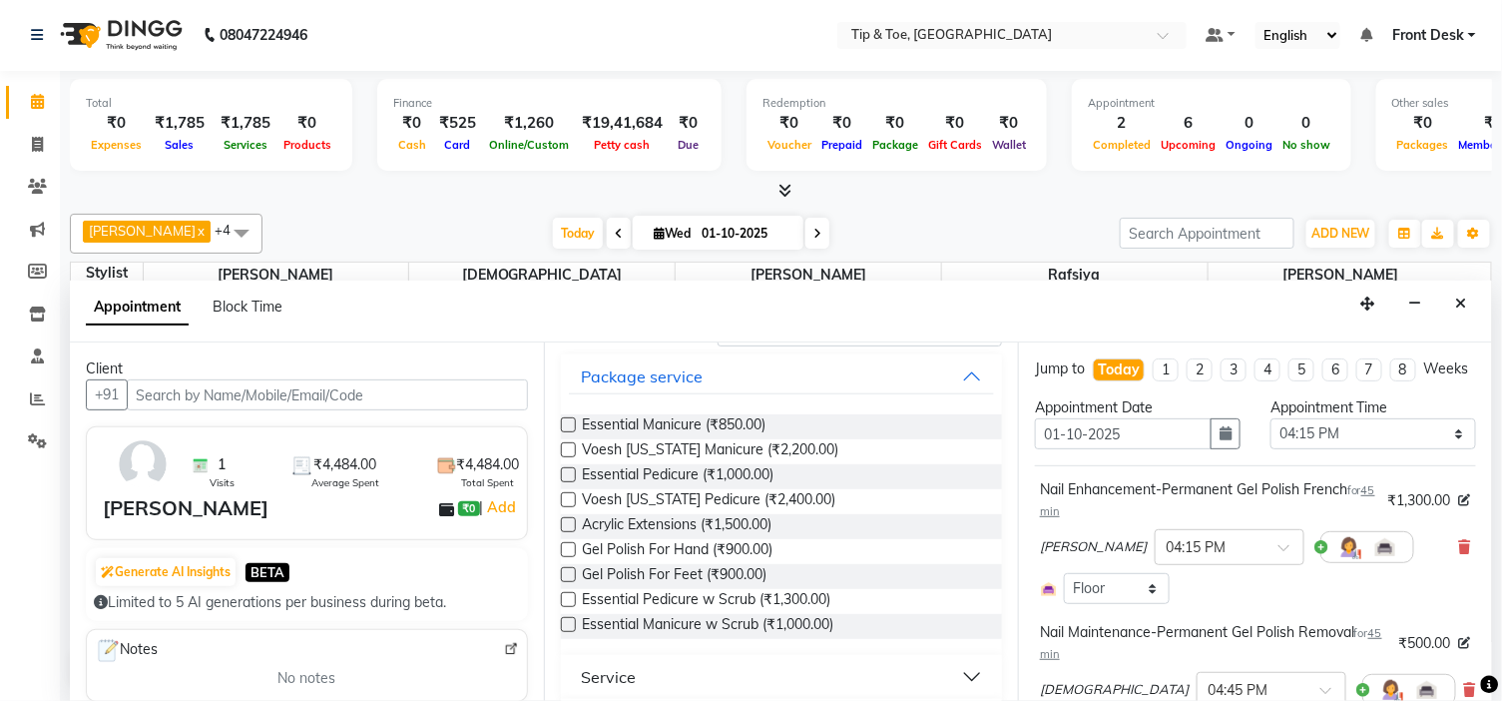
scroll to position [111, 0]
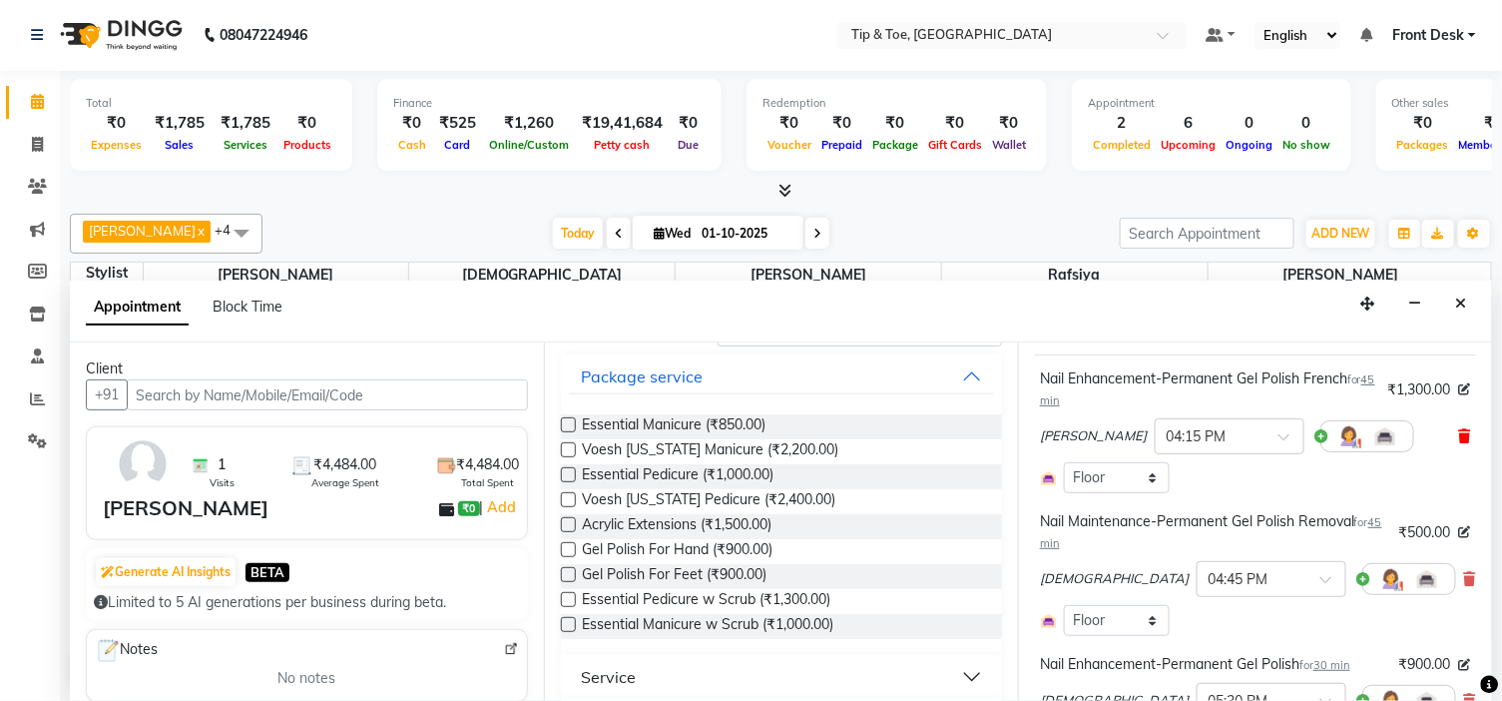
click at [1459, 447] on span at bounding box center [1465, 436] width 12 height 21
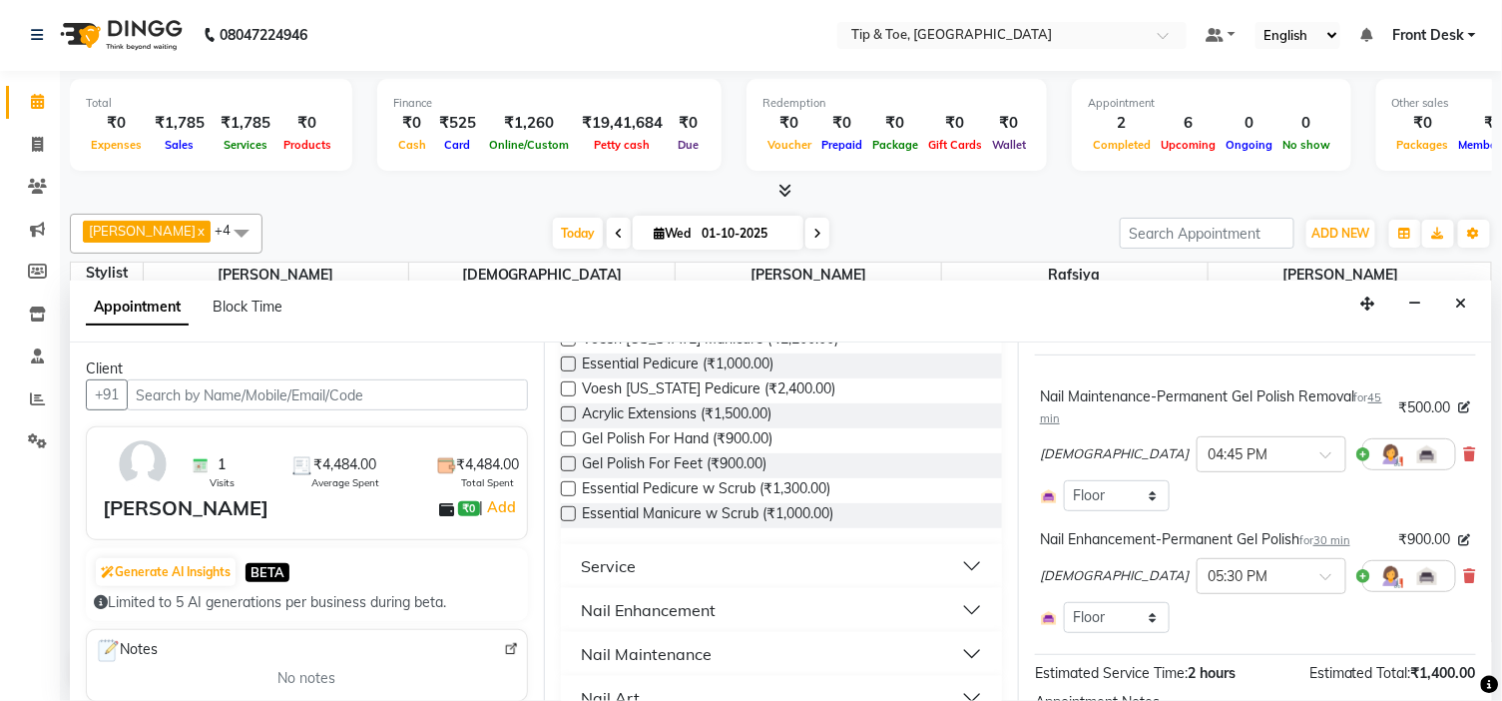
scroll to position [332, 0]
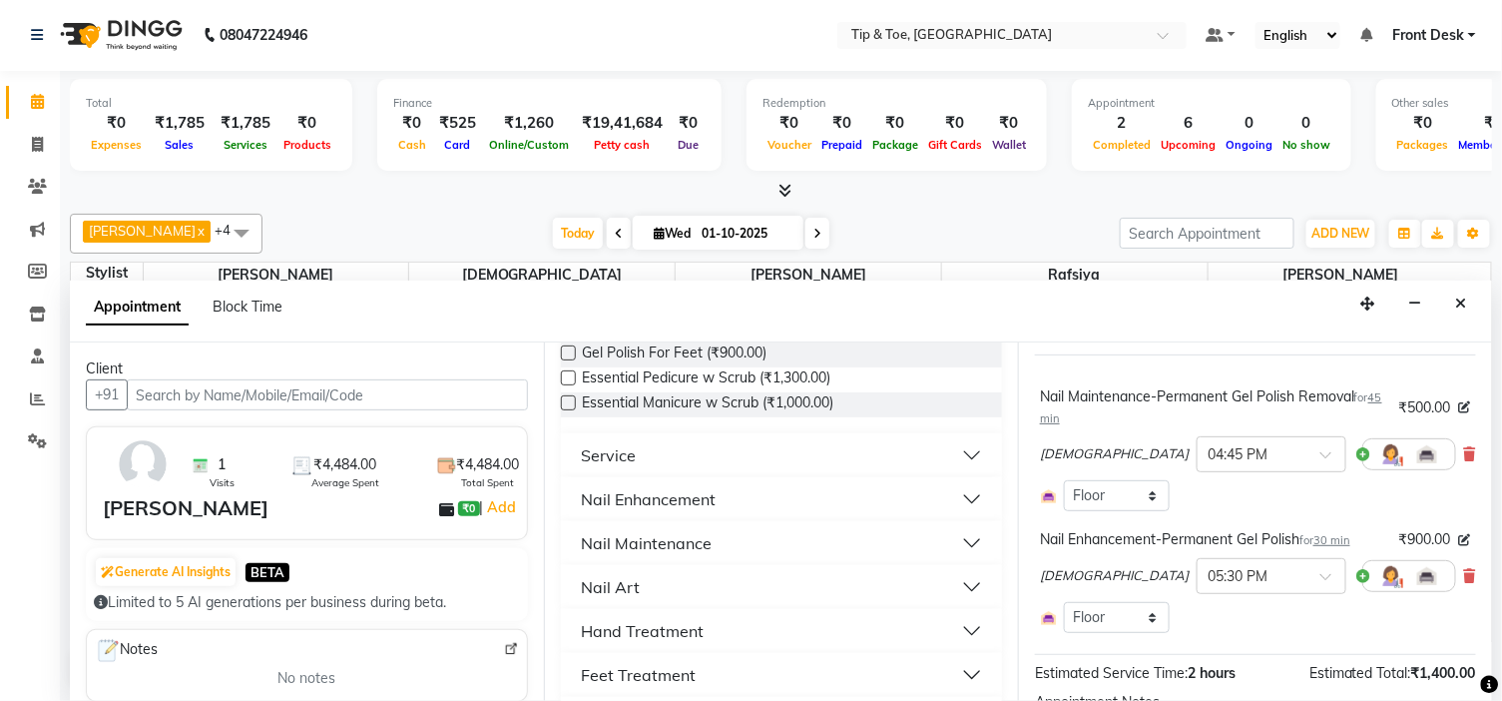
click at [743, 487] on button "Nail Enhancement" at bounding box center [781, 499] width 425 height 36
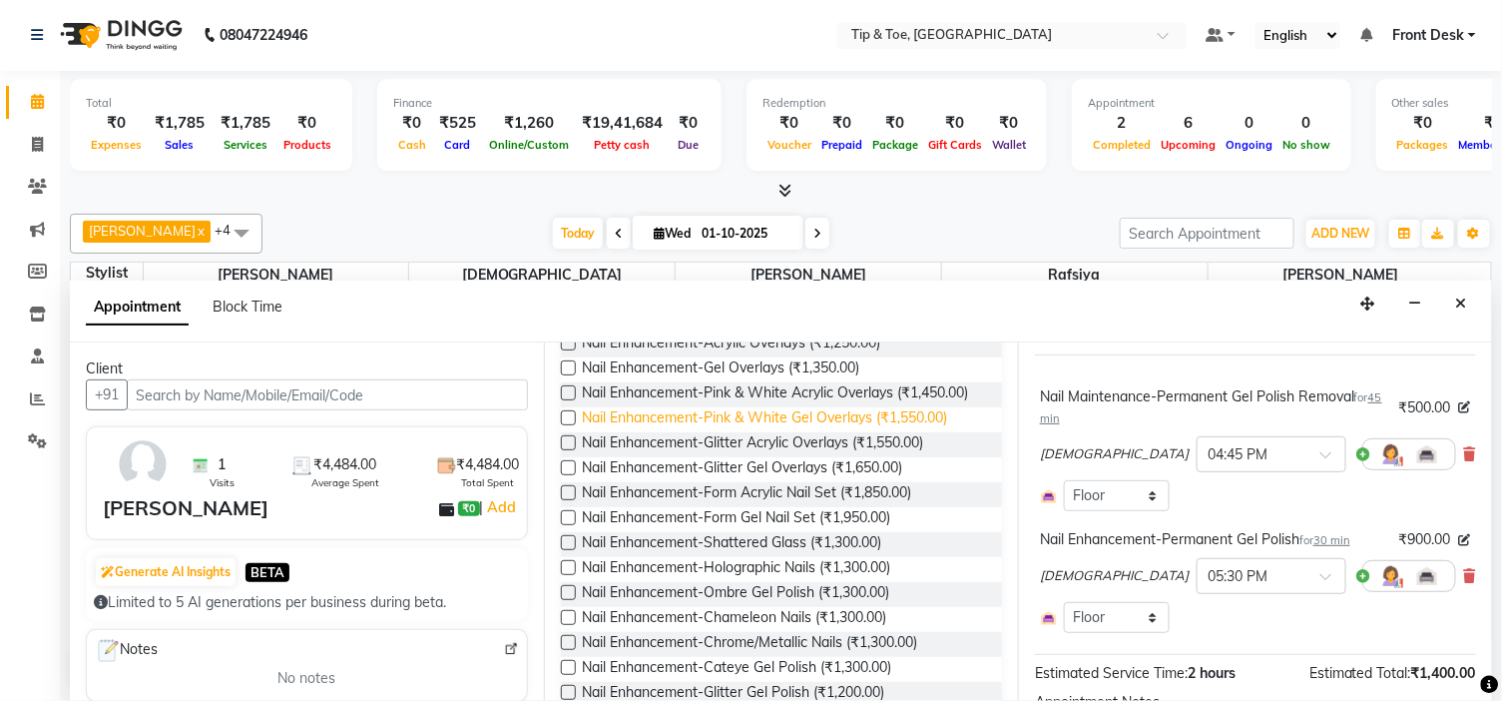
scroll to position [998, 0]
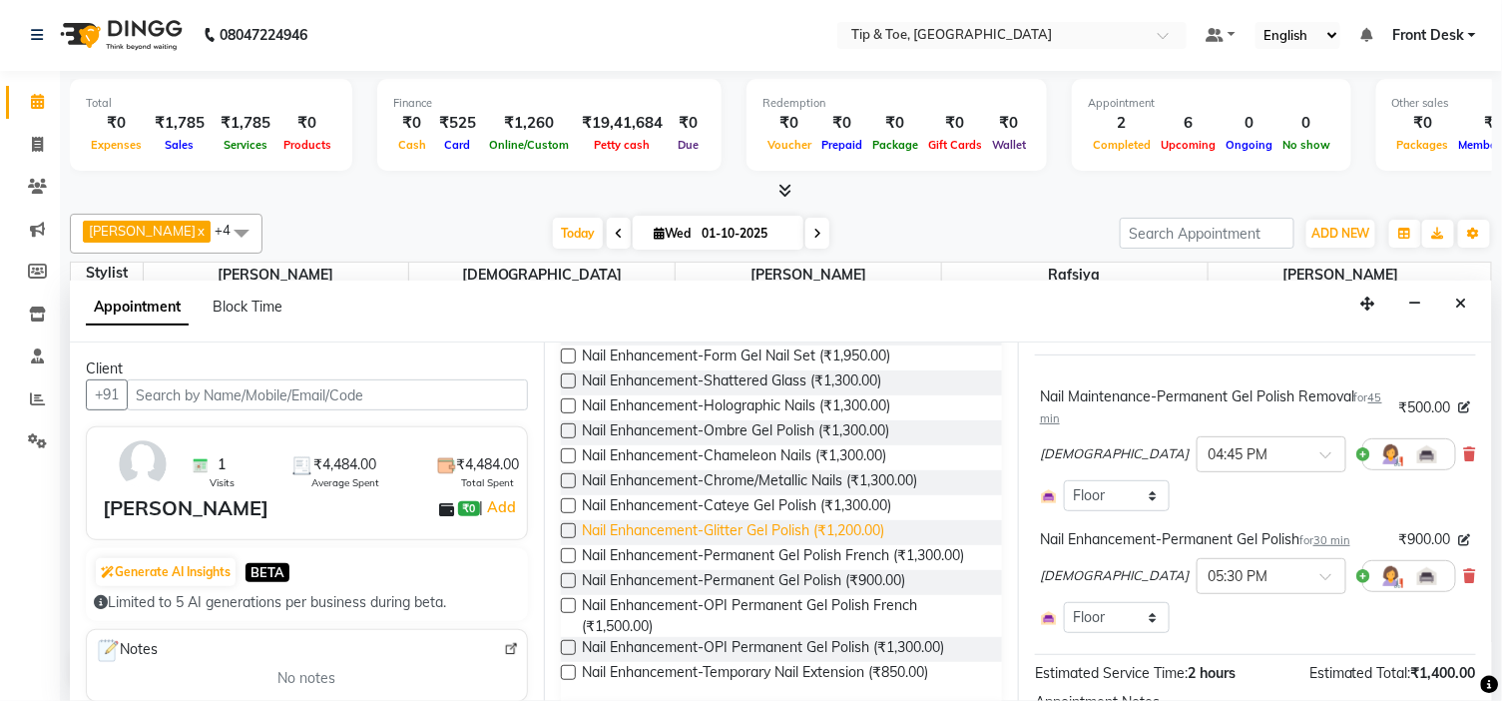
click at [884, 545] on span "Nail Enhancement-Glitter Gel Polish (₹1,200.00)" at bounding box center [733, 532] width 302 height 25
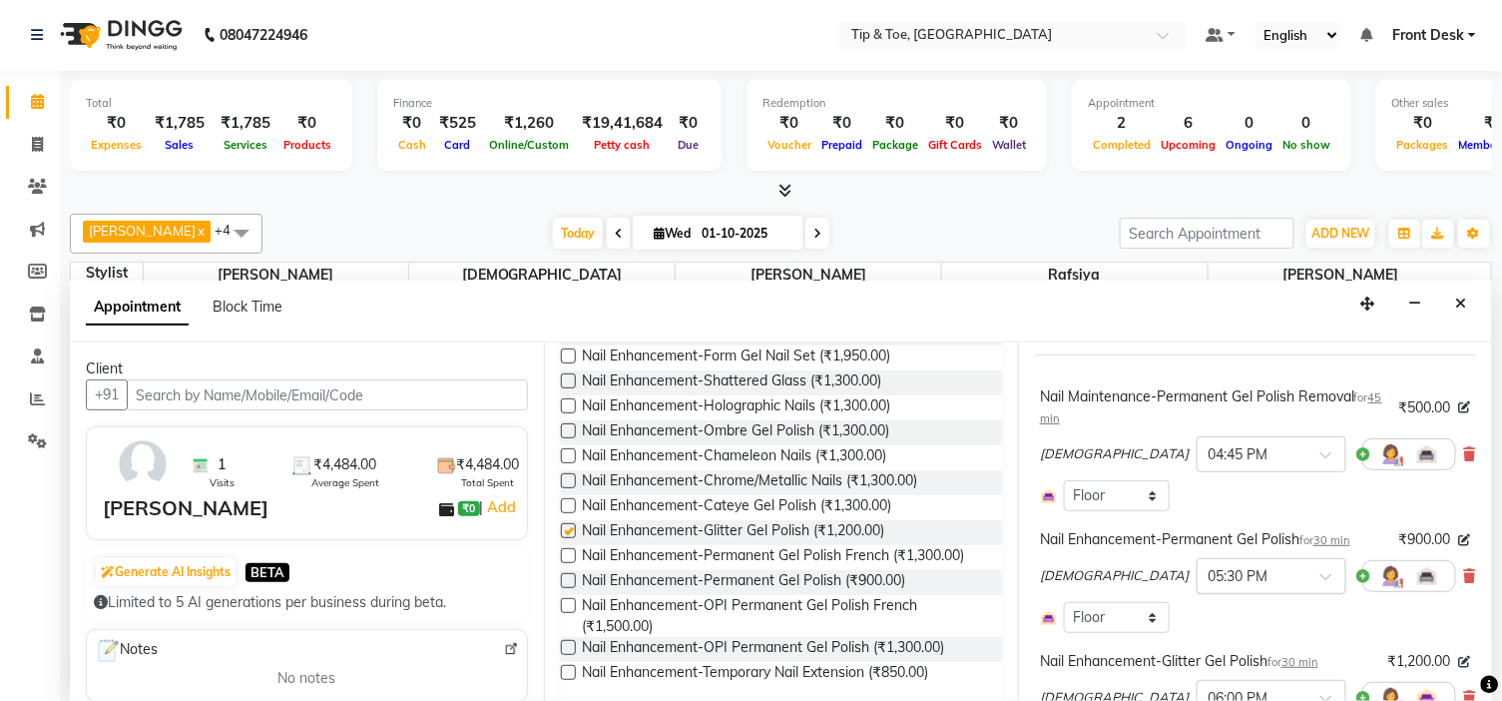
checkbox input "false"
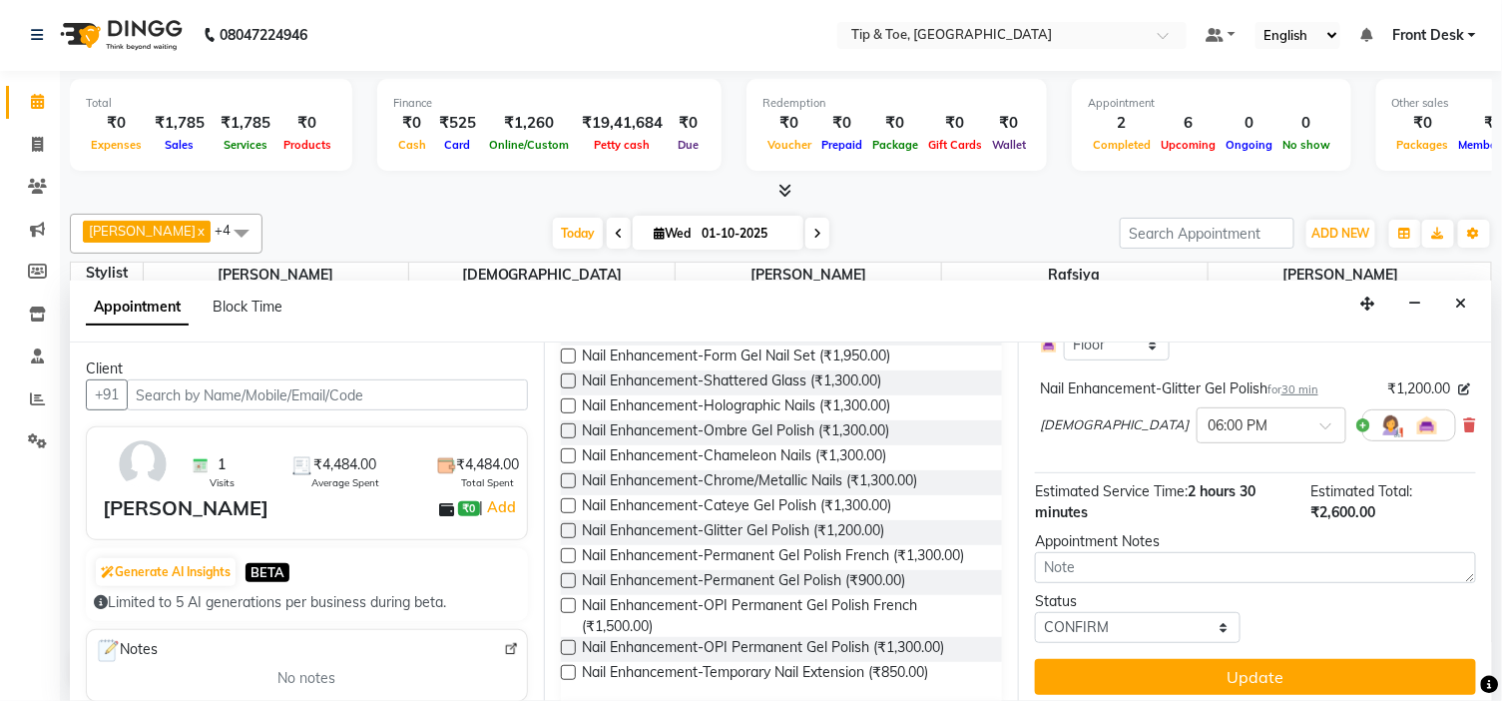
scroll to position [411, 0]
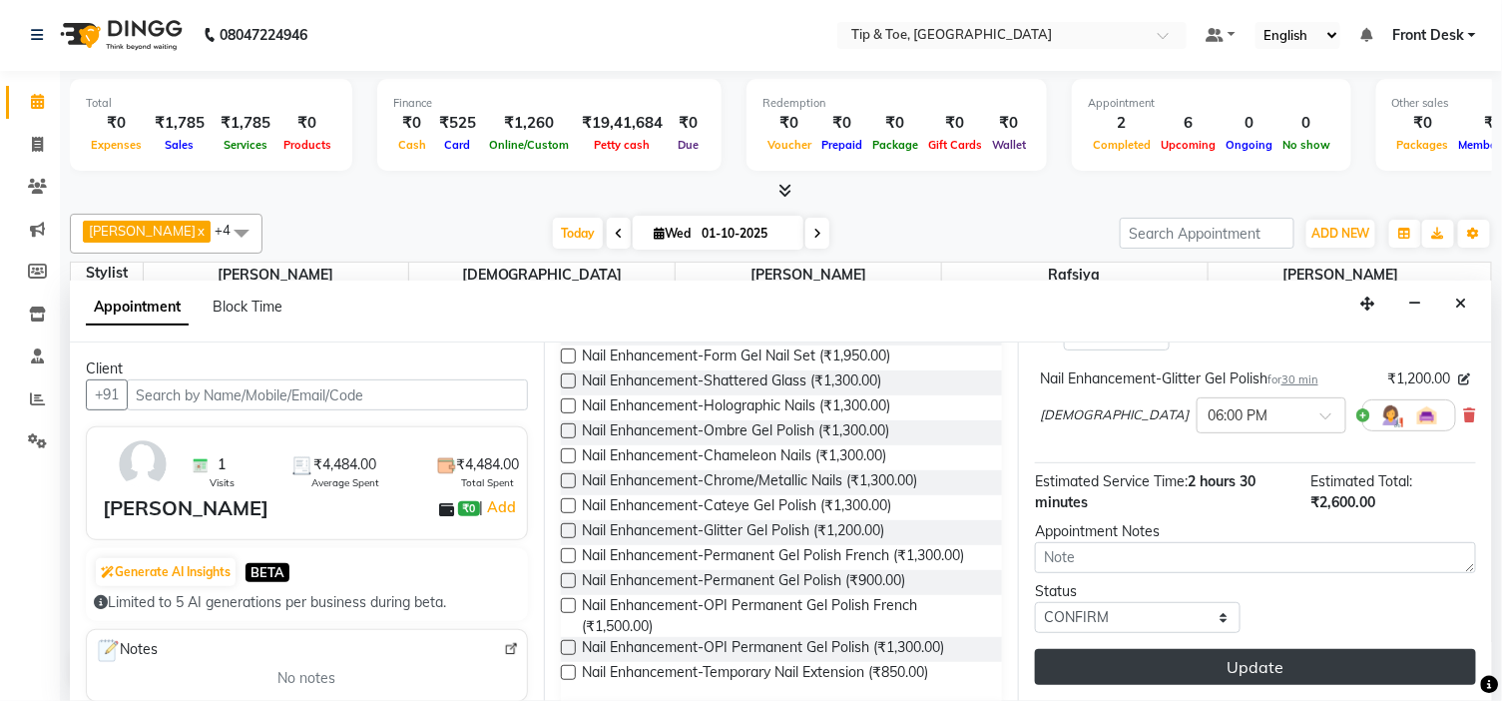
click at [1330, 666] on button "Update" at bounding box center [1255, 667] width 441 height 36
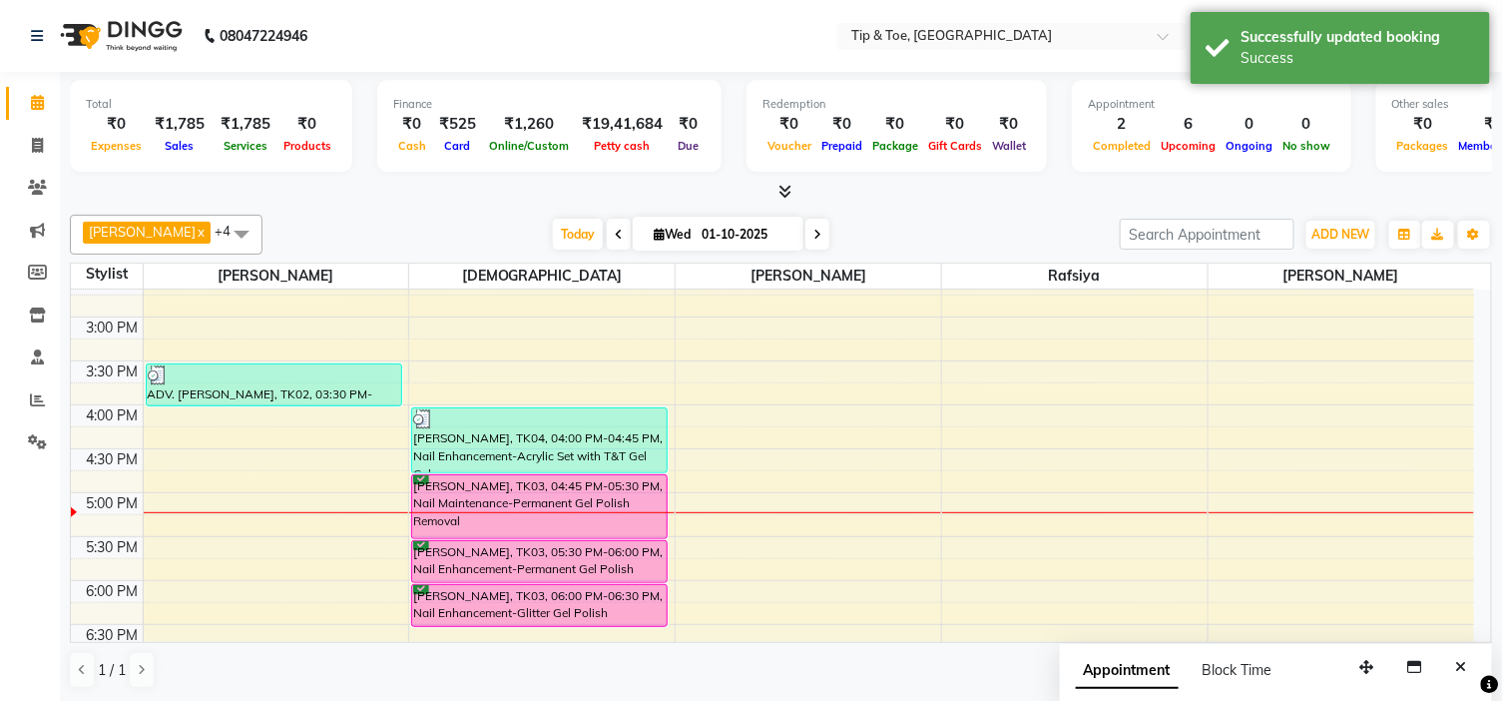
scroll to position [484, 0]
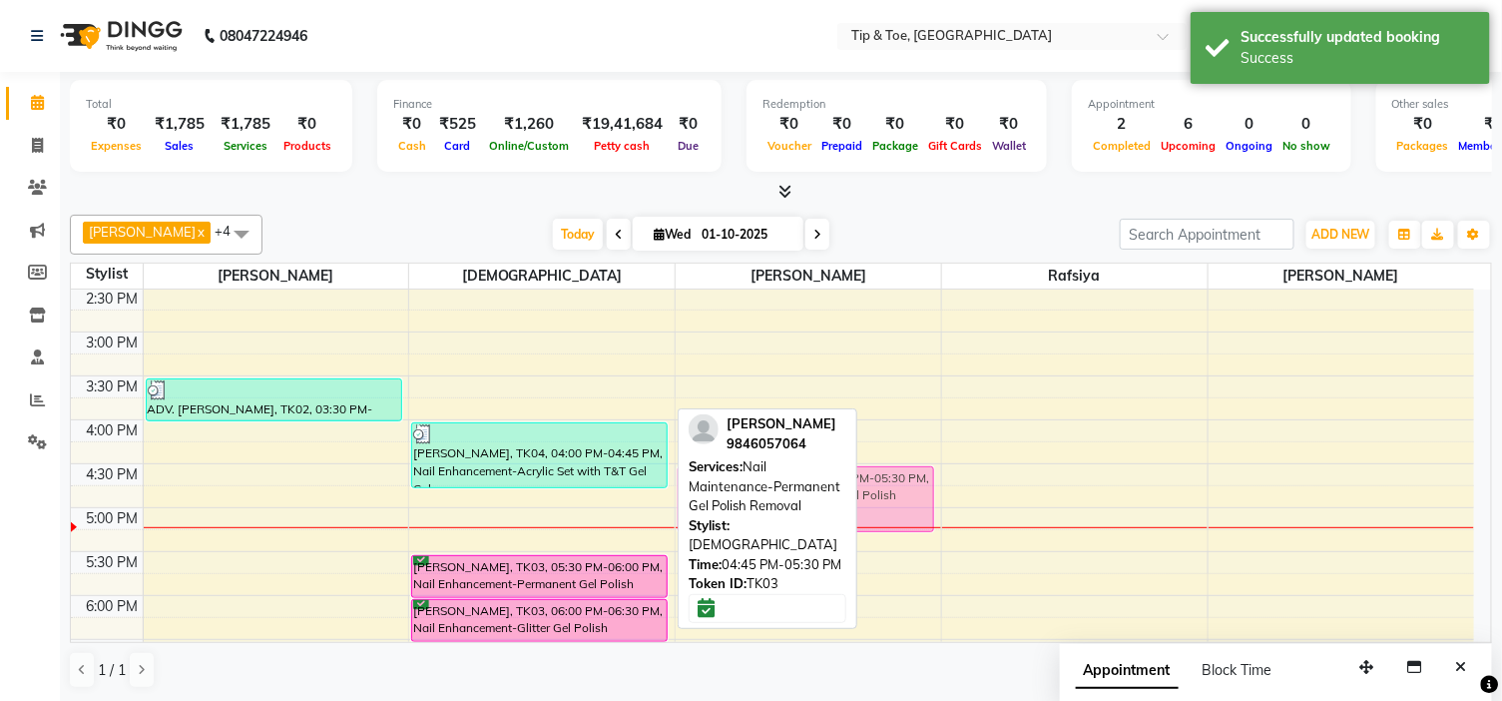
drag, startPoint x: 590, startPoint y: 514, endPoint x: 902, endPoint y: 491, distance: 313.2
click at [902, 491] on tr "ADV. SARITHA, TK02, 03:30 PM-04:00 PM, Nail Maintenance-Permanent Gel Polish Re…" at bounding box center [772, 375] width 1403 height 1141
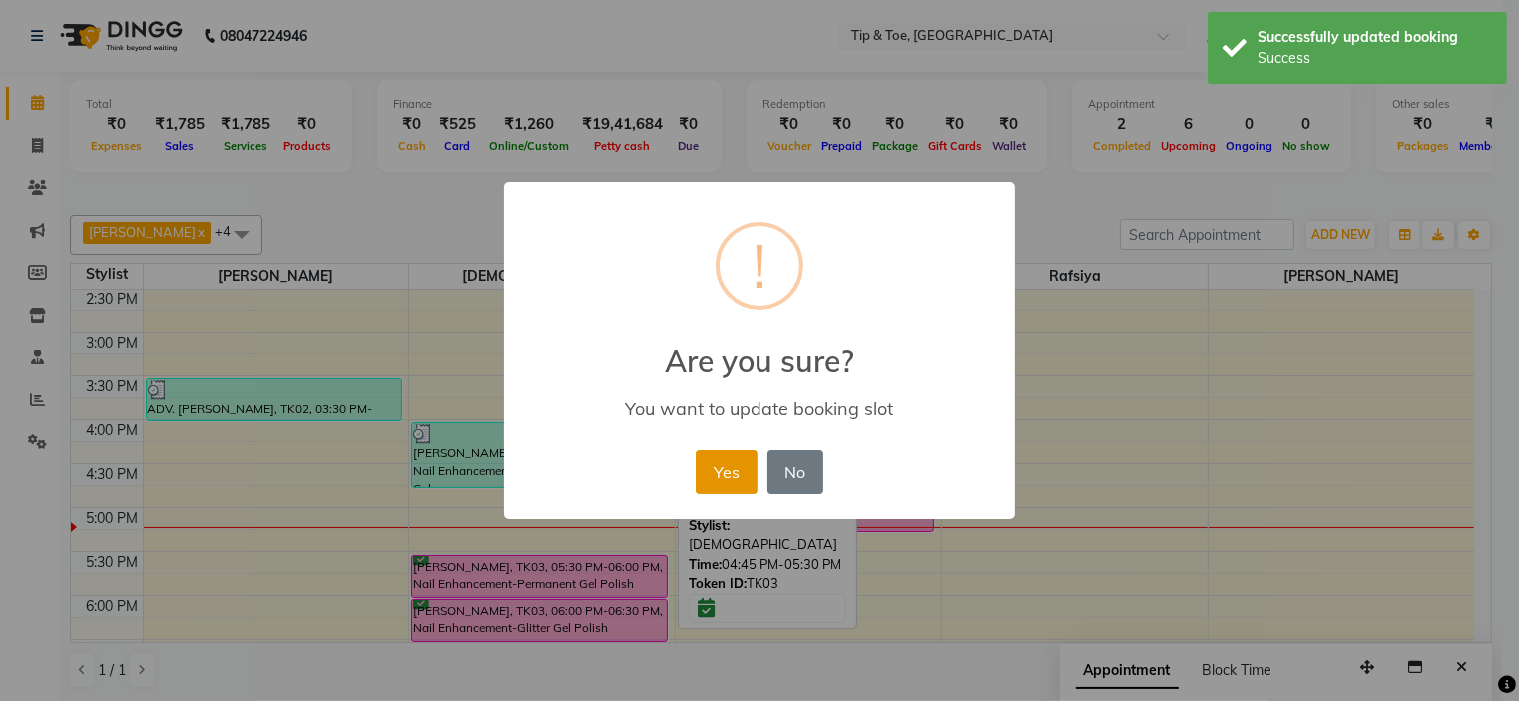
click at [741, 474] on button "Yes" at bounding box center [726, 472] width 61 height 44
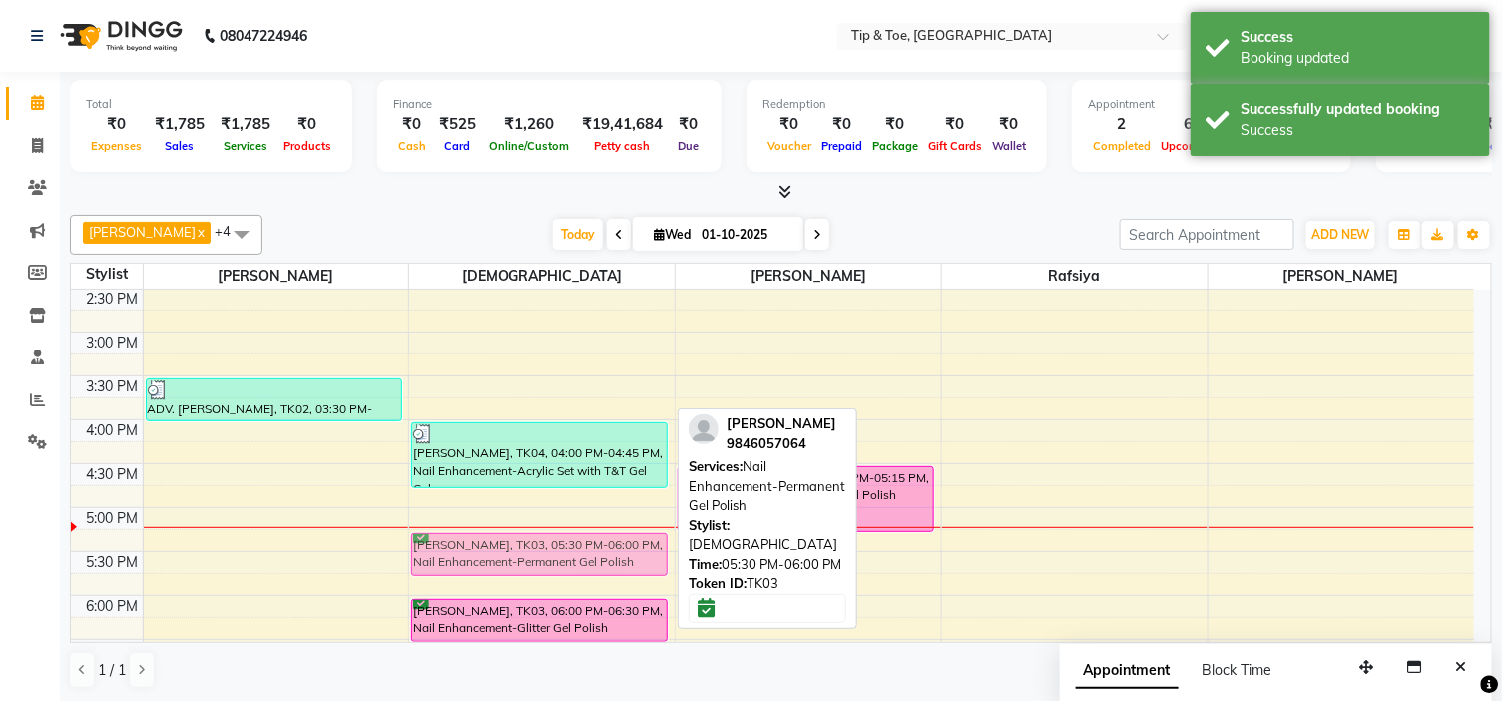
drag, startPoint x: 622, startPoint y: 570, endPoint x: 623, endPoint y: 549, distance: 21.0
click at [623, 549] on div "BINDHU BIJU, TK01, 12:30 PM-12:45 PM, Nail Enhancement-Acrylic Set with T&T Gel…" at bounding box center [541, 375] width 265 height 1141
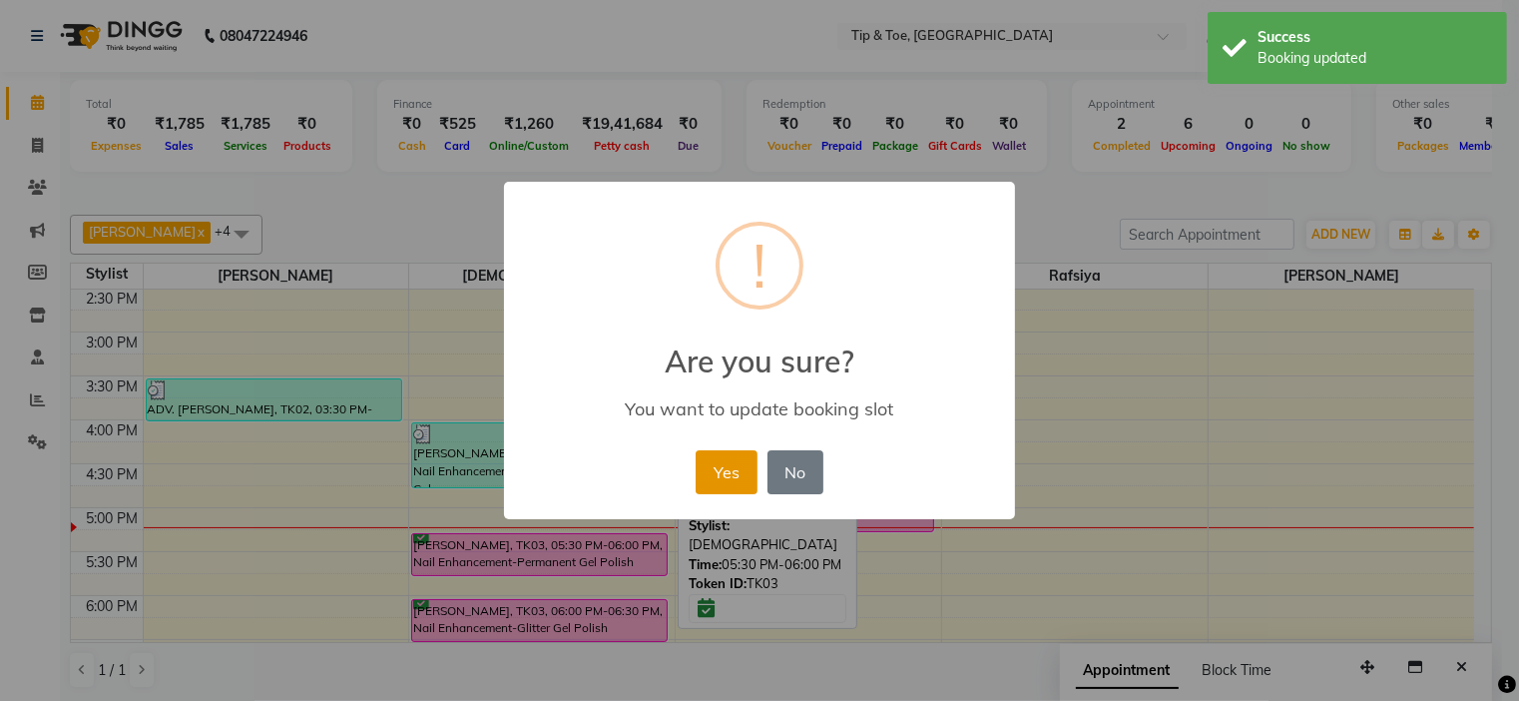
click at [726, 476] on button "Yes" at bounding box center [726, 472] width 61 height 44
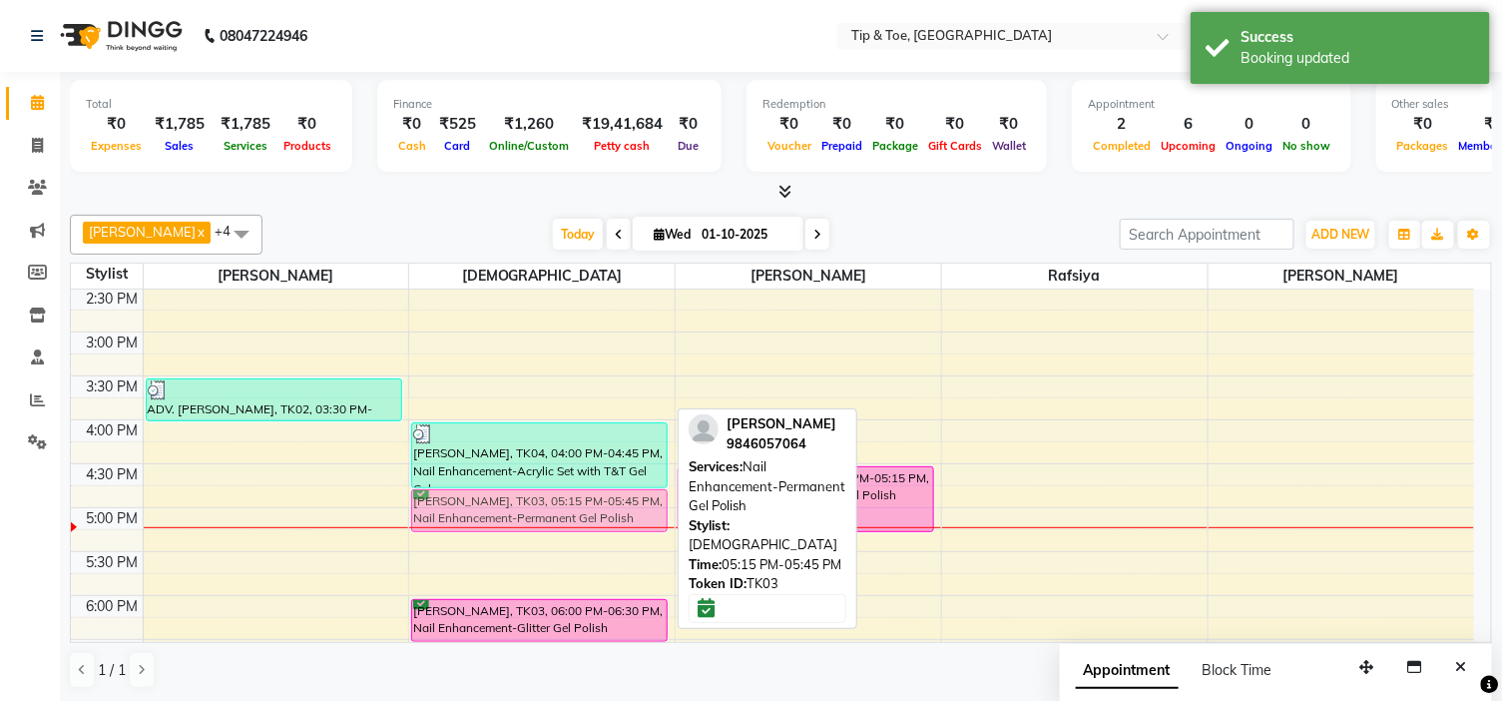
drag, startPoint x: 619, startPoint y: 551, endPoint x: 622, endPoint y: 504, distance: 47.0
click at [622, 504] on div "BINDHU BIJU, TK01, 12:30 PM-12:45 PM, Nail Enhancement-Acrylic Set with T&T Gel…" at bounding box center [541, 375] width 265 height 1141
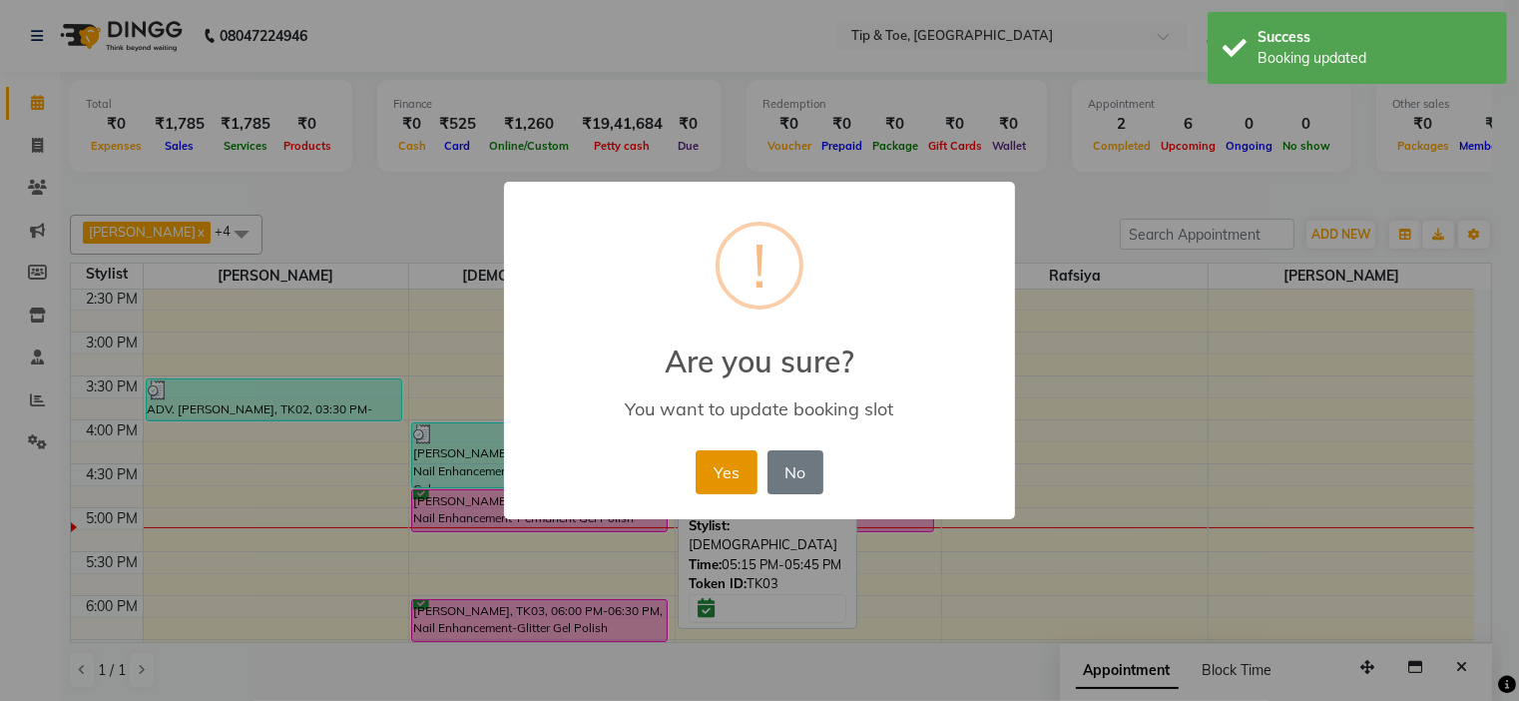
click at [750, 479] on button "Yes" at bounding box center [726, 472] width 61 height 44
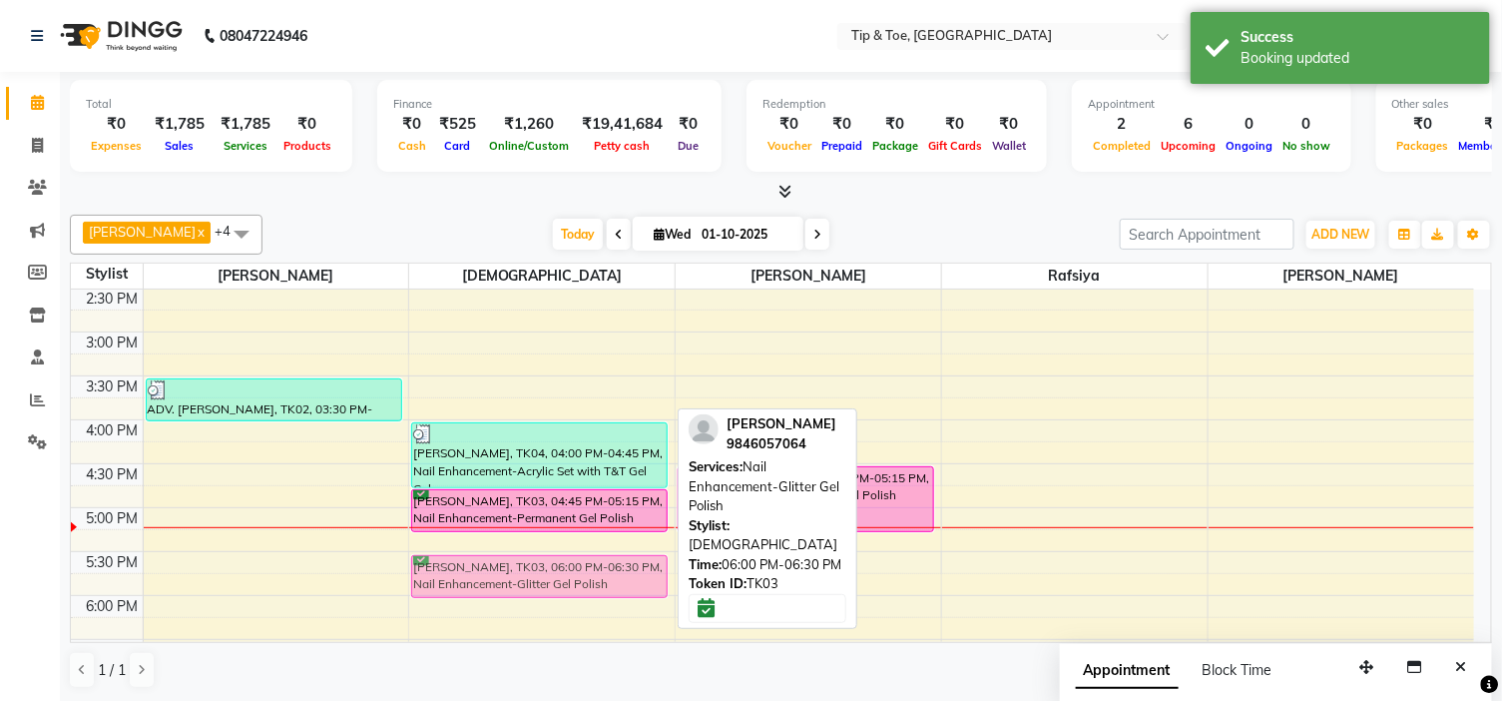
drag, startPoint x: 632, startPoint y: 610, endPoint x: 632, endPoint y: 573, distance: 36.9
click at [632, 573] on div "BINDHU BIJU, TK01, 12:30 PM-12:45 PM, Nail Enhancement-Acrylic Set with T&T Gel…" at bounding box center [541, 375] width 265 height 1141
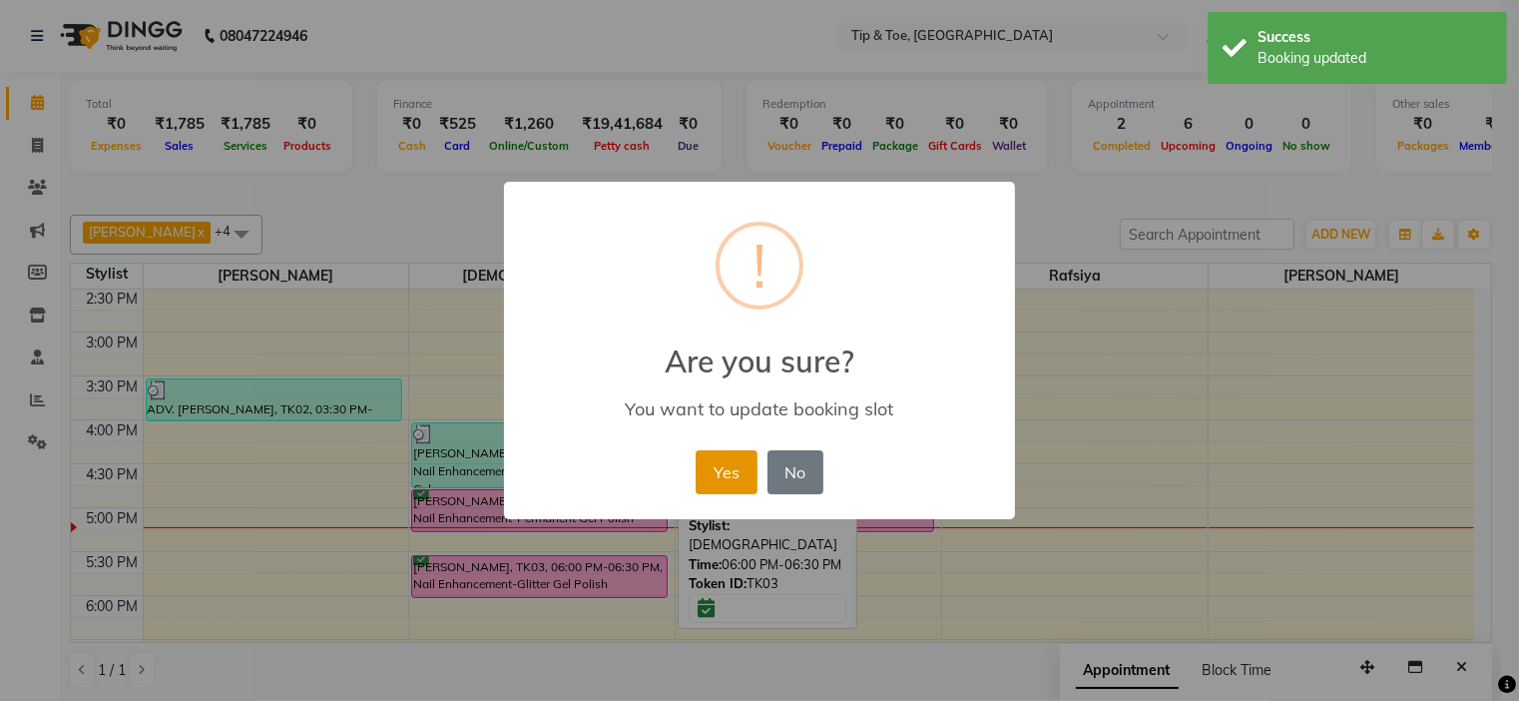
click at [730, 462] on button "Yes" at bounding box center [726, 472] width 61 height 44
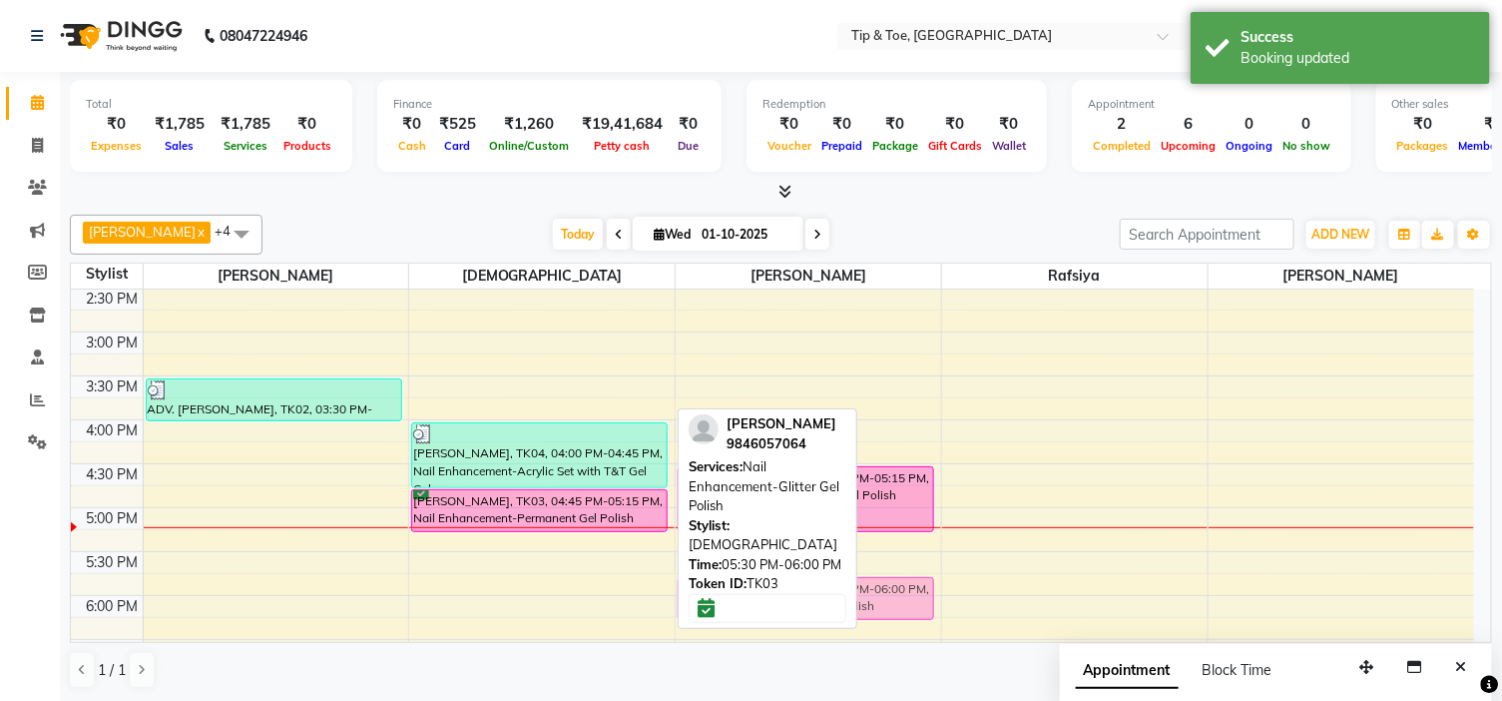
drag, startPoint x: 641, startPoint y: 559, endPoint x: 932, endPoint y: 571, distance: 291.7
click at [932, 571] on div "9:00 AM 9:30 AM 10:00 AM 10:30 AM 11:00 AM 11:30 AM 12:00 PM 12:30 PM 1:00 PM 1…" at bounding box center [772, 375] width 1403 height 1141
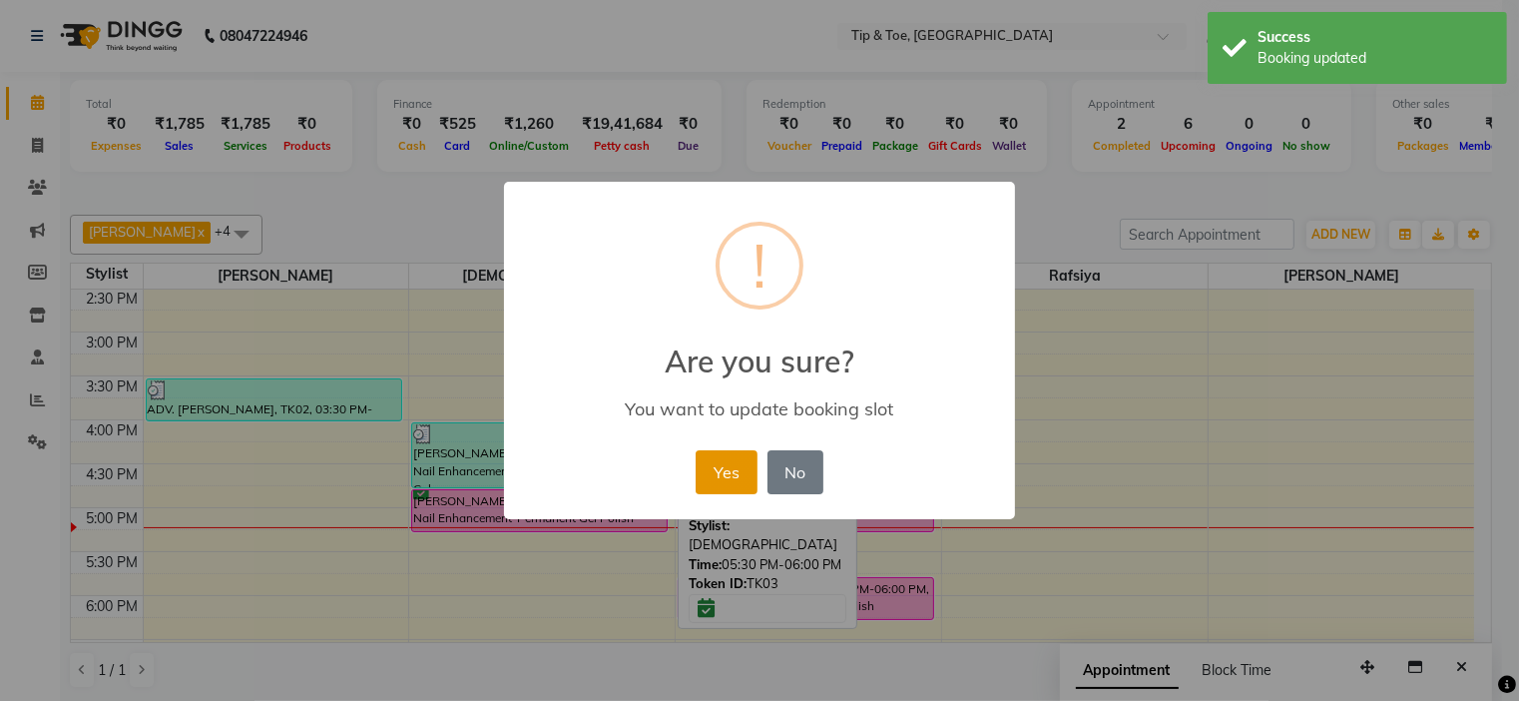
drag, startPoint x: 726, startPoint y: 462, endPoint x: 751, endPoint y: 476, distance: 28.6
click at [736, 471] on button "Yes" at bounding box center [726, 472] width 61 height 44
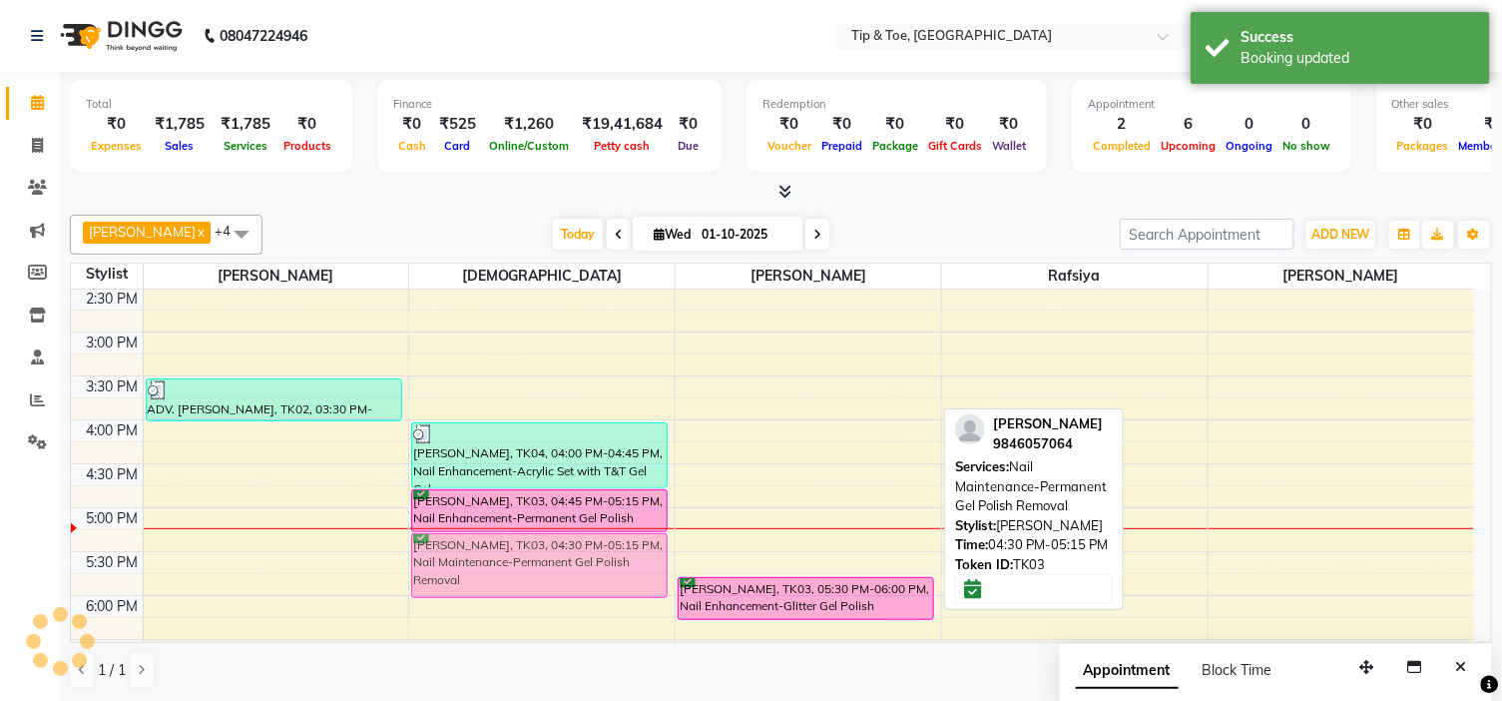
drag, startPoint x: 900, startPoint y: 485, endPoint x: 695, endPoint y: 559, distance: 218.5
click at [694, 561] on div "9:00 AM 9:30 AM 10:00 AM 10:30 AM 11:00 AM 11:30 AM 12:00 PM 12:30 PM 1:00 PM 1…" at bounding box center [772, 375] width 1403 height 1141
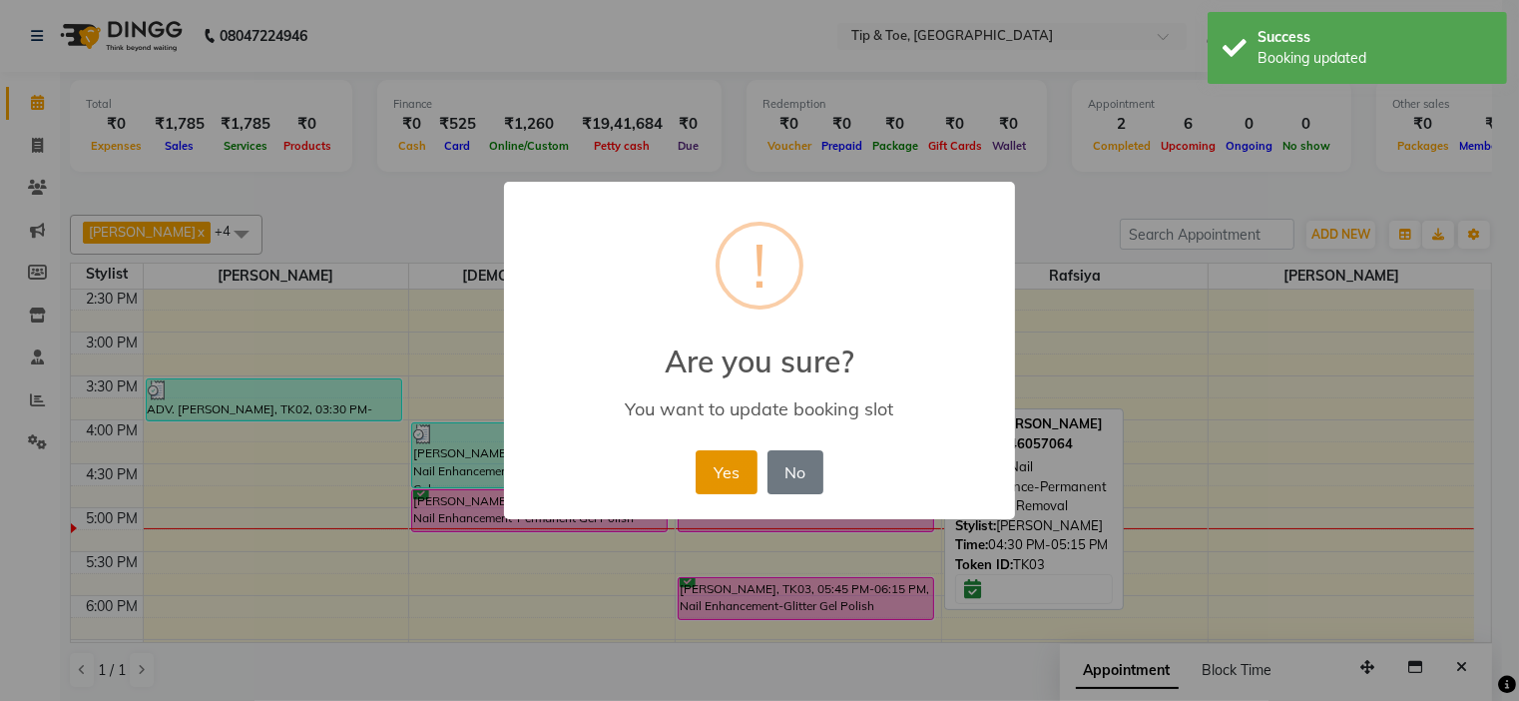
click at [750, 456] on button "Yes" at bounding box center [726, 472] width 61 height 44
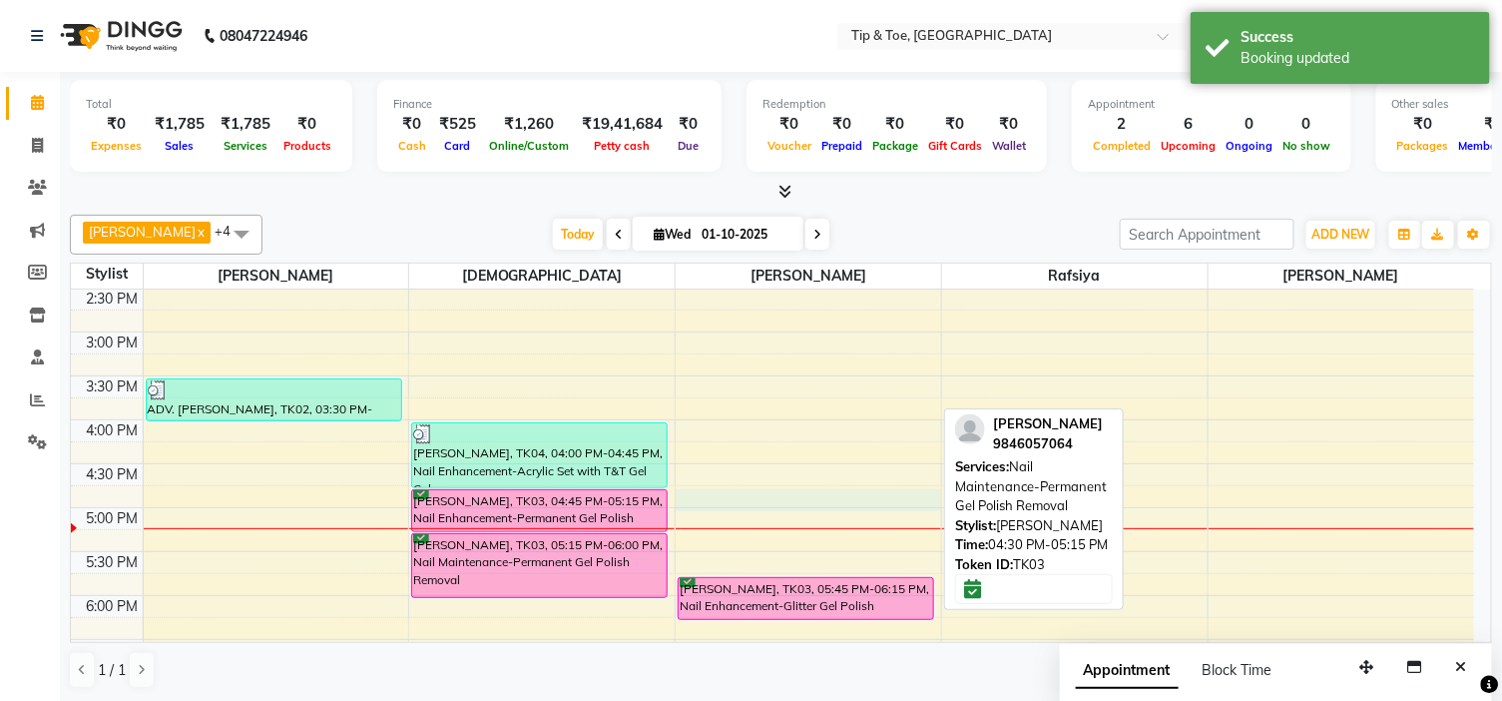
click at [834, 494] on div "9:00 AM 9:30 AM 10:00 AM 10:30 AM 11:00 AM 11:30 AM 12:00 PM 12:30 PM 1:00 PM 1…" at bounding box center [772, 375] width 1403 height 1141
select select "46387"
select select "1005"
select select "tentative"
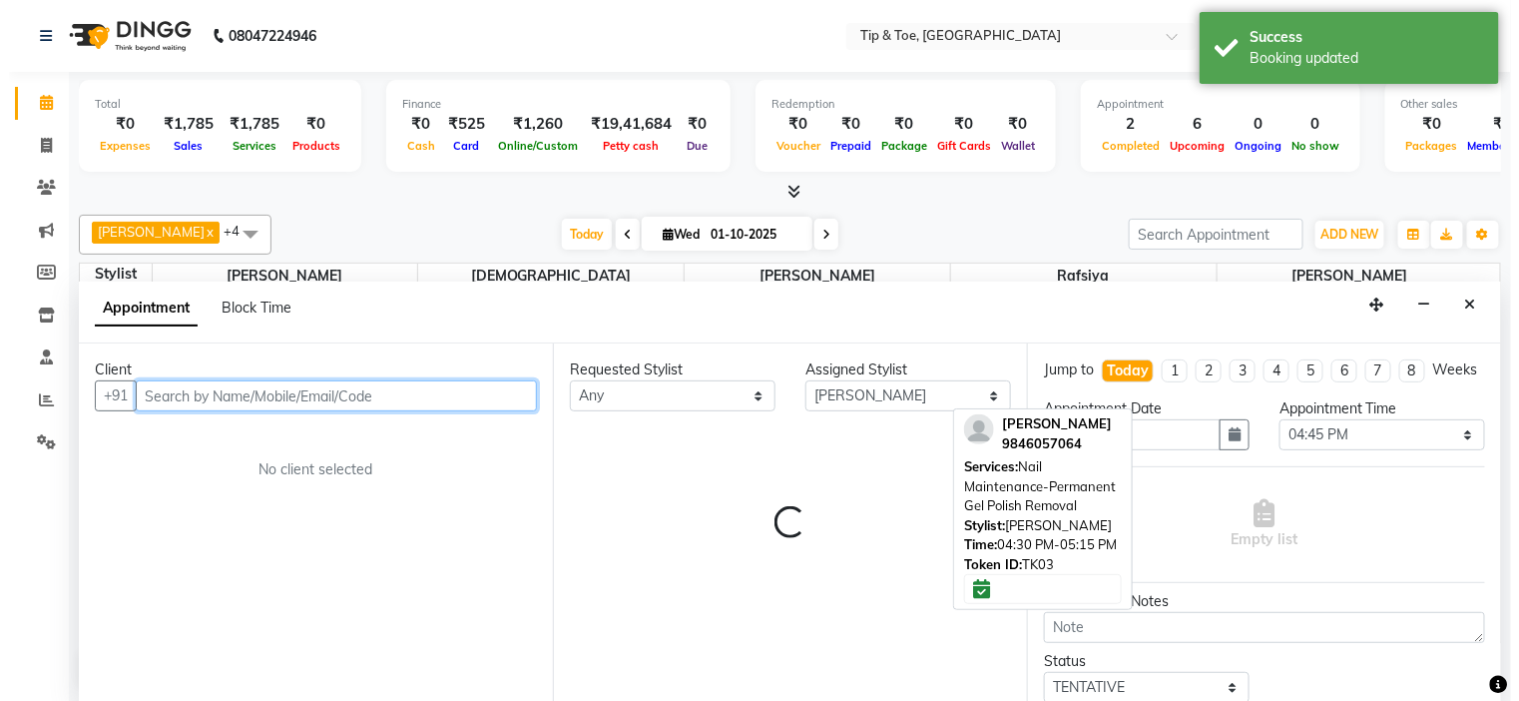
scroll to position [1, 0]
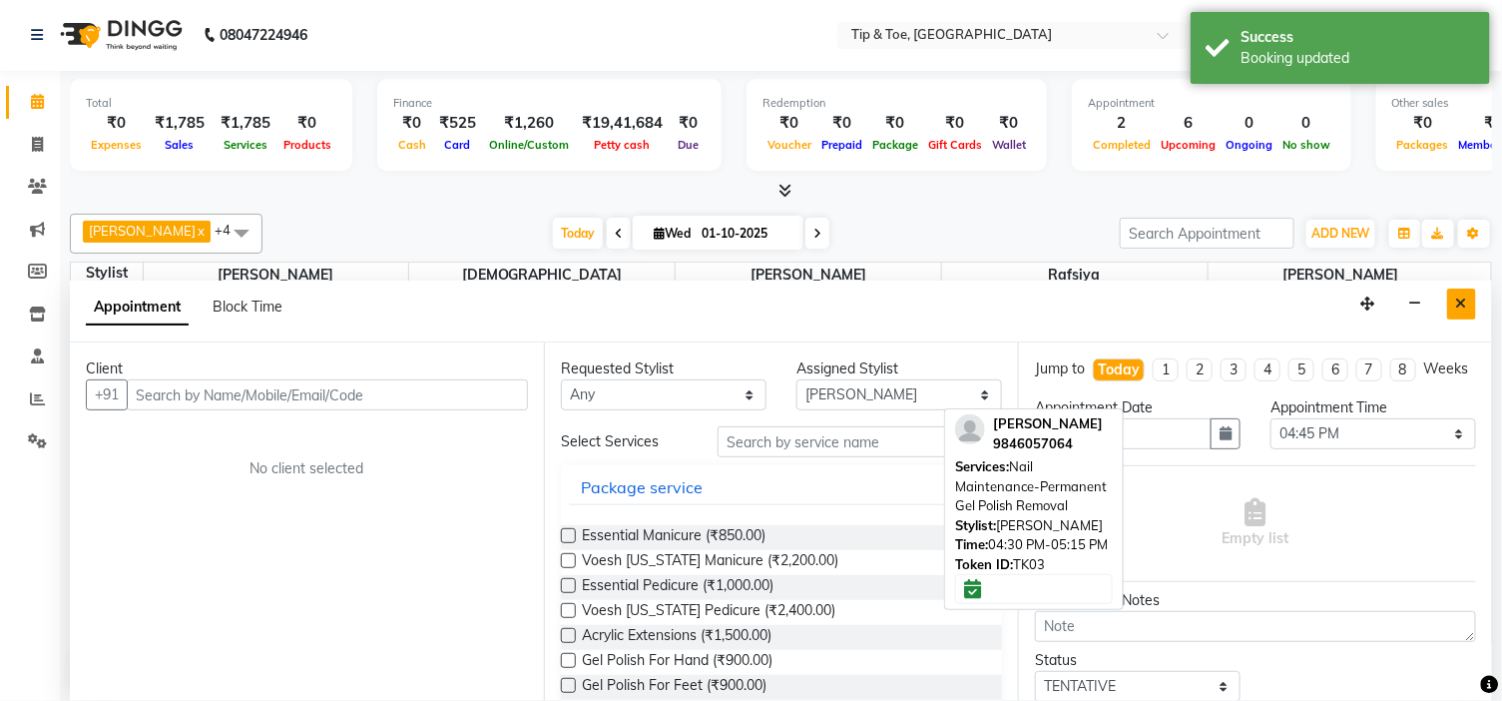
click at [1454, 307] on button "Close" at bounding box center [1461, 303] width 29 height 31
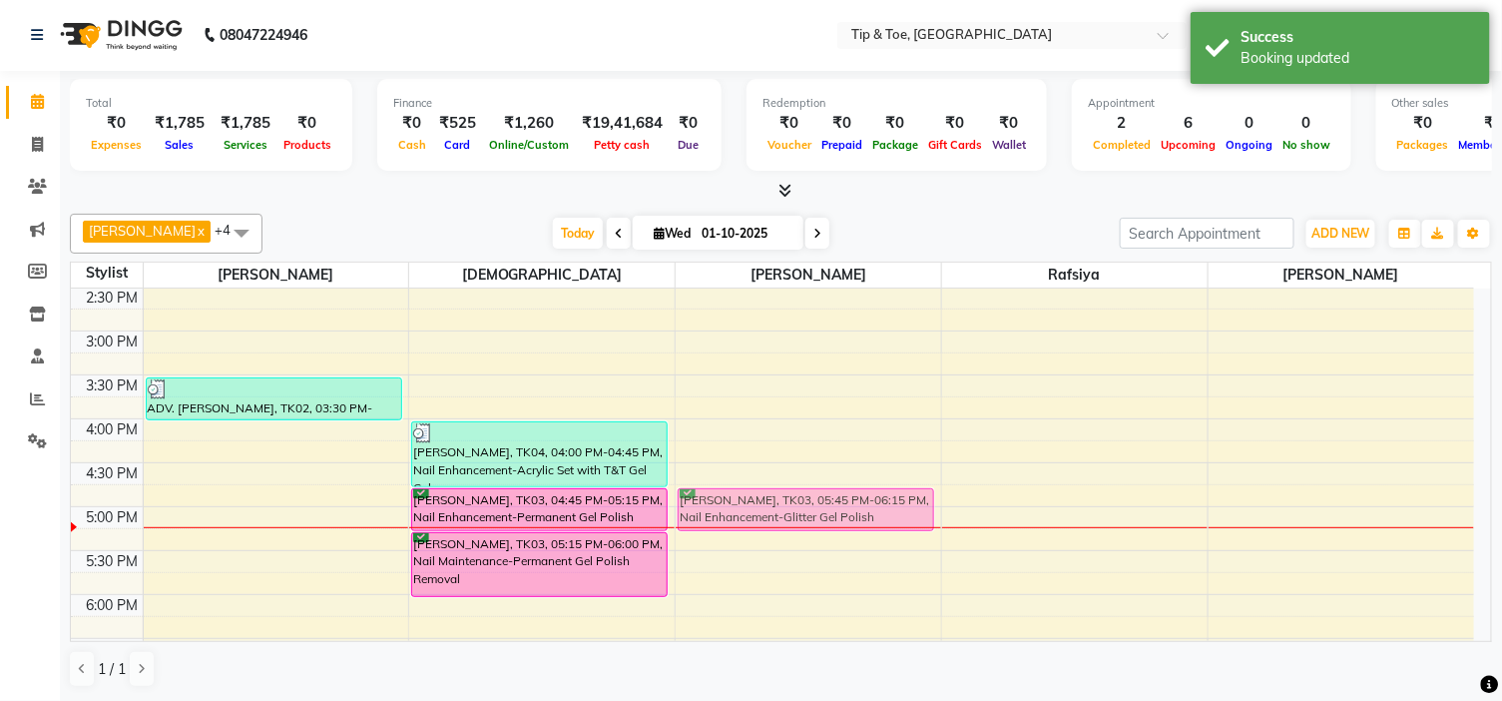
drag, startPoint x: 880, startPoint y: 576, endPoint x: 886, endPoint y: 486, distance: 90.0
click at [886, 486] on div "BINDHU BIJU, TK01, 12:30 PM-12:45 PM, Nail Enhancement-Acrylic Set with T&T Gel…" at bounding box center [808, 374] width 265 height 1141
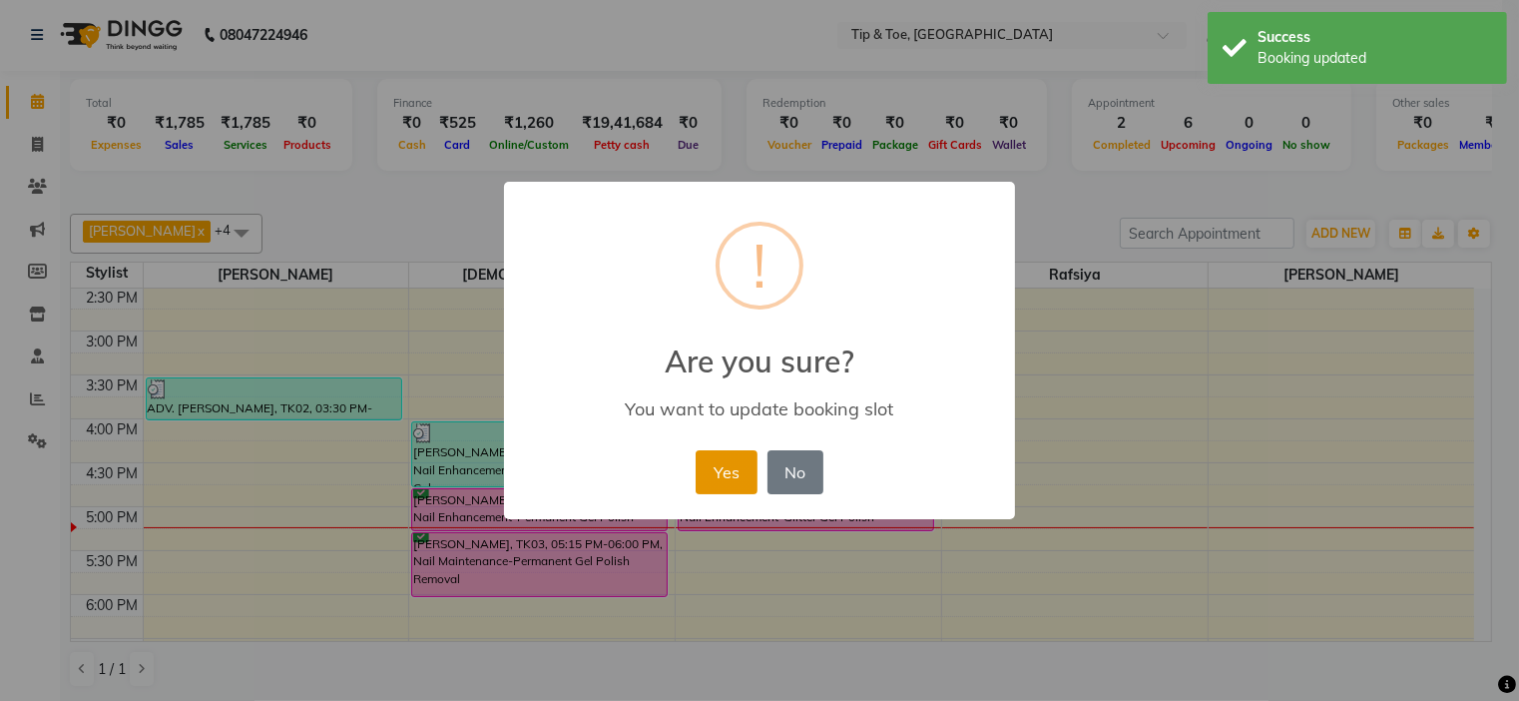
click at [723, 464] on button "Yes" at bounding box center [726, 472] width 61 height 44
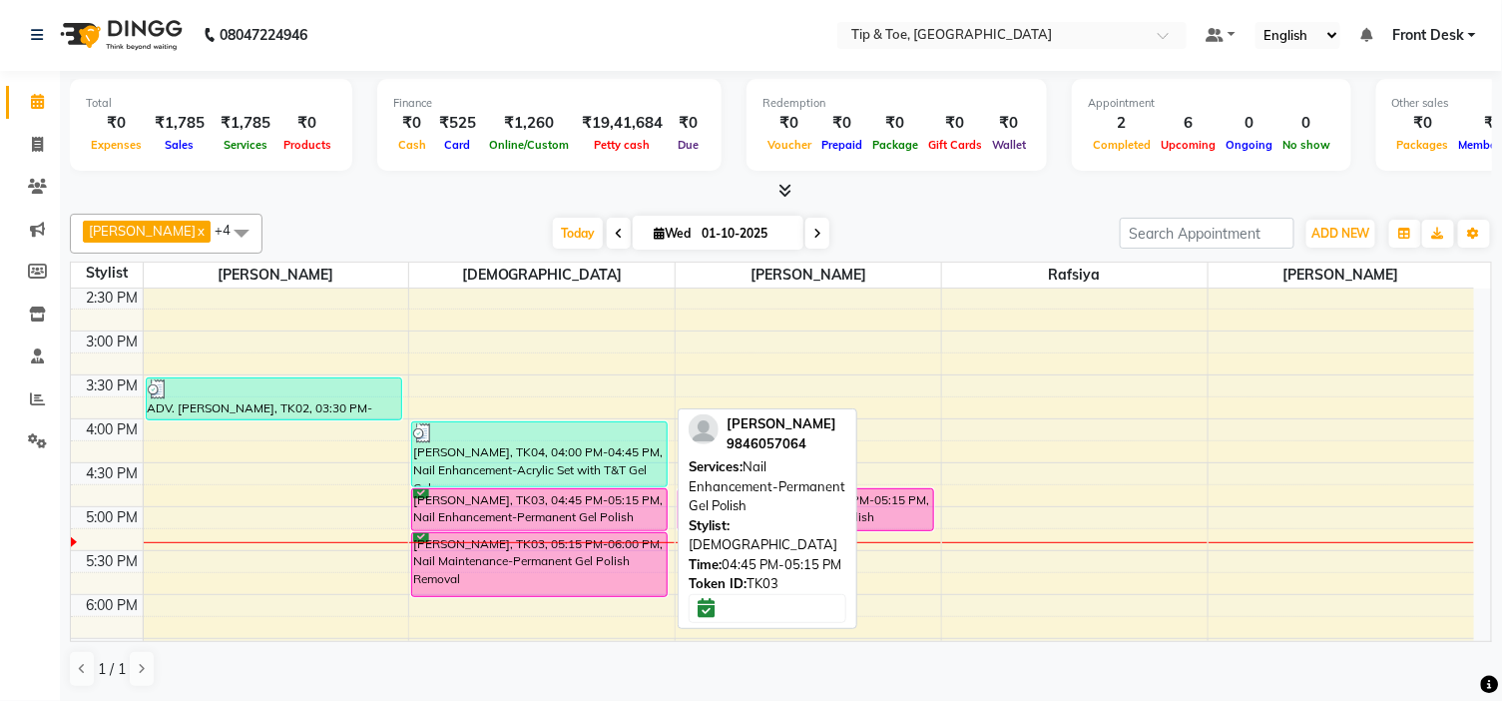
click at [569, 507] on div "[PERSON_NAME], TK03, 04:45 PM-05:15 PM, Nail Enhancement-Permanent Gel Polish" at bounding box center [539, 509] width 255 height 41
click at [583, 504] on div "[PERSON_NAME], TK03, 04:45 PM-05:15 PM, Nail Enhancement-Permanent Gel Polish" at bounding box center [539, 509] width 255 height 41
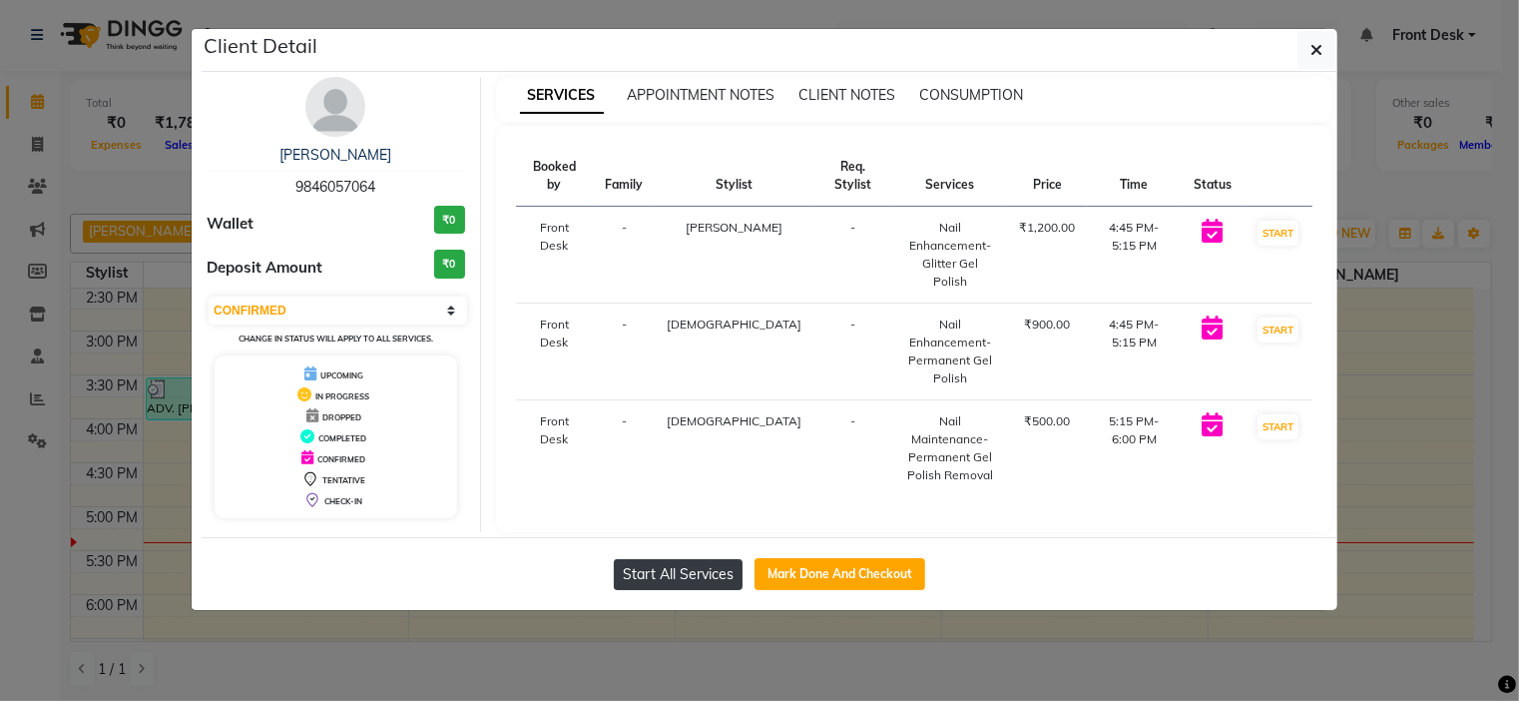
click at [723, 567] on button "Start All Services" at bounding box center [678, 574] width 129 height 31
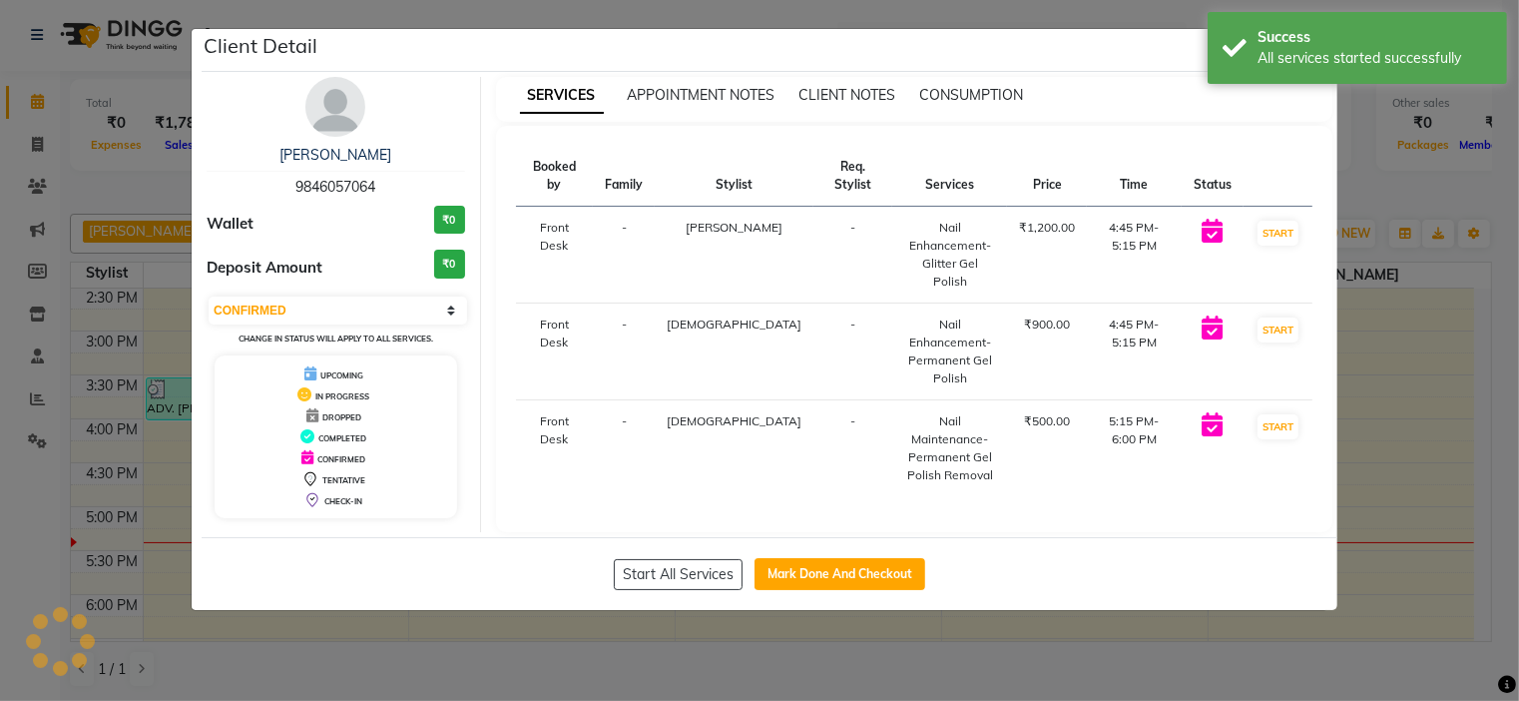
select select "1"
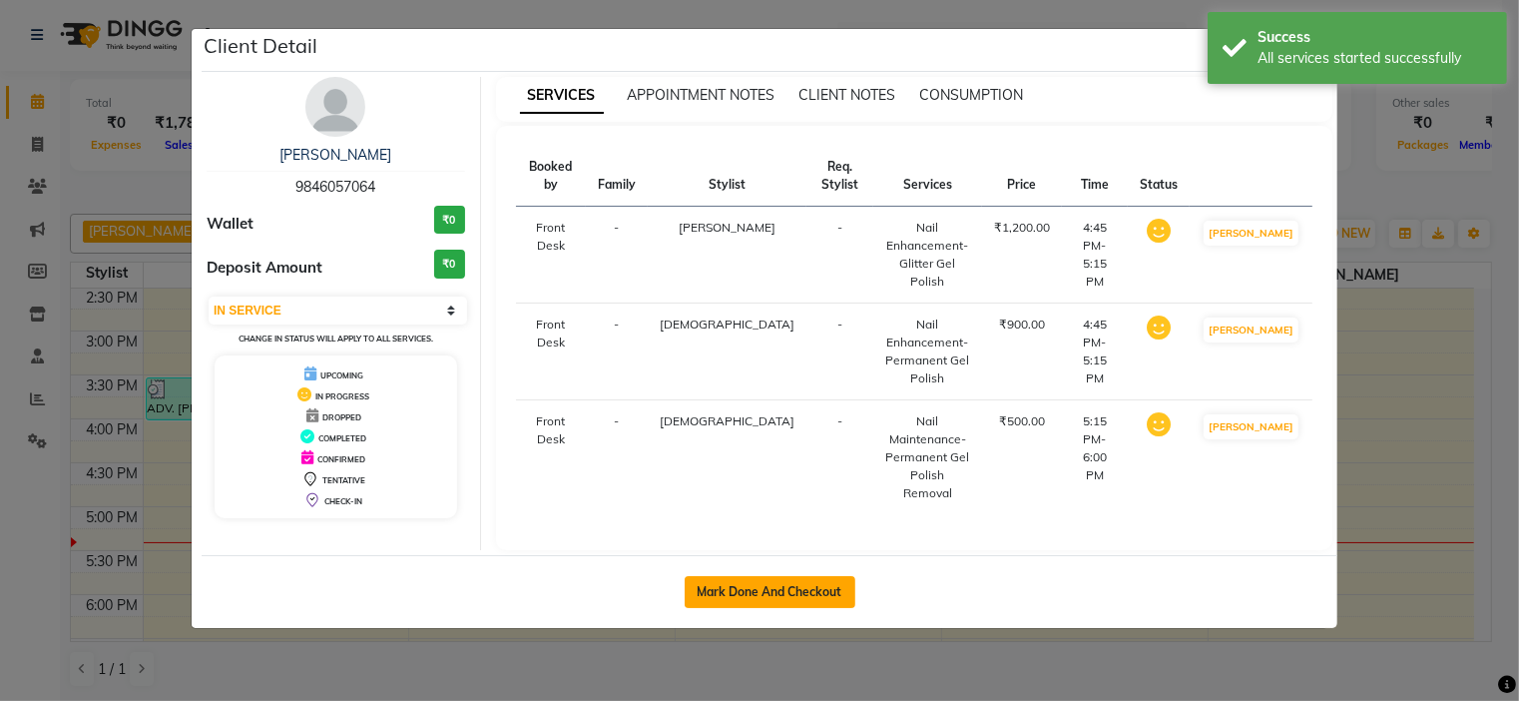
click at [764, 576] on button "Mark Done And Checkout" at bounding box center [770, 592] width 171 height 32
select select "service"
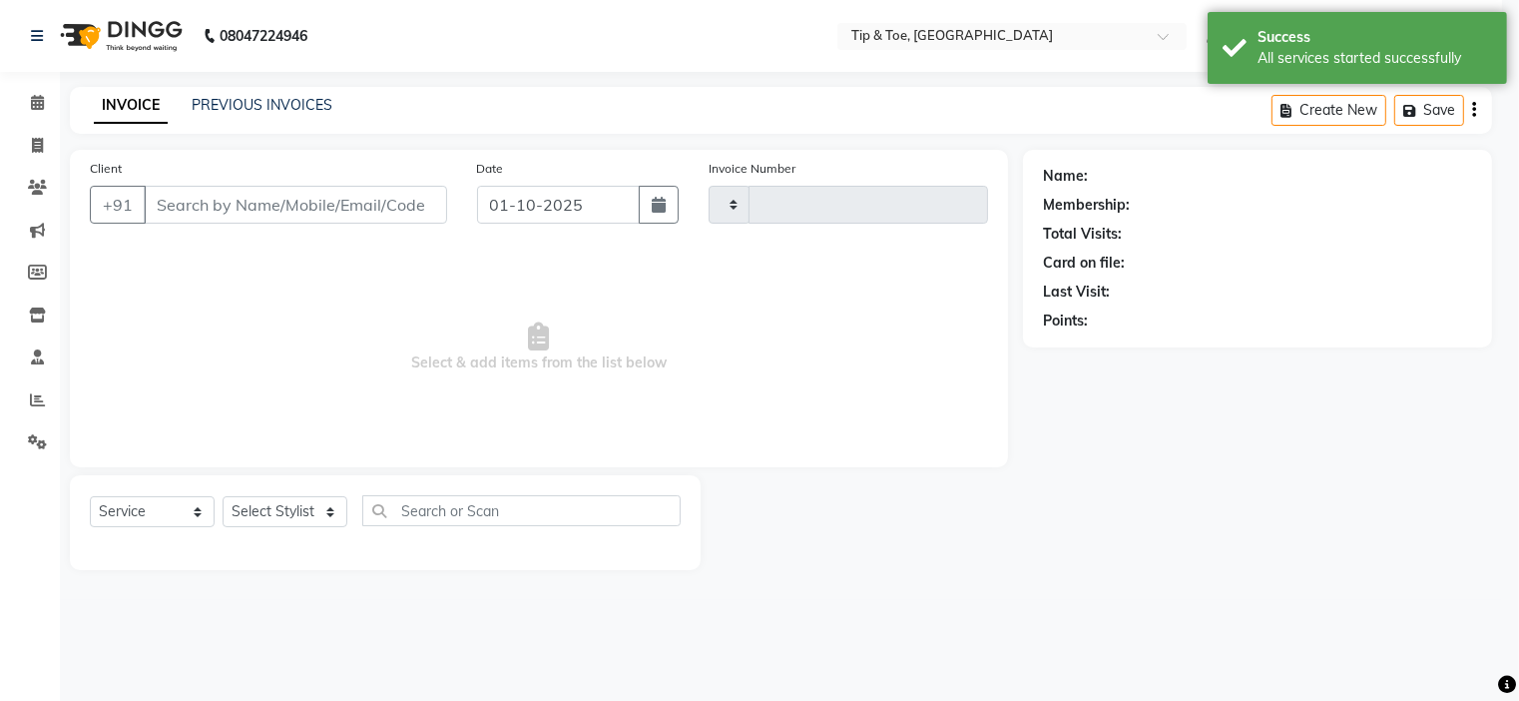
type input "1183"
select select "5360"
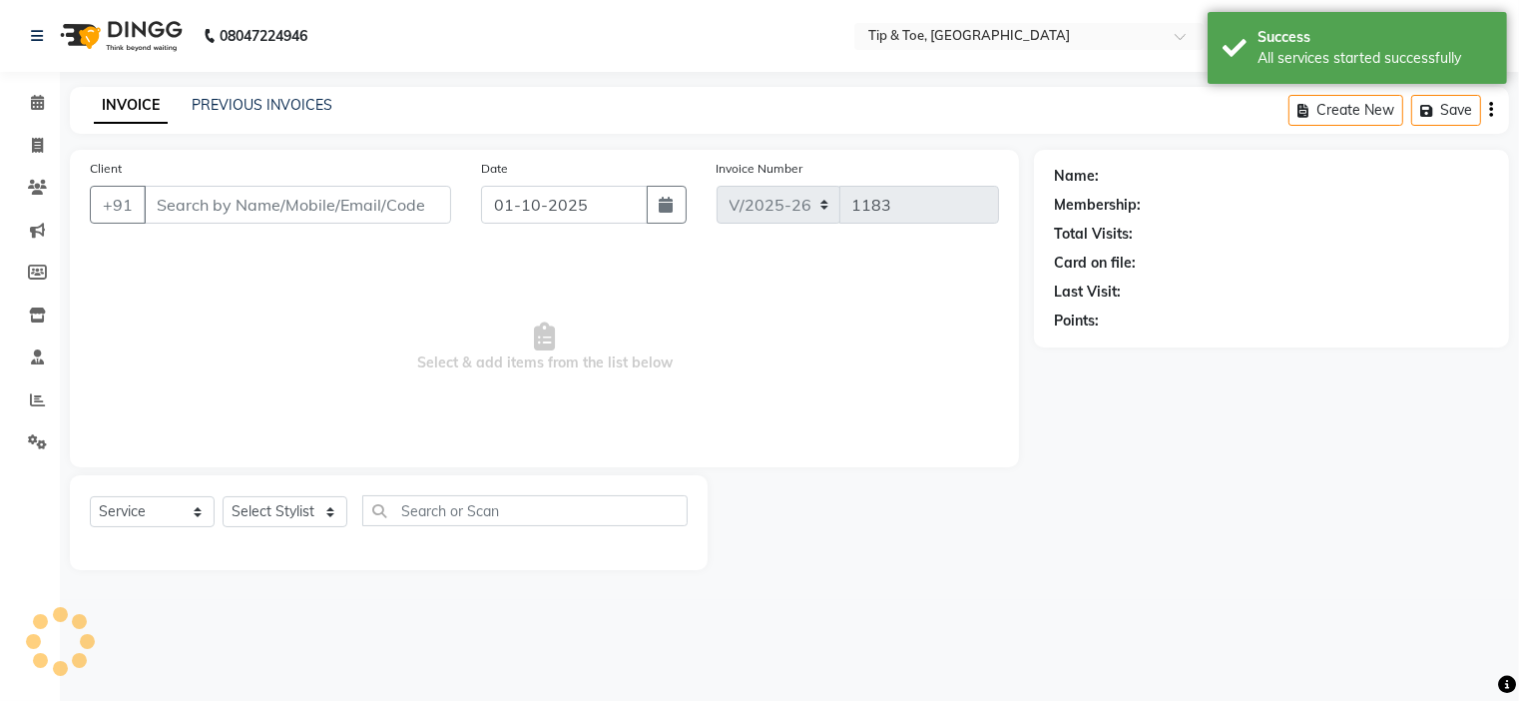
type input "9846057064"
select select "46387"
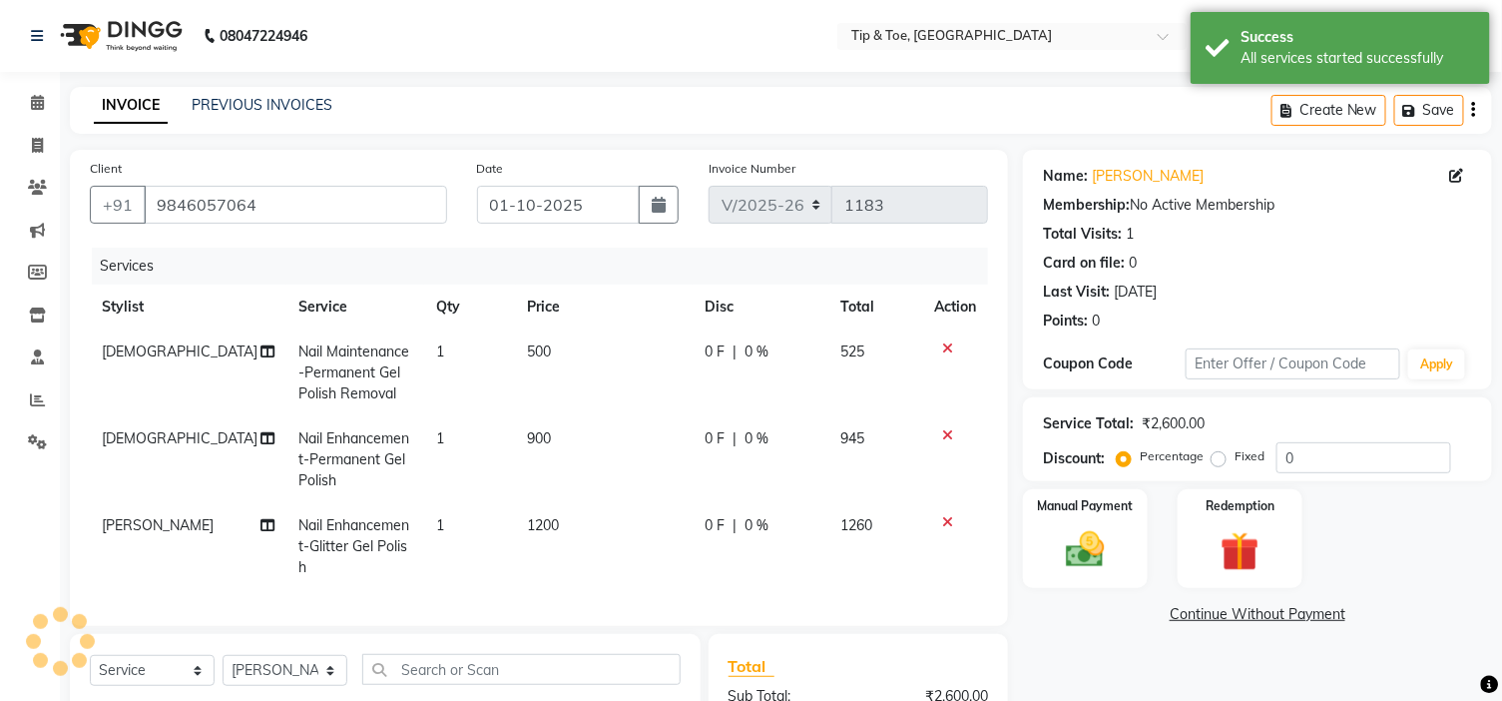
click at [616, 427] on td "900" at bounding box center [605, 459] width 178 height 87
select select "37611"
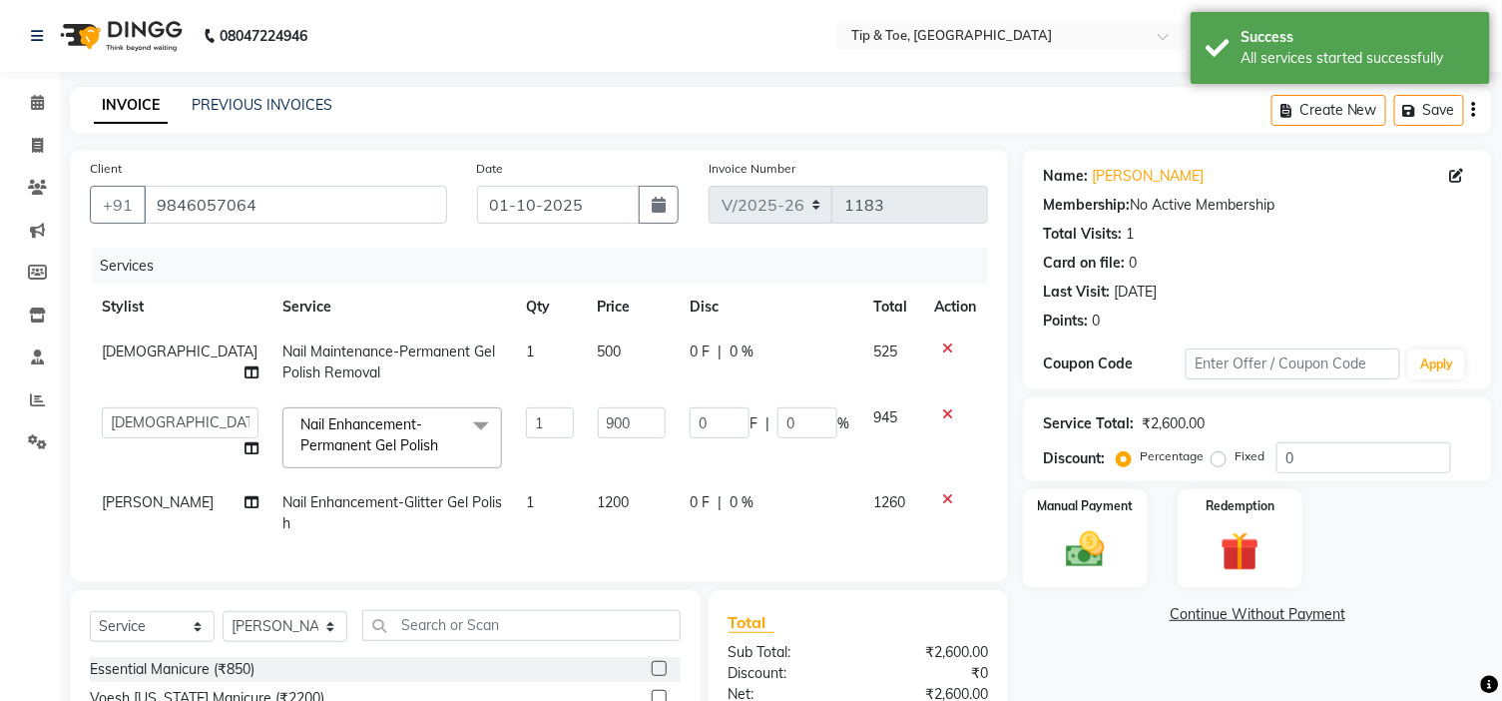
scroll to position [230, 0]
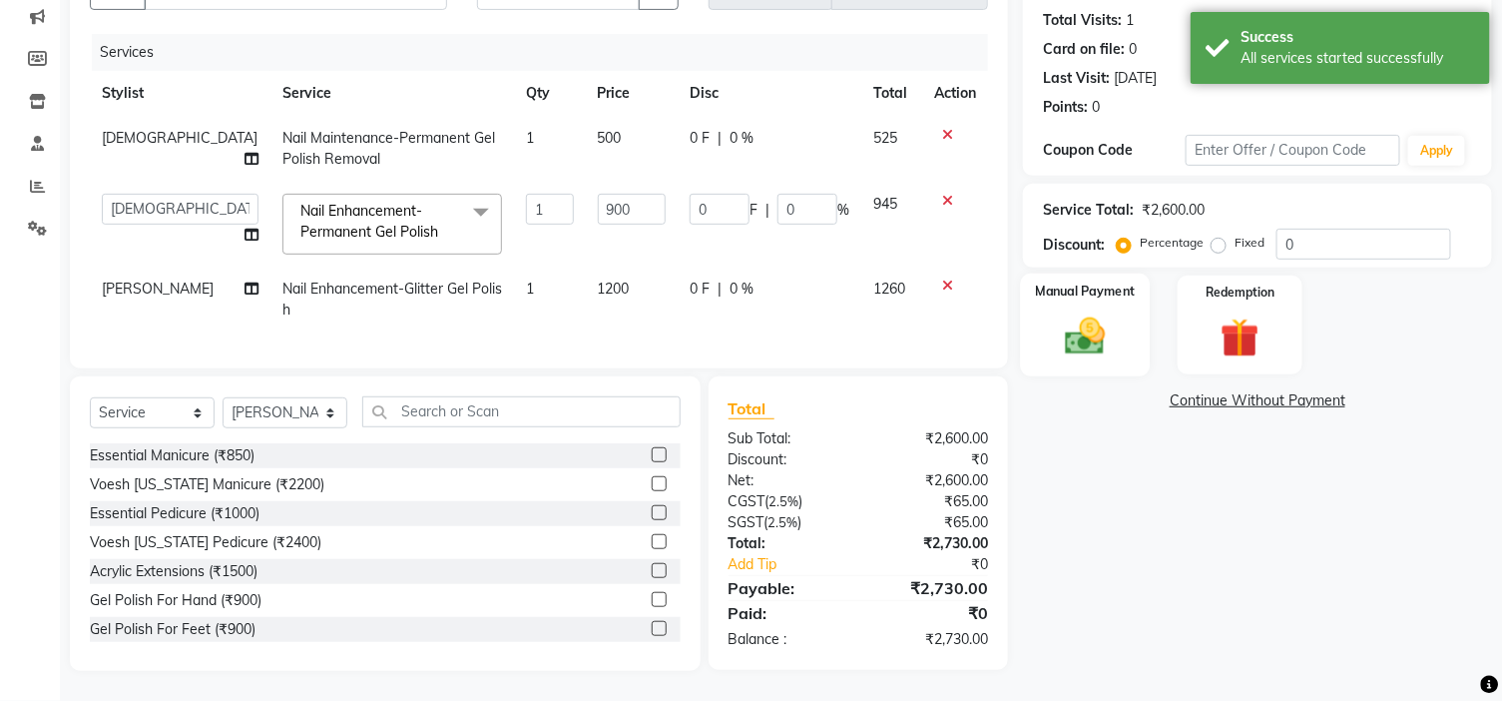
click at [1082, 337] on img at bounding box center [1085, 336] width 66 height 47
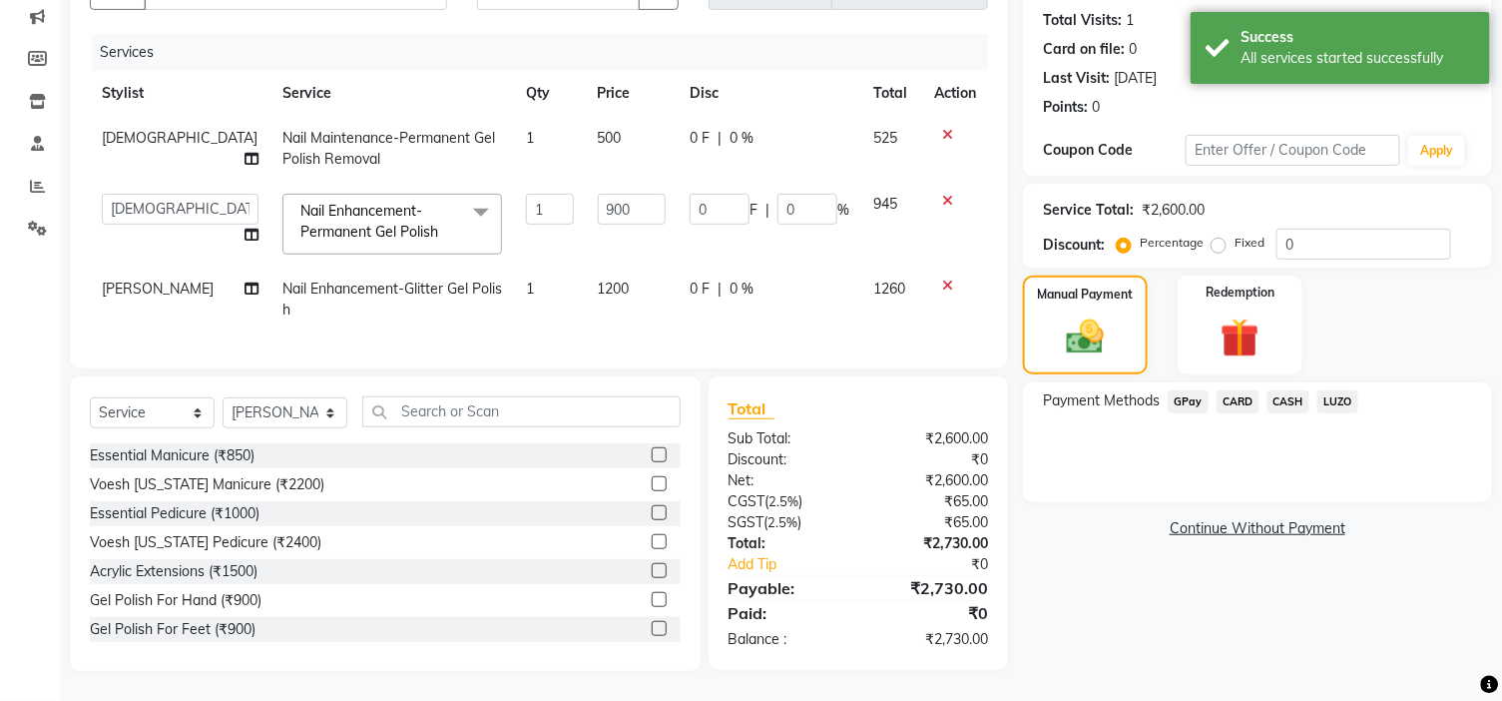
click at [1283, 390] on span "CASH" at bounding box center [1289, 401] width 43 height 23
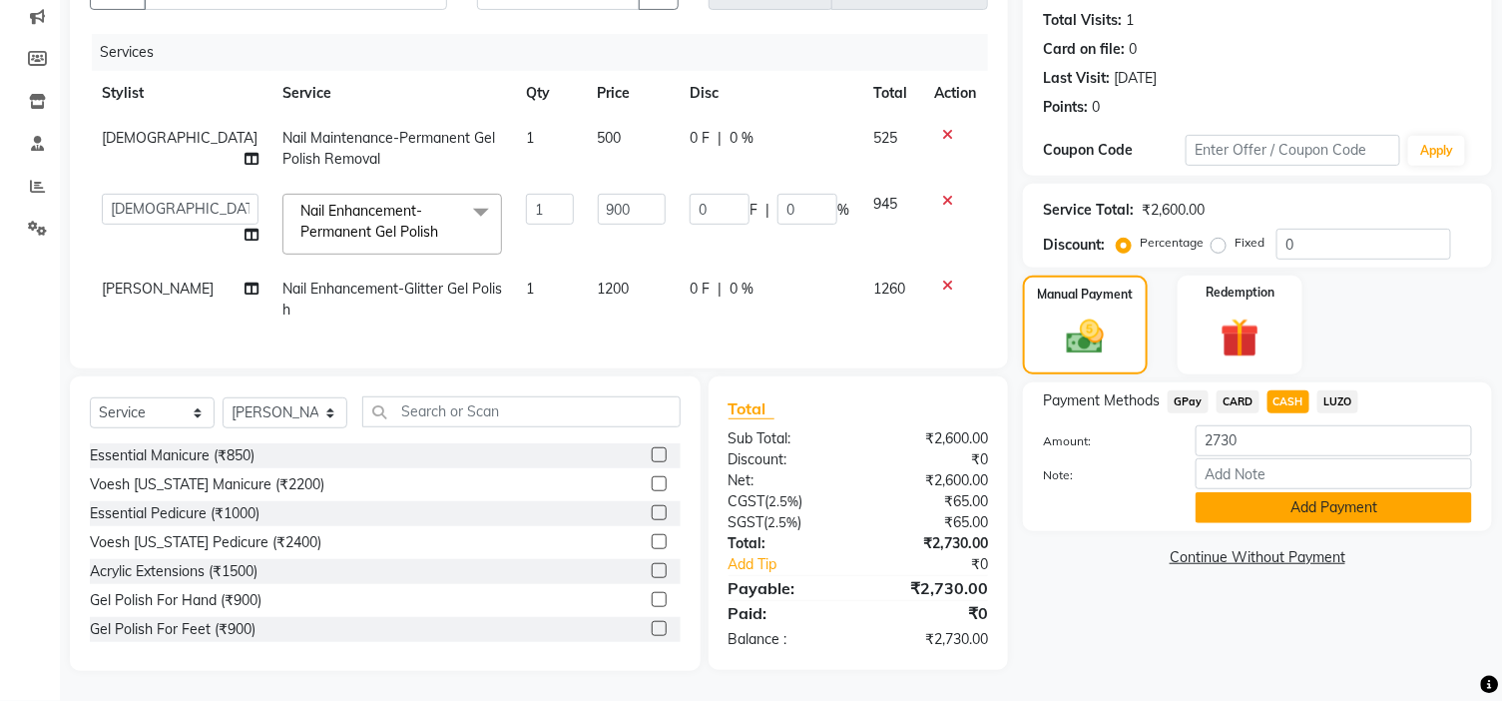
click at [1351, 495] on button "Add Payment" at bounding box center [1334, 507] width 276 height 31
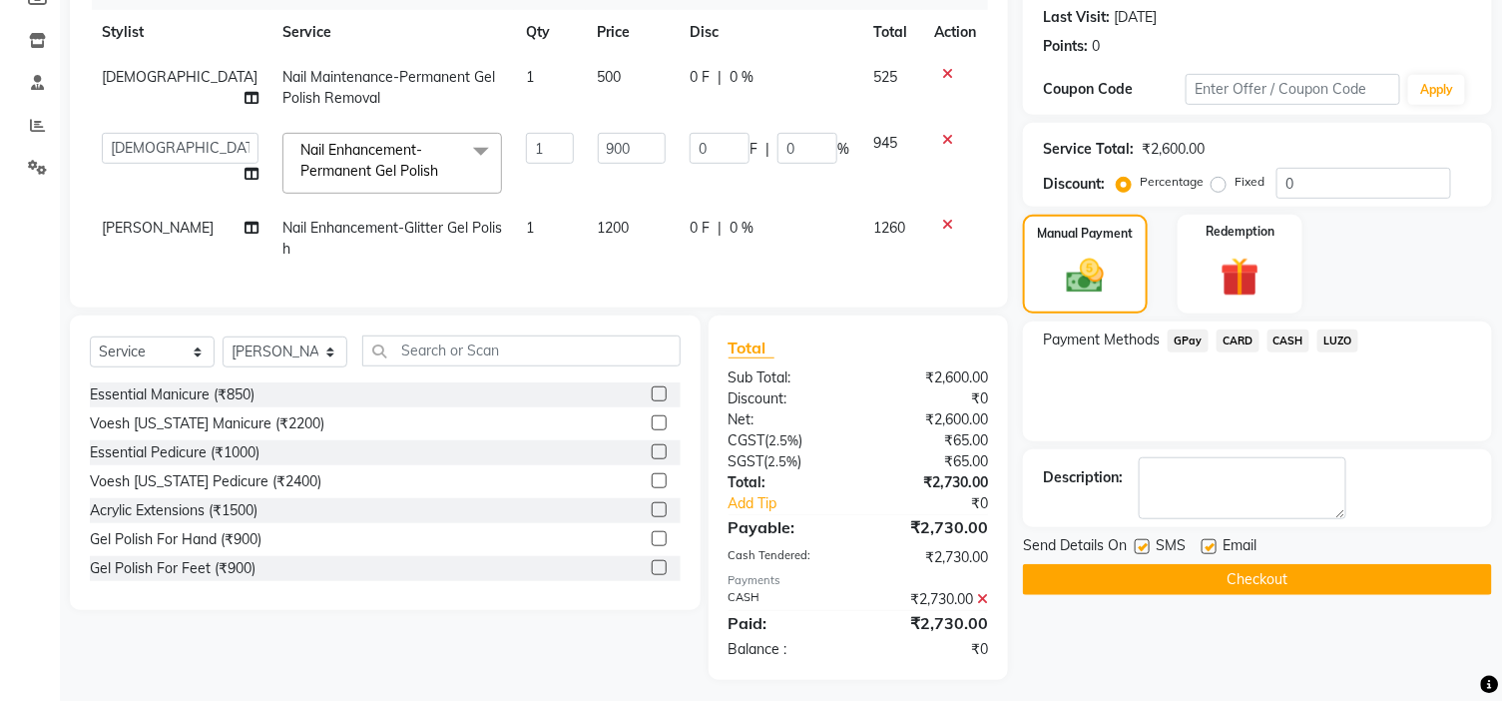
scroll to position [299, 0]
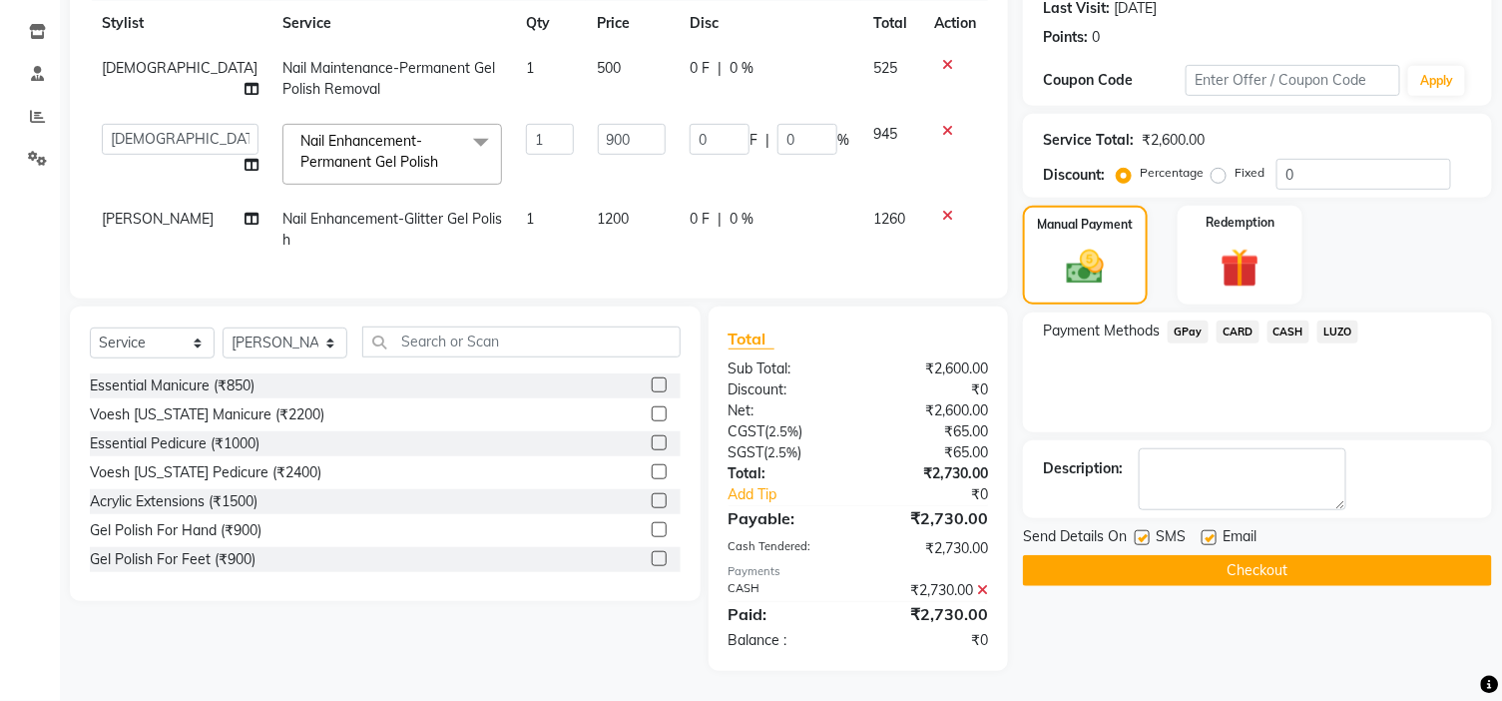
click at [1210, 530] on label at bounding box center [1209, 537] width 15 height 15
click at [1210, 532] on input "checkbox" at bounding box center [1208, 538] width 13 height 13
checkbox input "false"
click at [1223, 555] on button "Checkout" at bounding box center [1257, 570] width 469 height 31
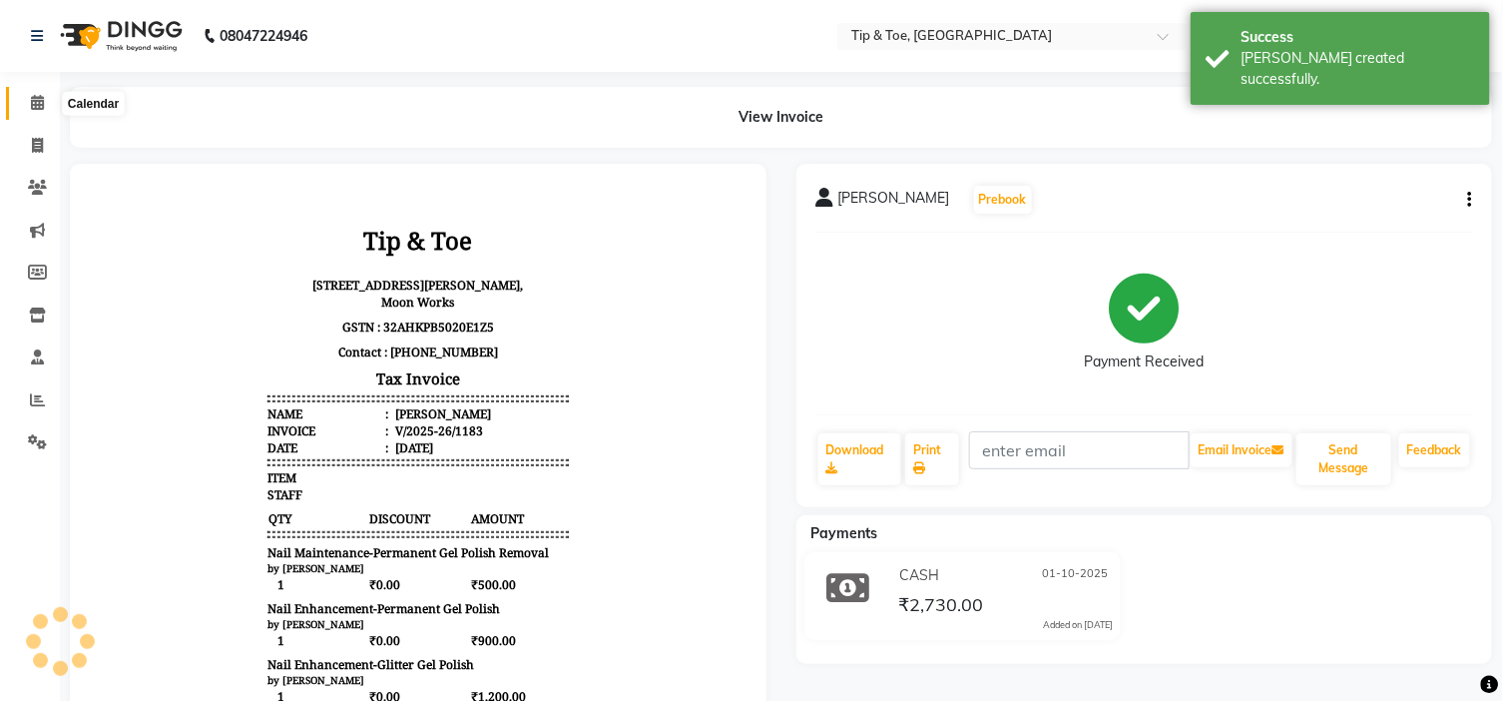
click at [33, 110] on icon at bounding box center [37, 102] width 13 height 15
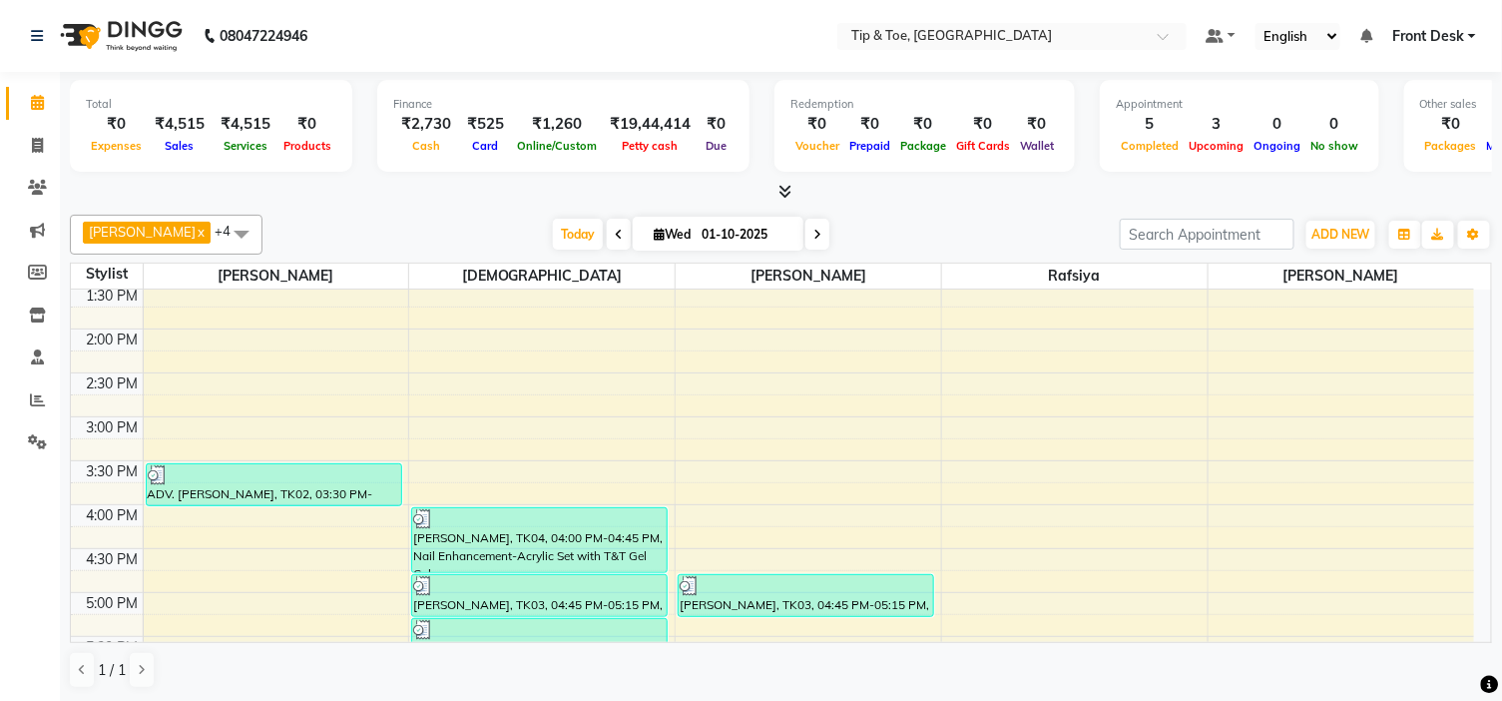
scroll to position [332, 0]
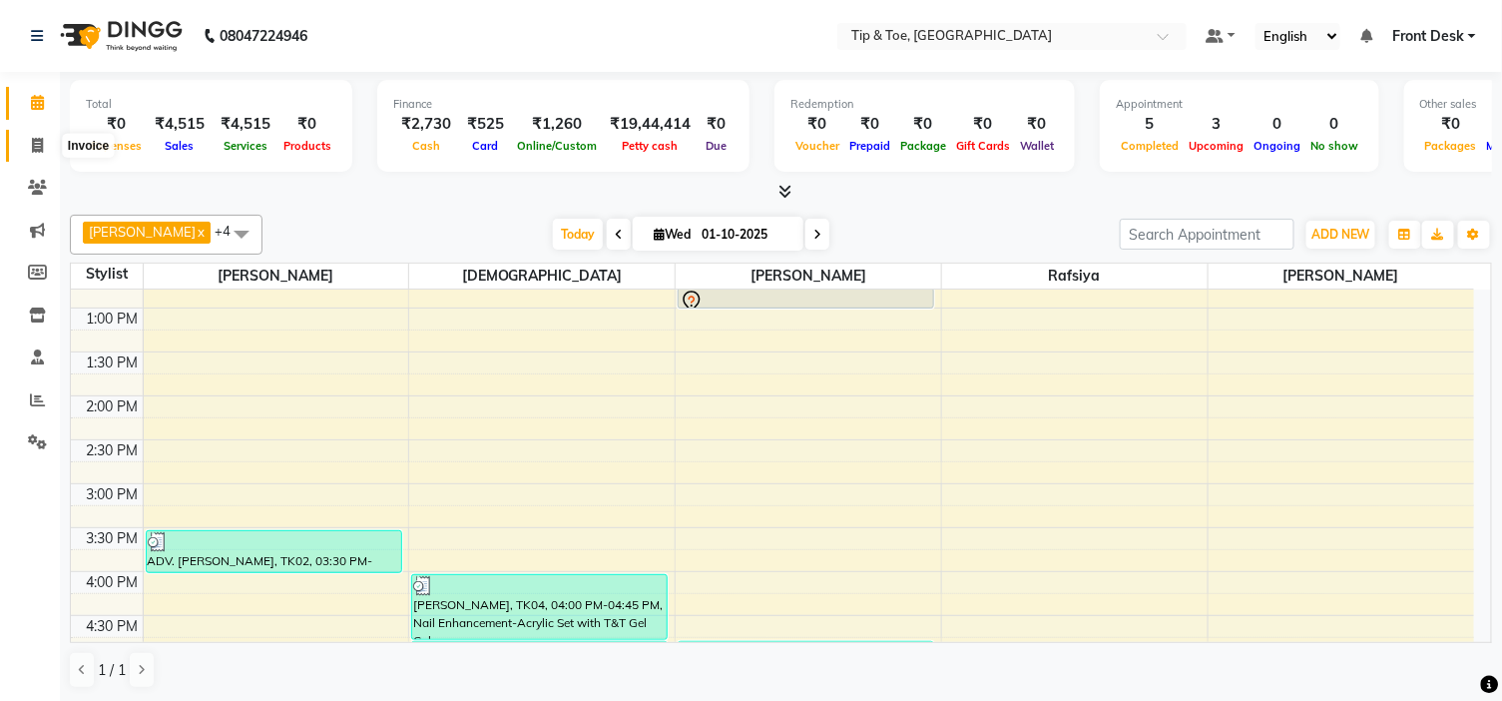
drag, startPoint x: 28, startPoint y: 148, endPoint x: 76, endPoint y: 145, distance: 48.0
click at [28, 148] on span at bounding box center [37, 146] width 35 height 23
select select "service"
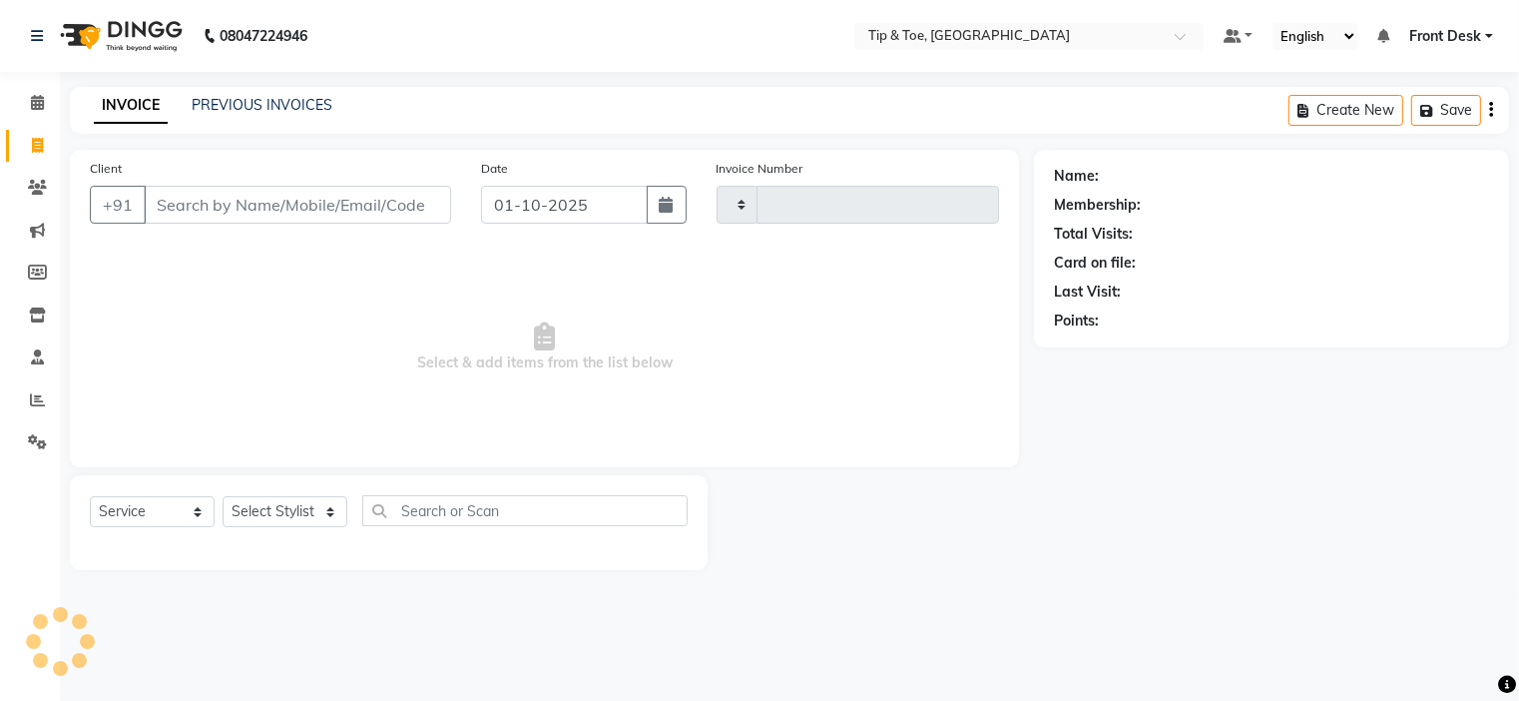
type input "1184"
select select "5360"
click at [277, 106] on link "PREVIOUS INVOICES" at bounding box center [262, 105] width 141 height 18
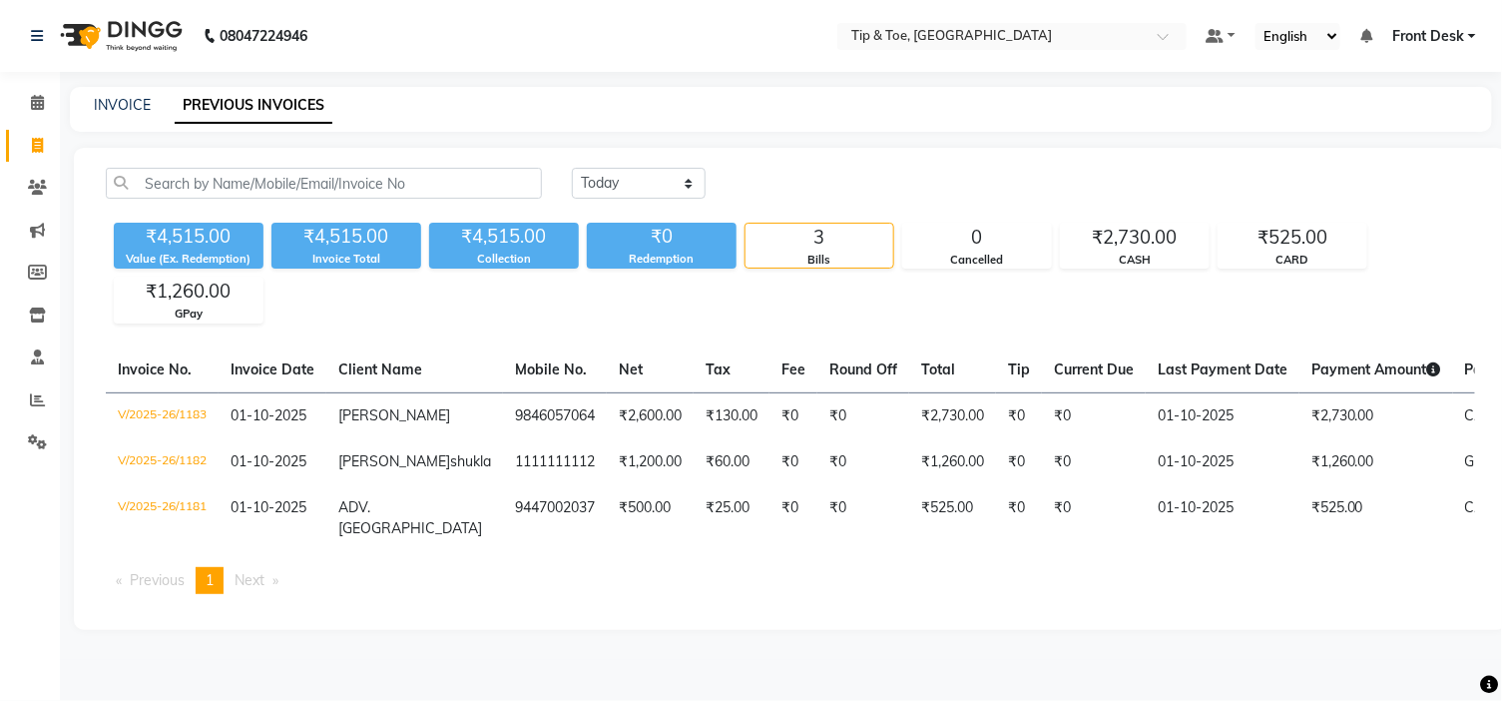
click at [1260, 610] on div "Invoice No. Invoice Date Client Name Mobile No. Net Tax Fee Round Off Total Tip…" at bounding box center [790, 478] width 1393 height 262
click at [1020, 168] on div "Today Yesterday Custom Range" at bounding box center [1023, 183] width 903 height 31
click at [45, 103] on span at bounding box center [37, 103] width 35 height 23
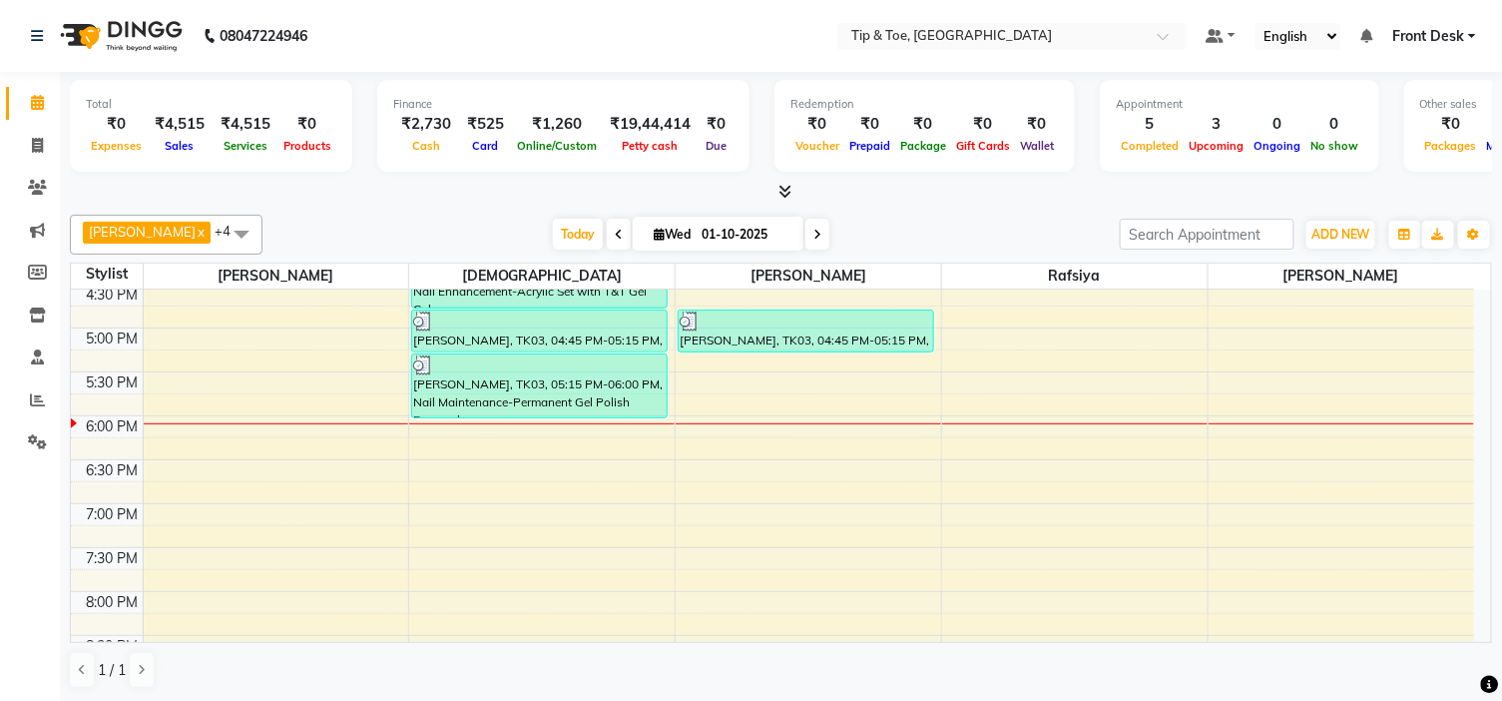
scroll to position [665, 0]
drag, startPoint x: 730, startPoint y: 344, endPoint x: 736, endPoint y: 379, distance: 35.4
click at [736, 379] on div "9:00 AM 9:30 AM 10:00 AM 10:30 AM 11:00 AM 11:30 AM 12:00 PM 12:30 PM 1:00 PM 1…" at bounding box center [772, 195] width 1403 height 1141
drag, startPoint x: 681, startPoint y: 354, endPoint x: 864, endPoint y: 360, distance: 183.7
click at [864, 360] on div "9:00 AM 9:30 AM 10:00 AM 10:30 AM 11:00 AM 11:30 AM 12:00 PM 12:30 PM 1:00 PM 1…" at bounding box center [772, 195] width 1403 height 1141
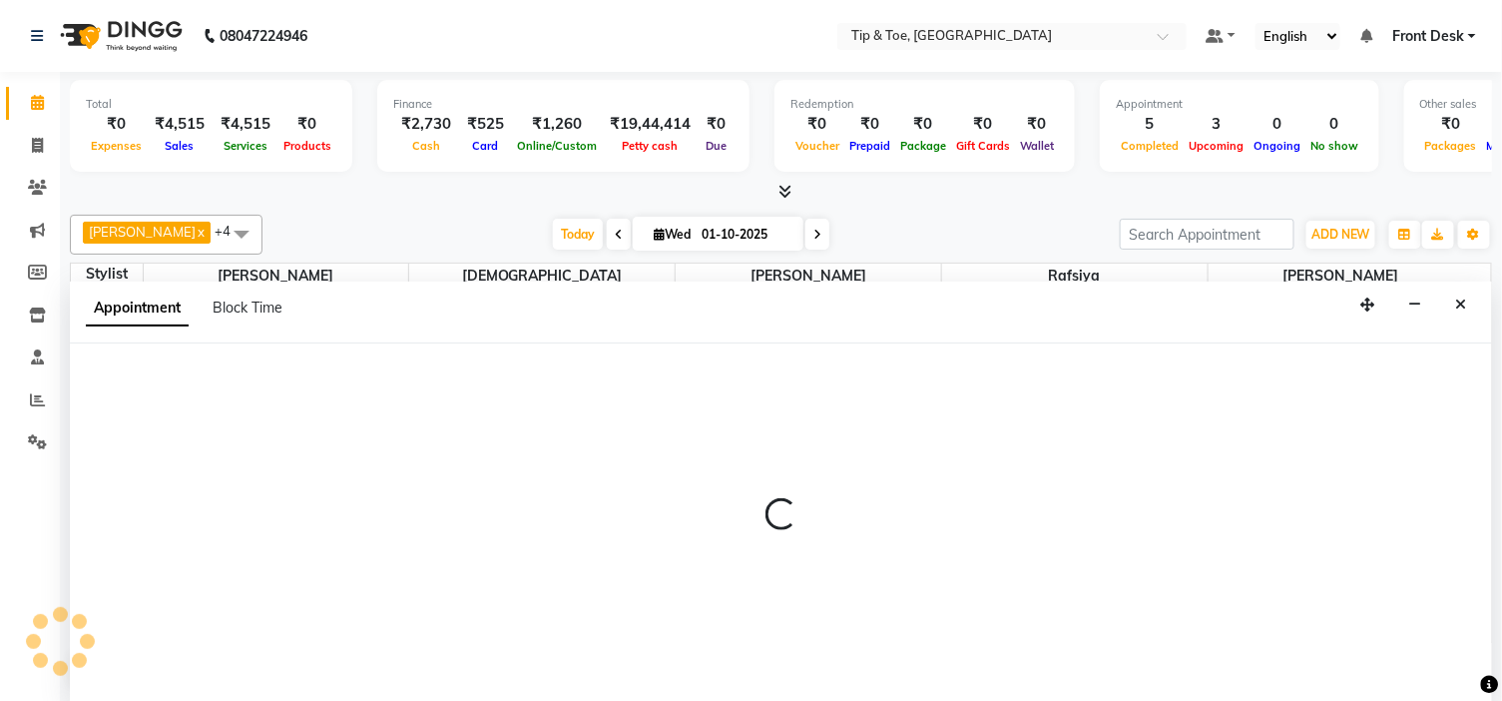
scroll to position [1, 0]
select select "46387"
select select "tentative"
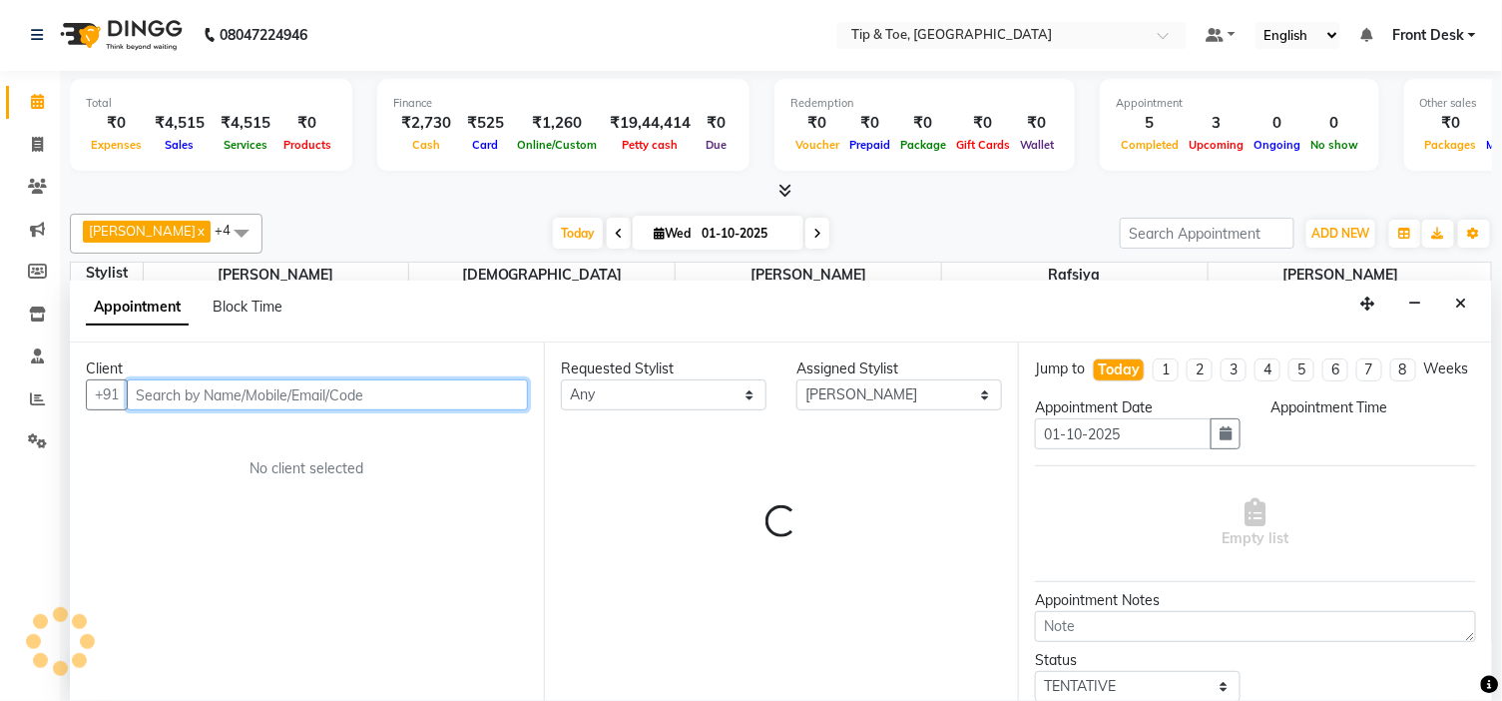
select select "1035"
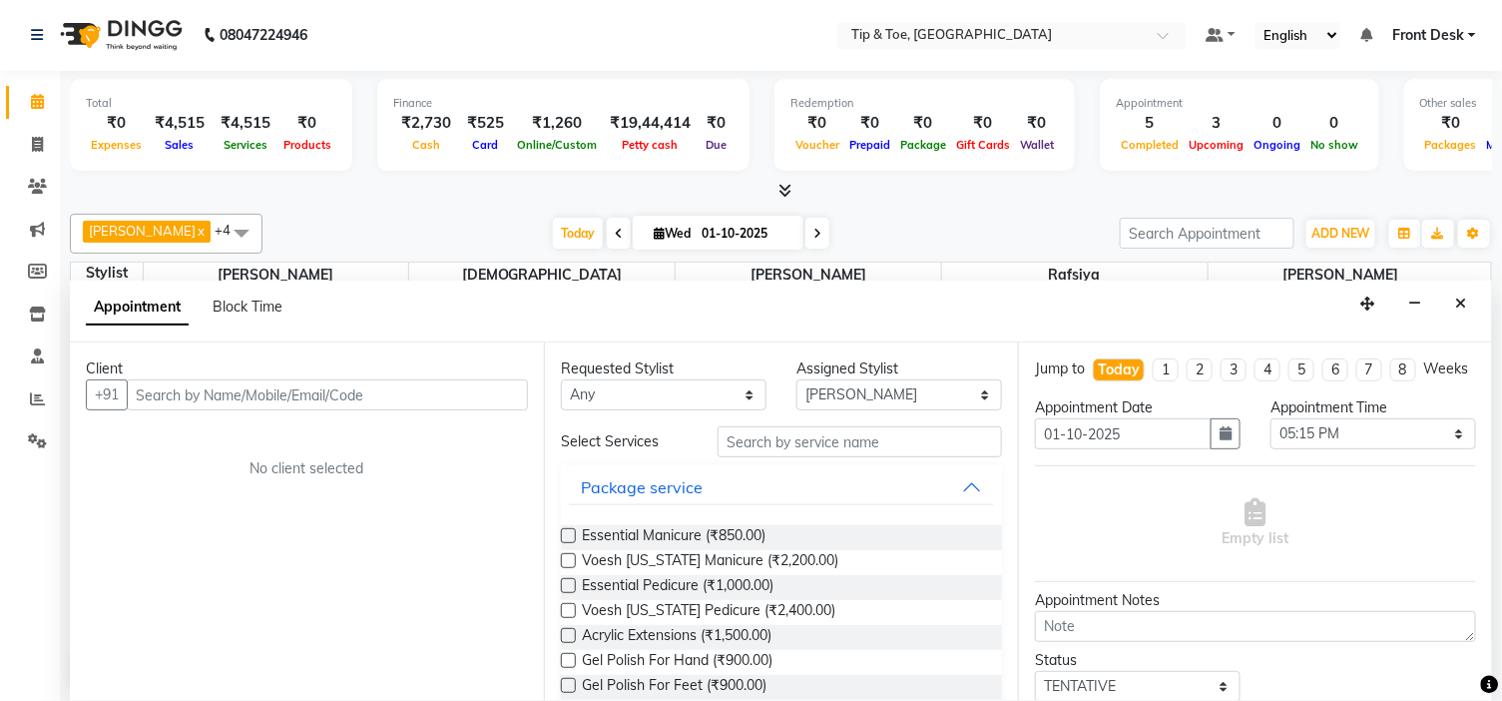
click at [1467, 280] on div "Appointment Block Time" at bounding box center [781, 311] width 1422 height 62
click at [1454, 299] on button "Close" at bounding box center [1461, 303] width 29 height 31
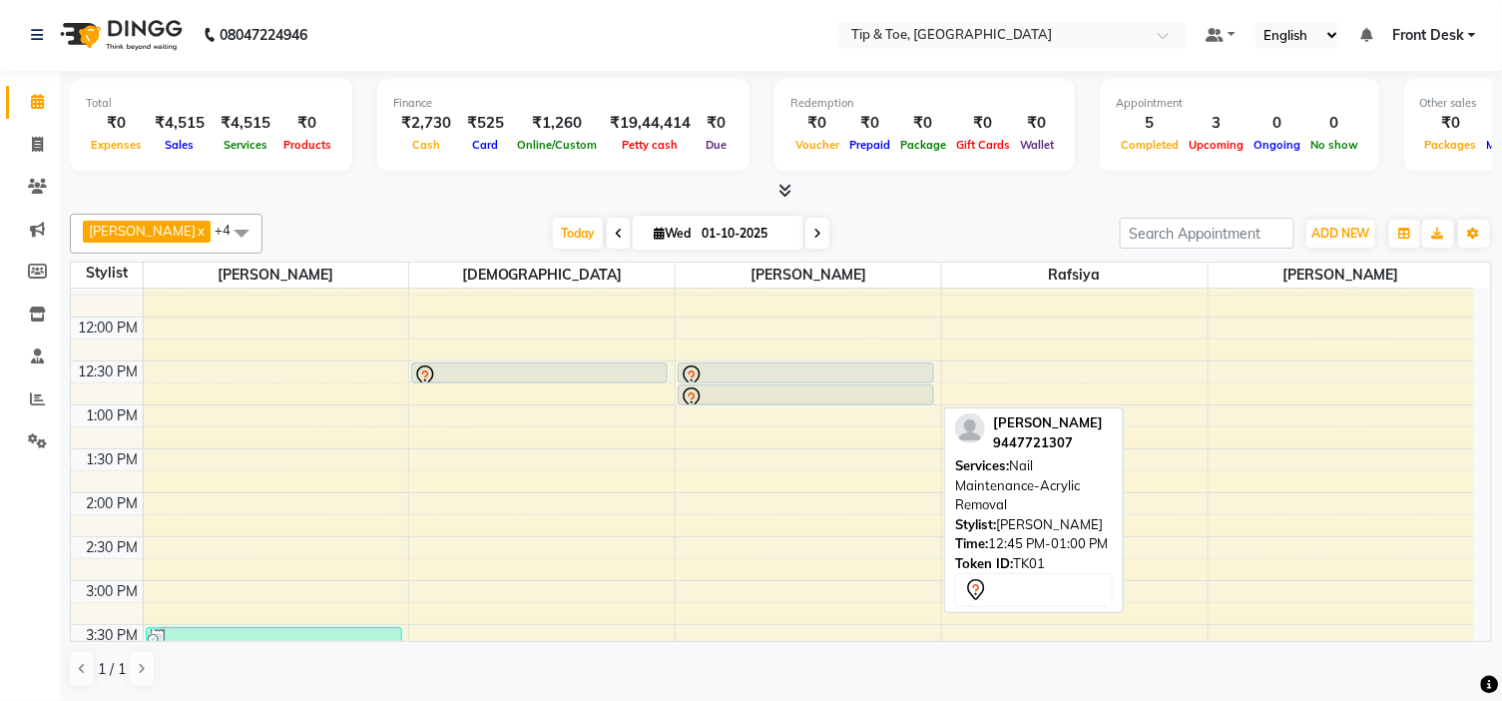
scroll to position [237, 0]
drag, startPoint x: 690, startPoint y: 392, endPoint x: 859, endPoint y: 392, distance: 169.7
click at [859, 392] on div "BINDHU BIJU, TK01, 12:30 PM-12:45 PM, Nail Enhancement-Acrylic Set with T&T Gel…" at bounding box center [808, 622] width 265 height 1141
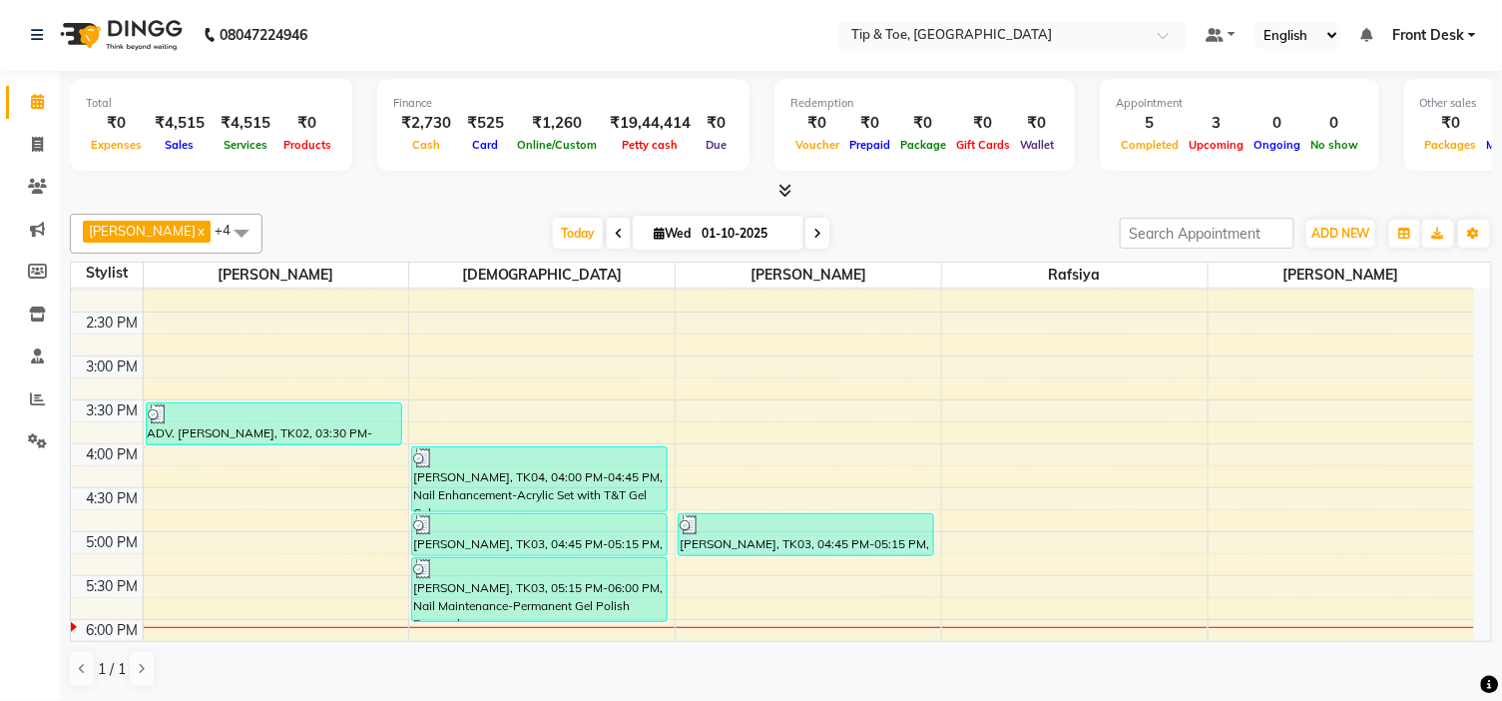
scroll to position [570, 0]
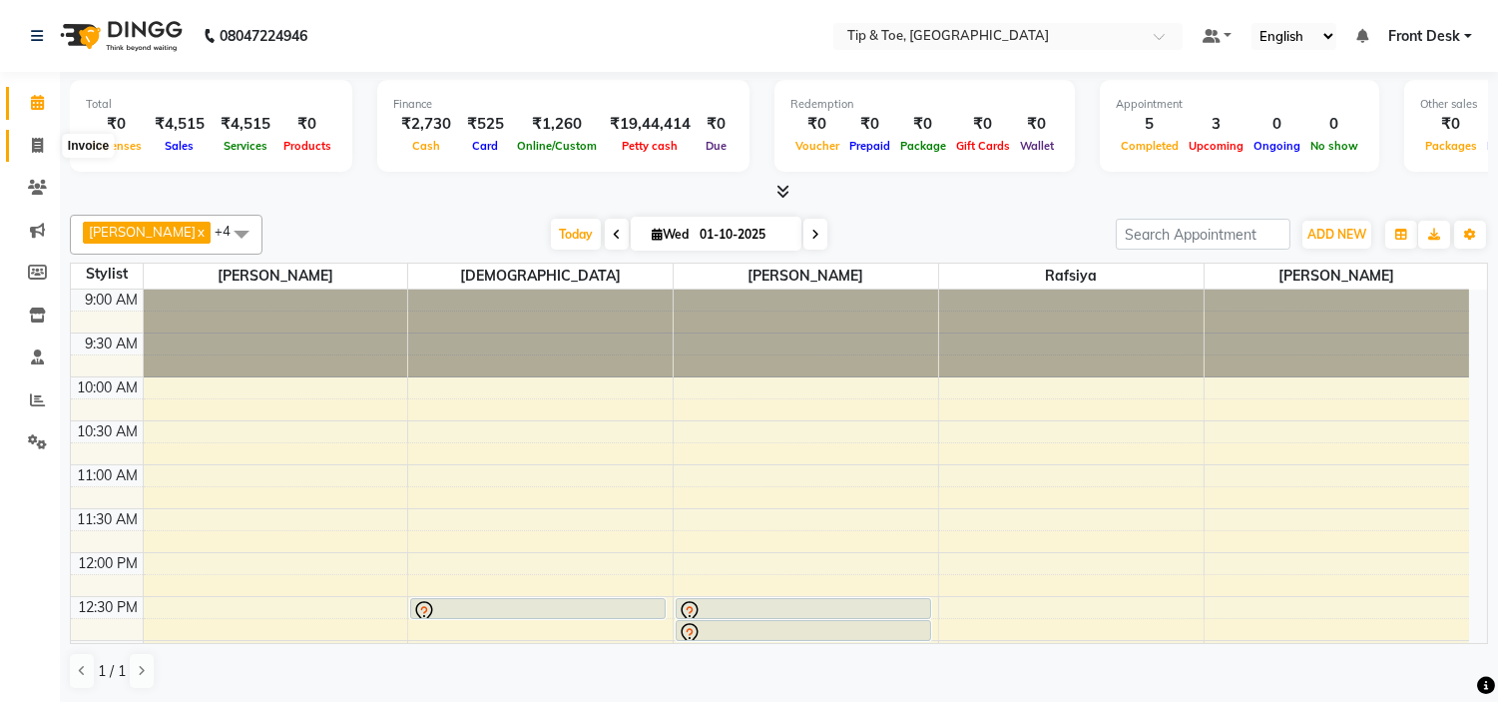
click at [40, 146] on icon at bounding box center [37, 145] width 11 height 15
select select "5360"
select select "service"
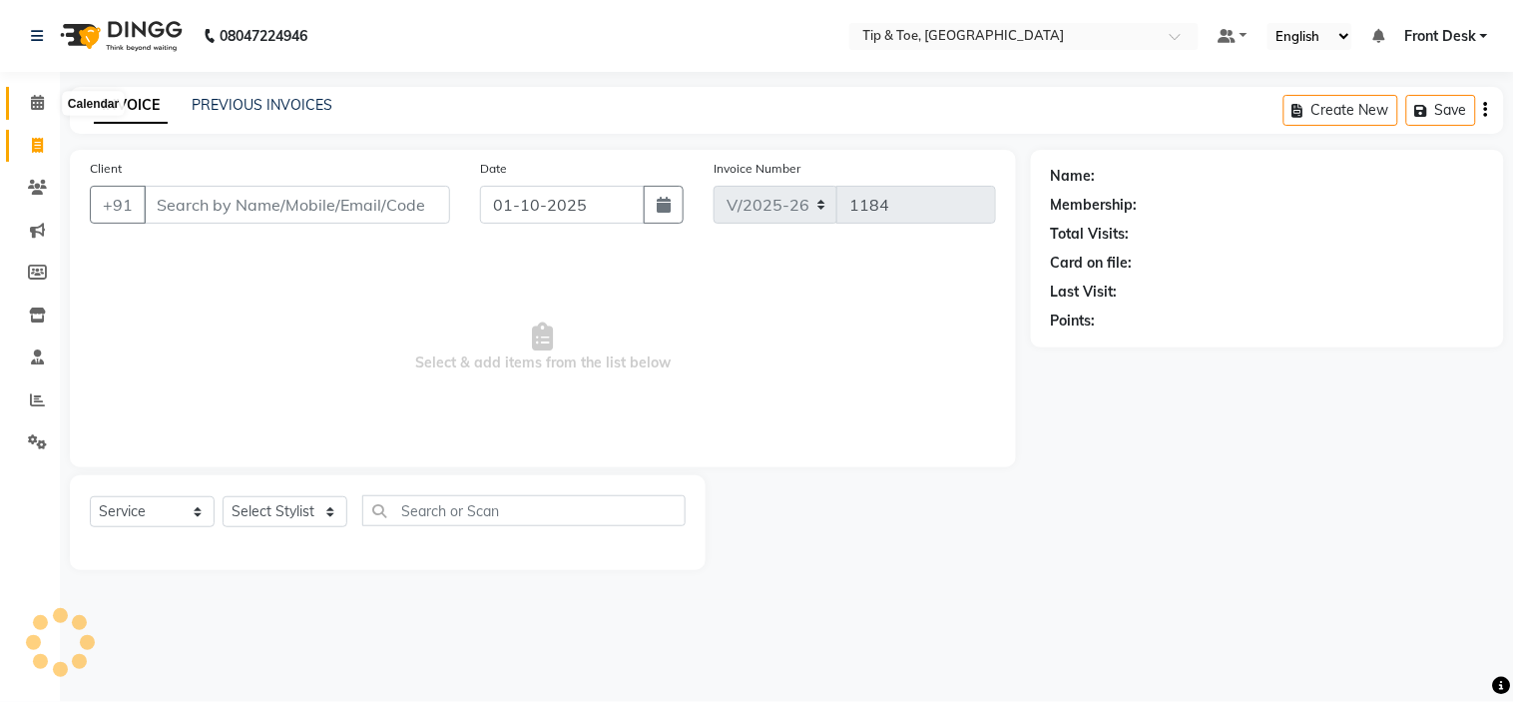
click at [32, 113] on span at bounding box center [37, 103] width 35 height 23
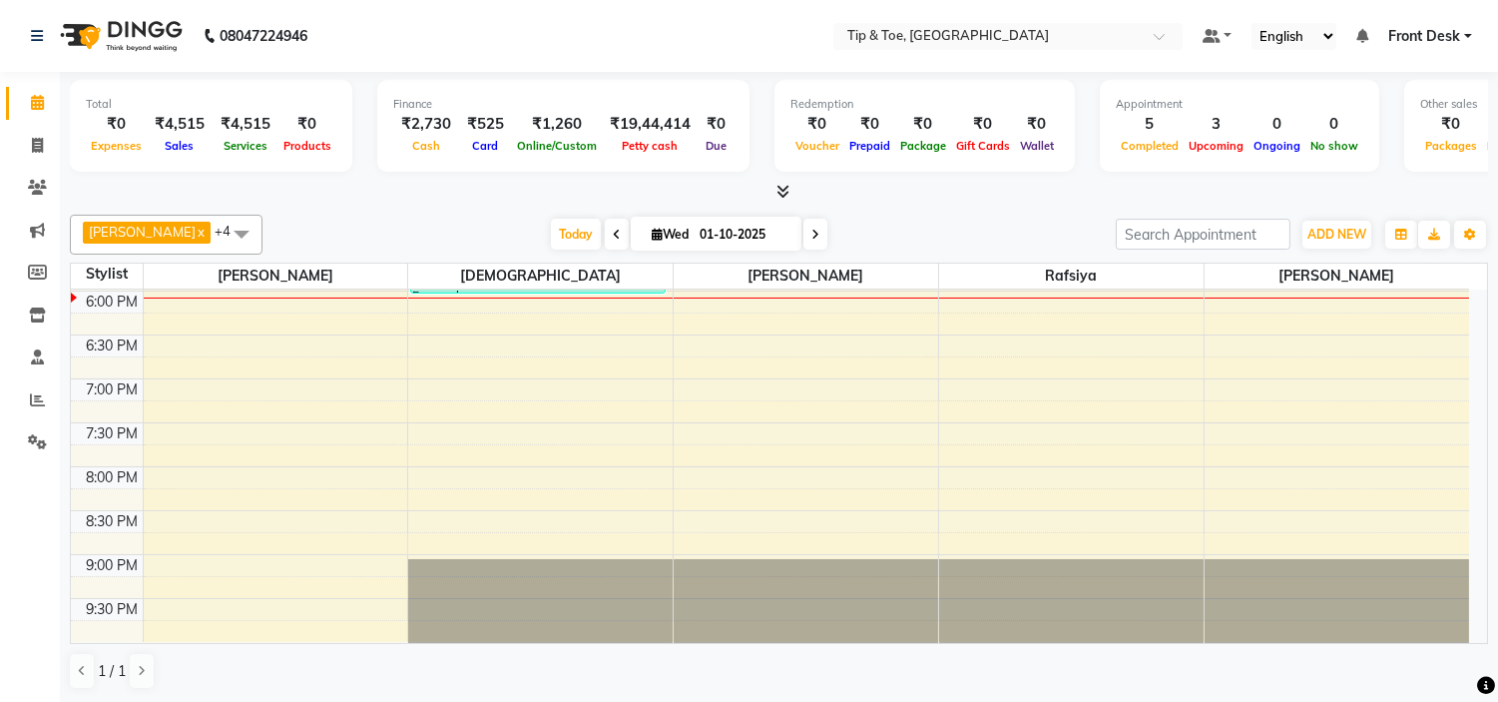
scroll to position [791, 0]
